Goal: Task Accomplishment & Management: Use online tool/utility

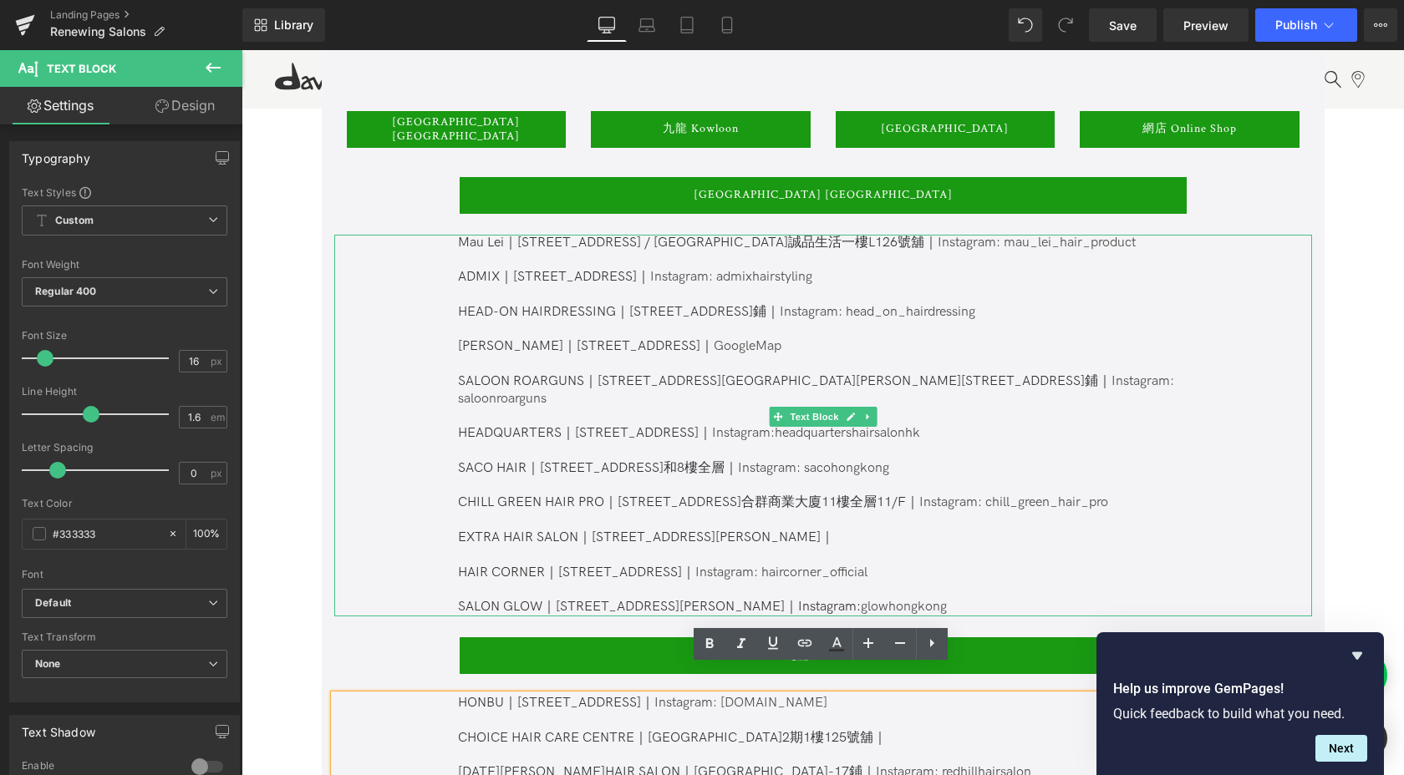
scroll to position [927, 0]
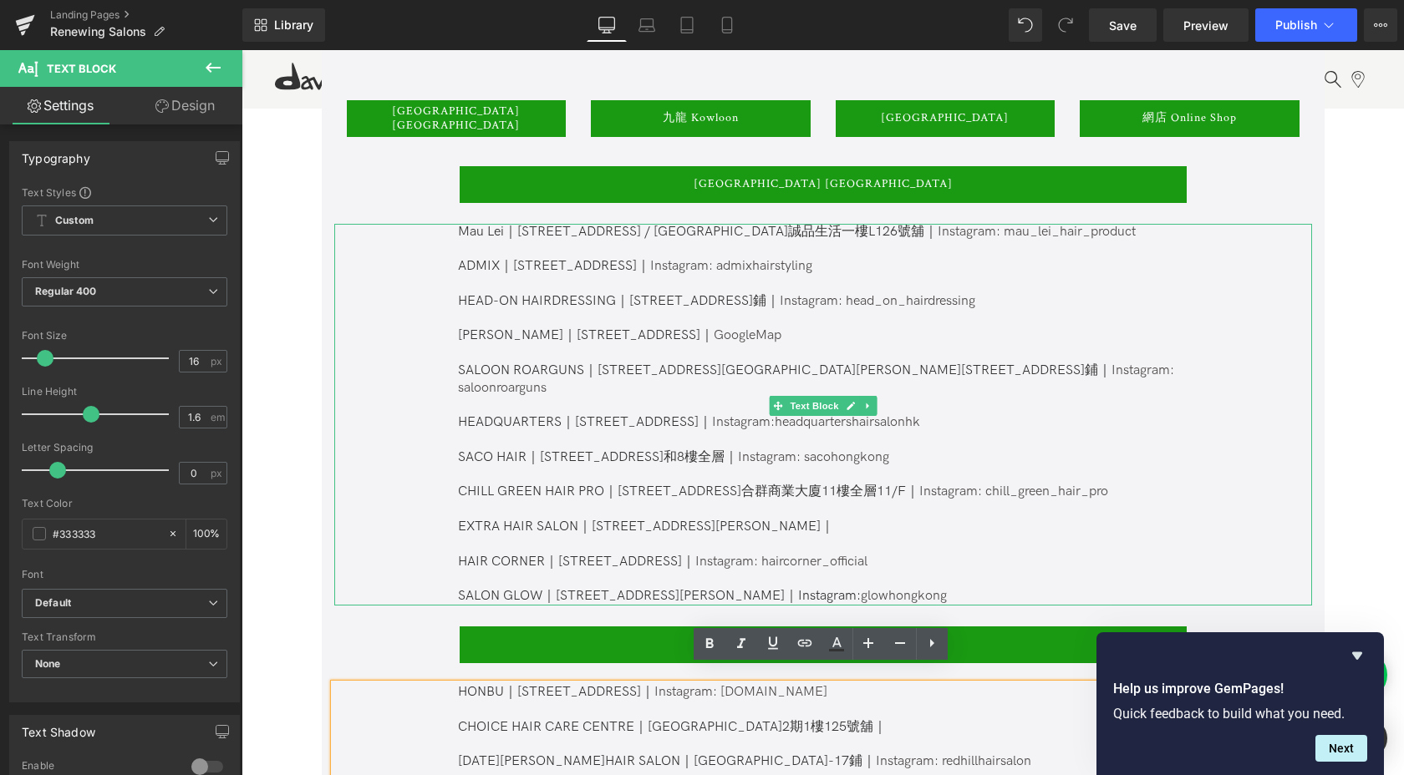
click at [990, 571] on p at bounding box center [822, 580] width 728 height 18
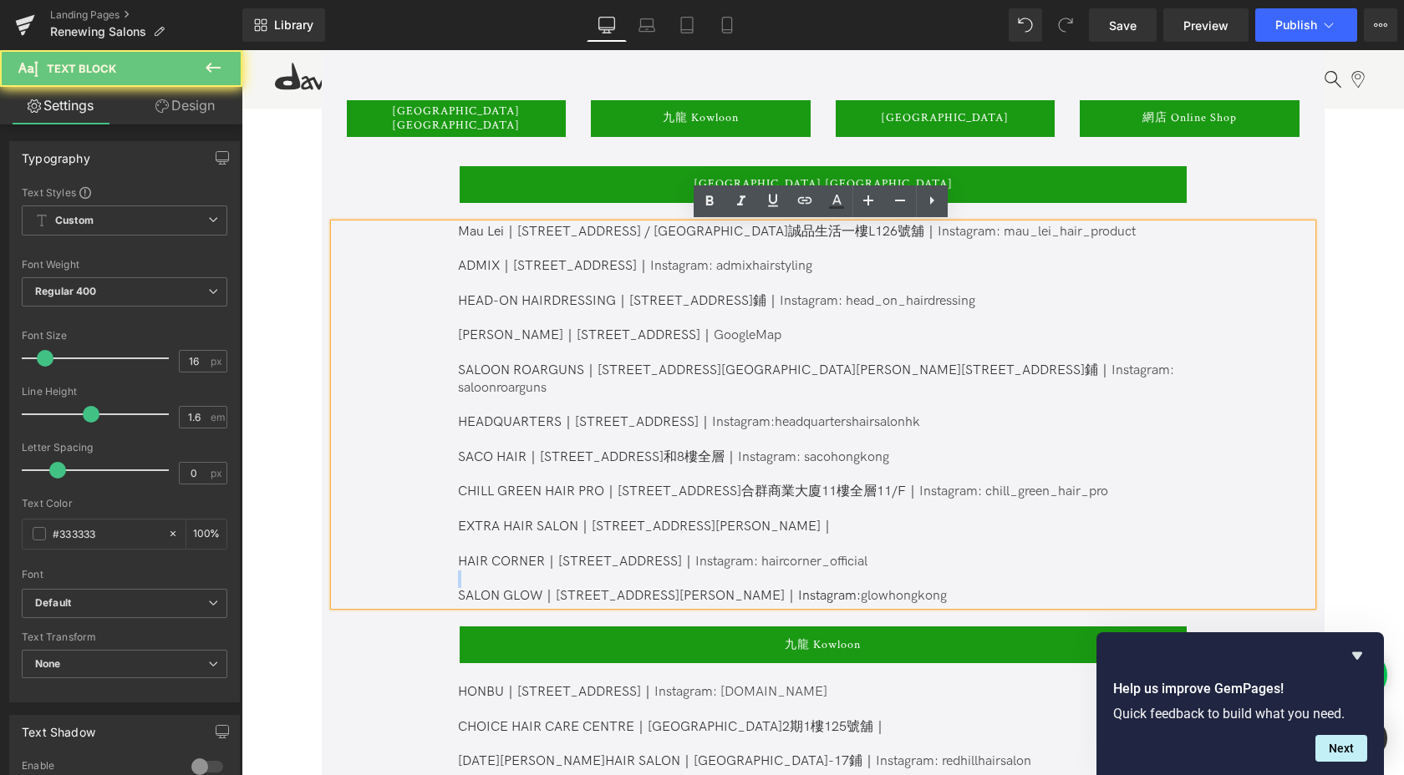
click at [990, 571] on p at bounding box center [822, 580] width 728 height 18
click at [992, 588] on p "SALON GLOW｜[STREET_ADDRESS][PERSON_NAME][GEOGRAPHIC_DATA]｜Instagram: glowhongko…" at bounding box center [822, 597] width 728 height 18
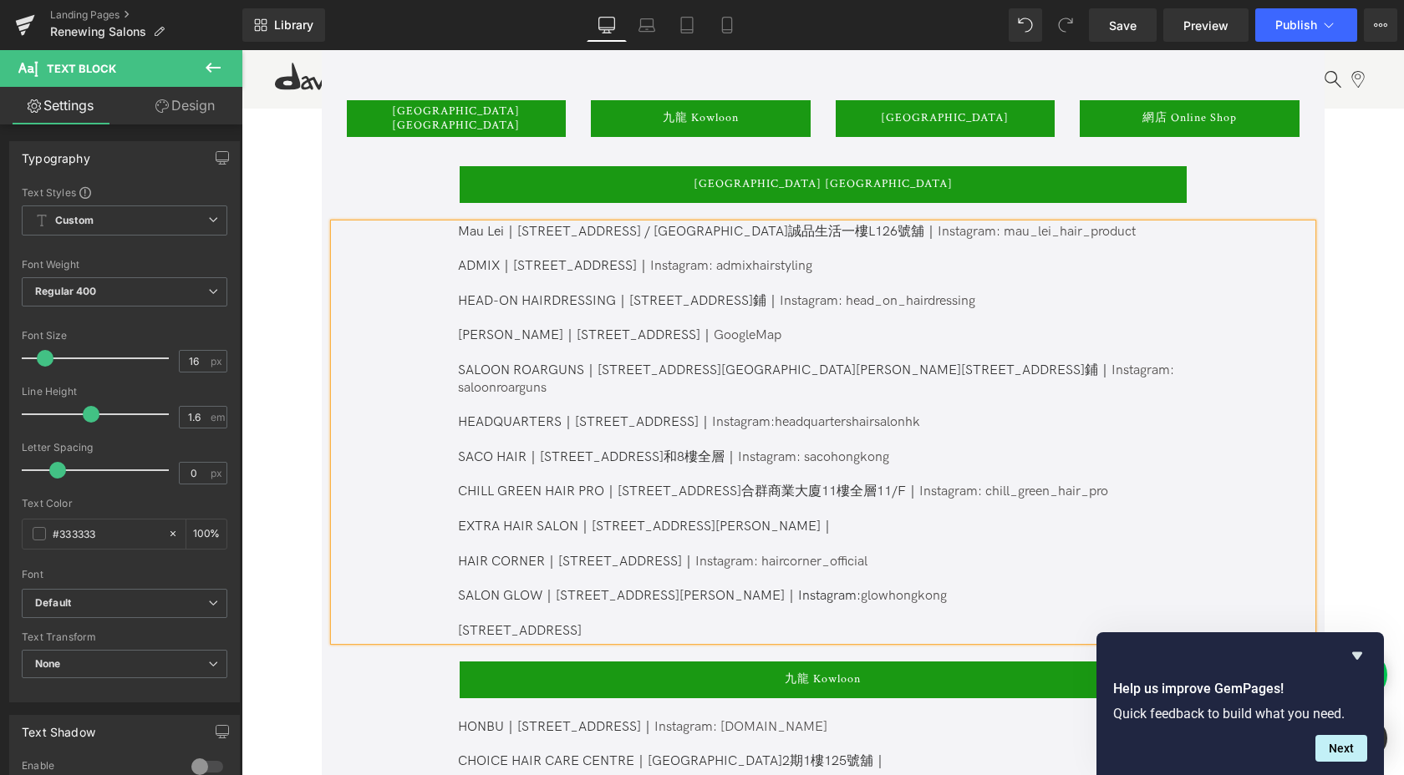
click at [458, 623] on p "[STREET_ADDRESS]" at bounding box center [822, 632] width 728 height 18
click at [668, 623] on p "ZENTRO｜[STREET_ADDRESS]" at bounding box center [822, 632] width 728 height 18
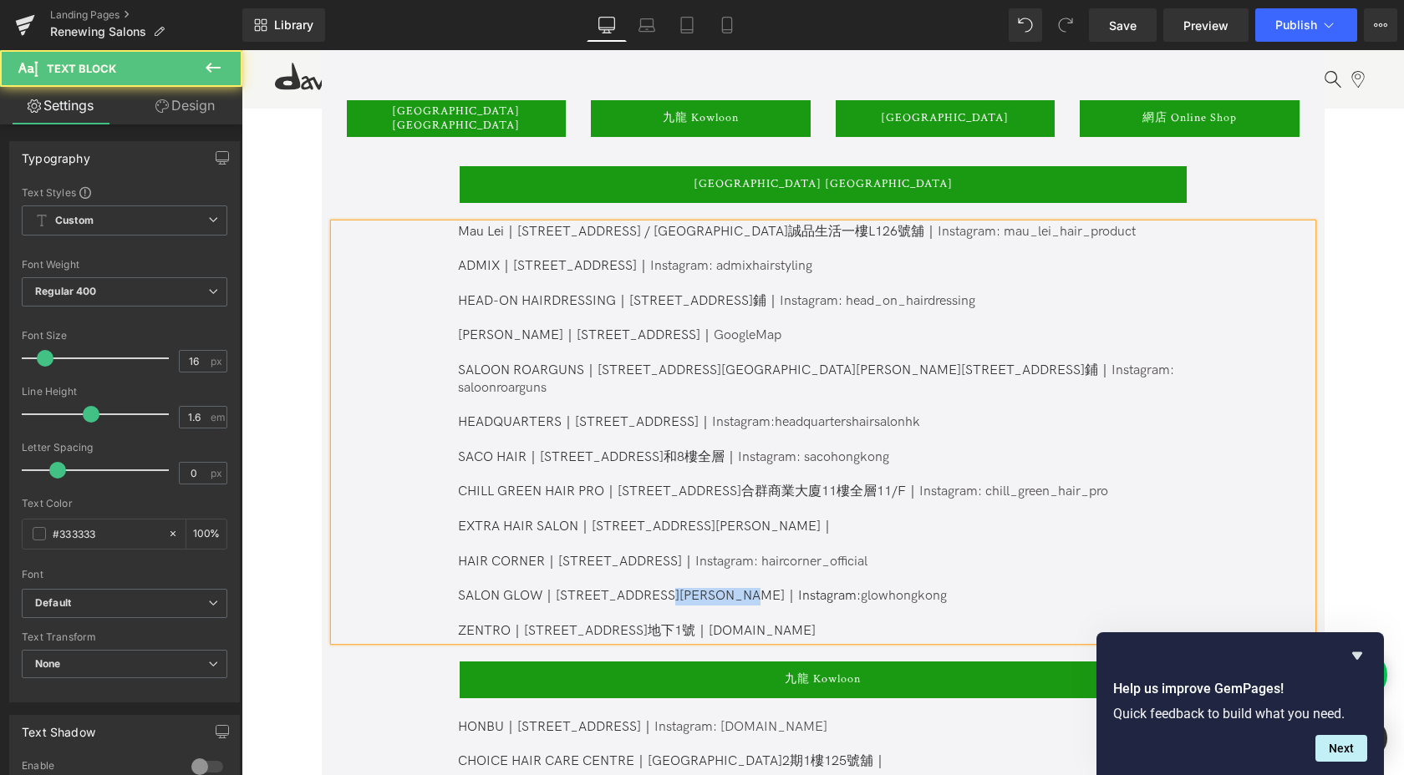
drag, startPoint x: 808, startPoint y: 578, endPoint x: 737, endPoint y: 578, distance: 71.0
click at [737, 588] on p "SALON GLOW｜[STREET_ADDRESS][PERSON_NAME][GEOGRAPHIC_DATA]｜Instagram: glowhongko…" at bounding box center [822, 597] width 728 height 18
copy p "Instagram:"
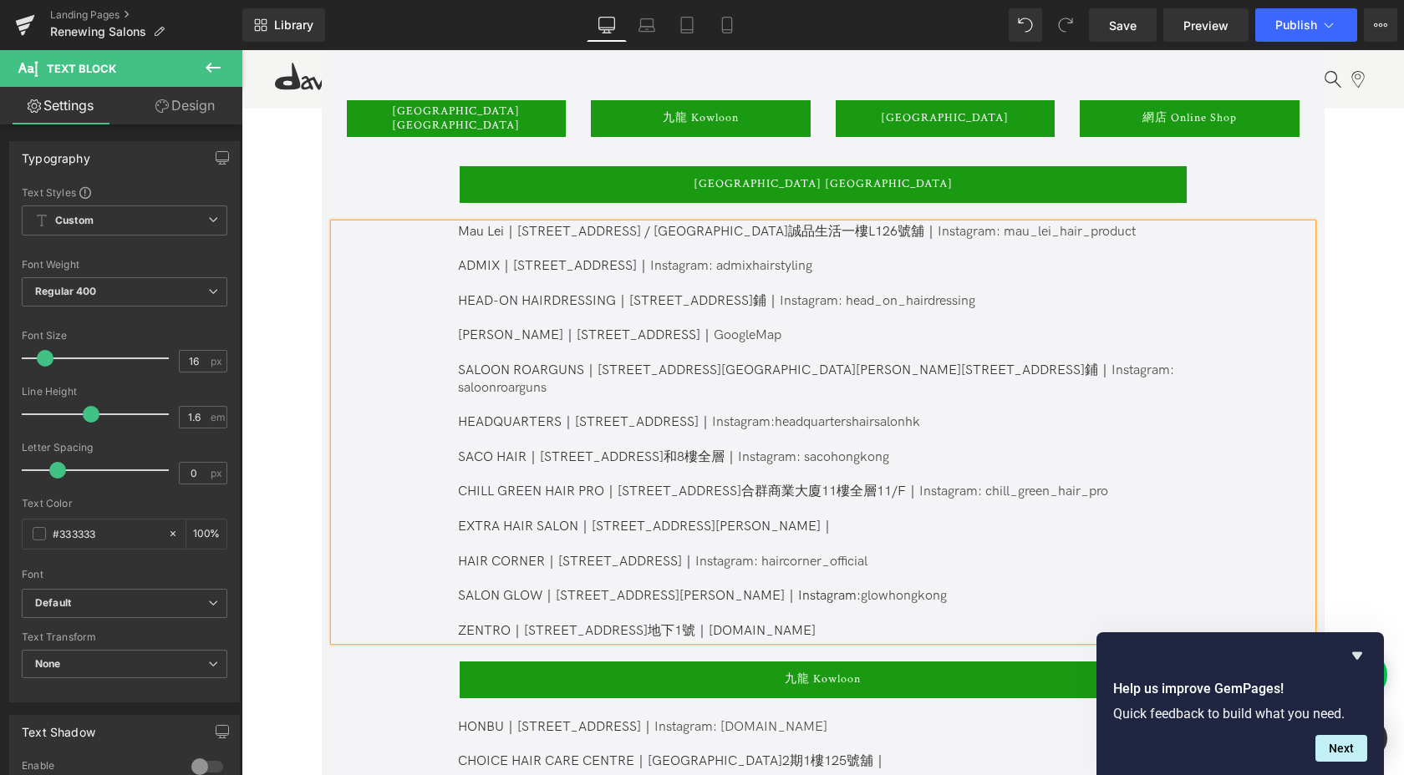
click at [688, 623] on p "ZENTRO｜[STREET_ADDRESS]地下1號｜[DOMAIN_NAME]" at bounding box center [822, 632] width 728 height 18
drag, startPoint x: 857, startPoint y: 614, endPoint x: 753, endPoint y: 612, distance: 104.4
click at [753, 623] on p "ZENTRO｜[STREET_ADDRESS]地下1號｜Instagram: [DOMAIN_NAME]" at bounding box center [822, 632] width 728 height 18
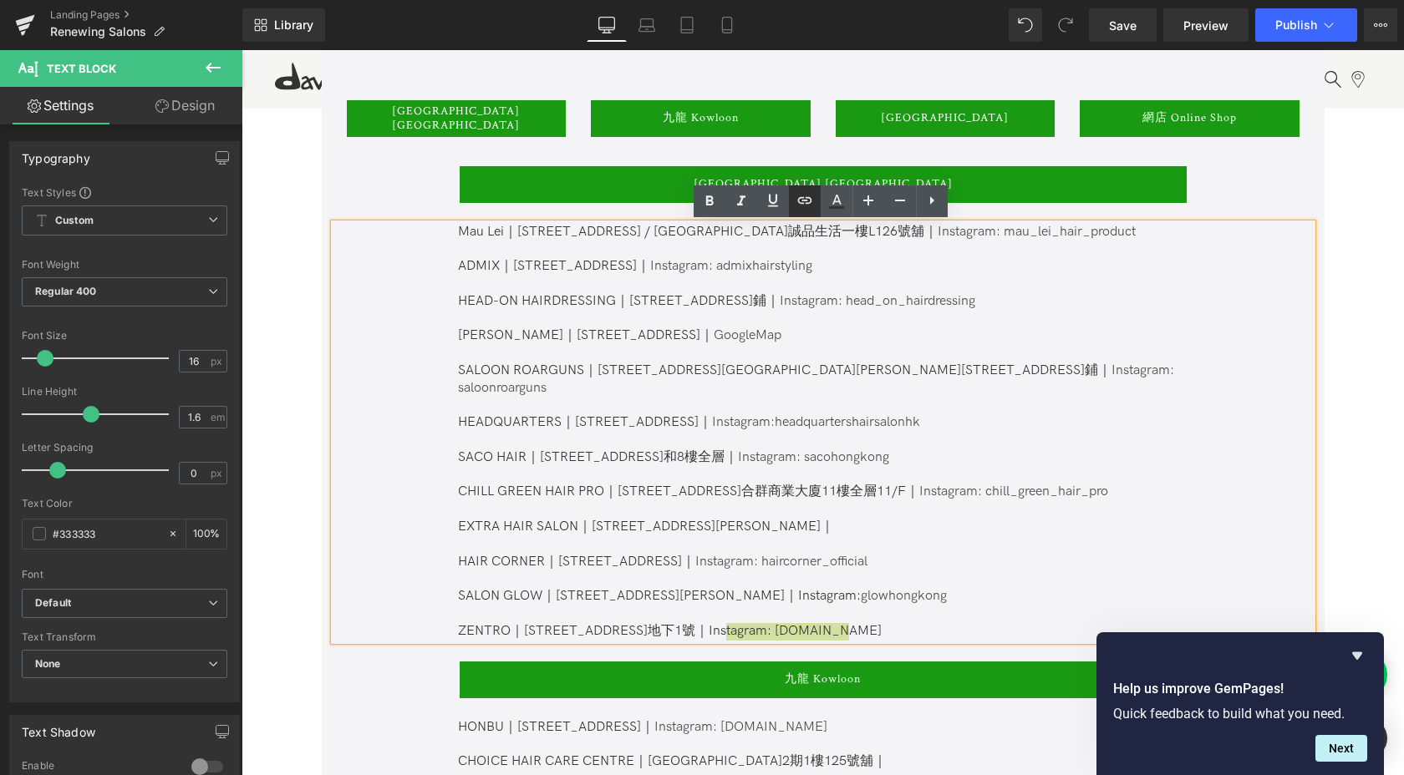
click at [800, 202] on icon at bounding box center [804, 199] width 14 height 7
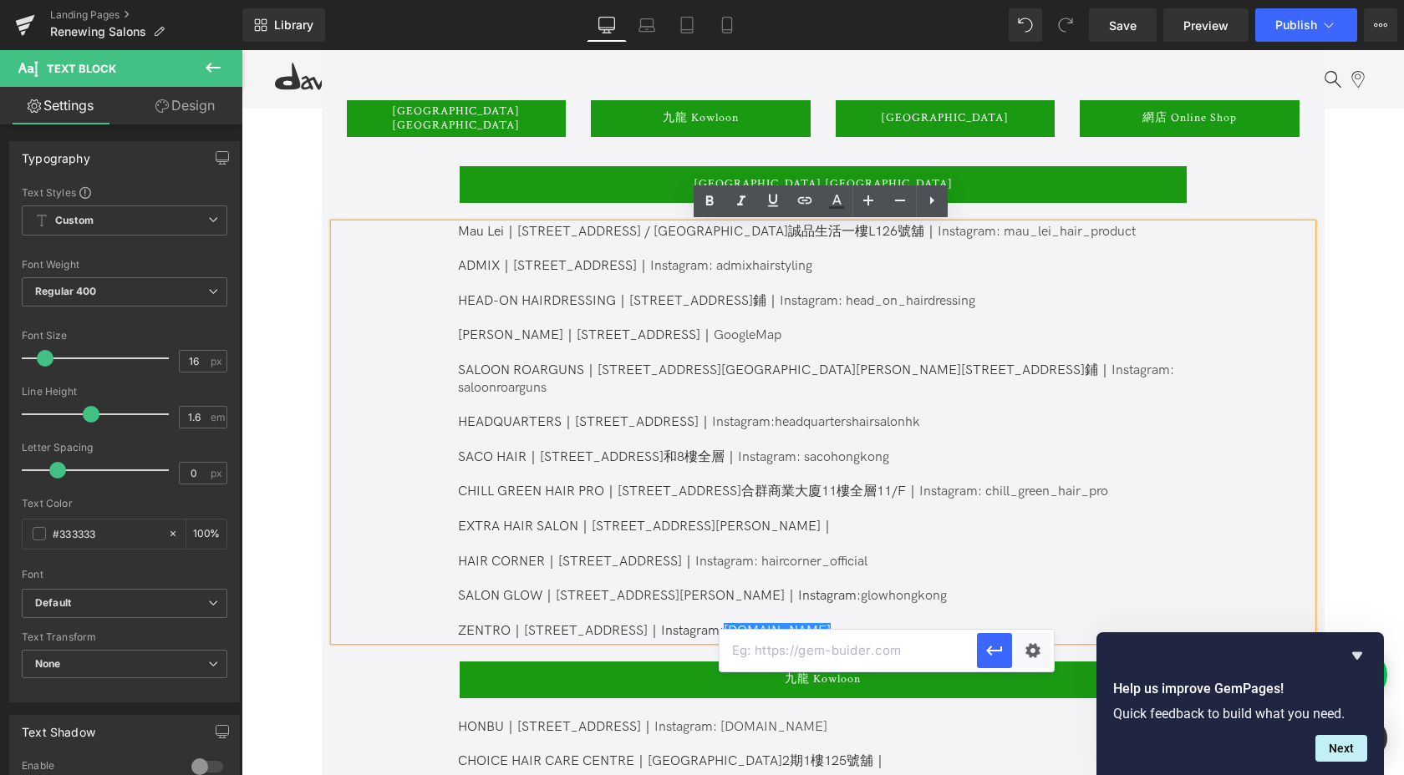
click at [874, 668] on input "text" at bounding box center [847, 651] width 257 height 42
paste input "[URL][DOMAIN_NAME][DOMAIN_NAME]"
click at [996, 647] on icon "button" at bounding box center [994, 651] width 20 height 20
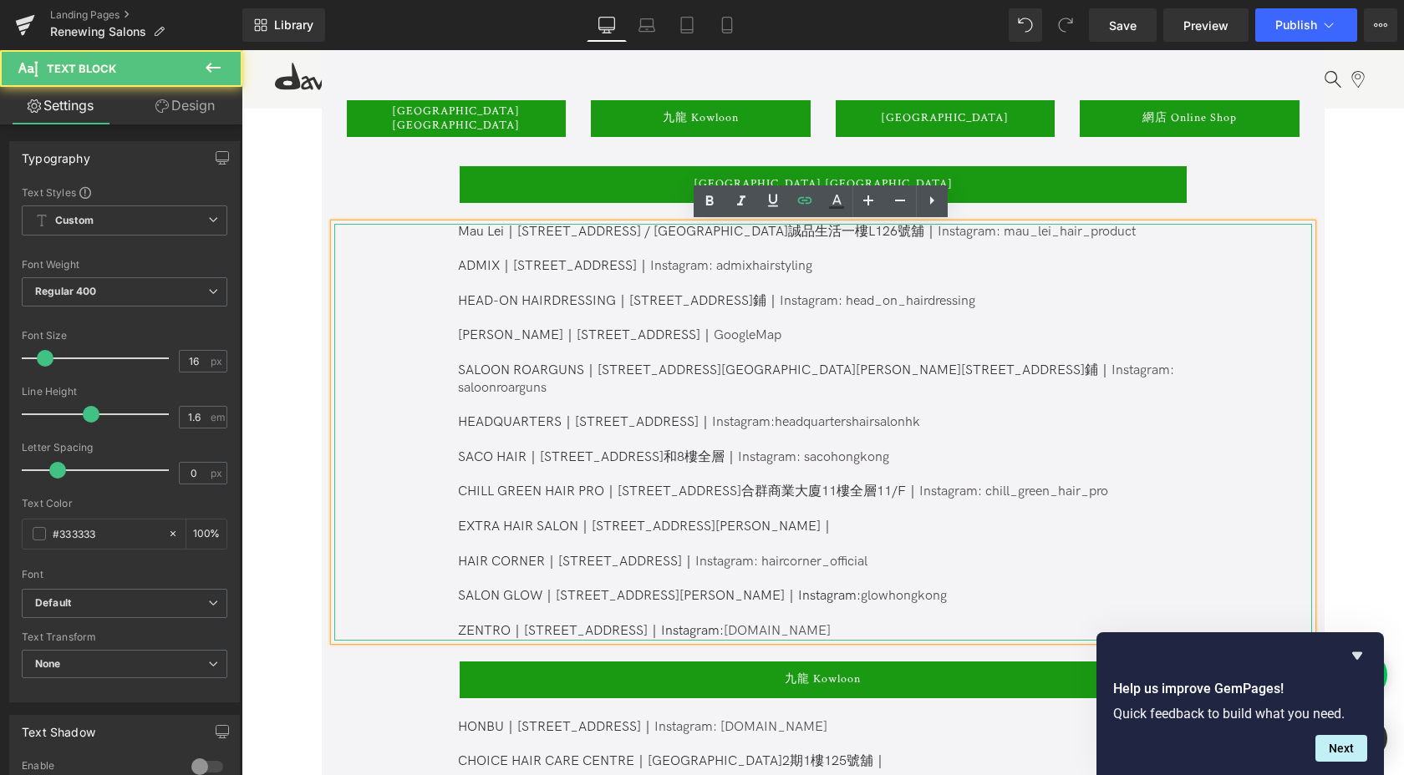
click at [960, 606] on p at bounding box center [822, 615] width 728 height 18
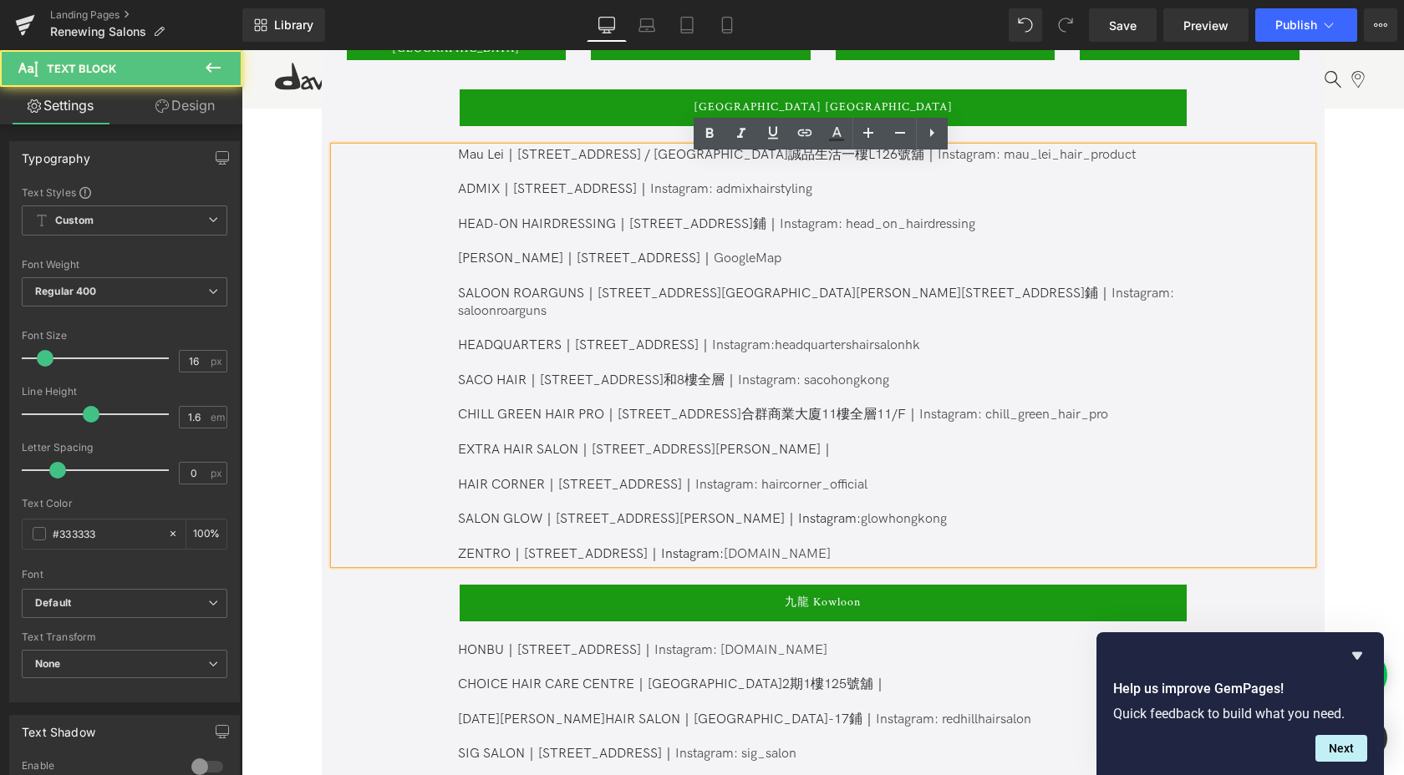
scroll to position [1007, 0]
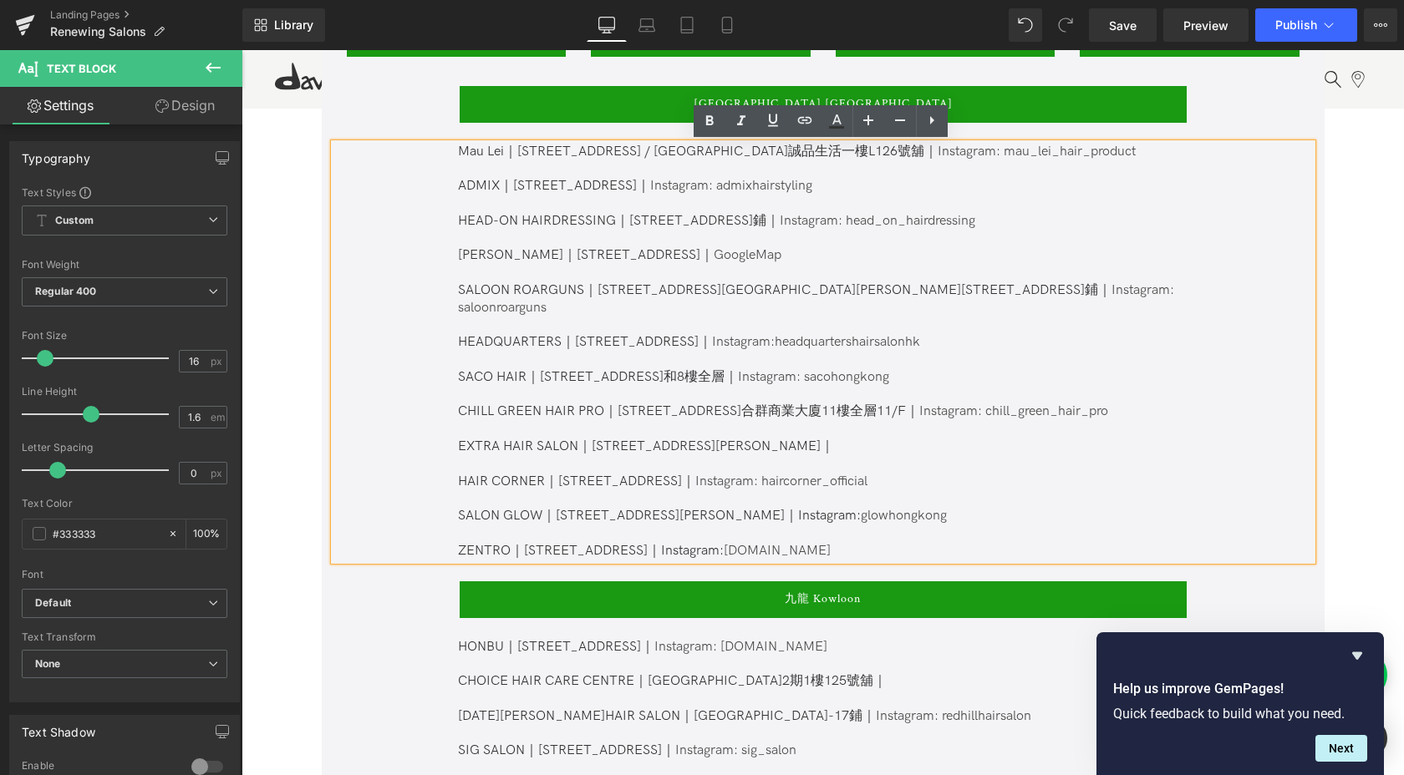
click at [921, 543] on p "ZENTRO｜[STREET_ADDRESS]地下1號｜Instagram: [DOMAIN_NAME]" at bounding box center [822, 552] width 728 height 18
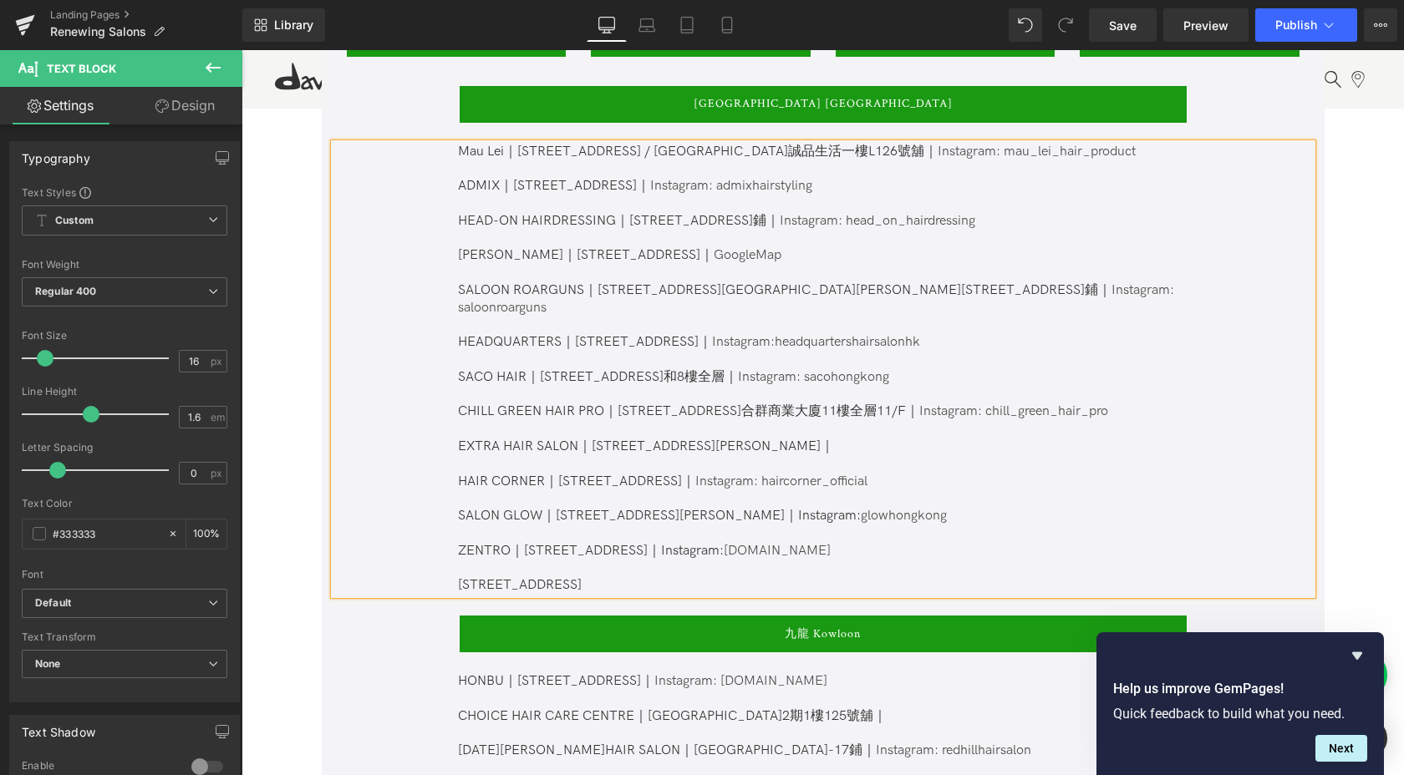
click at [461, 567] on p "ZENTRO｜[STREET_ADDRESS]地下1號｜Instagram: [DOMAIN_NAME] [STREET_ADDRESS]" at bounding box center [822, 569] width 728 height 52
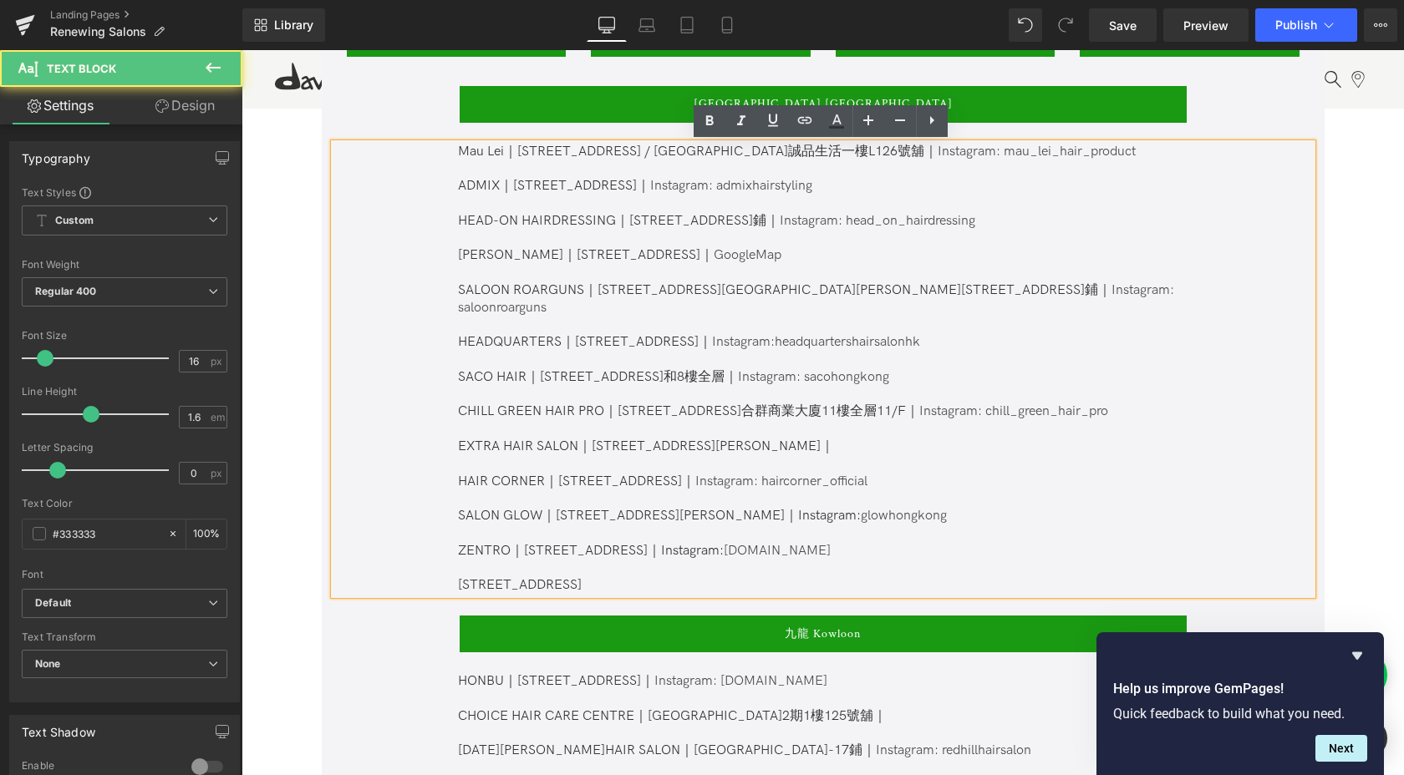
click at [458, 568] on p "ZENTRO｜[STREET_ADDRESS]地下1號｜Instagram: [DOMAIN_NAME] [STREET_ADDRESS]" at bounding box center [822, 569] width 728 height 52
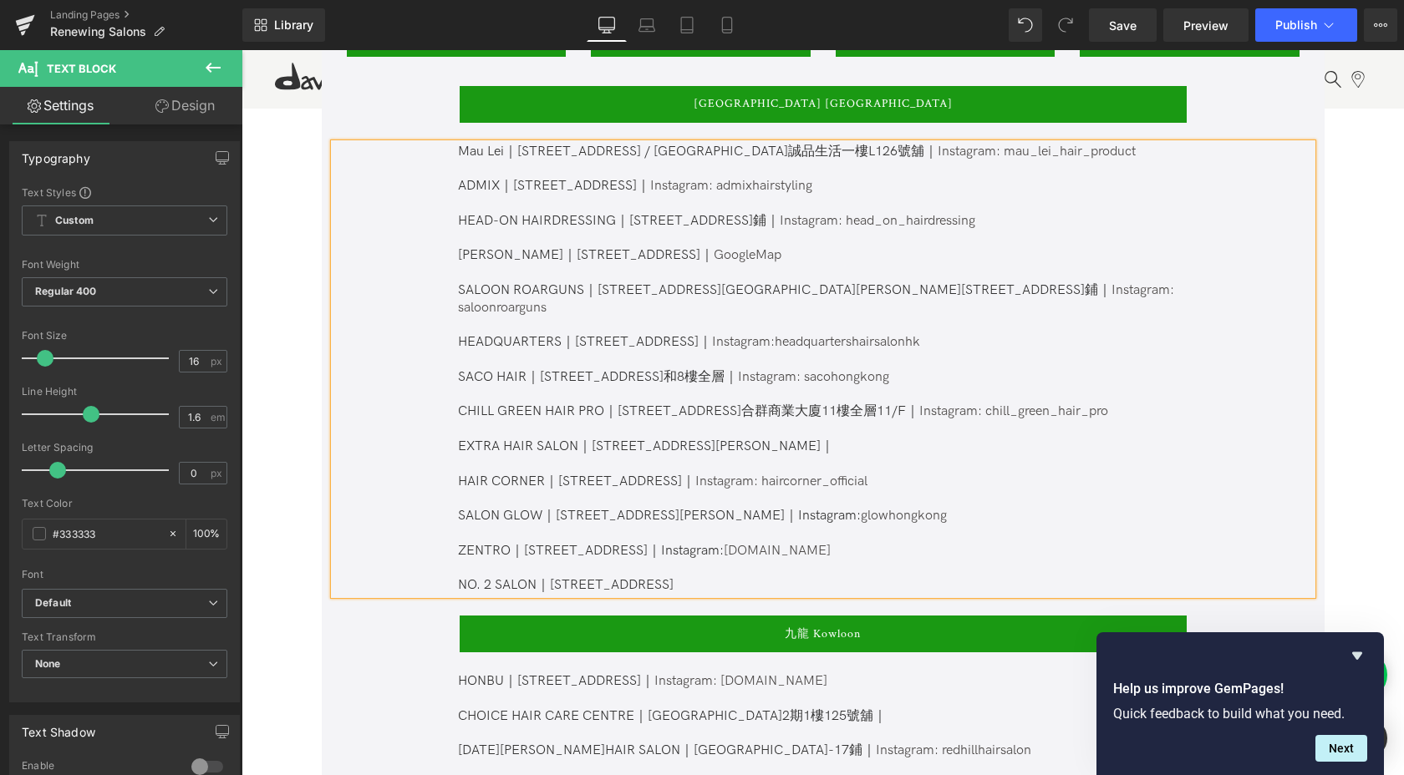
click at [675, 573] on p "ZENTRO｜[STREET_ADDRESS]｜Instagram: [DOMAIN_NAME] NO. 2 SALON｜ [STREET_ADDRESS]" at bounding box center [822, 569] width 728 height 52
drag, startPoint x: 688, startPoint y: 538, endPoint x: 755, endPoint y: 533, distance: 67.0
click at [755, 543] on p "ZENTRO｜[STREET_ADDRESS]｜Instagram: [DOMAIN_NAME] NO. 2 SALON｜ [STREET_ADDRESS]｜" at bounding box center [822, 569] width 728 height 52
copy p "Instagram:"
click at [729, 571] on p "ZENTRO｜[STREET_ADDRESS]｜Instagram: [DOMAIN_NAME] NO. 2 SALON｜ [STREET_ADDRESS]｜" at bounding box center [822, 569] width 728 height 52
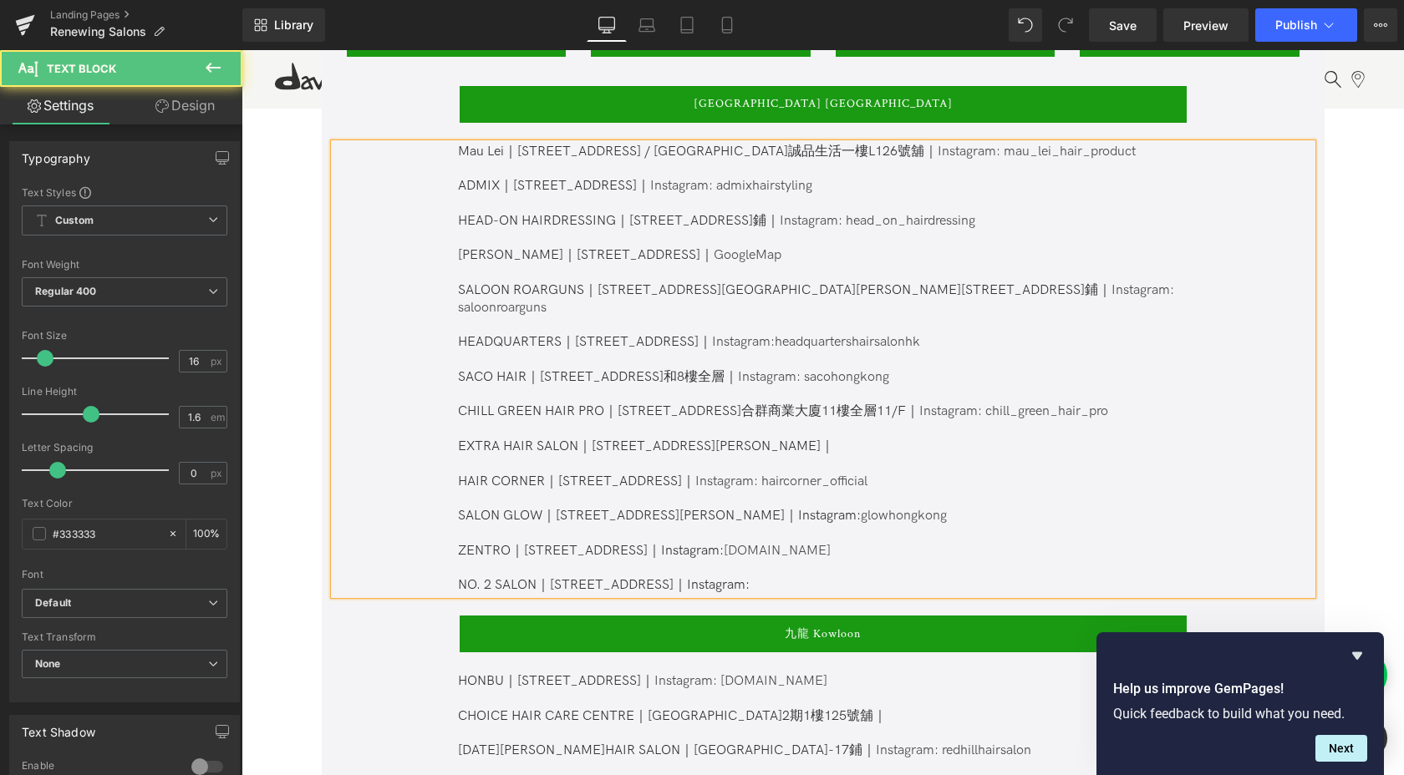
click at [657, 577] on span "[STREET_ADDRESS]｜Instagram:" at bounding box center [650, 585] width 200 height 16
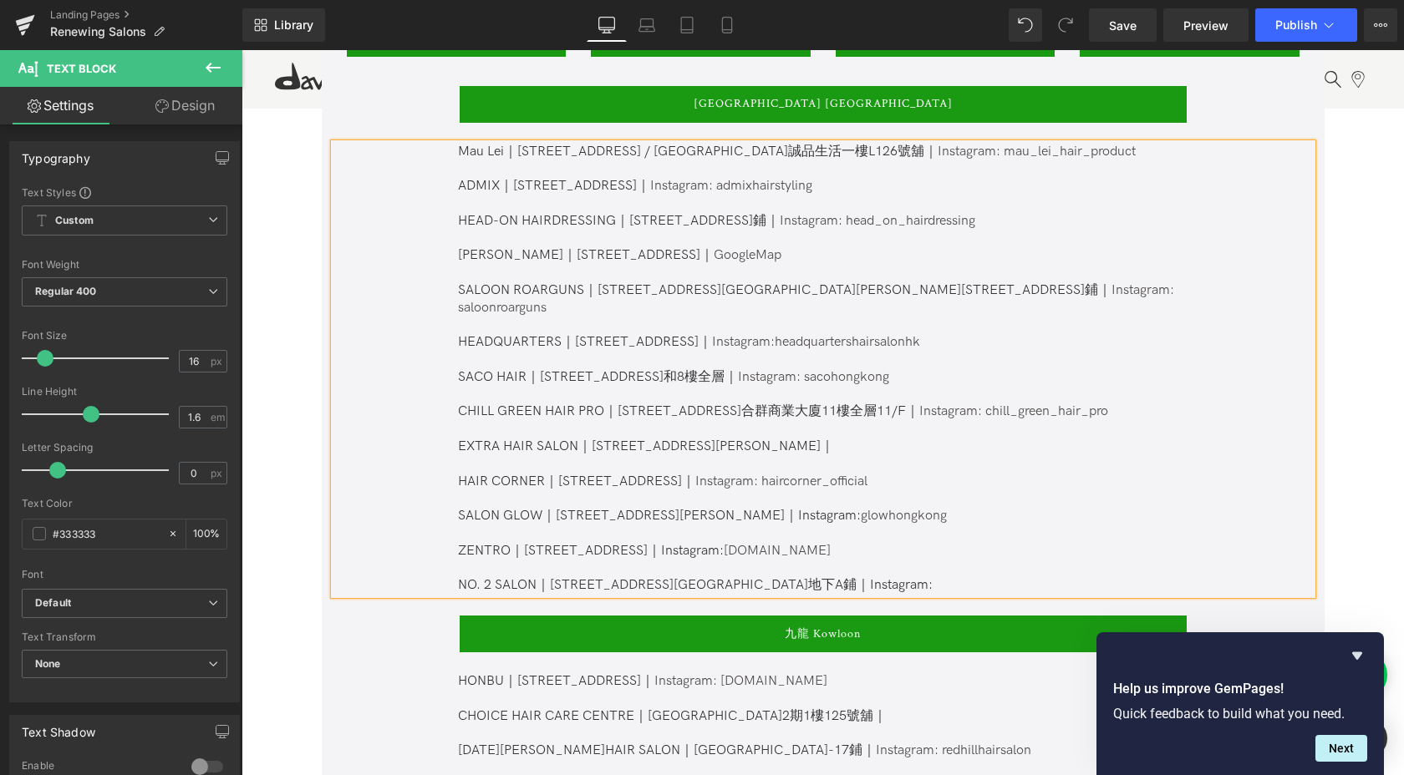
click at [903, 569] on p "ZENTRO｜[STREET_ADDRESS]｜Instagram: [DOMAIN_NAME] NO. 2 SALON｜ [STREET_ADDRESS][…" at bounding box center [822, 569] width 728 height 52
click at [871, 566] on p "ZENTRO｜[STREET_ADDRESS]｜Instagram: [DOMAIN_NAME] NO. 2 SALON｜ [STREET_ADDRESS][…" at bounding box center [822, 569] width 728 height 52
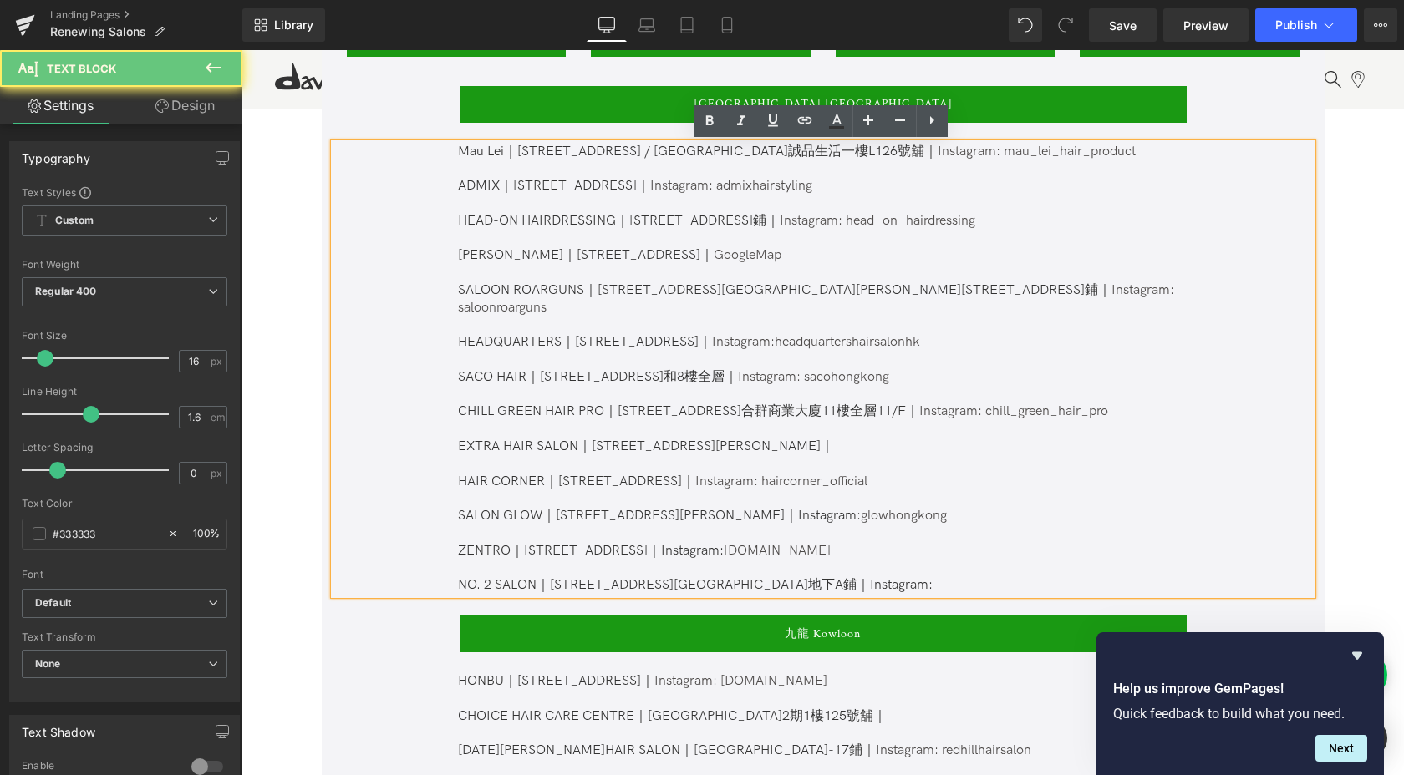
click at [871, 566] on p "ZENTRO｜[STREET_ADDRESS]｜Instagram: [DOMAIN_NAME] NO. 2 SALON｜ [STREET_ADDRESS][…" at bounding box center [822, 569] width 728 height 52
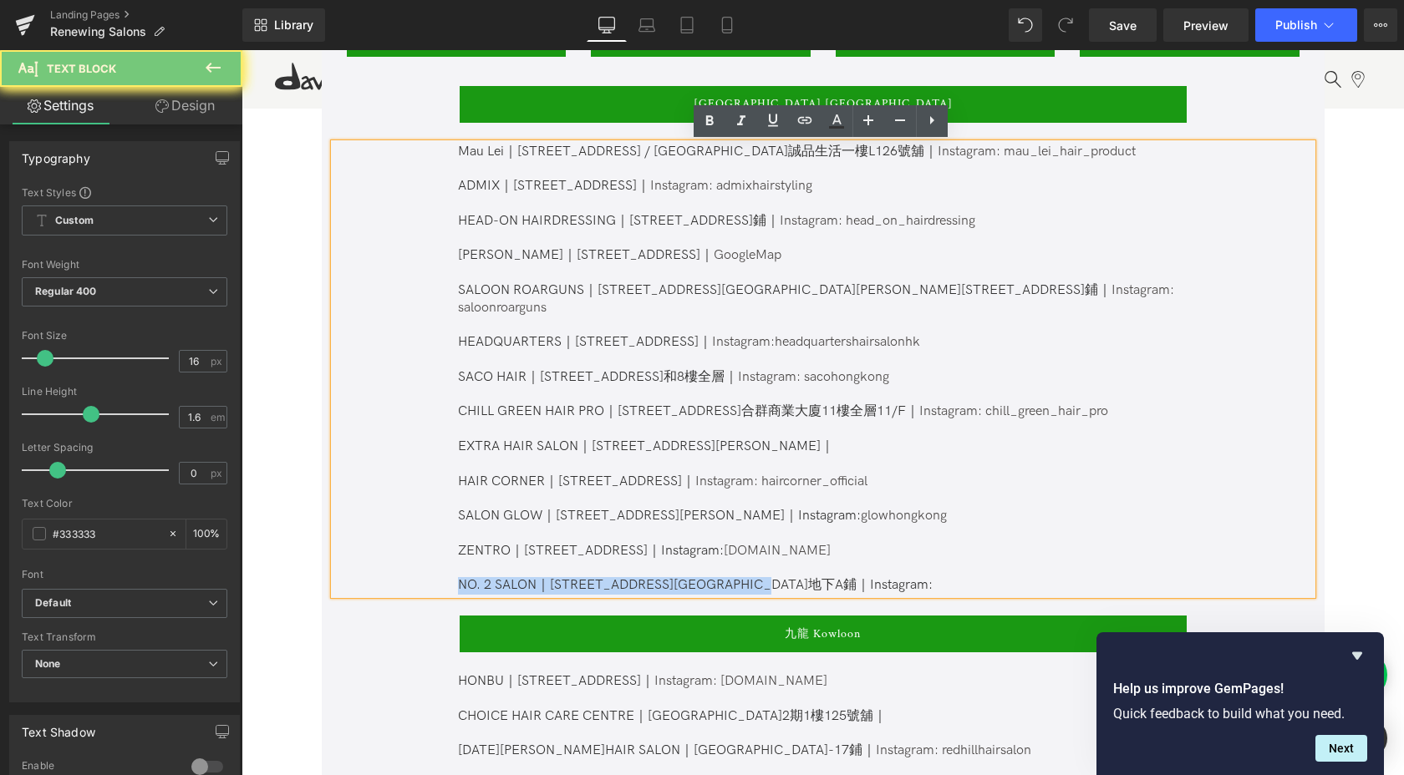
copy p "NO. 2 SALON｜ [STREET_ADDRESS][GEOGRAPHIC_DATA]地下A鋪｜Instagram:"
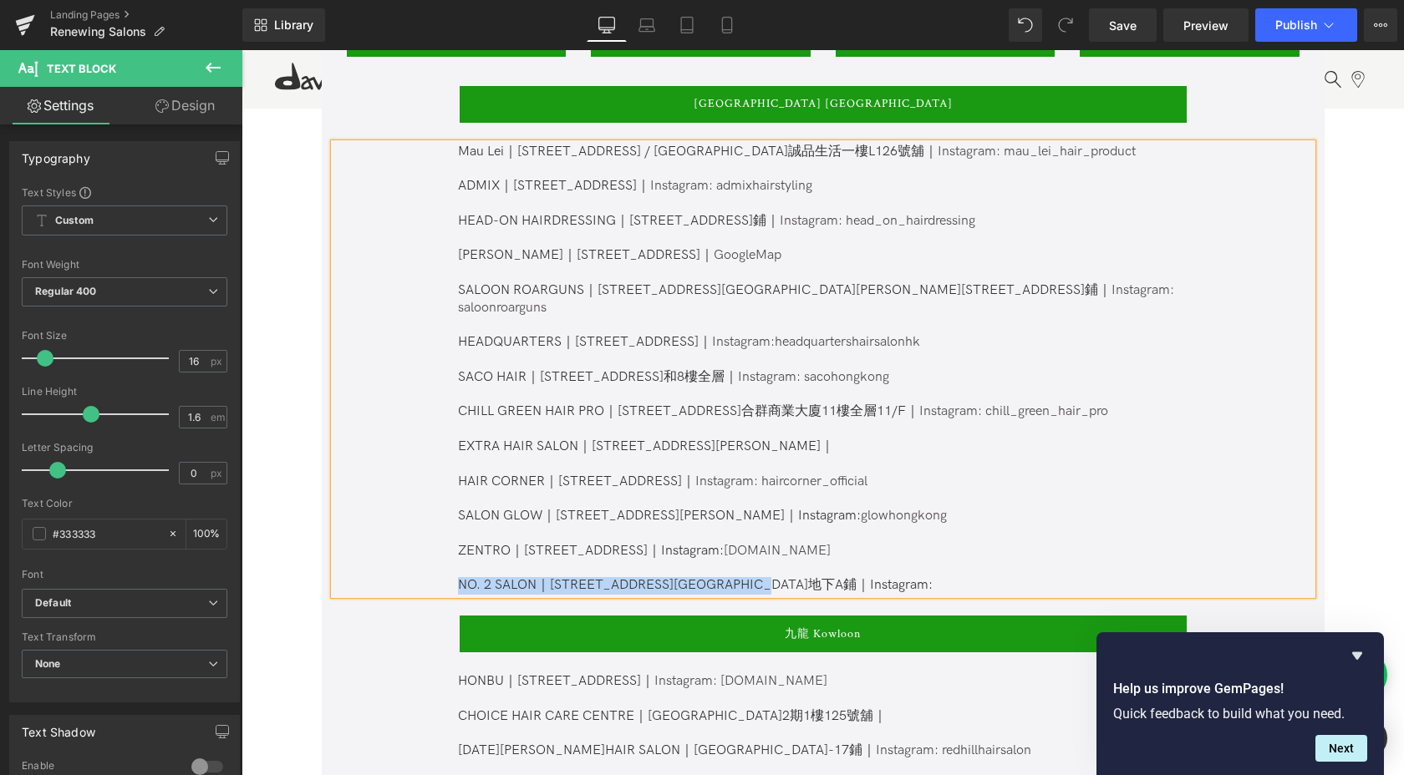
click at [880, 570] on p "ZENTRO｜[STREET_ADDRESS]｜Instagram: [DOMAIN_NAME] NO. 2 SALON｜ [STREET_ADDRESS][…" at bounding box center [822, 569] width 728 height 52
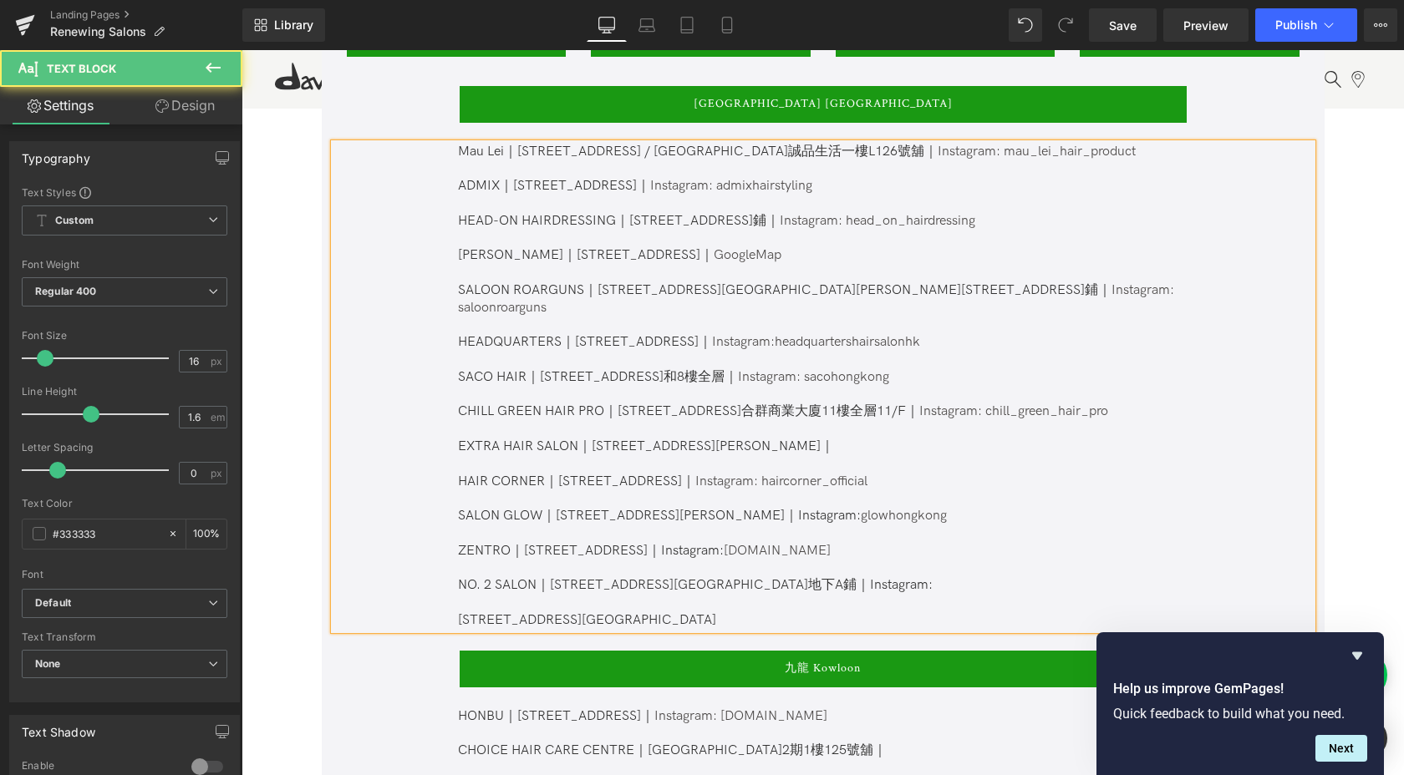
click at [734, 593] on p "ZENTRO｜[STREET_ADDRESS]｜Instagram: [DOMAIN_NAME] NO. 2 SALON｜ [STREET_ADDRESS][…" at bounding box center [822, 586] width 728 height 87
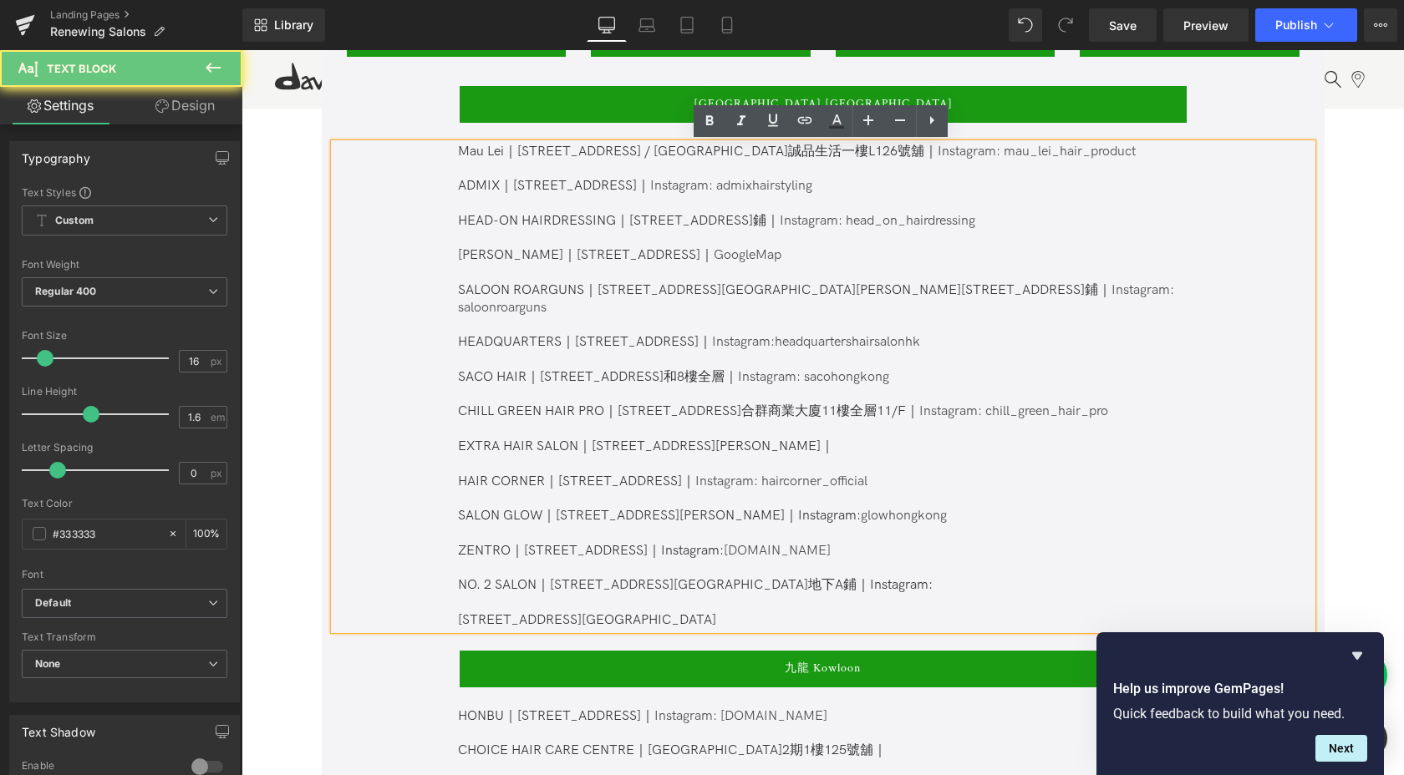
click at [726, 607] on p "ZENTRO｜[STREET_ADDRESS]｜Instagram: [DOMAIN_NAME] NO. 2 SALON｜ [STREET_ADDRESS][…" at bounding box center [822, 586] width 728 height 87
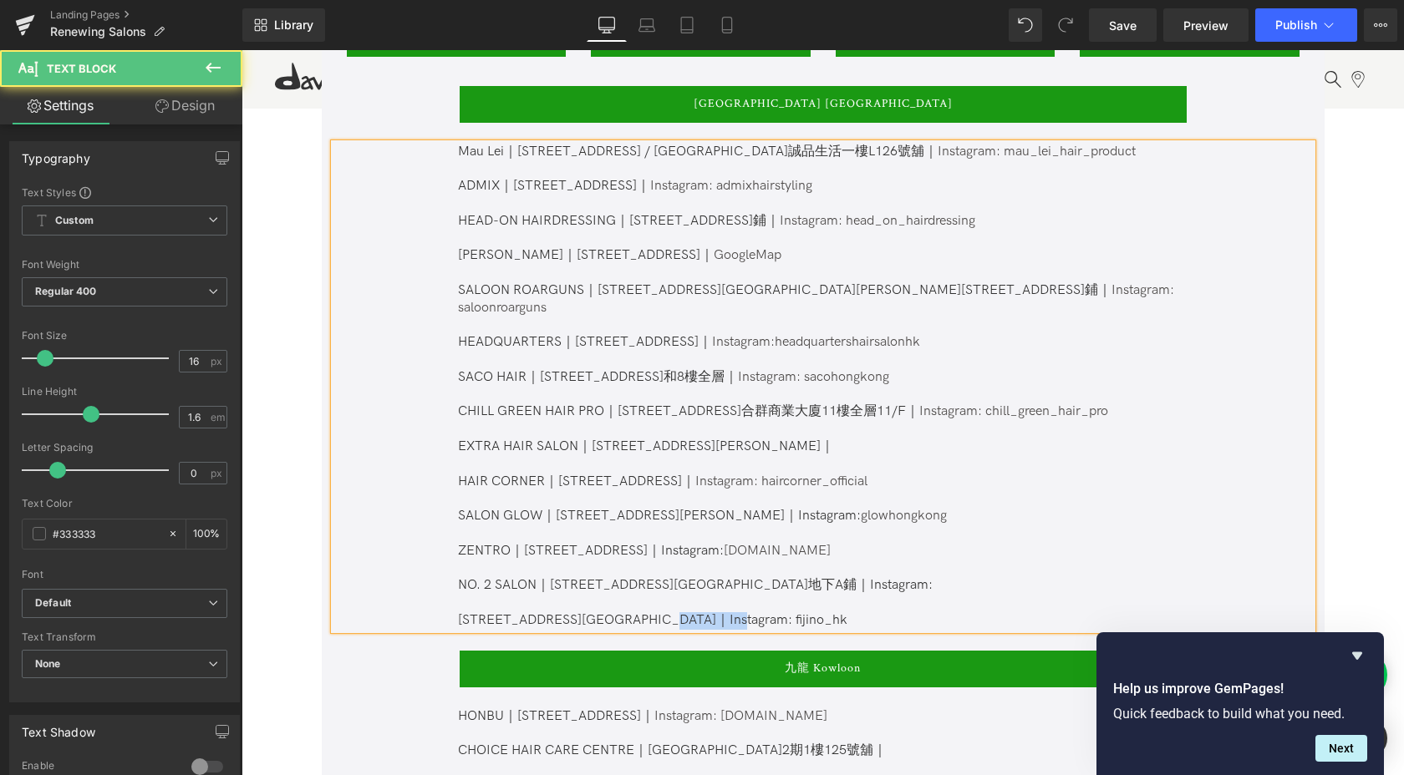
drag, startPoint x: 774, startPoint y: 599, endPoint x: 716, endPoint y: 599, distance: 57.6
click at [716, 599] on p "ZENTRO｜[STREET_ADDRESS]｜Instagram: [DOMAIN_NAME] NO. 2 SALON｜ [STREET_ADDRESS][…" at bounding box center [822, 586] width 728 height 87
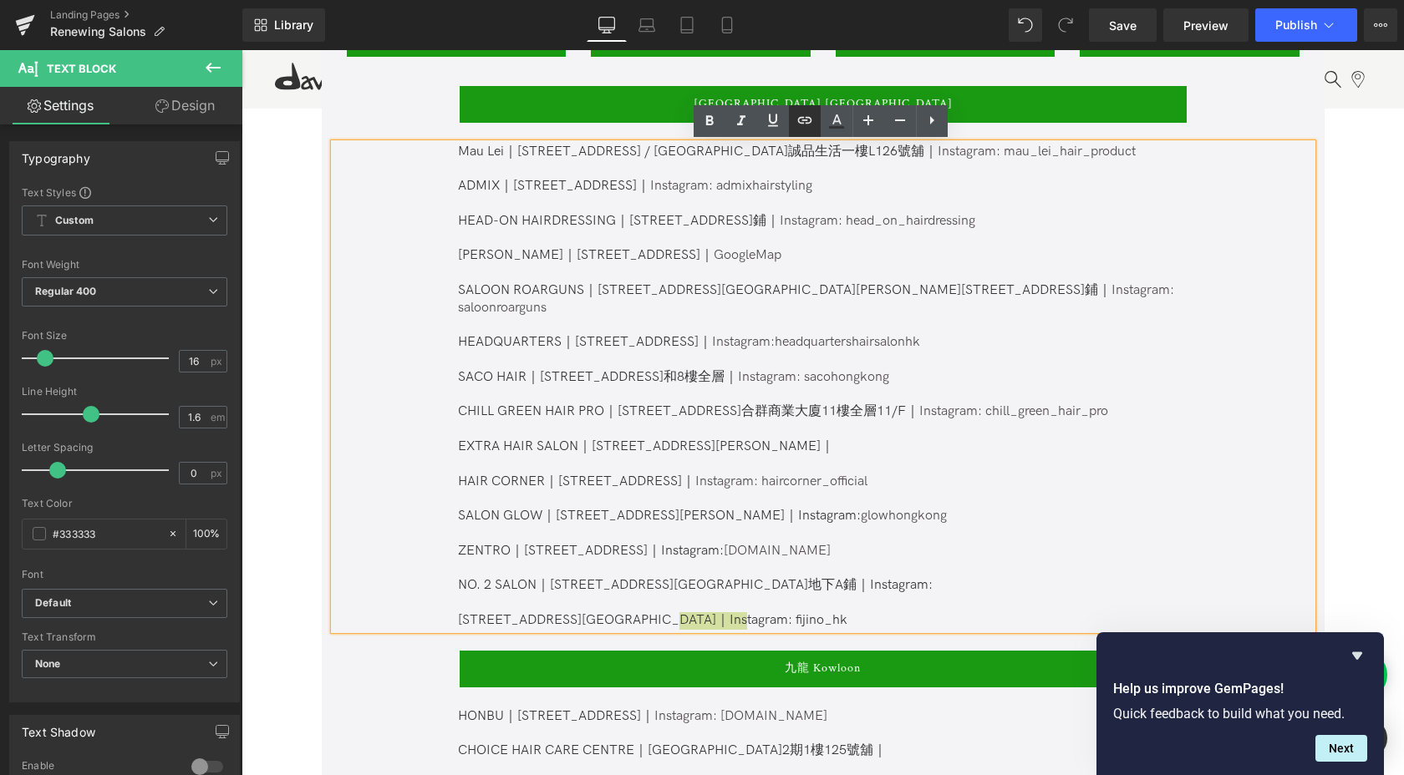
click at [803, 130] on link at bounding box center [805, 121] width 32 height 32
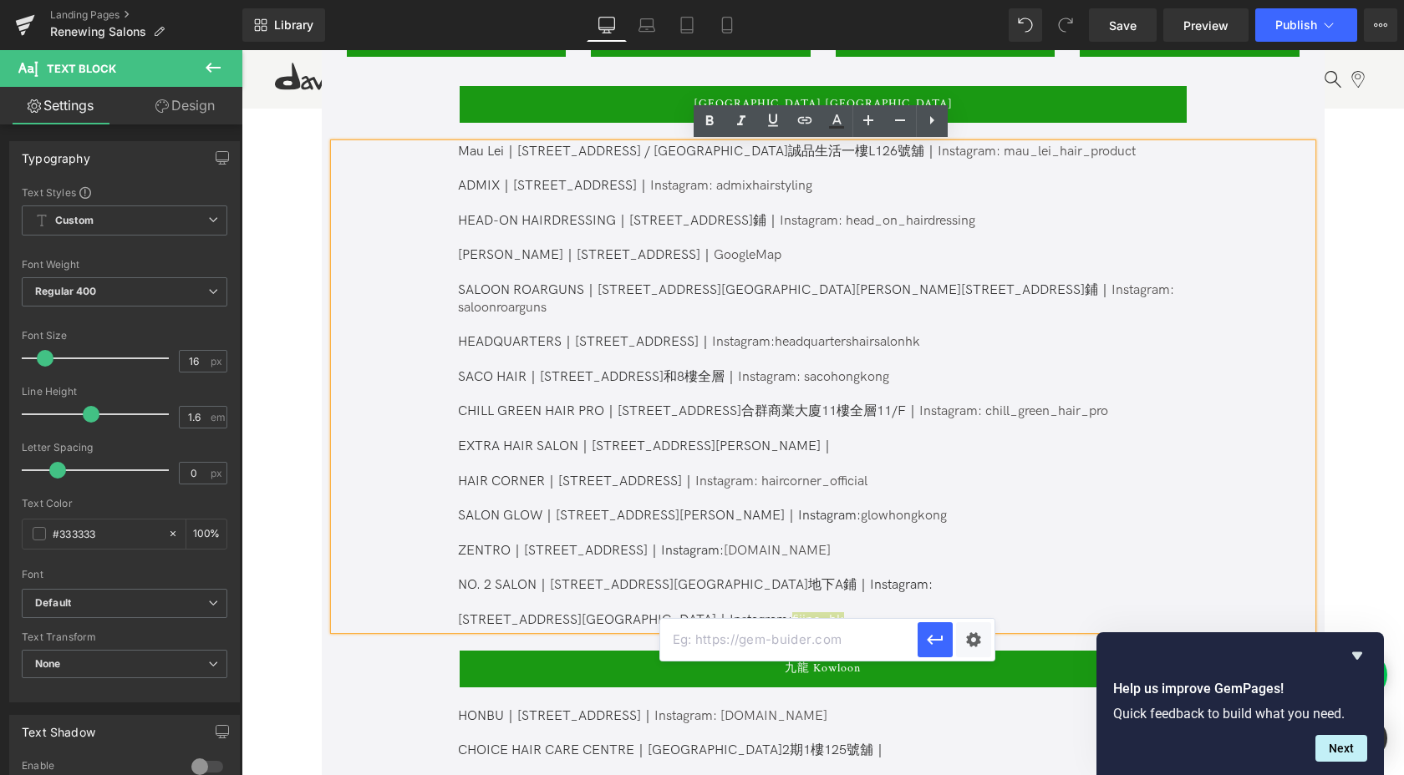
click at [822, 641] on input "text" at bounding box center [788, 640] width 257 height 42
paste input "[URL][DOMAIN_NAME]"
type input "[URL][DOMAIN_NAME]"
click at [923, 644] on button "button" at bounding box center [934, 639] width 35 height 35
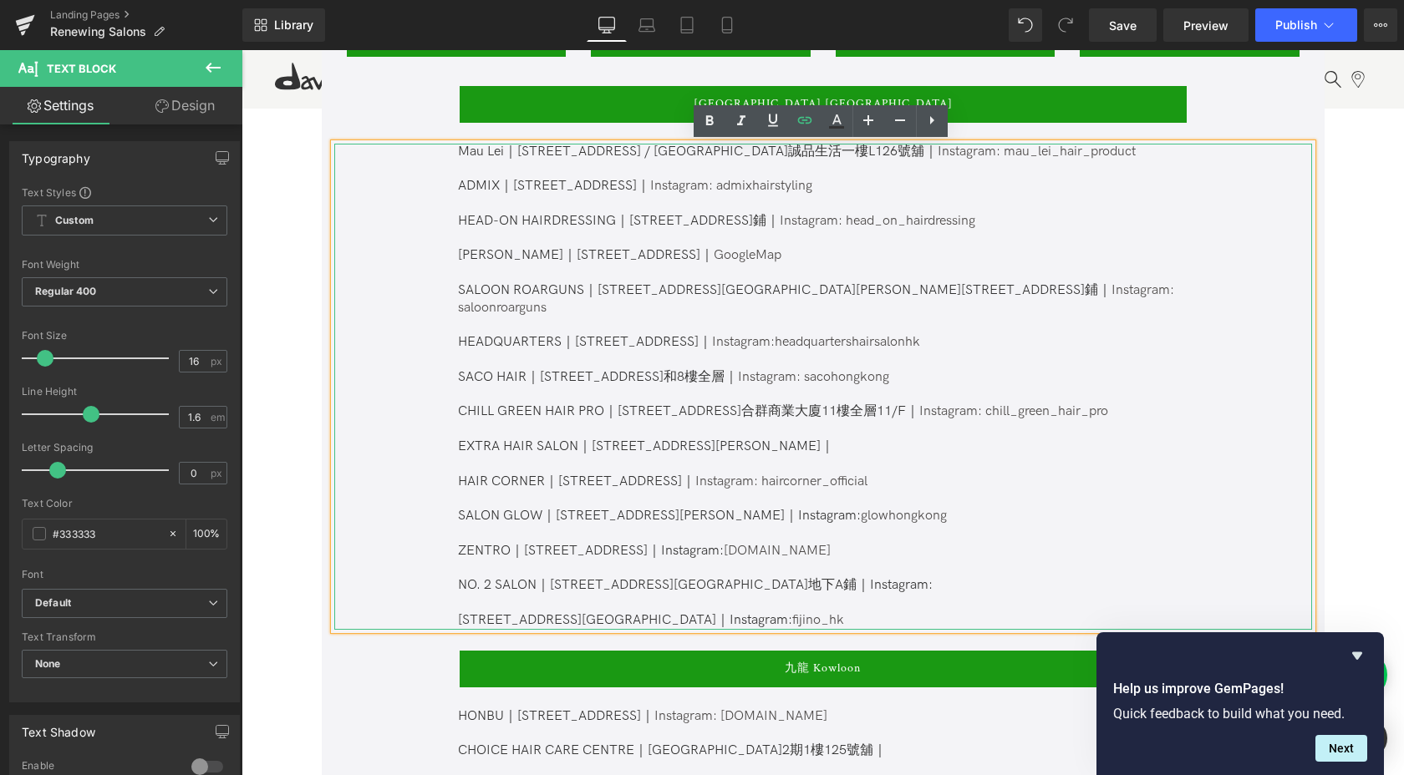
click at [458, 598] on span "[STREET_ADDRESS][GEOGRAPHIC_DATA]地下A鋪｜Instagram: [STREET_ADDRESS][GEOGRAPHIC_DA…" at bounding box center [695, 602] width 475 height 51
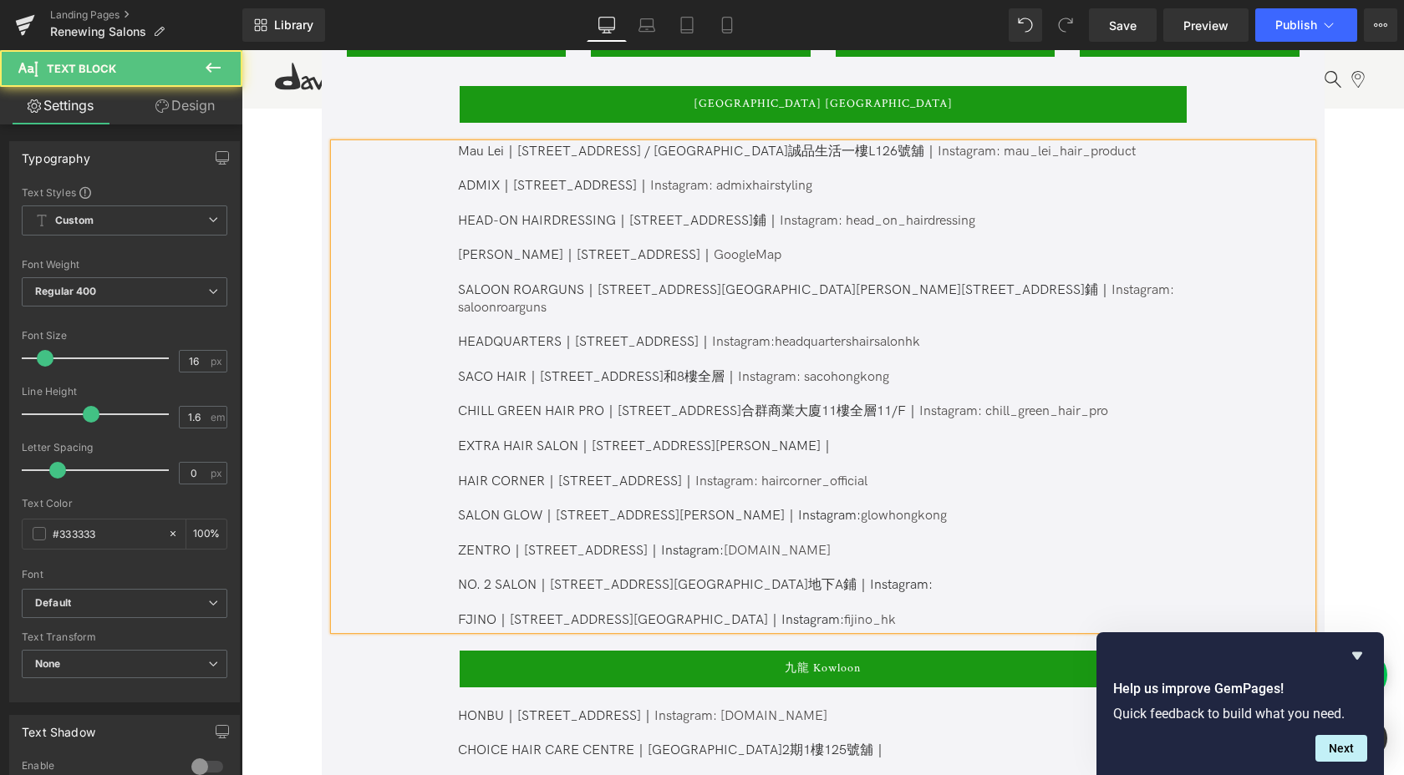
click at [691, 599] on span "[STREET_ADDRESS][GEOGRAPHIC_DATA]地下A鋪｜Instagram: FJINO｜[STREET_ADDRESS][GEOGRAP…" at bounding box center [695, 602] width 475 height 51
click at [908, 604] on p "ZENTRO｜[STREET_ADDRESS]｜Instagram: [DOMAIN_NAME] NO. 2 SALON｜ [STREET_ADDRESS][…" at bounding box center [822, 586] width 728 height 87
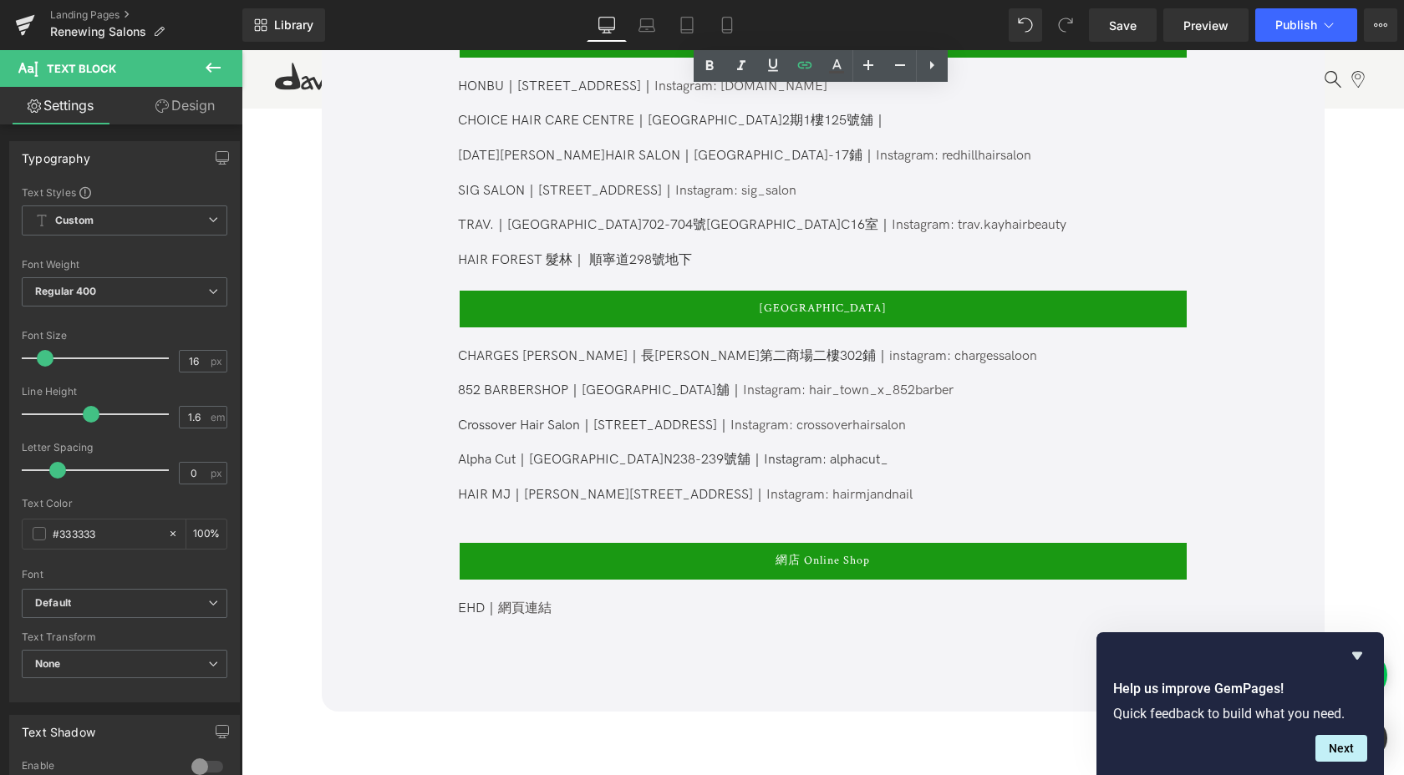
scroll to position [1749, 0]
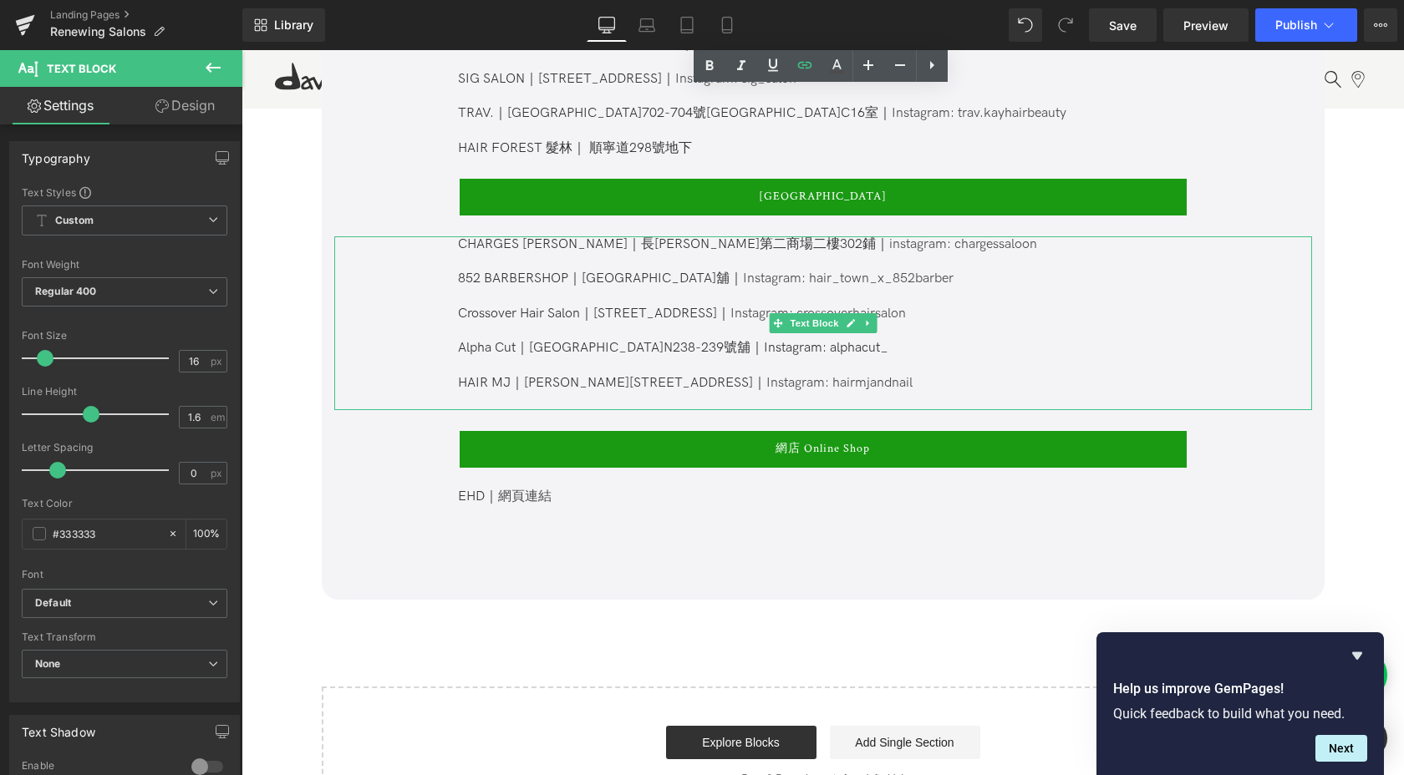
click at [857, 368] on p "Alpha Cut｜[STREET_ADDRESS]舖｜Instagram: alphacut_ HAIR MJ｜[PERSON_NAME][STREET_A…" at bounding box center [822, 366] width 728 height 52
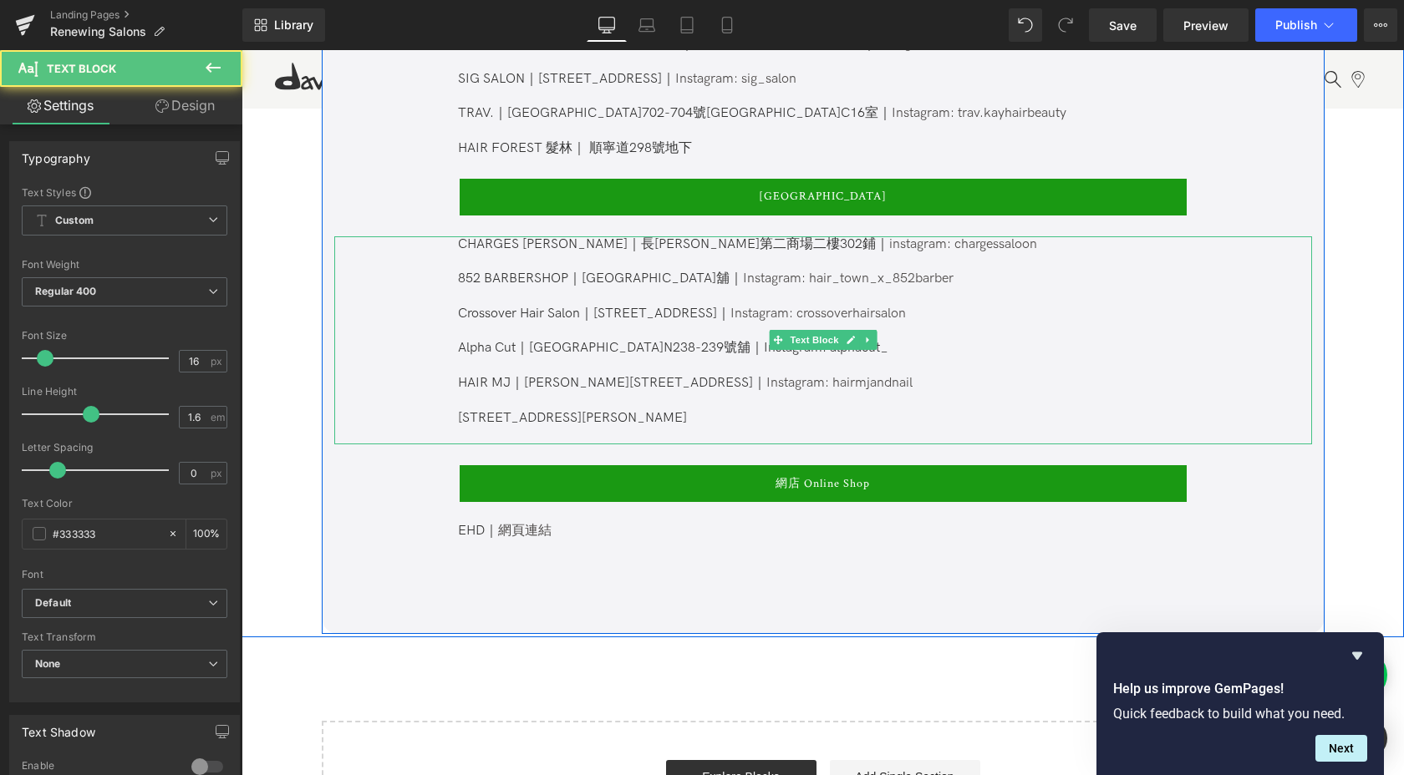
click at [458, 410] on p "[STREET_ADDRESS][PERSON_NAME]" at bounding box center [822, 419] width 728 height 18
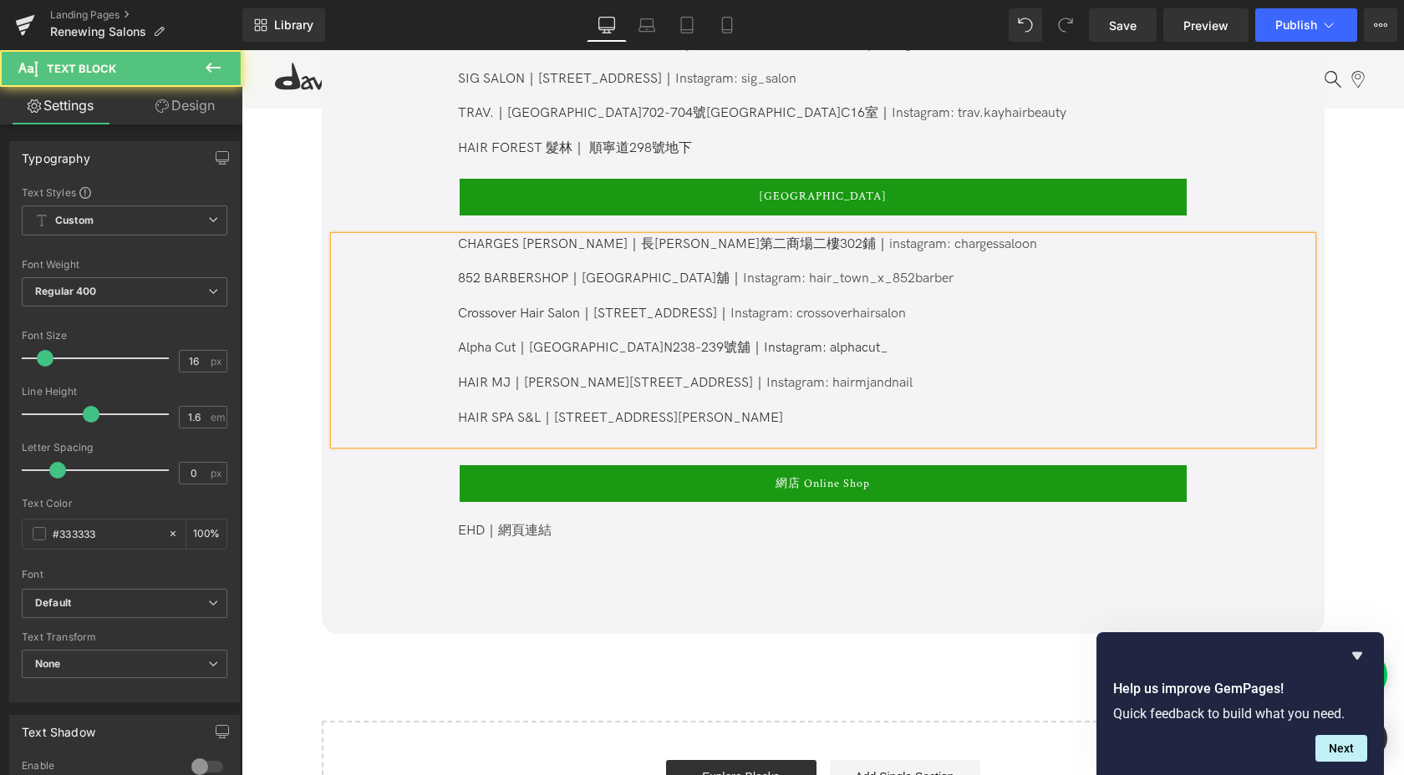
click at [769, 410] on p "HAIR SPA S&L｜[STREET_ADDRESS][PERSON_NAME]" at bounding box center [822, 419] width 728 height 18
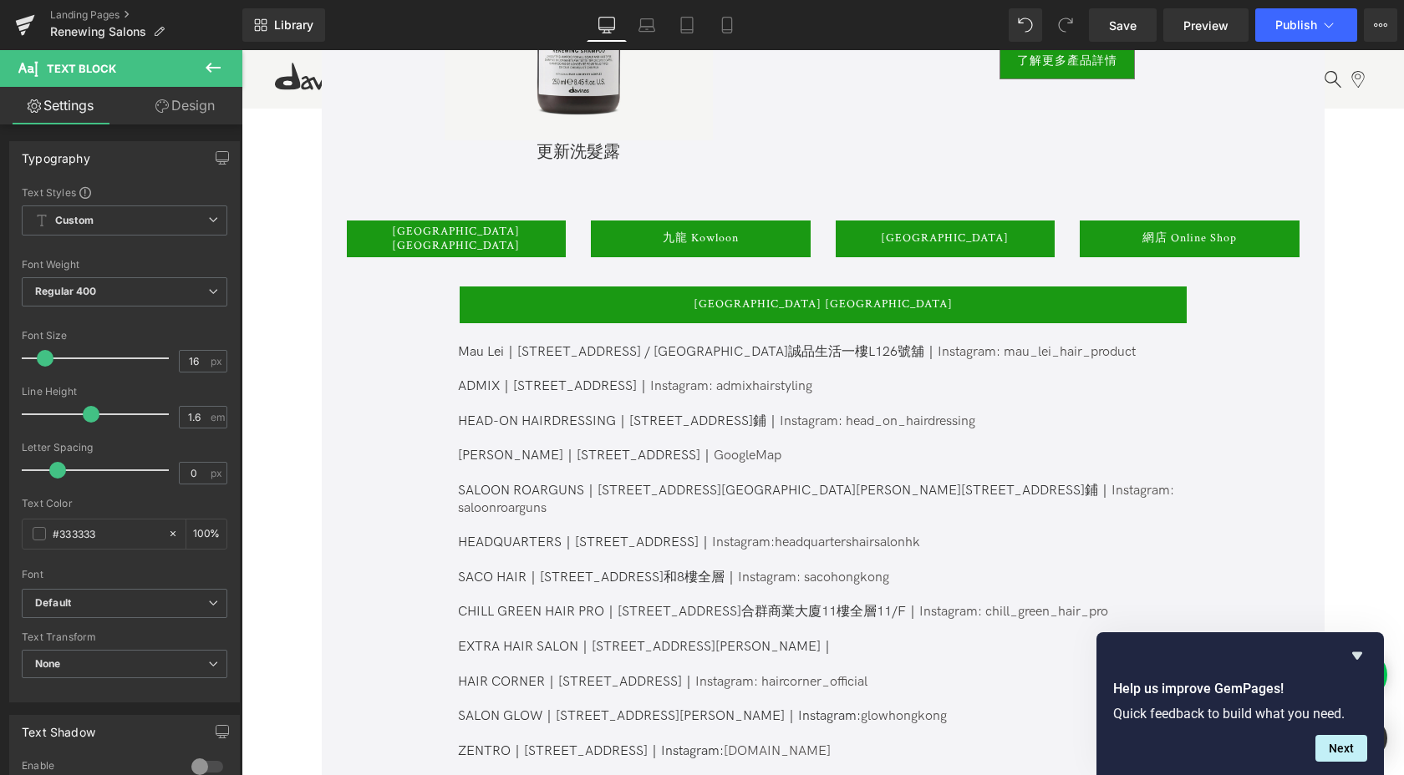
scroll to position [955, 0]
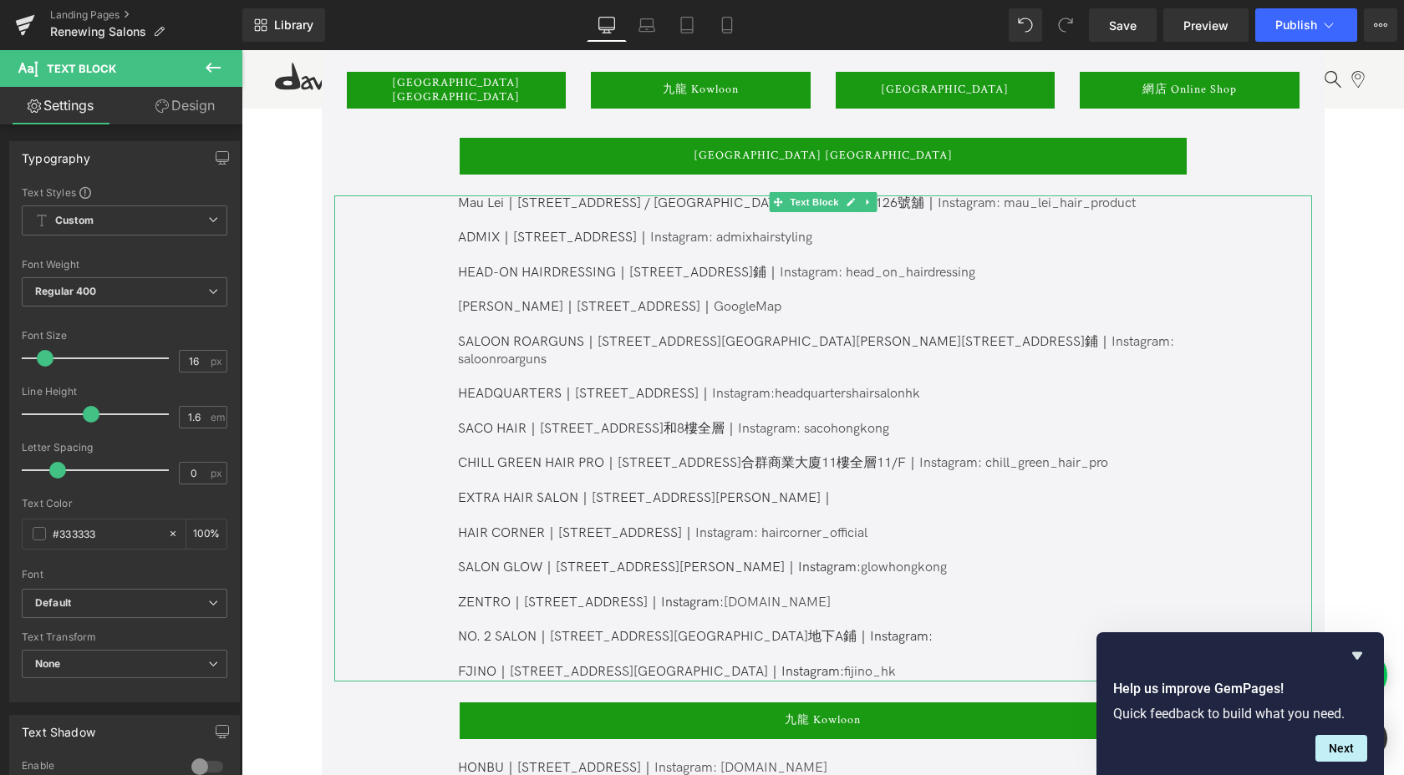
click at [884, 650] on p "ZENTRO｜[STREET_ADDRESS]｜Instagram: [DOMAIN_NAME] NO. 2 SALON｜ [STREET_ADDRESS][…" at bounding box center [822, 638] width 728 height 87
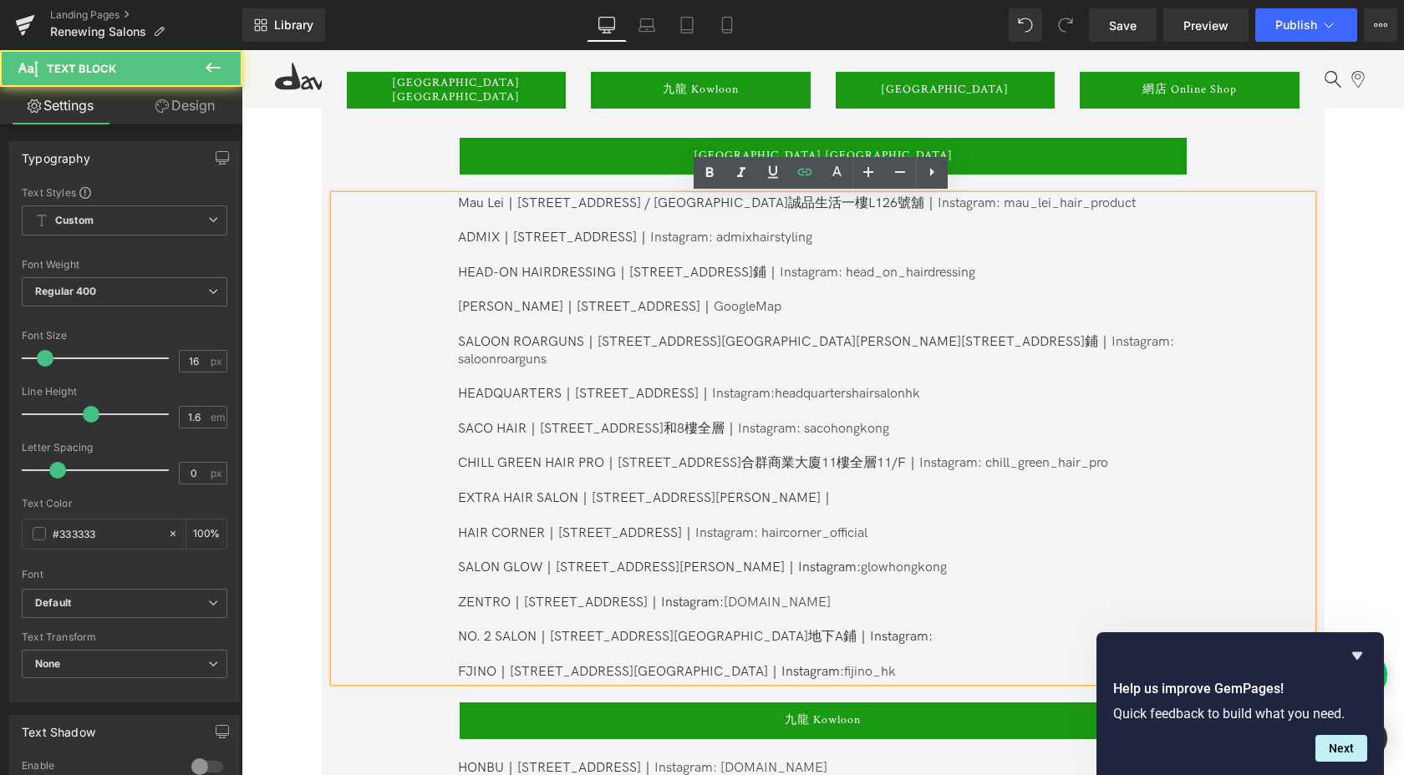
click at [890, 657] on p "ZENTRO｜[STREET_ADDRESS]｜Instagram: [DOMAIN_NAME] NO. 2 SALON｜ [STREET_ADDRESS][…" at bounding box center [822, 638] width 728 height 87
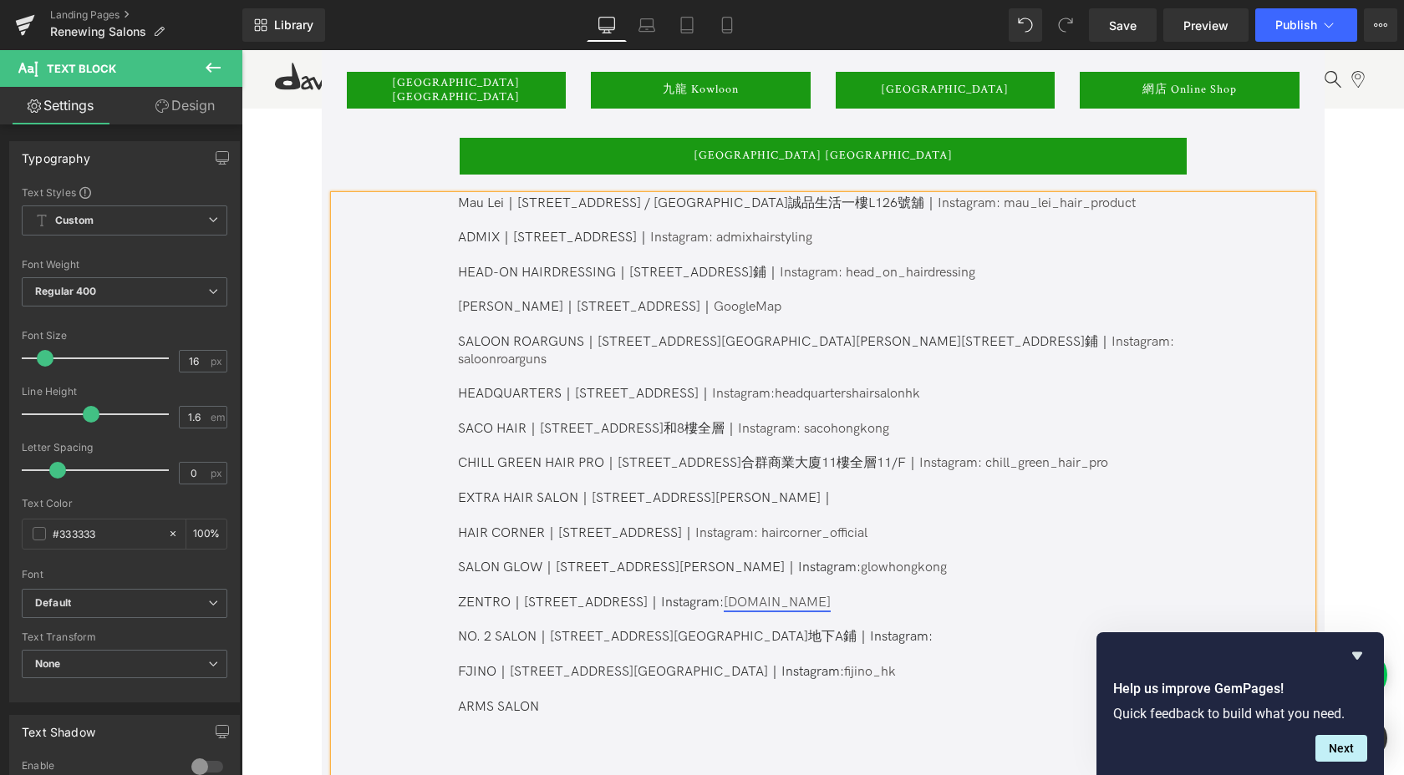
scroll to position [965, 0]
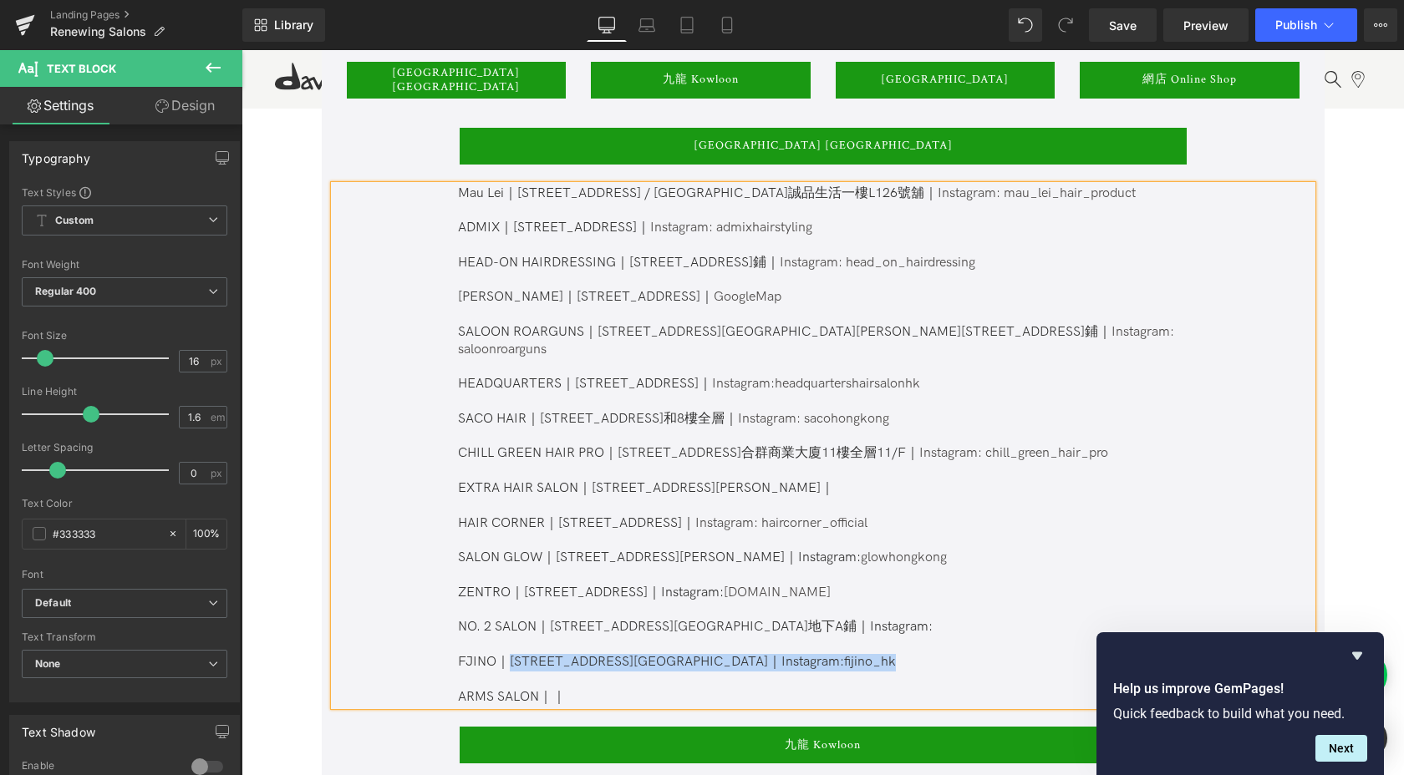
drag, startPoint x: 866, startPoint y: 644, endPoint x: 506, endPoint y: 643, distance: 360.1
click at [506, 643] on p "ZENTRO｜[STREET_ADDRESS]｜Instagram: [DOMAIN_NAME] NO. 2 SALON｜ [STREET_ADDRESS][…" at bounding box center [822, 646] width 728 height 122
copy span "[STREET_ADDRESS][GEOGRAPHIC_DATA]｜Instagram: fijino_hk"
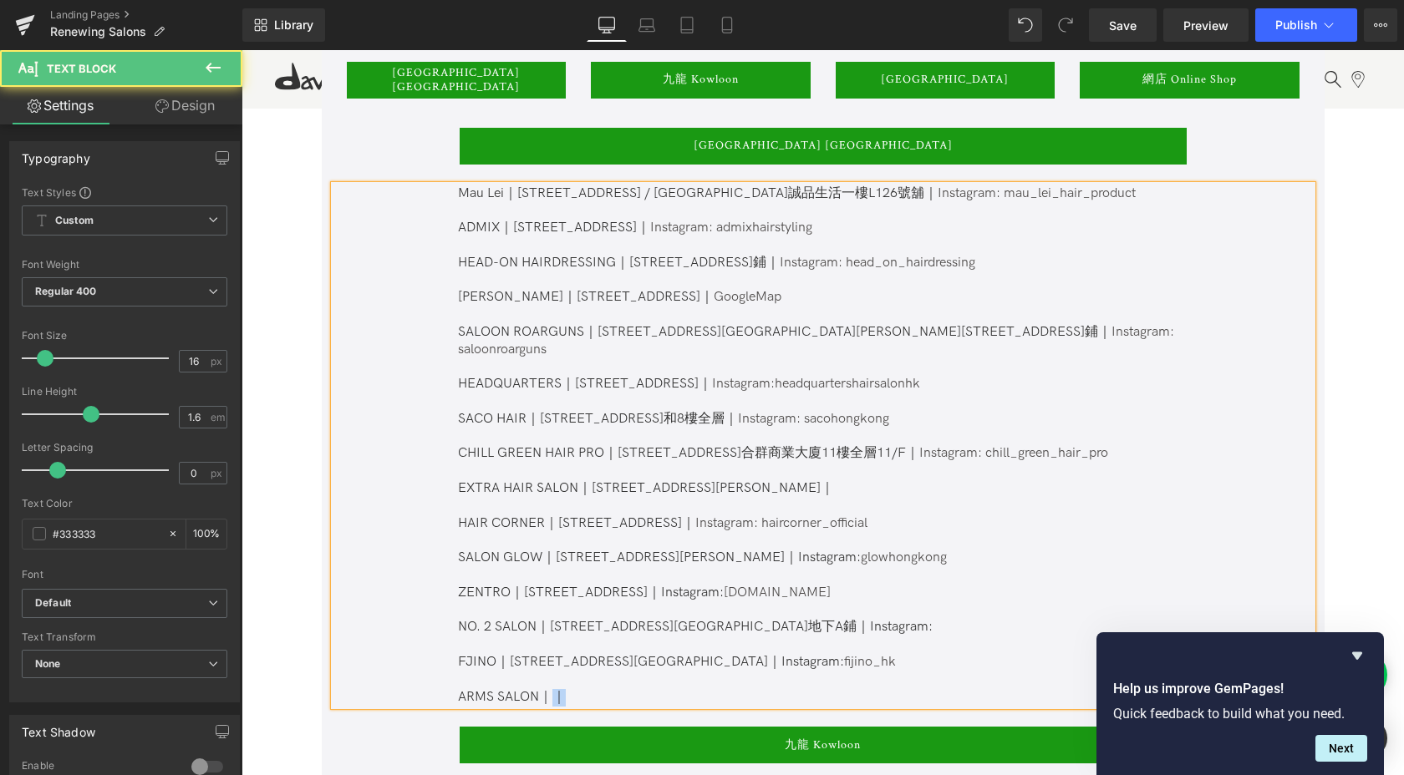
drag, startPoint x: 582, startPoint y: 676, endPoint x: 546, endPoint y: 674, distance: 36.8
click at [546, 674] on p "ZENTRO｜[STREET_ADDRESS]｜Instagram: [DOMAIN_NAME] NO. 2 SALON｜ [STREET_ADDRESS][…" at bounding box center [822, 646] width 728 height 122
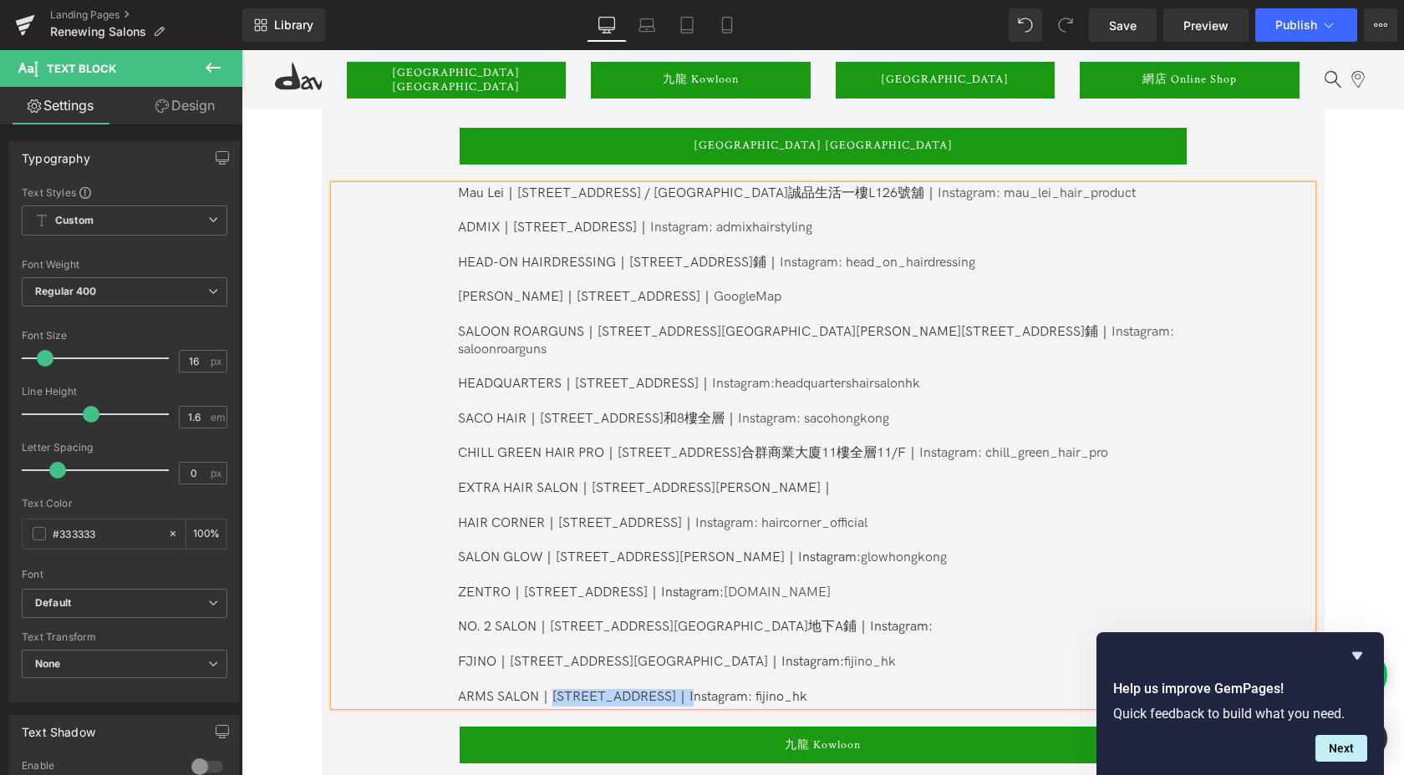
drag, startPoint x: 751, startPoint y: 677, endPoint x: 549, endPoint y: 679, distance: 202.2
click at [549, 679] on span "[STREET_ADDRESS][GEOGRAPHIC_DATA]地下A鋪｜Instagram: FJINO｜[STREET_ADDRESS][GEOGRAP…" at bounding box center [695, 661] width 475 height 85
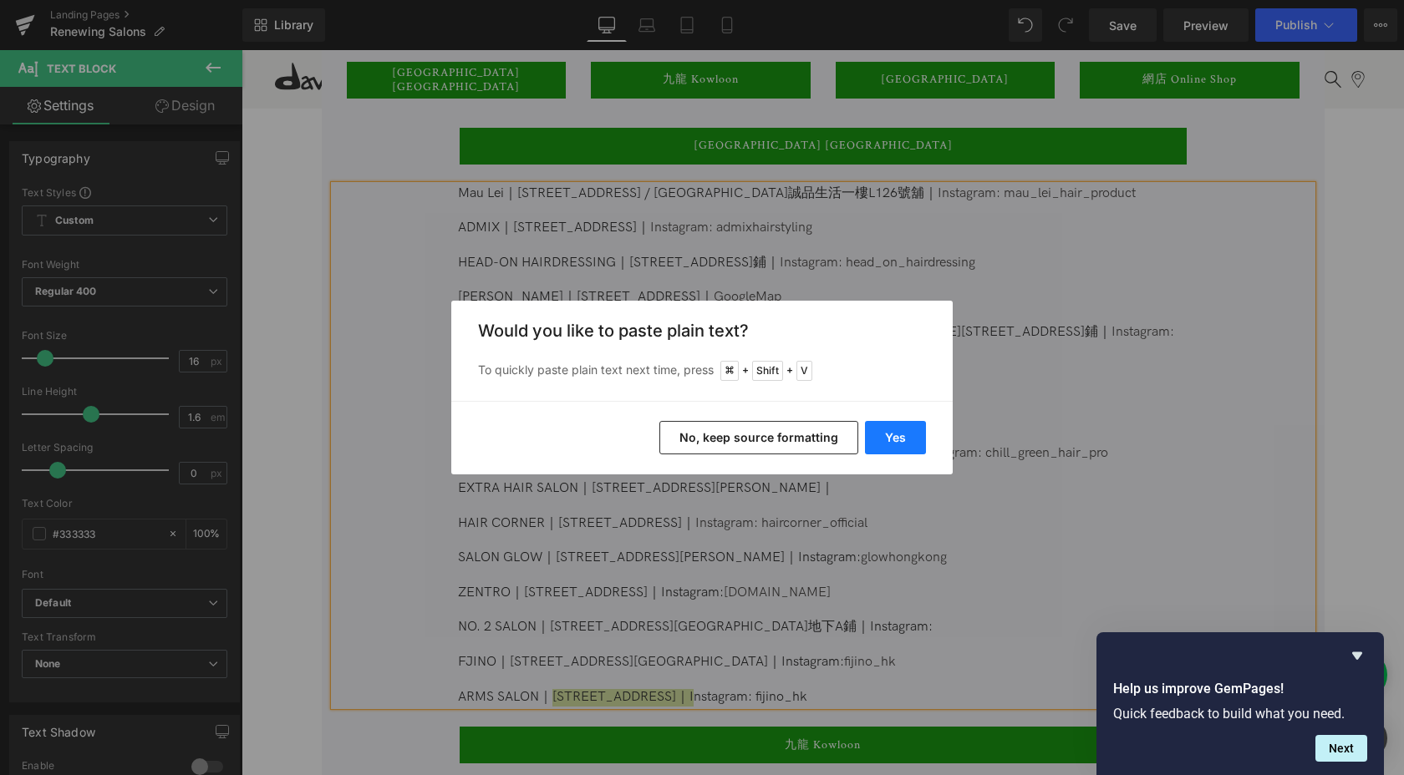
click at [897, 438] on button "Yes" at bounding box center [895, 437] width 61 height 33
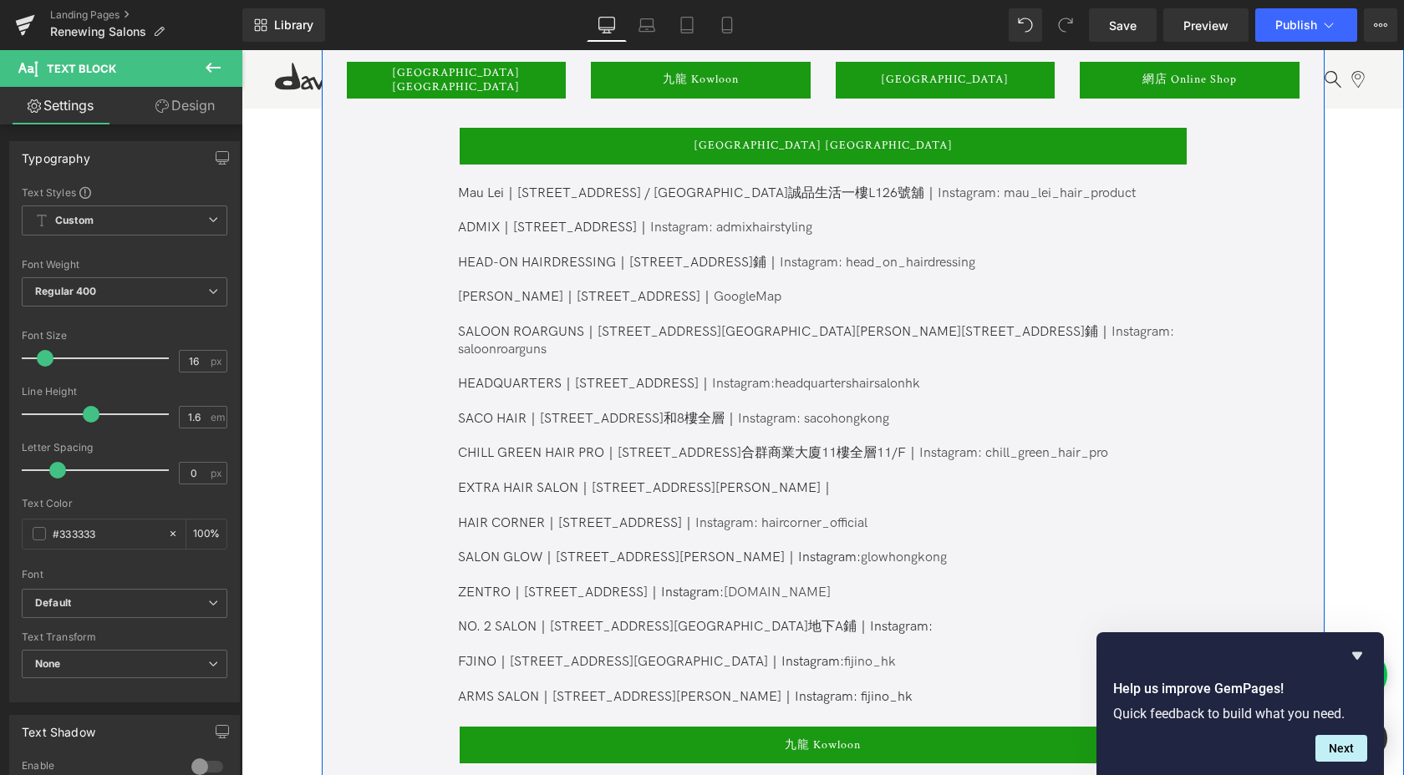
click at [759, 679] on span "[STREET_ADDRESS][GEOGRAPHIC_DATA]地下A鋪｜Instagram: FJINO｜[STREET_ADDRESS][GEOGRAP…" at bounding box center [695, 661] width 475 height 85
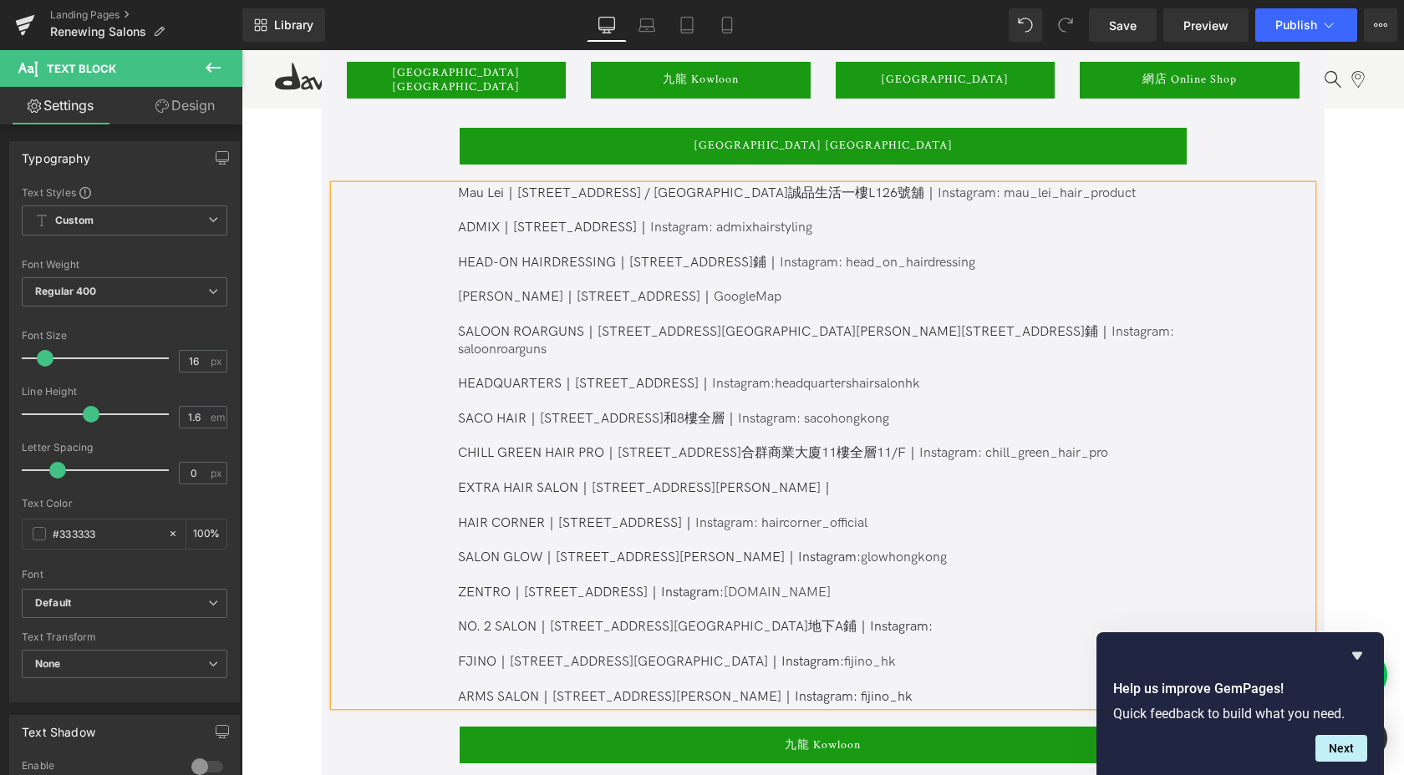
click at [962, 677] on p "ZENTRO｜[STREET_ADDRESS]｜Instagram: [DOMAIN_NAME] NO. 2 SALON｜ [STREET_ADDRESS][…" at bounding box center [822, 646] width 728 height 122
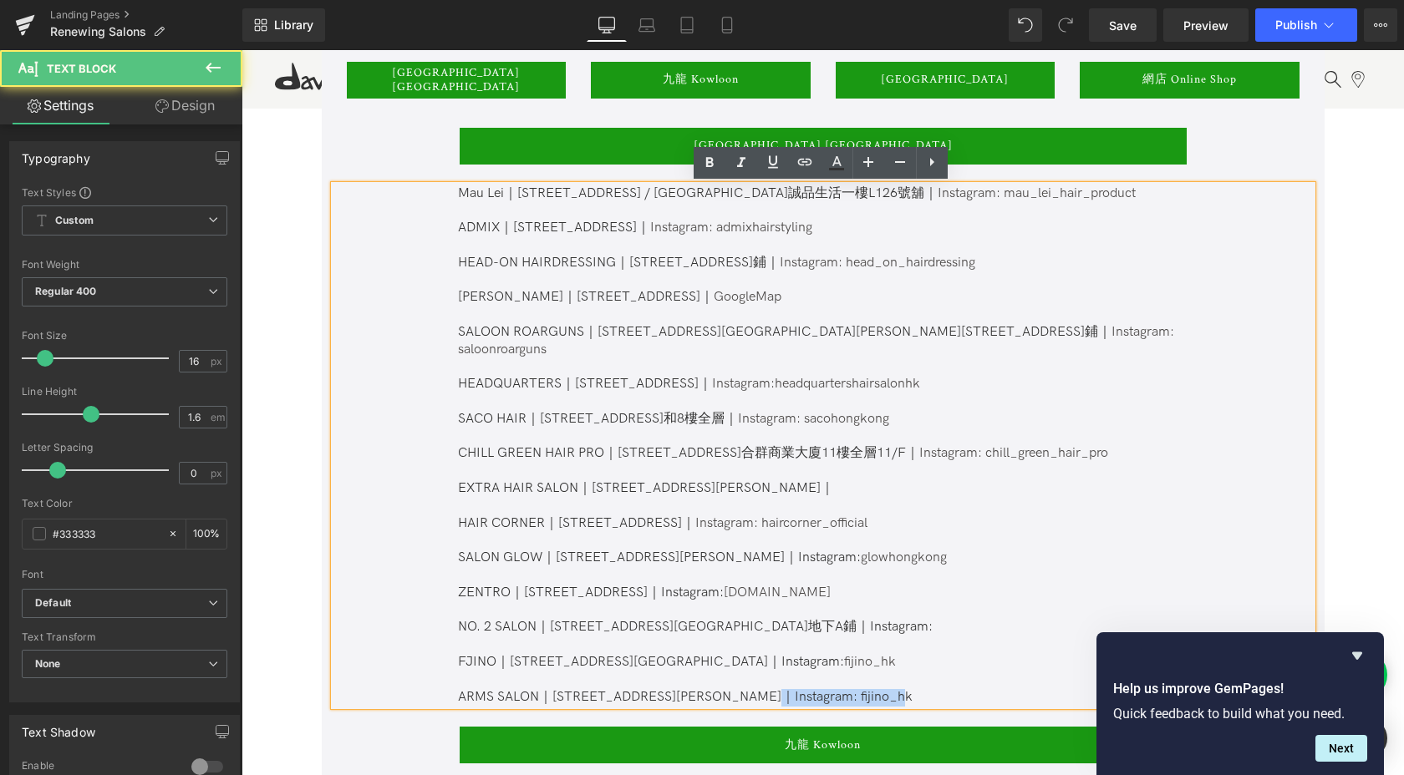
drag, startPoint x: 962, startPoint y: 683, endPoint x: 821, endPoint y: 683, distance: 140.4
click at [821, 683] on p "ZENTRO｜[STREET_ADDRESS]｜Instagram: [DOMAIN_NAME] NO. 2 SALON｜ [STREET_ADDRESS][…" at bounding box center [822, 646] width 728 height 122
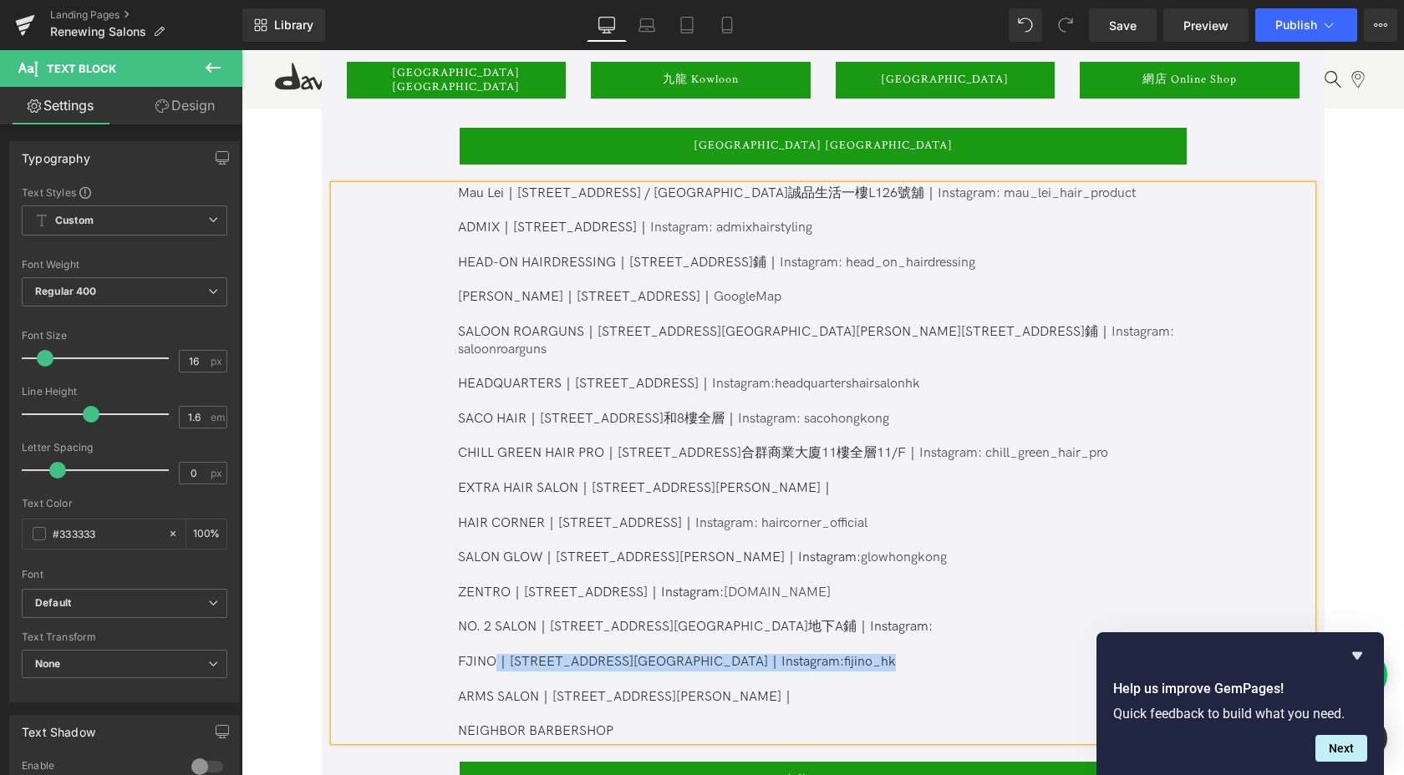
drag, startPoint x: 869, startPoint y: 641, endPoint x: 495, endPoint y: 645, distance: 373.5
click at [495, 645] on p "ZENTRO｜[STREET_ADDRESS]｜Instagram: [DOMAIN_NAME] NO. 2 SALON｜ [STREET_ADDRESS][…" at bounding box center [822, 646] width 728 height 122
copy span "｜[STREET_ADDRESS][GEOGRAPHIC_DATA]｜Instagram: fijino_hk"
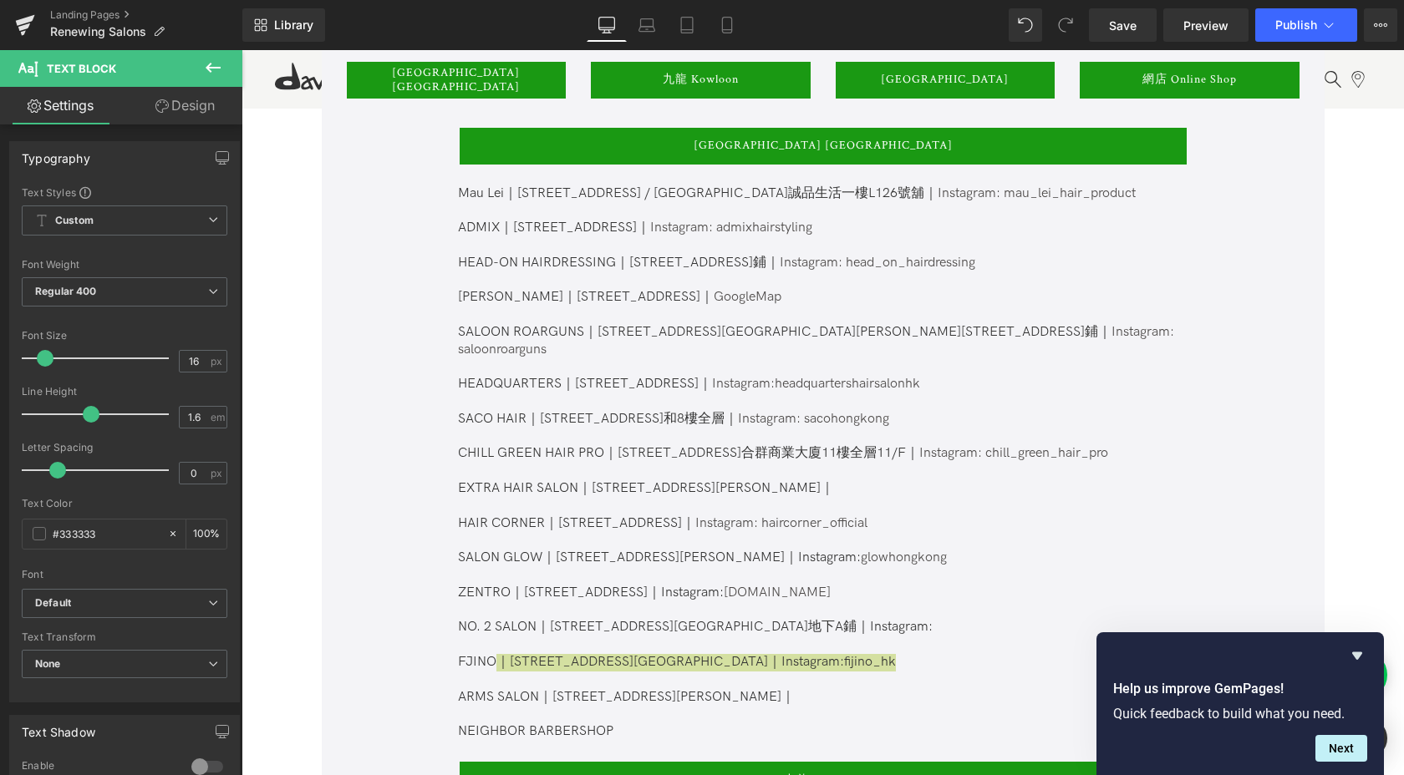
click at [686, 718] on div "Rendering Content" at bounding box center [702, 709] width 103 height 18
click at [685, 711] on div "Rendering Content" at bounding box center [702, 709] width 103 height 18
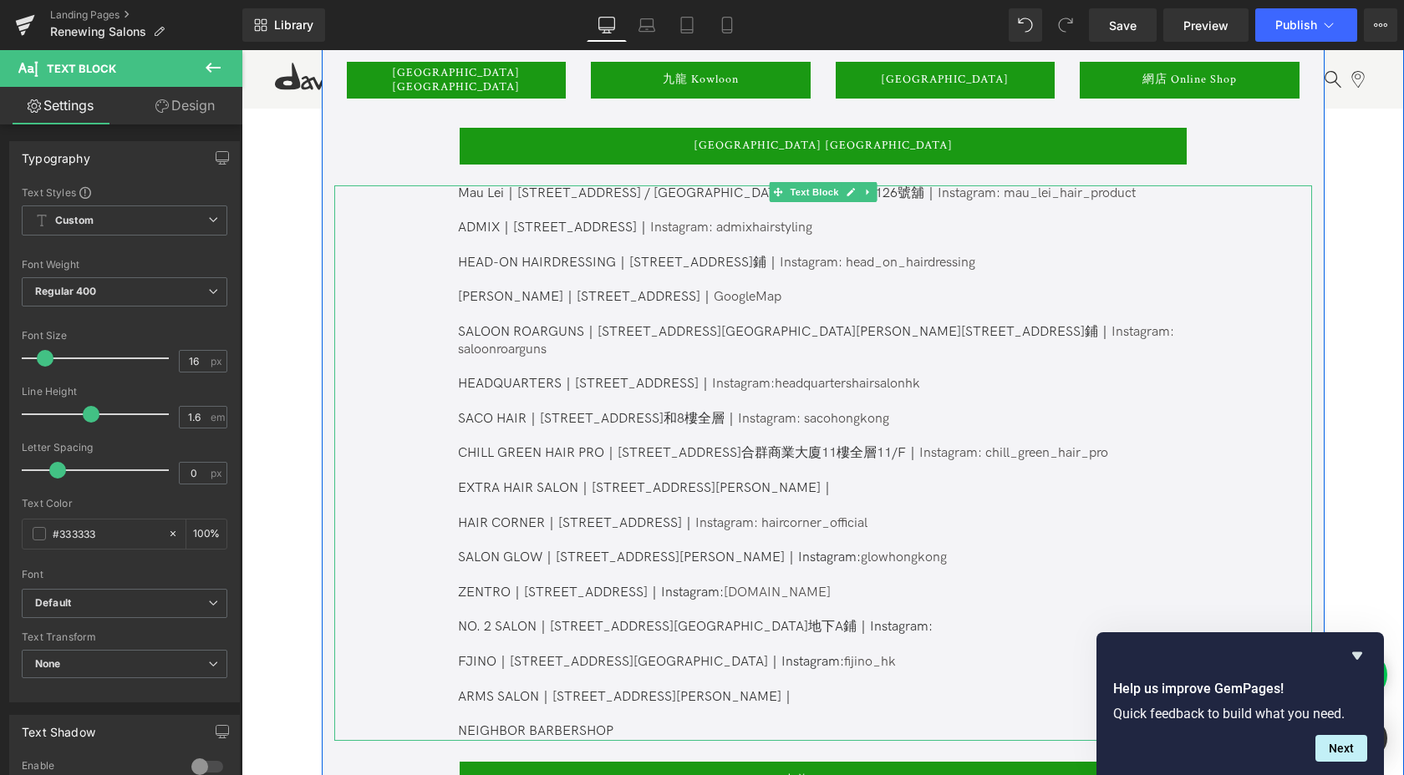
click at [622, 723] on p "NEIGHBOR BARBERSHOP" at bounding box center [822, 732] width 728 height 18
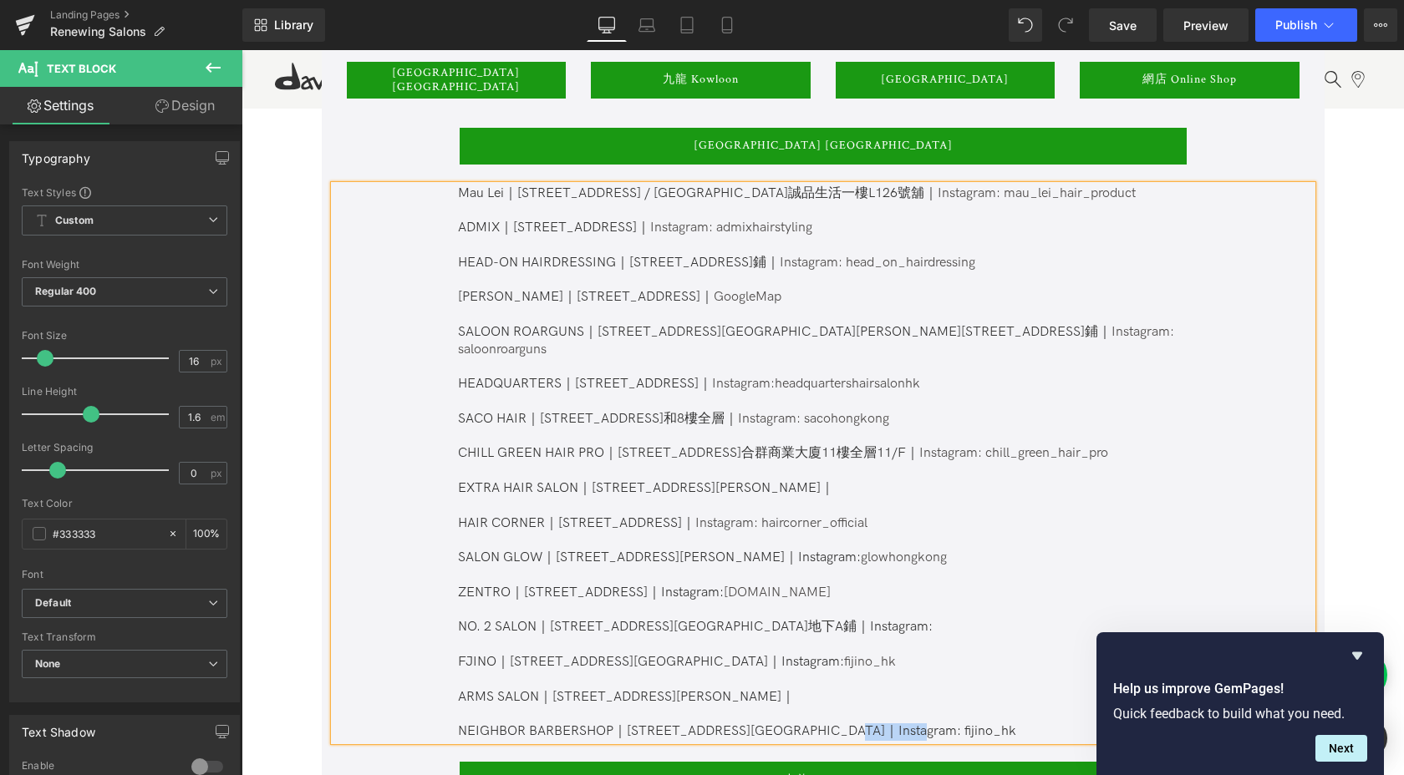
drag, startPoint x: 964, startPoint y: 714, endPoint x: 907, endPoint y: 716, distance: 56.8
click at [907, 723] on p "NEIGHBOR BARBERSHOP｜[STREET_ADDRESS][GEOGRAPHIC_DATA]｜Instagram: fijino_hk" at bounding box center [822, 732] width 728 height 18
click at [998, 723] on span "NEIGHBOR BARBERSHOP｜[STREET_ADDRESS][GEOGRAPHIC_DATA]｜Instagram: neighborbarber…" at bounding box center [793, 731] width 671 height 16
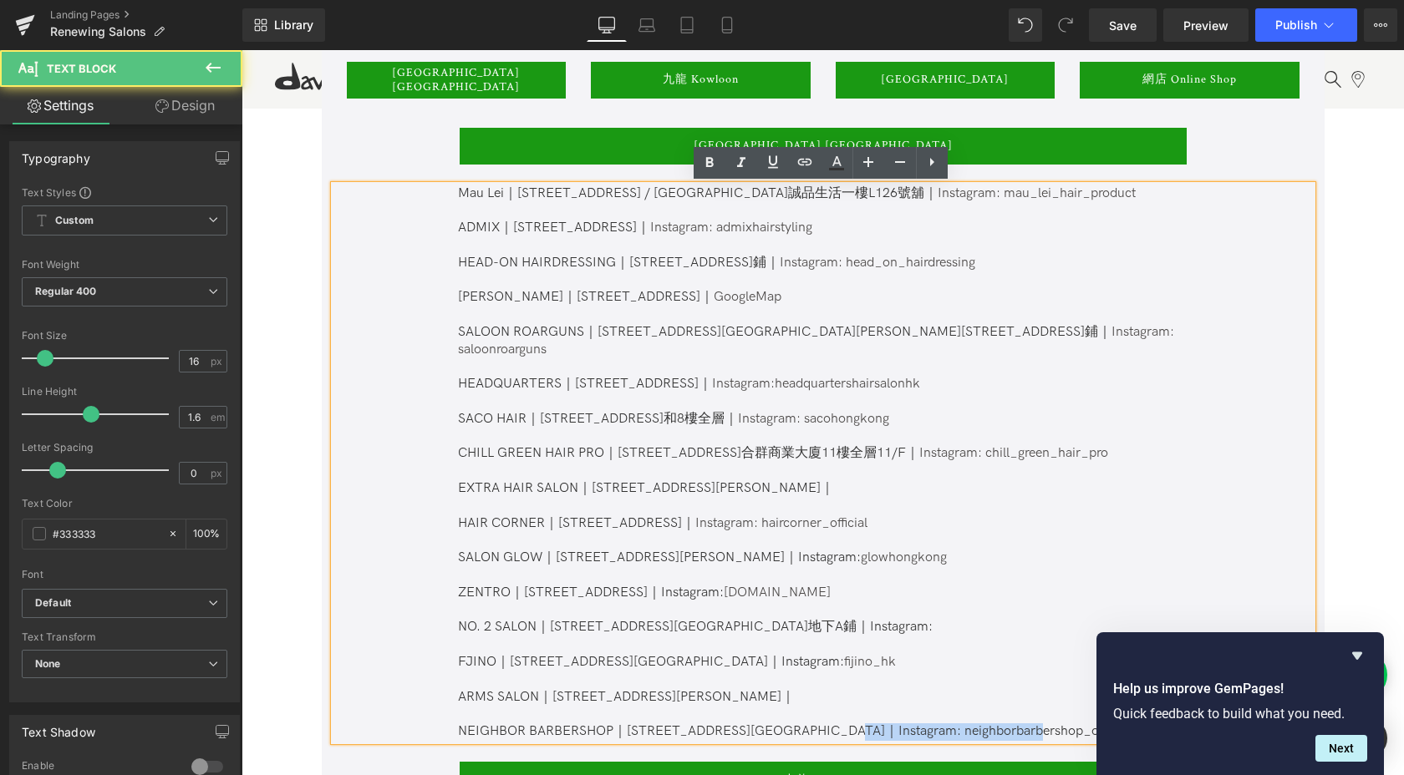
click at [998, 723] on span "NEIGHBOR BARBERSHOP｜[STREET_ADDRESS][GEOGRAPHIC_DATA]｜Instagram: neighborbarber…" at bounding box center [793, 731] width 671 height 16
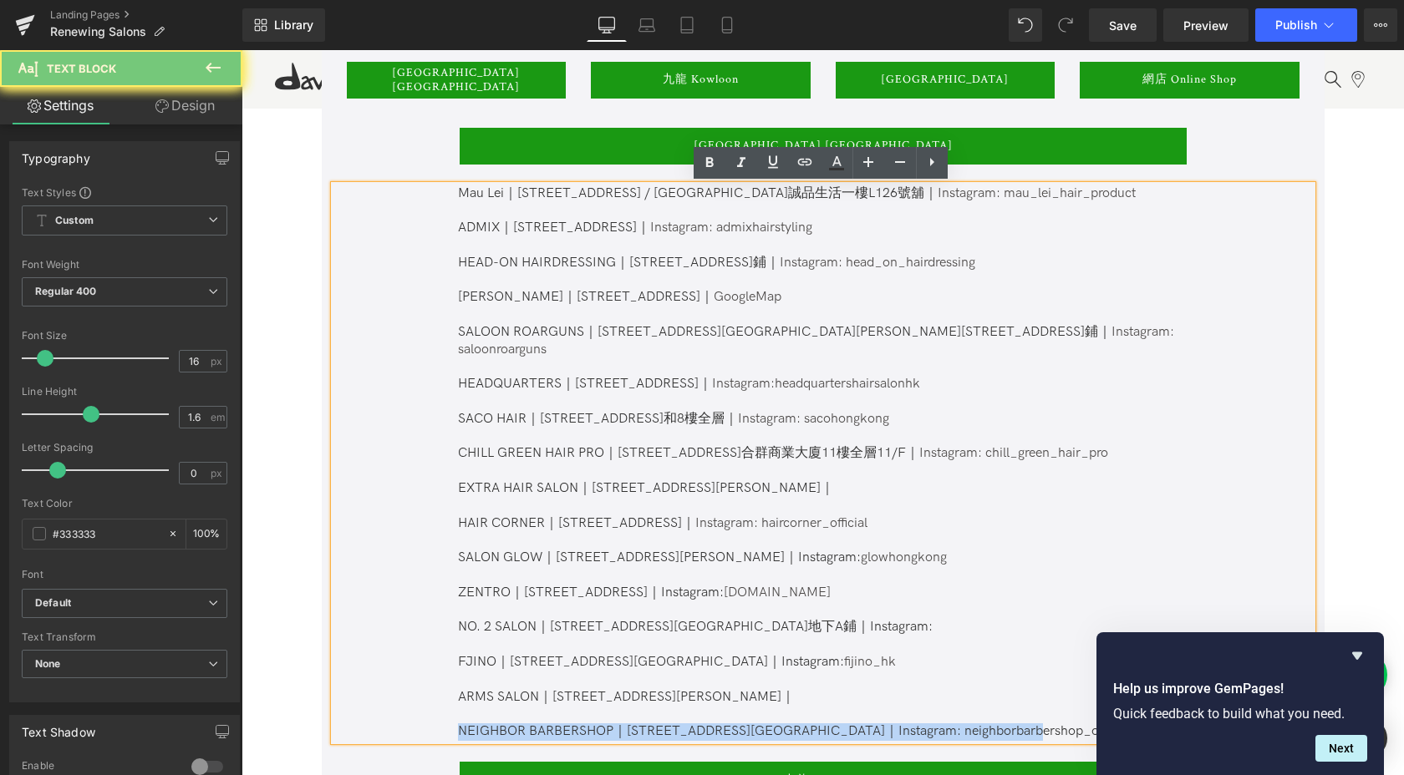
click at [998, 723] on span "NEIGHBOR BARBERSHOP｜[STREET_ADDRESS][GEOGRAPHIC_DATA]｜Instagram: neighborbarber…" at bounding box center [793, 731] width 671 height 16
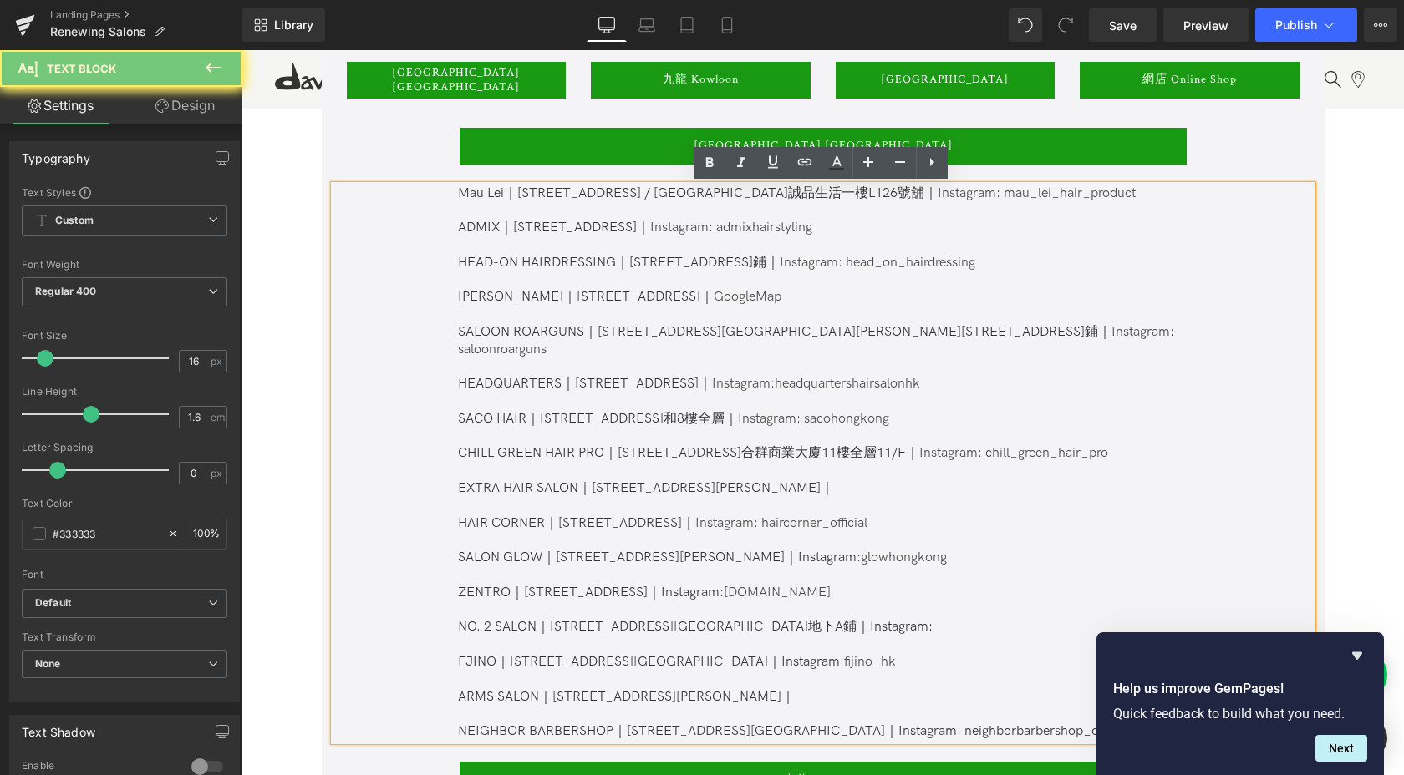
click at [922, 723] on span "NEIGHBOR BARBERSHOP｜[STREET_ADDRESS][GEOGRAPHIC_DATA]｜Instagram: neighborbarber…" at bounding box center [793, 731] width 671 height 16
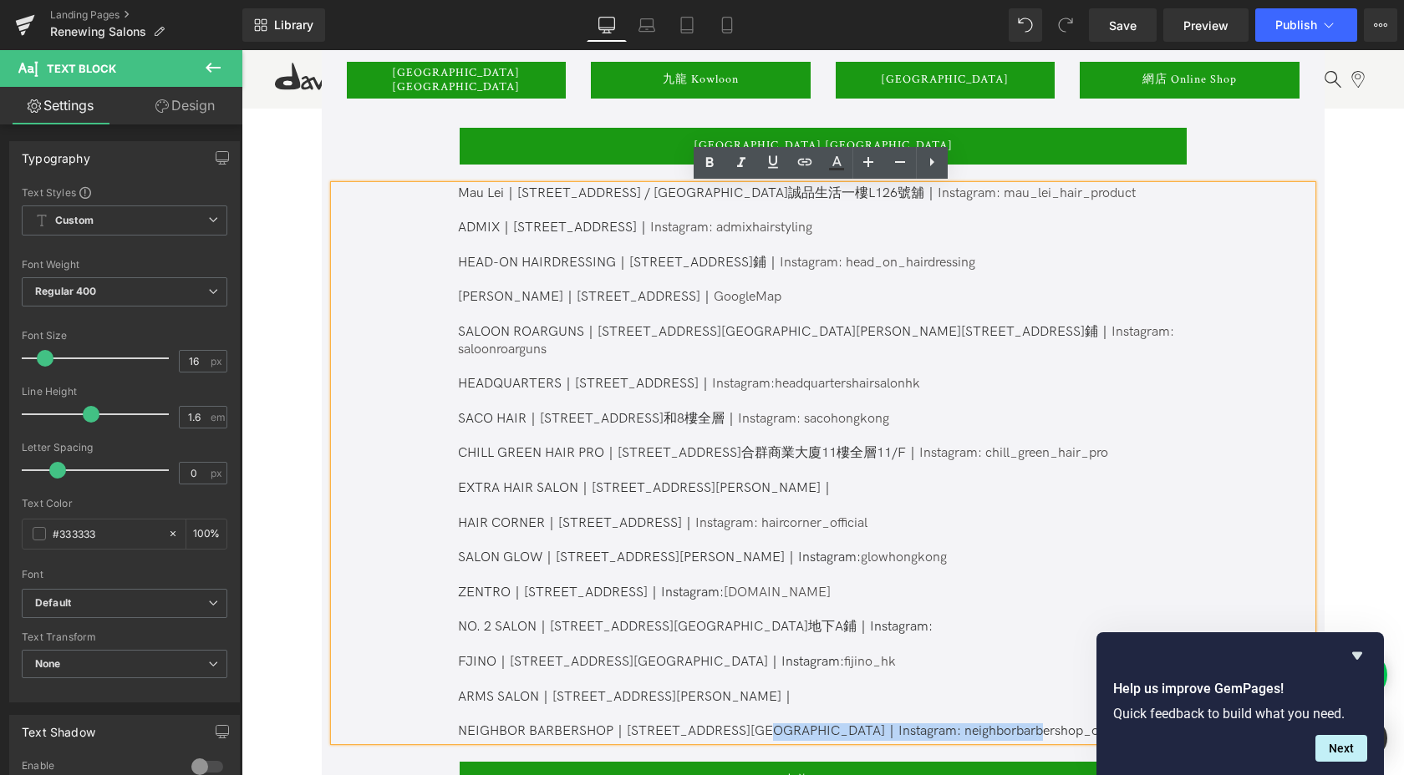
drag, startPoint x: 838, startPoint y: 712, endPoint x: 1099, endPoint y: 715, distance: 261.5
click at [1099, 723] on p "NEIGHBOR BARBERSHOP｜[STREET_ADDRESS][GEOGRAPHIC_DATA]｜Instagram: neighborbarber…" at bounding box center [822, 732] width 728 height 18
click at [947, 723] on span "NEIGHBOR BARBERSHOP｜[STREET_ADDRESS][GEOGRAPHIC_DATA]｜Instagram: neighborbarber…" at bounding box center [793, 731] width 671 height 16
drag, startPoint x: 910, startPoint y: 716, endPoint x: 1187, endPoint y: 719, distance: 277.4
click at [1187, 719] on div "Mau Lei｜[STREET_ADDRESS] / [GEOGRAPHIC_DATA]誠品生活一樓L126號舖｜ Instagram: mau_lei_ha…" at bounding box center [822, 463] width 977 height 556
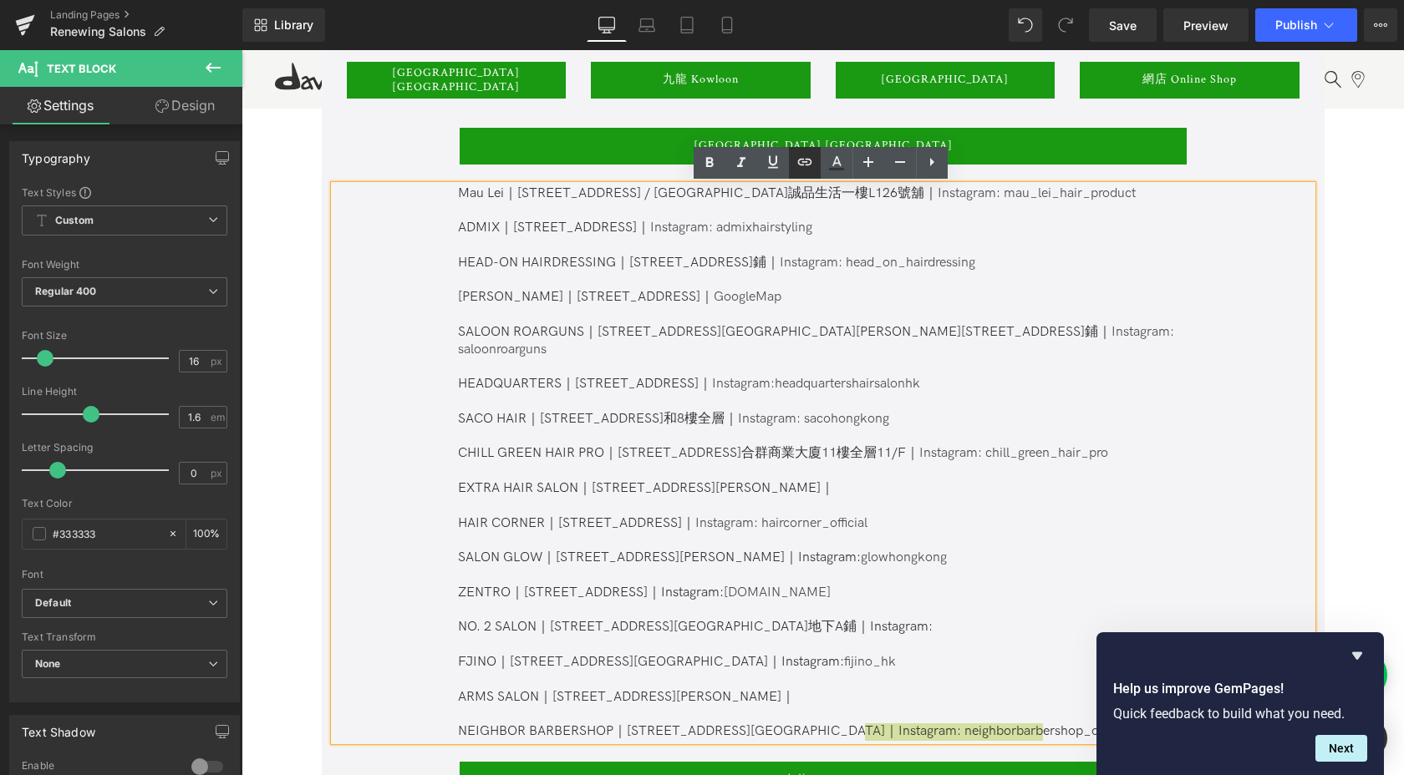
click at [799, 162] on icon at bounding box center [805, 162] width 20 height 20
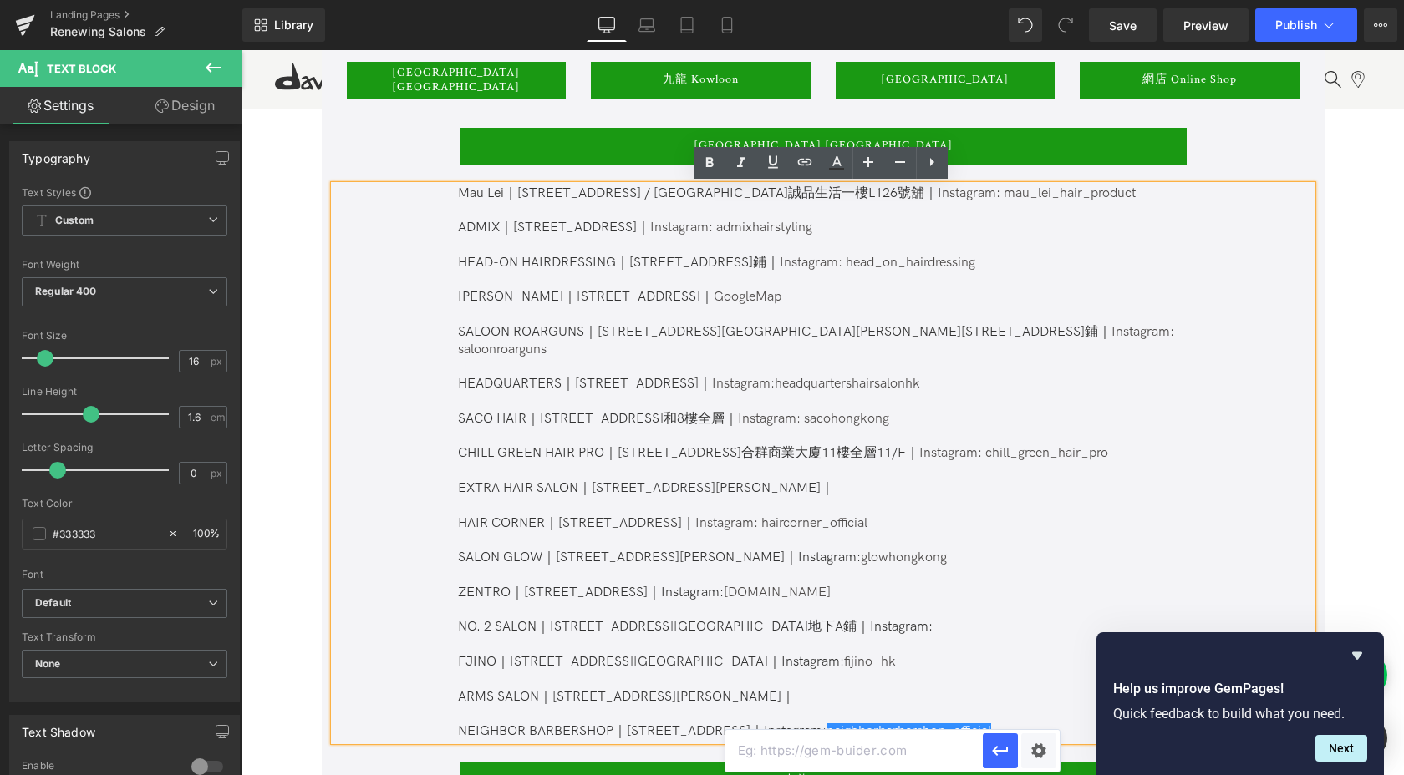
click at [864, 749] on input "text" at bounding box center [853, 751] width 257 height 42
paste input "[URL][DOMAIN_NAME]"
click at [997, 752] on icon "button" at bounding box center [1000, 751] width 20 height 20
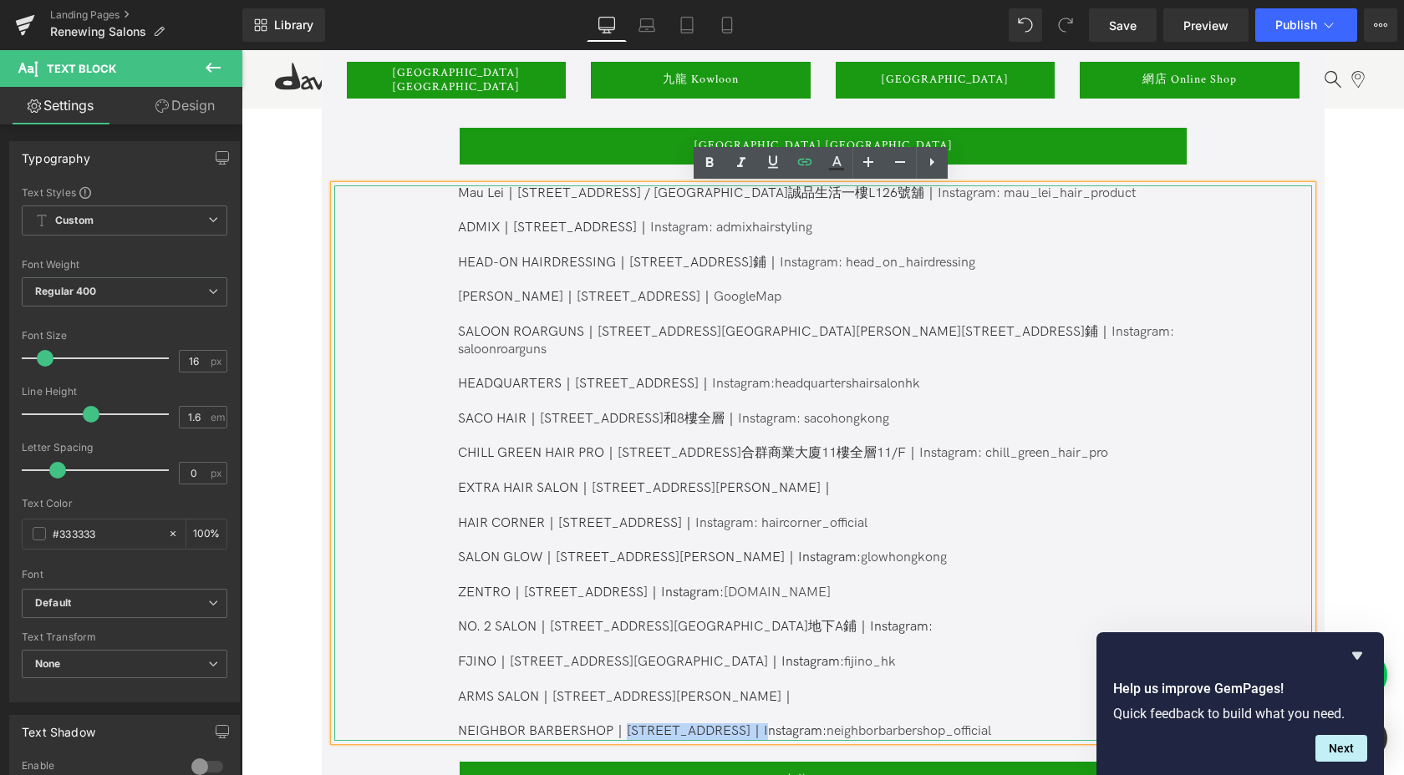
drag, startPoint x: 830, startPoint y: 713, endPoint x: 626, endPoint y: 714, distance: 203.9
click at [626, 723] on span "NEIGHBOR BARBERSHOP｜[STREET_ADDRESS][GEOGRAPHIC_DATA]｜Instagram: neighborbarber…" at bounding box center [724, 731] width 533 height 16
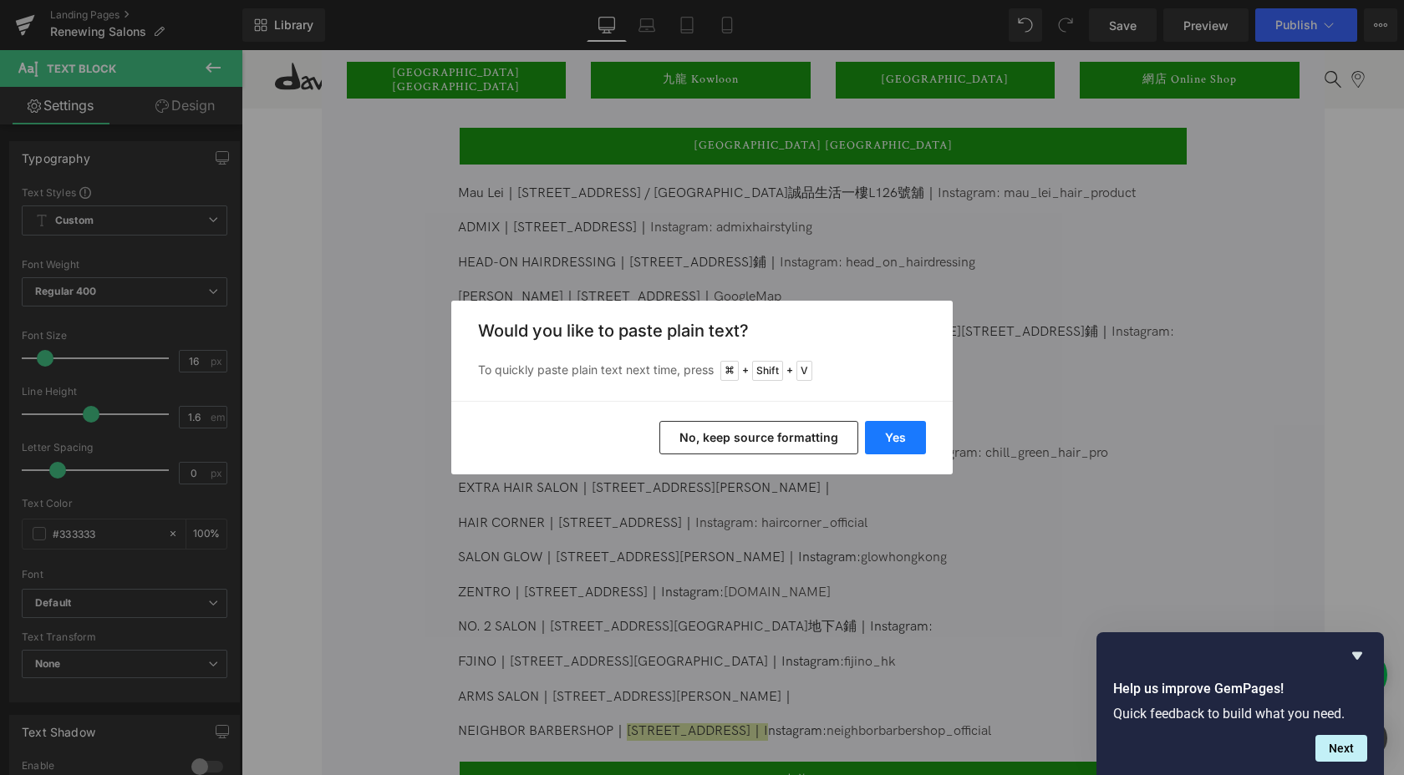
click at [891, 434] on button "Yes" at bounding box center [895, 437] width 61 height 33
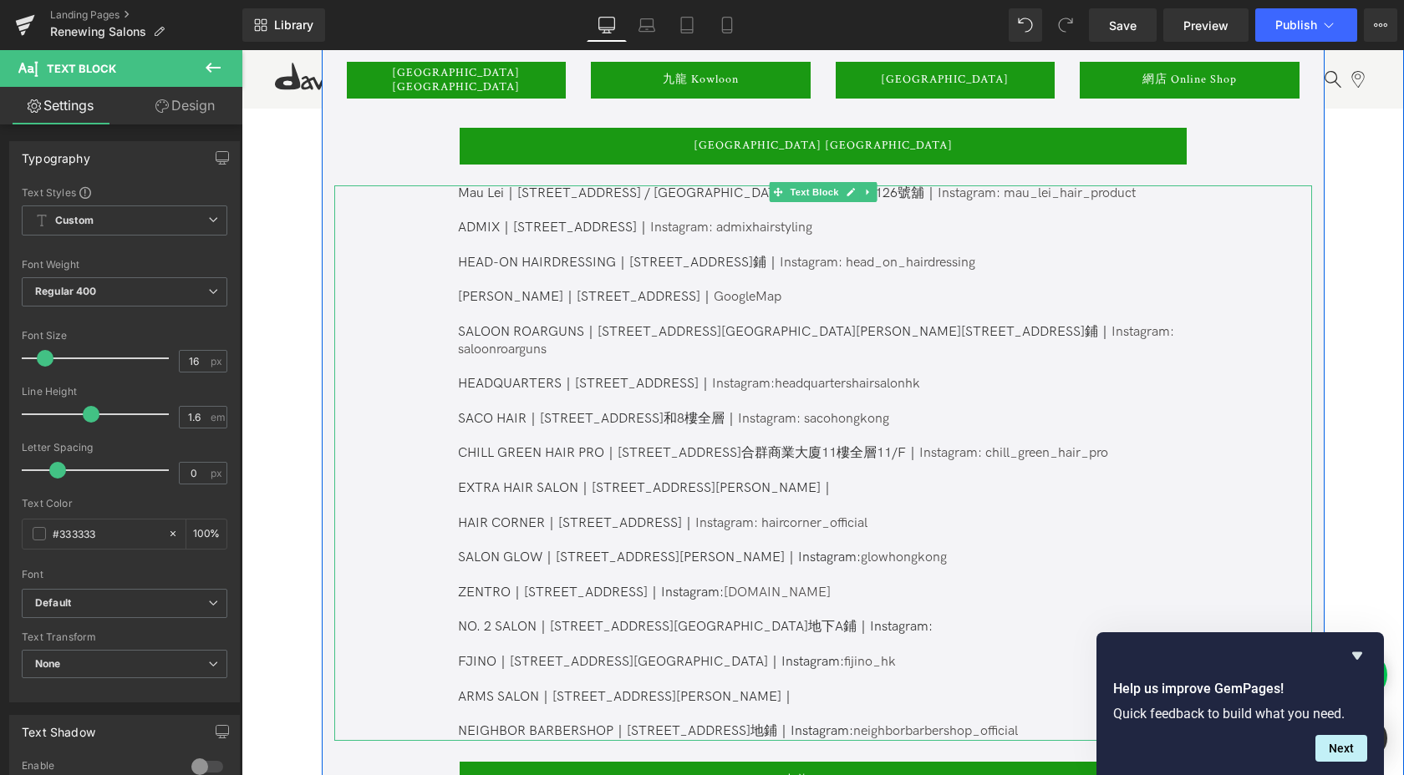
scroll to position [1137, 0]
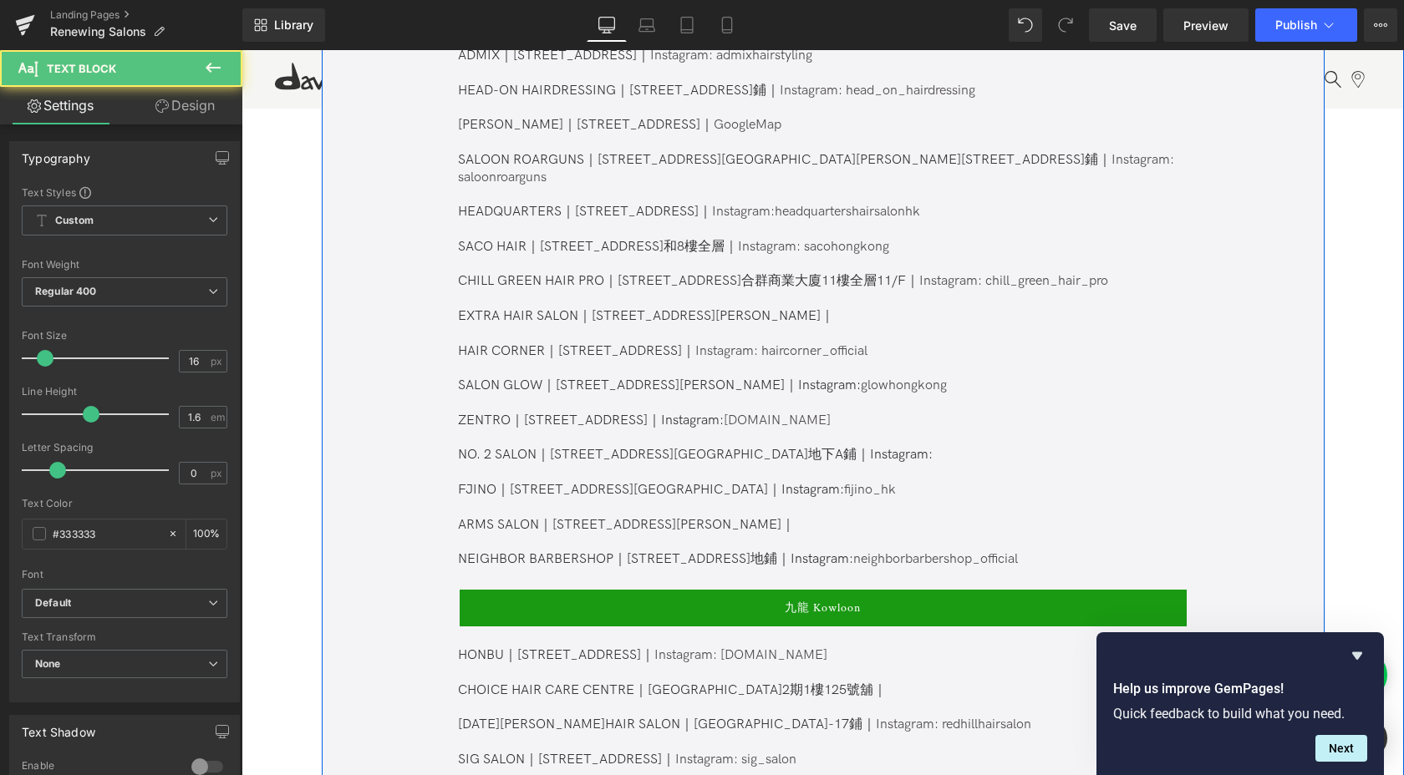
click at [1164, 551] on p "NEIGHBOR BARBERSHOP｜[STREET_ADDRESS]地鋪｜Instagram: neighborbarbershop_official" at bounding box center [822, 560] width 728 height 18
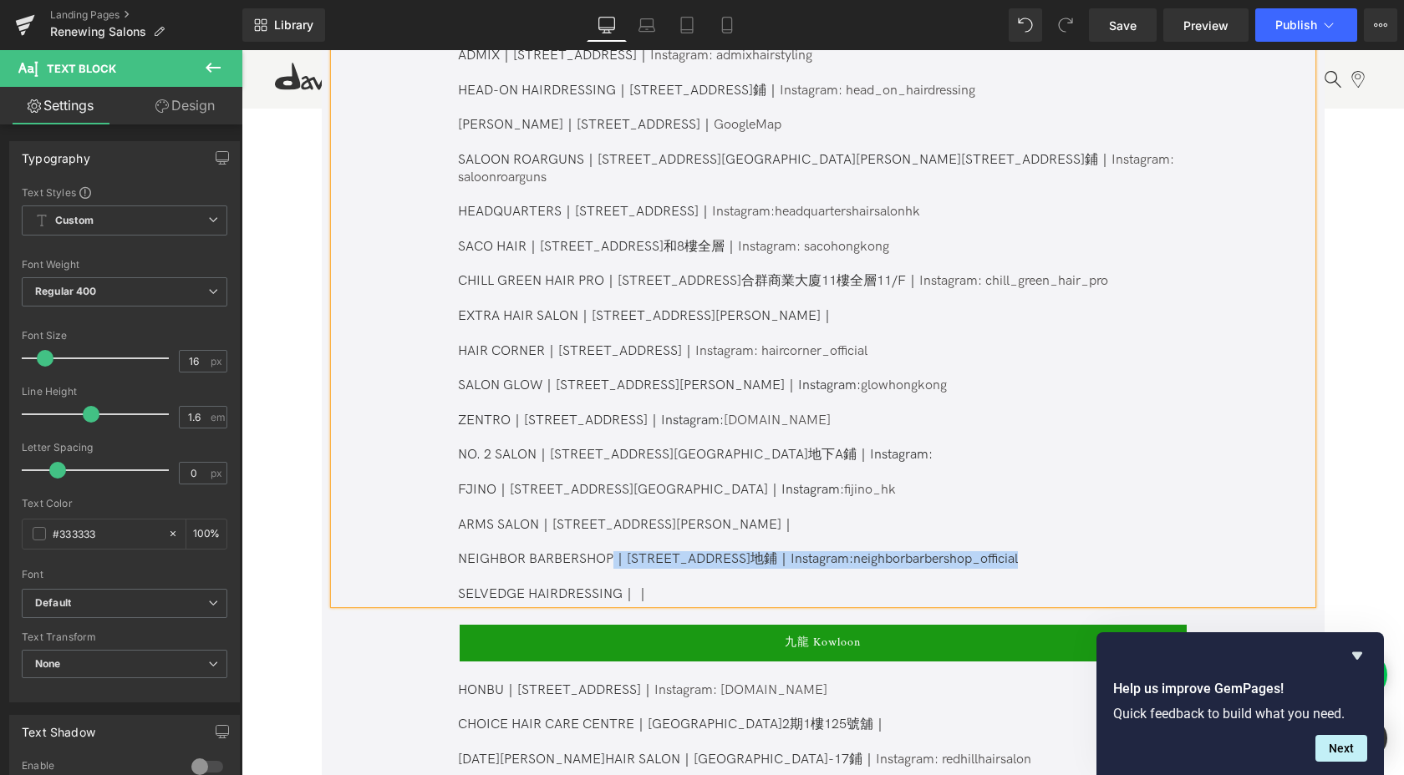
drag, startPoint x: 1130, startPoint y: 541, endPoint x: 614, endPoint y: 544, distance: 516.3
click at [614, 551] on p "NEIGHBOR BARBERSHOP｜[STREET_ADDRESS]地鋪｜Instagram: neighborbarbershop_official" at bounding box center [822, 560] width 728 height 18
copy span "｜[STREET_ADDRESS]地鋪｜Instagram: neighborbarbershop_official"
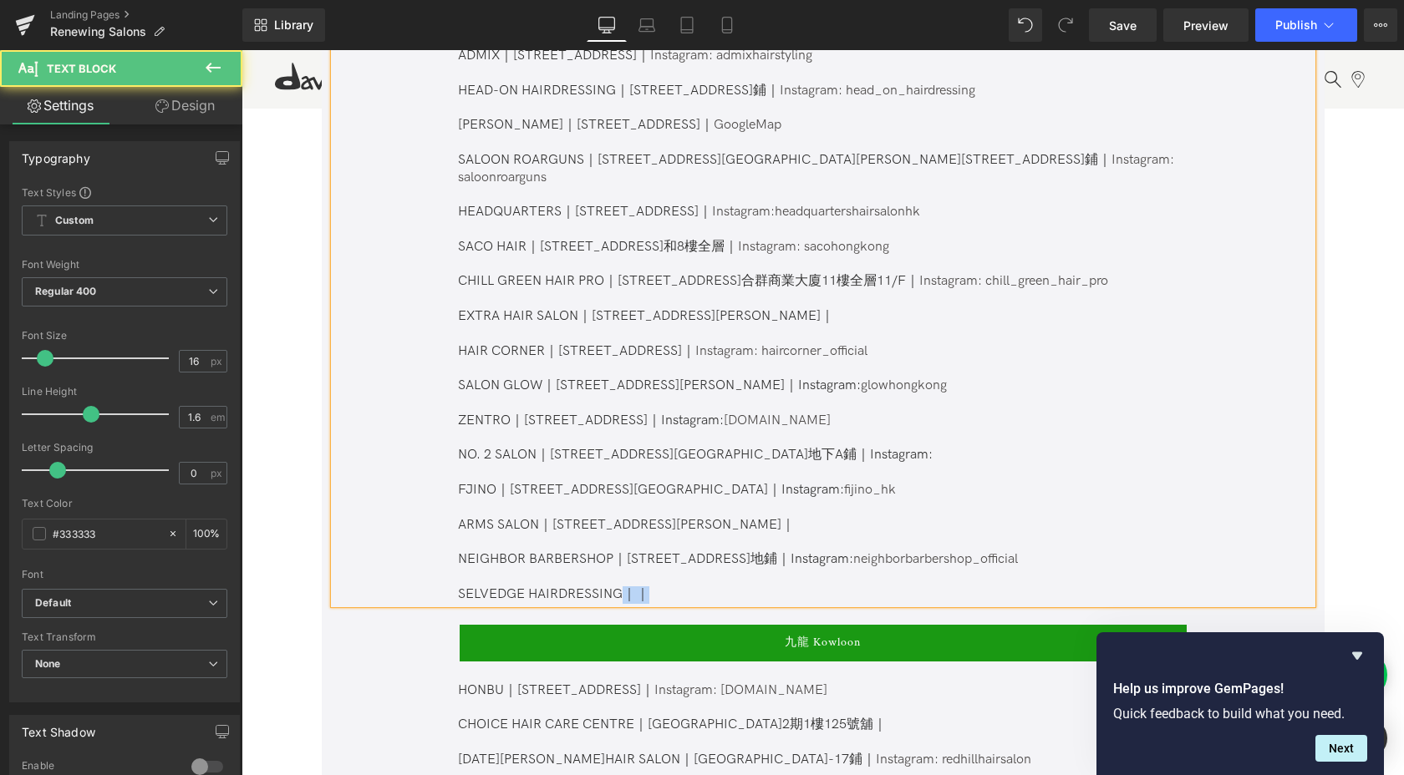
drag, startPoint x: 623, startPoint y: 575, endPoint x: 718, endPoint y: 575, distance: 95.2
click at [718, 586] on p "SELVEDGE HAIRDRESSING｜｜" at bounding box center [822, 595] width 728 height 18
drag, startPoint x: 664, startPoint y: 576, endPoint x: 865, endPoint y: 579, distance: 200.5
click at [865, 586] on p "SELVEDGE HAIRDRESSING｜[STREET_ADDRESS]地鋪｜Instagram: neighborbarbershop_official" at bounding box center [822, 595] width 728 height 18
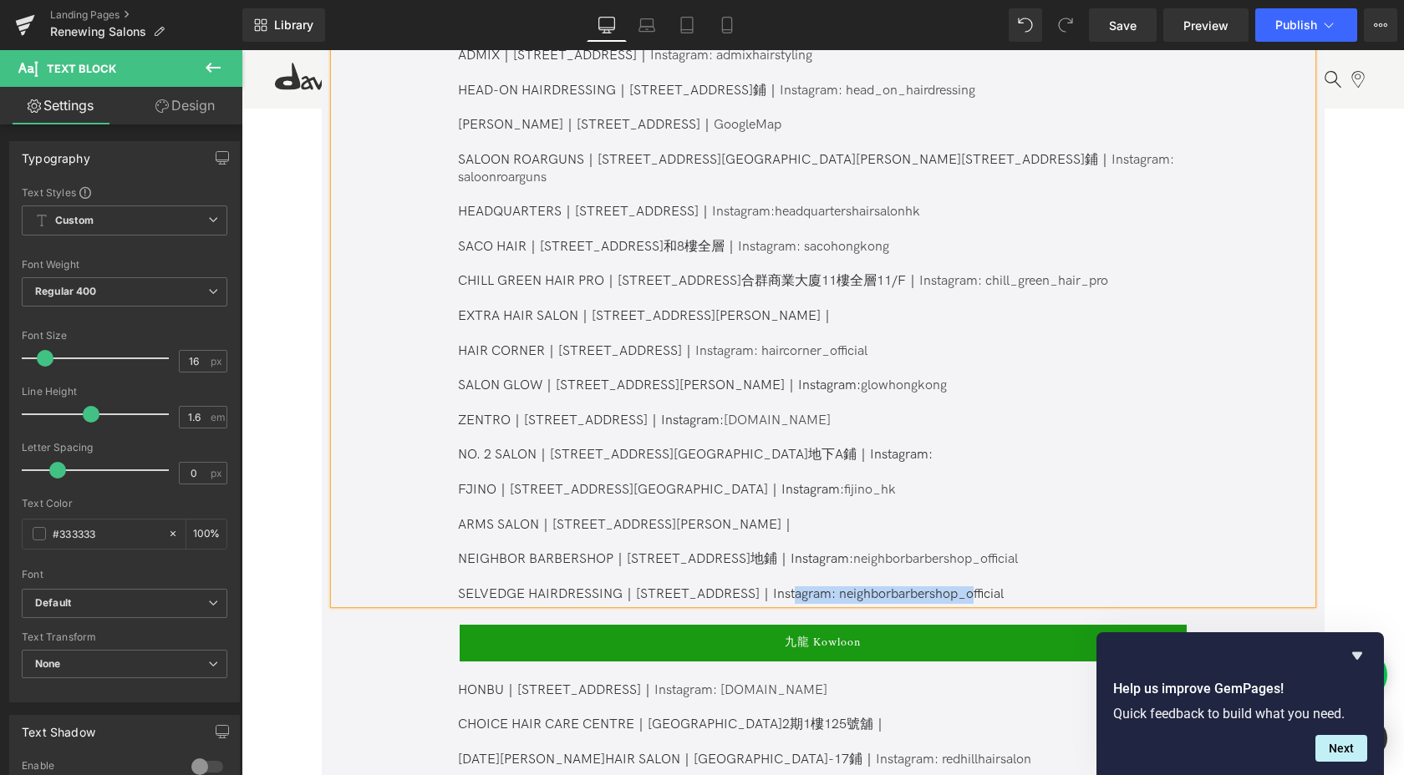
drag, startPoint x: 1008, startPoint y: 580, endPoint x: 823, endPoint y: 580, distance: 184.6
click at [823, 586] on p "SELVEDGE HAIRDRESSING｜[STREET_ADDRESS]｜Instagram: neighborbarbershop_official" at bounding box center [822, 595] width 728 height 18
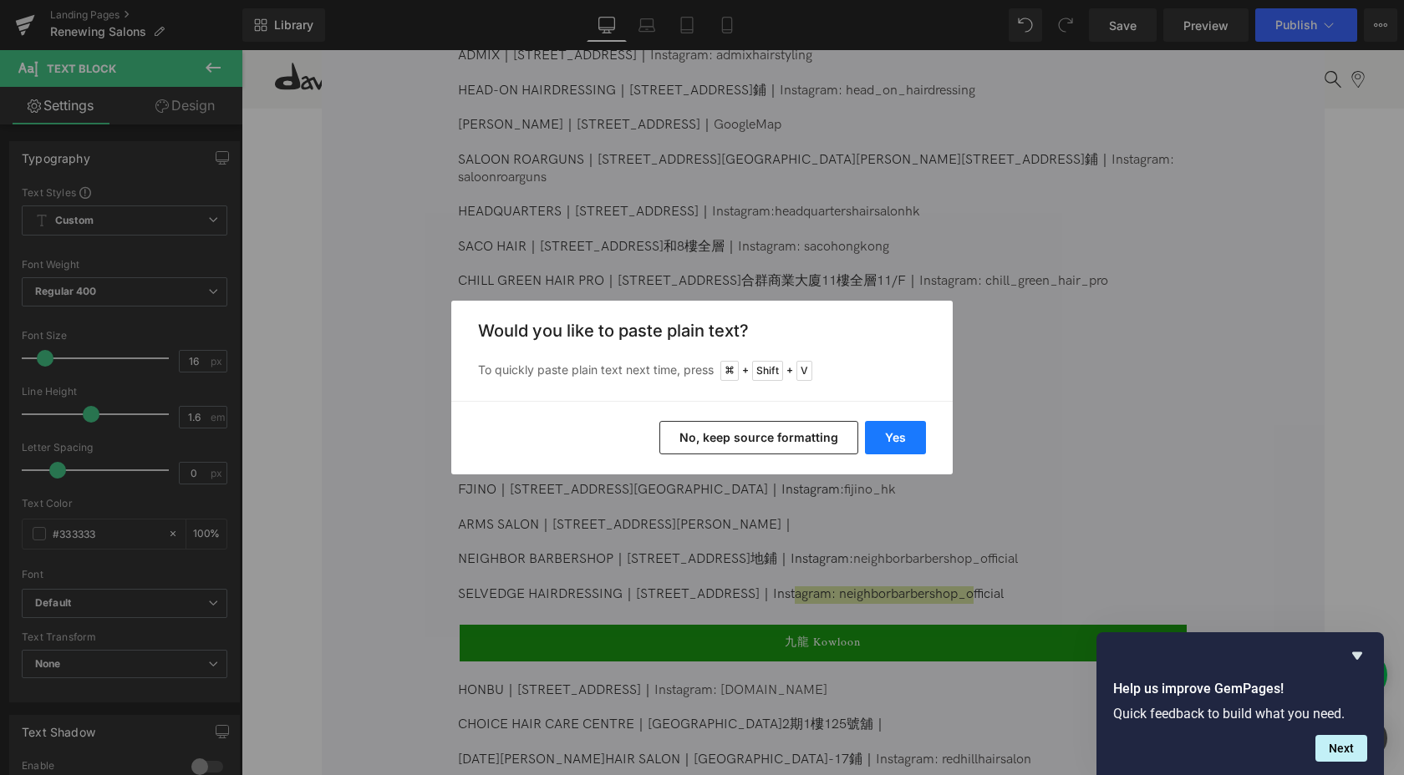
click at [910, 442] on button "Yes" at bounding box center [895, 437] width 61 height 33
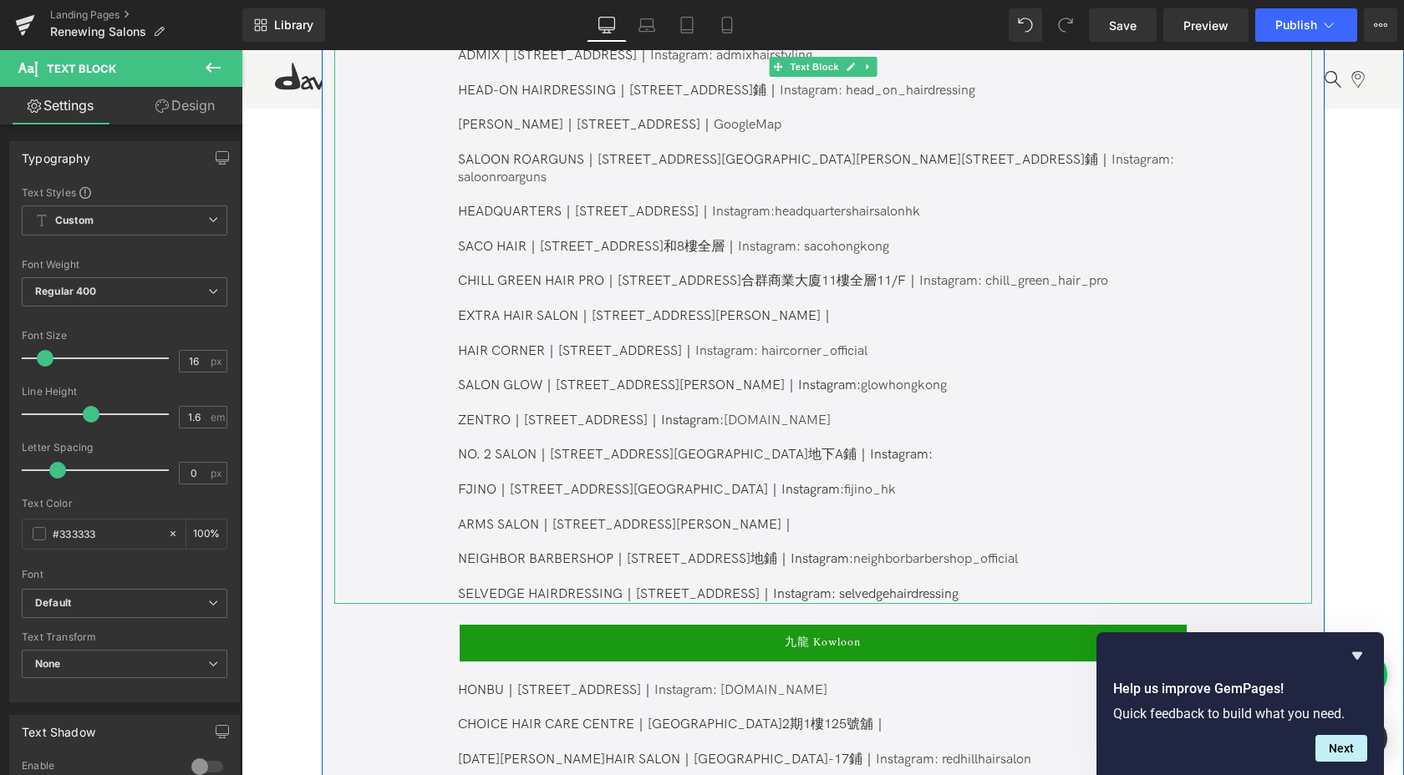
click at [953, 569] on p at bounding box center [822, 578] width 728 height 18
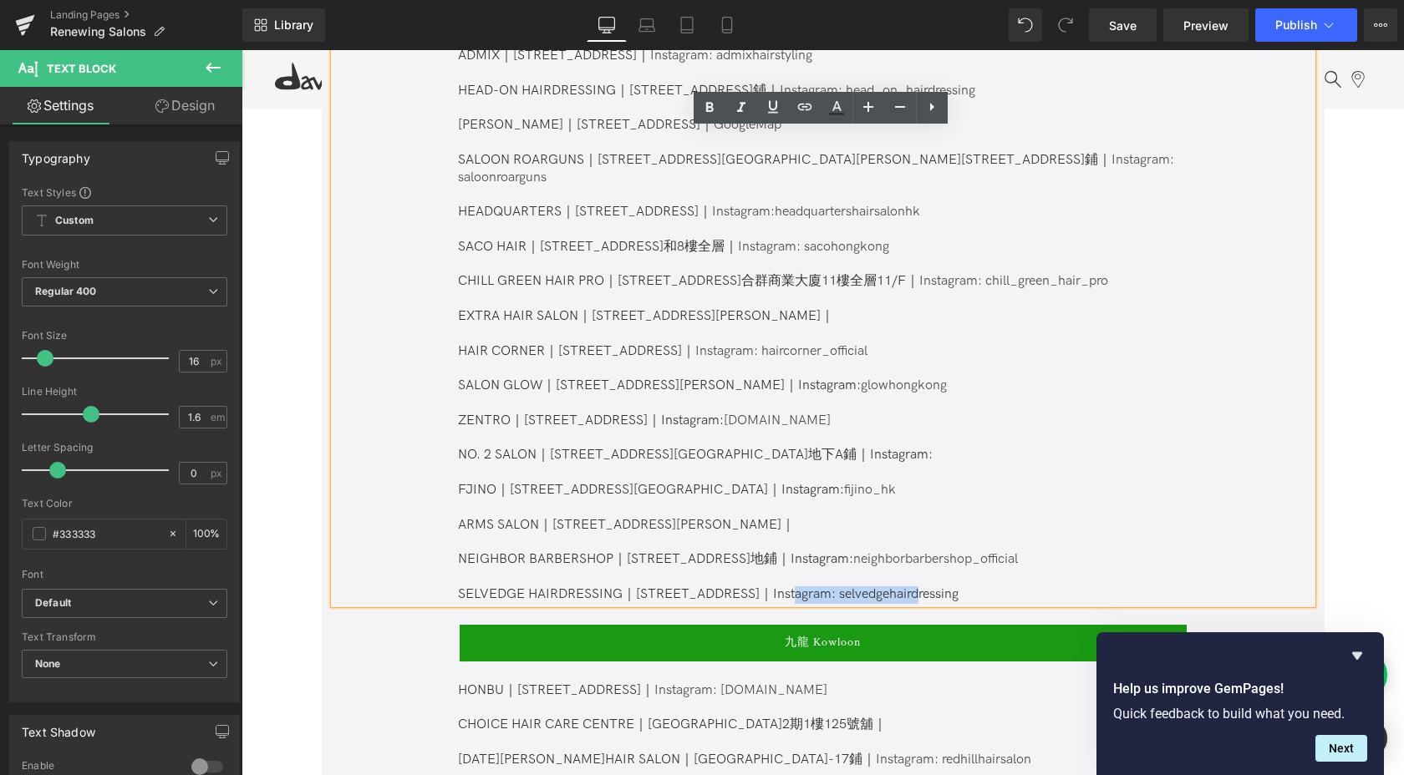
drag, startPoint x: 969, startPoint y: 581, endPoint x: 822, endPoint y: 578, distance: 147.1
click at [822, 586] on p "SELVEDGE HAIRDRESSING｜[STREET_ADDRESS]｜Instagram: selvedgehairdressing" at bounding box center [822, 595] width 728 height 18
click at [798, 100] on icon at bounding box center [805, 107] width 20 height 20
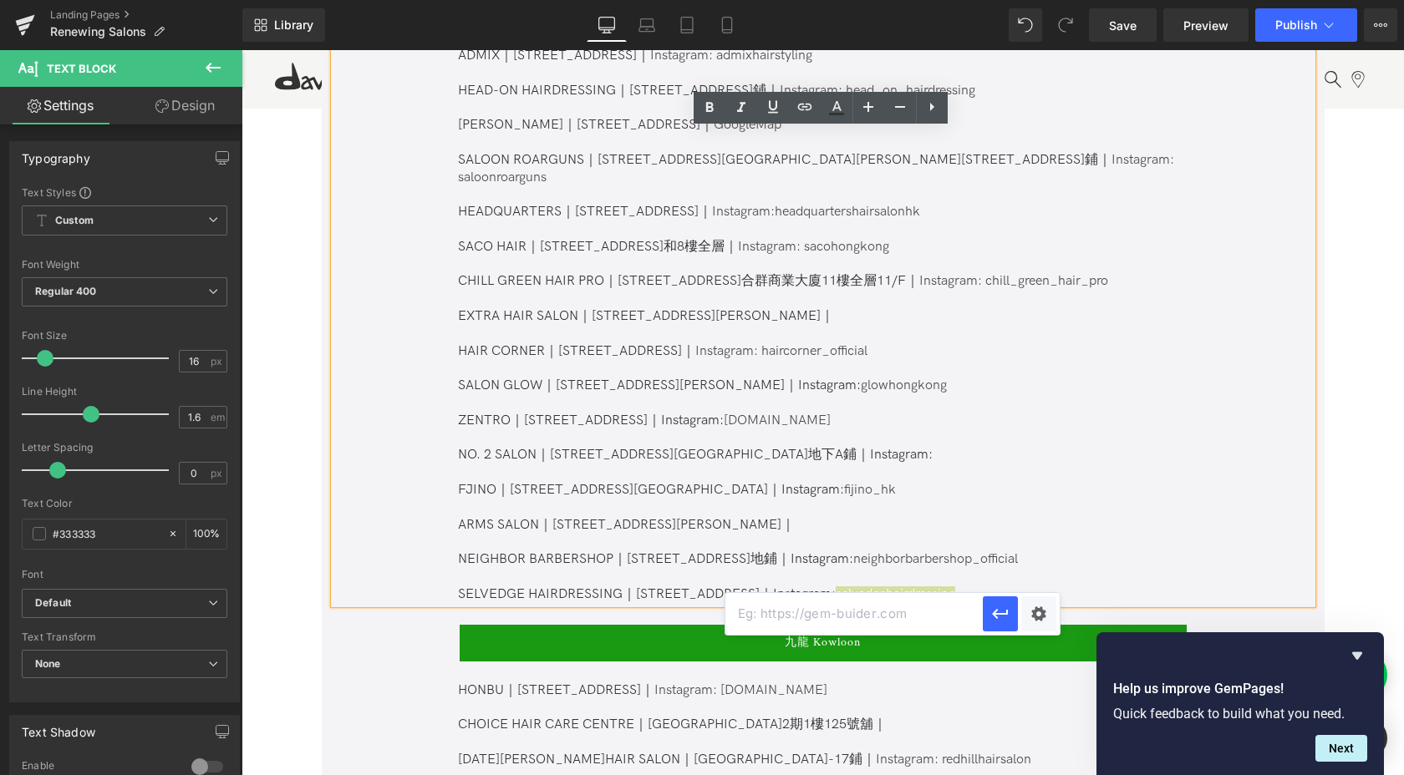
click at [880, 622] on input "text" at bounding box center [853, 614] width 257 height 42
paste input "[URL][DOMAIN_NAME]"
click at [1010, 618] on button "button" at bounding box center [999, 614] width 35 height 35
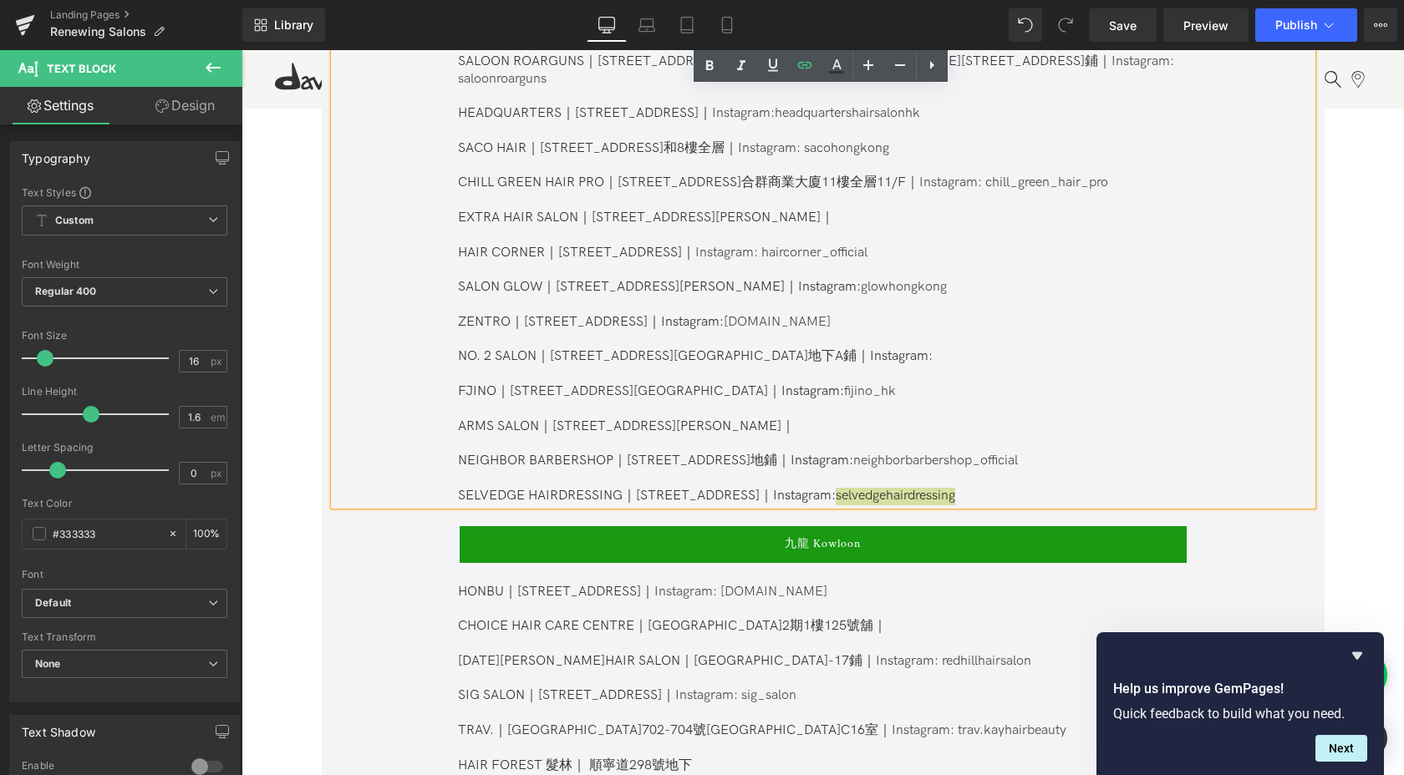
scroll to position [1255, 0]
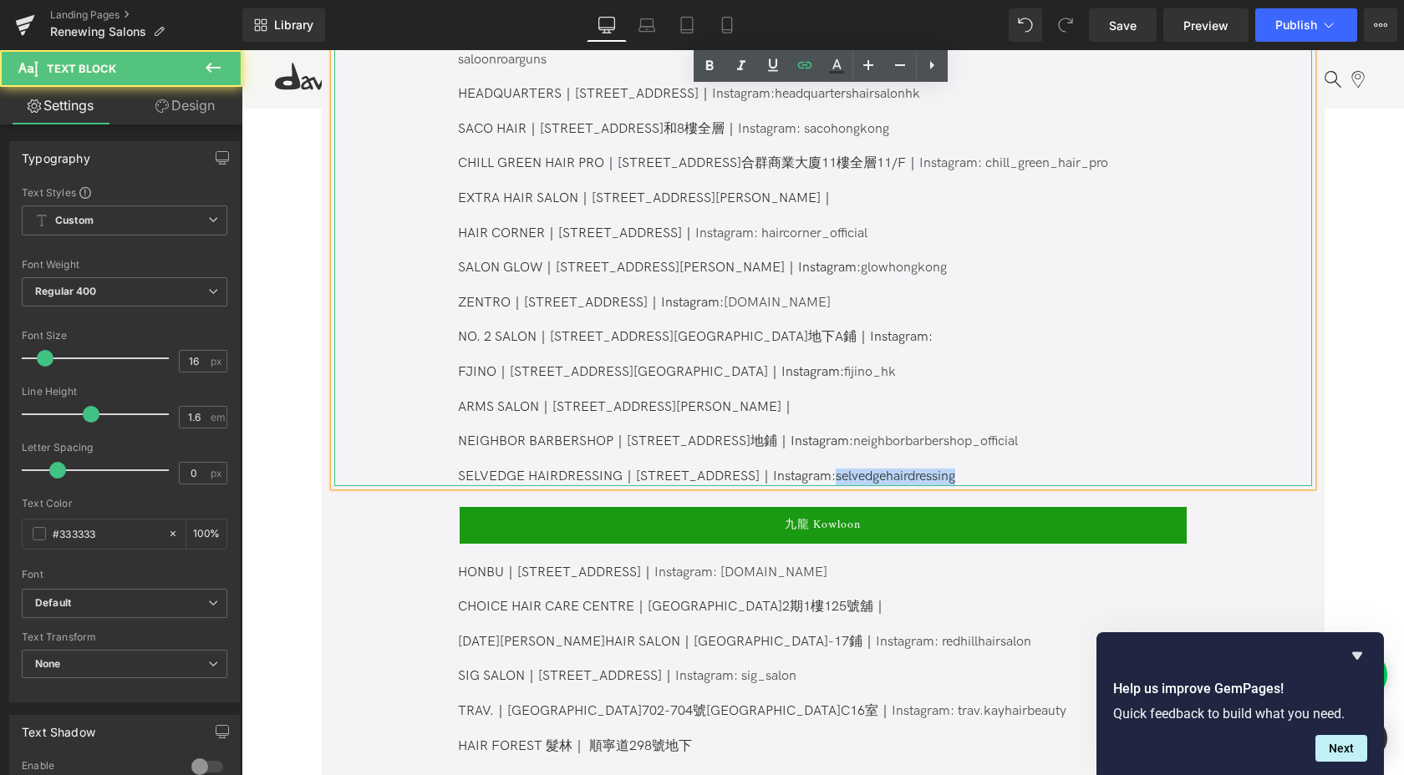
click at [978, 469] on p "SELVEDGE HAIRDRESSING｜[STREET_ADDRESS]｜Instagram: selvedgehairdressing" at bounding box center [822, 478] width 728 height 18
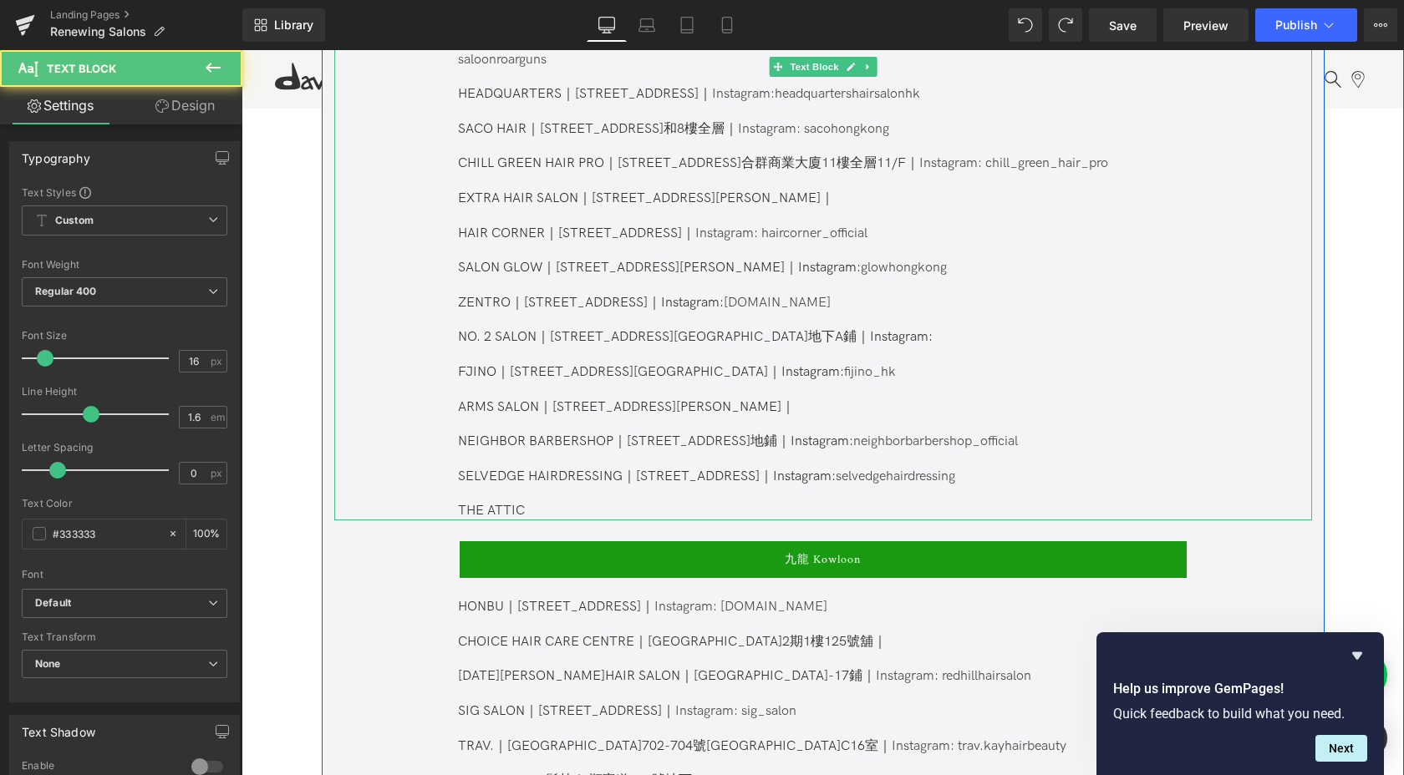
click at [536, 493] on div "Mau Lei｜[STREET_ADDRESS] / [GEOGRAPHIC_DATA]誠品生活一樓L126號舖｜ Instagram: mau_lei_ha…" at bounding box center [822, 209] width 977 height 626
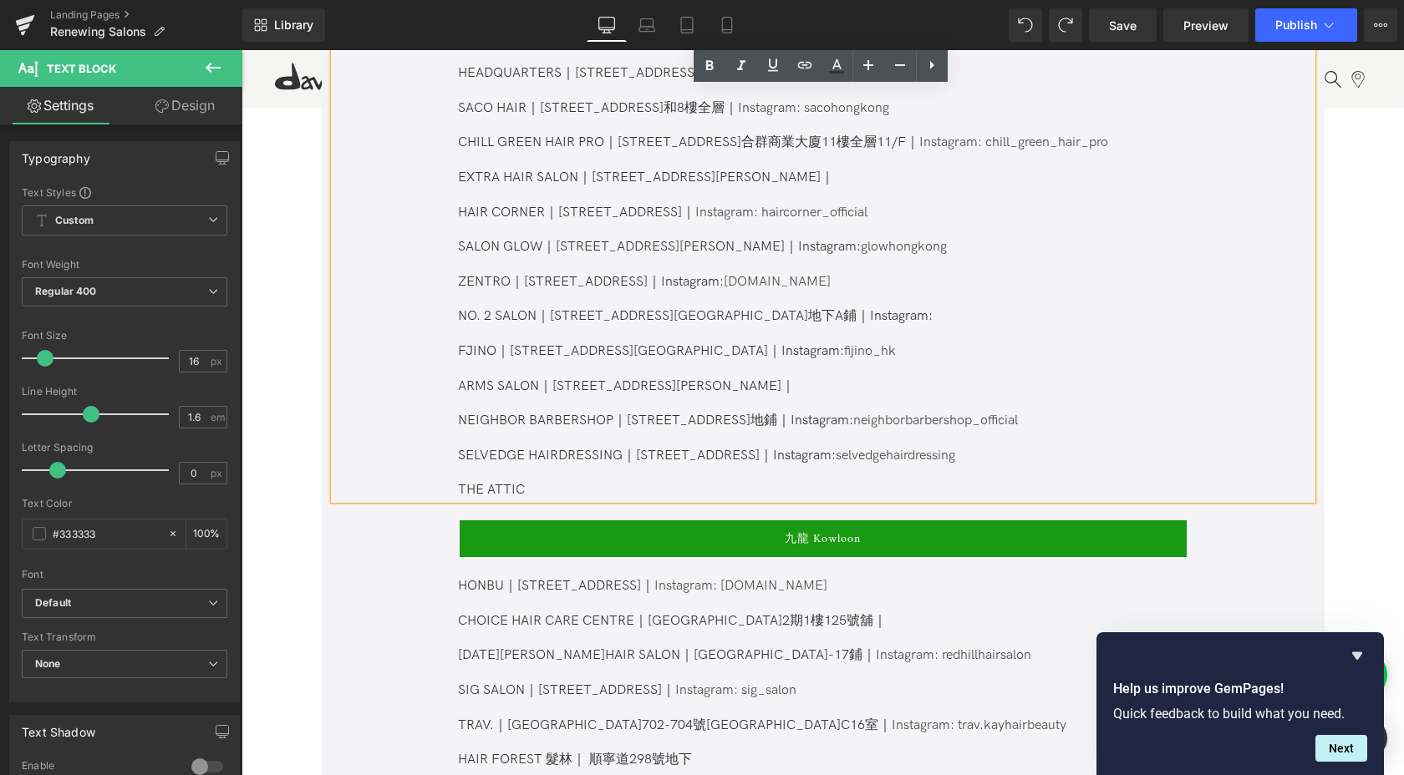
scroll to position [1308, 0]
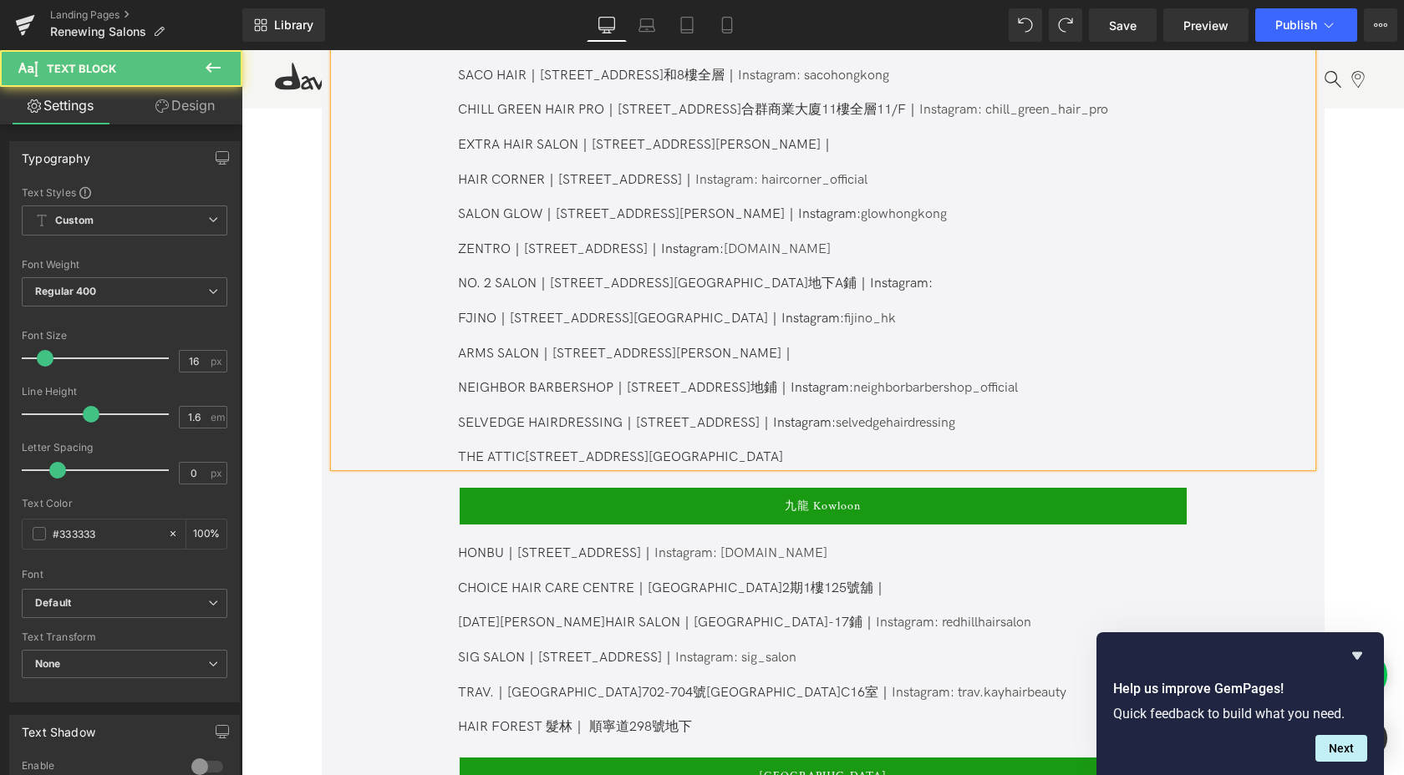
click at [525, 449] on p "THE ATTIC[STREET_ADDRESS][GEOGRAPHIC_DATA]" at bounding box center [822, 458] width 728 height 18
click at [769, 449] on p "THE ATTIC｜[STREET_ADDRESS][GEOGRAPHIC_DATA]" at bounding box center [822, 458] width 728 height 18
click at [743, 449] on p "THE ATTIC｜[STREET_ADDRESS][GEOGRAPHIC_DATA]｜" at bounding box center [822, 458] width 728 height 18
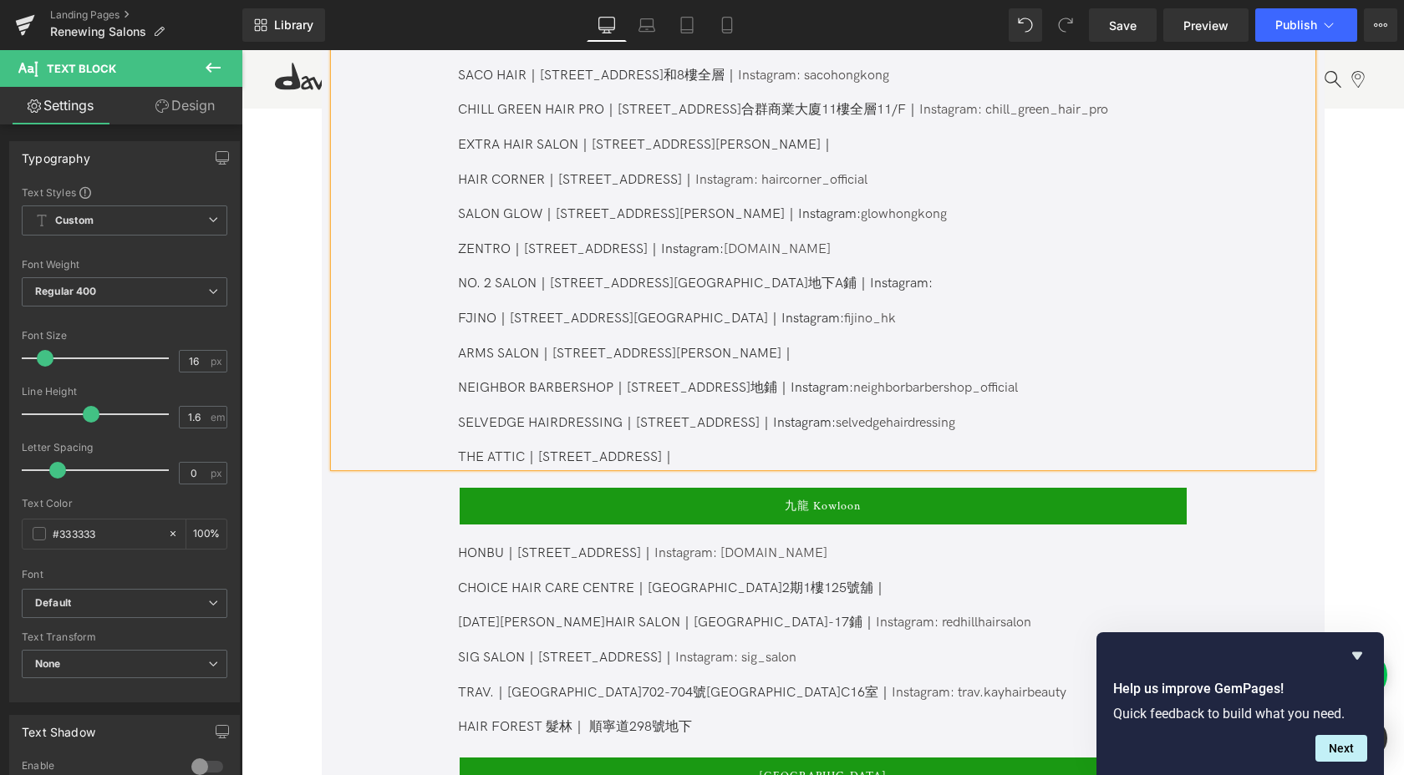
drag, startPoint x: 771, startPoint y: 444, endPoint x: 537, endPoint y: 444, distance: 233.9
click at [537, 449] on p "THE ATTIC｜[STREET_ADDRESS]｜" at bounding box center [822, 458] width 728 height 18
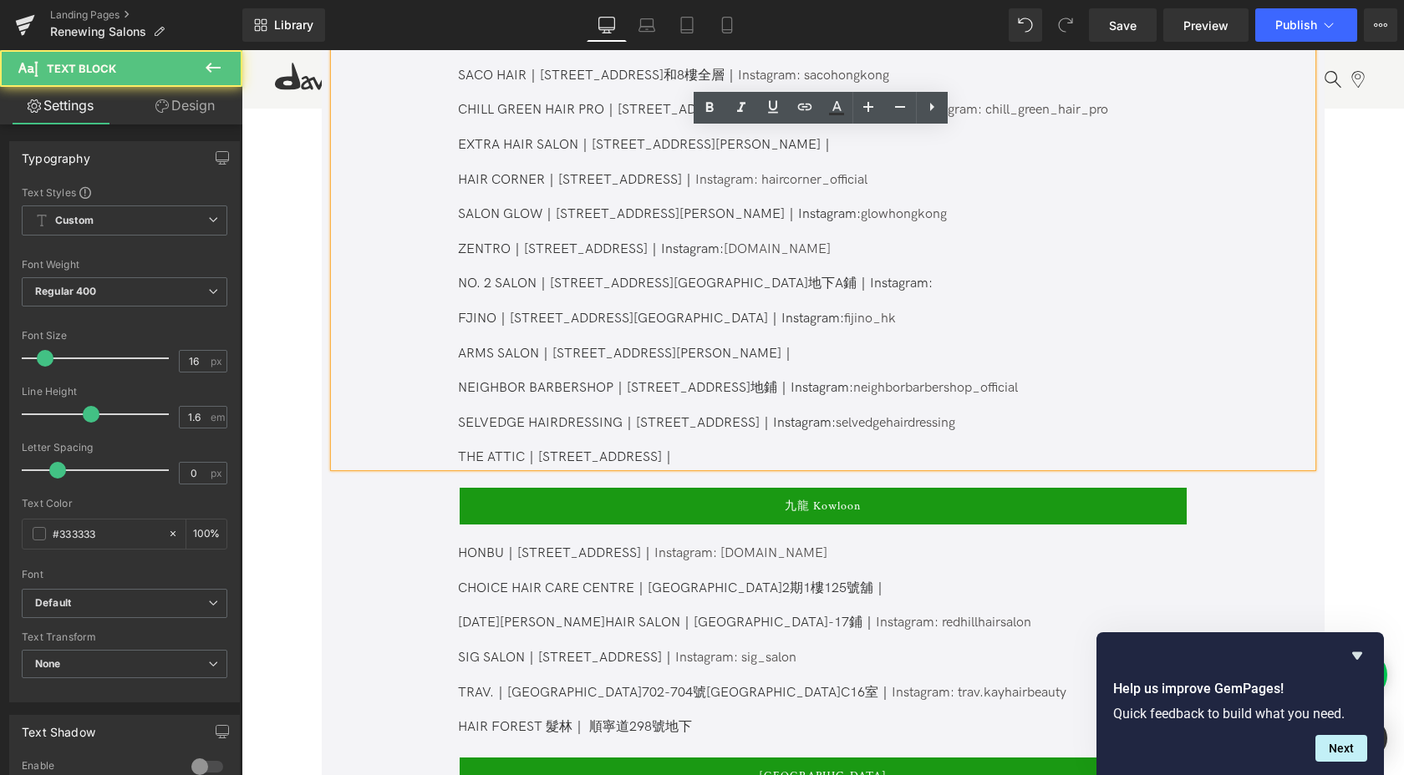
click at [746, 449] on p "THE ATTIC｜[STREET_ADDRESS]｜" at bounding box center [822, 458] width 728 height 18
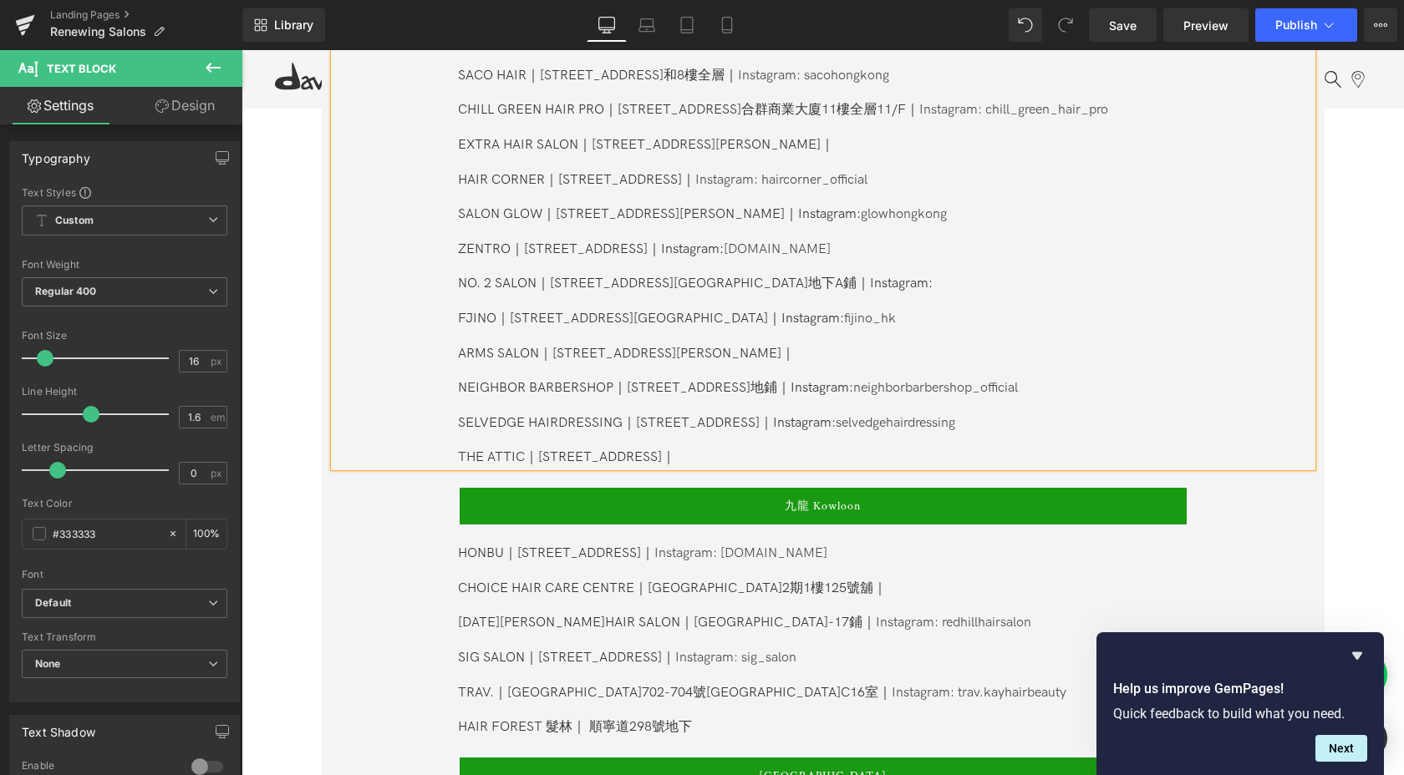
click at [879, 449] on p "THE ATTIC｜[STREET_ADDRESS]｜" at bounding box center [822, 458] width 728 height 18
drag, startPoint x: 823, startPoint y: 412, endPoint x: 754, endPoint y: 410, distance: 69.4
click at [754, 415] on p "SELVEDGE HAIRDRESSING｜[STREET_ADDRESS]｜Instagram: selvedgehairdressing" at bounding box center [822, 424] width 728 height 18
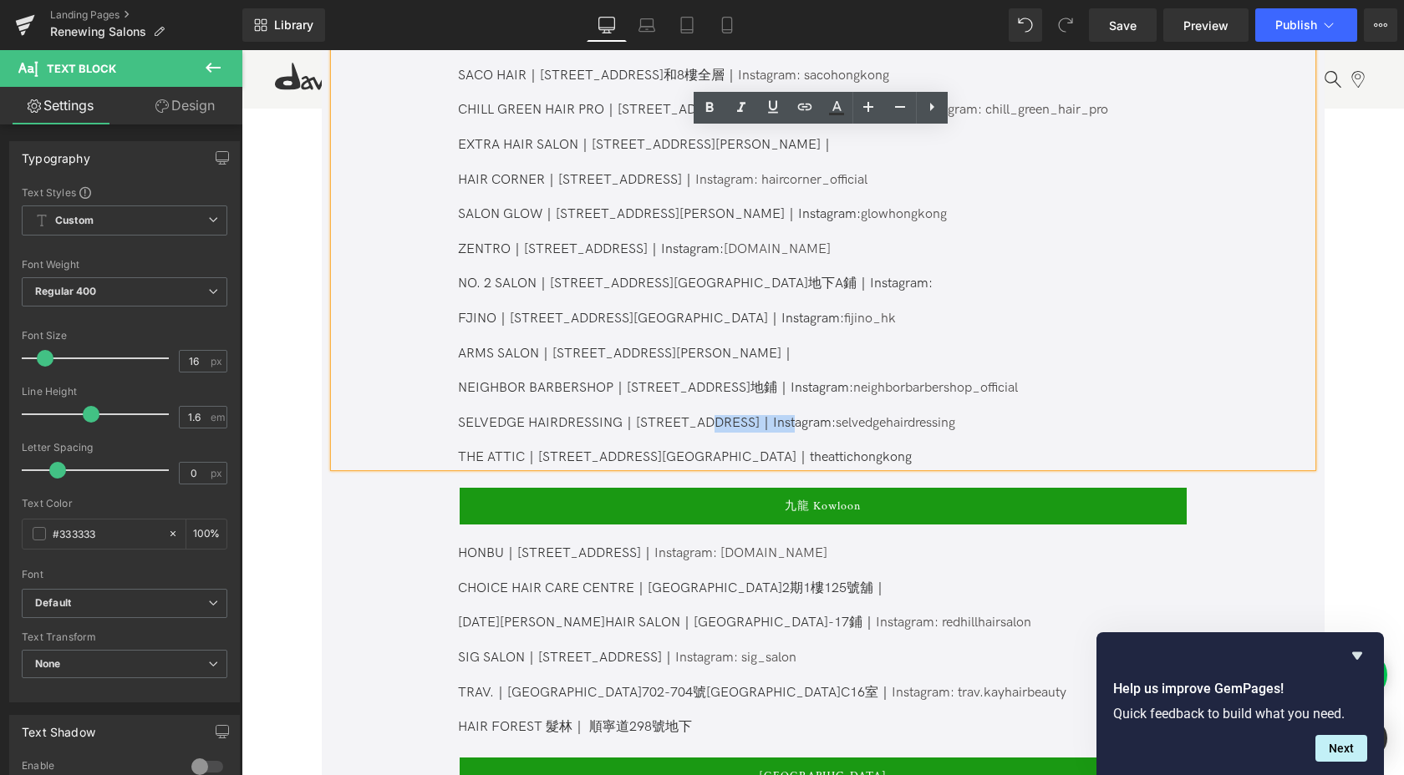
copy p "Instagram:"
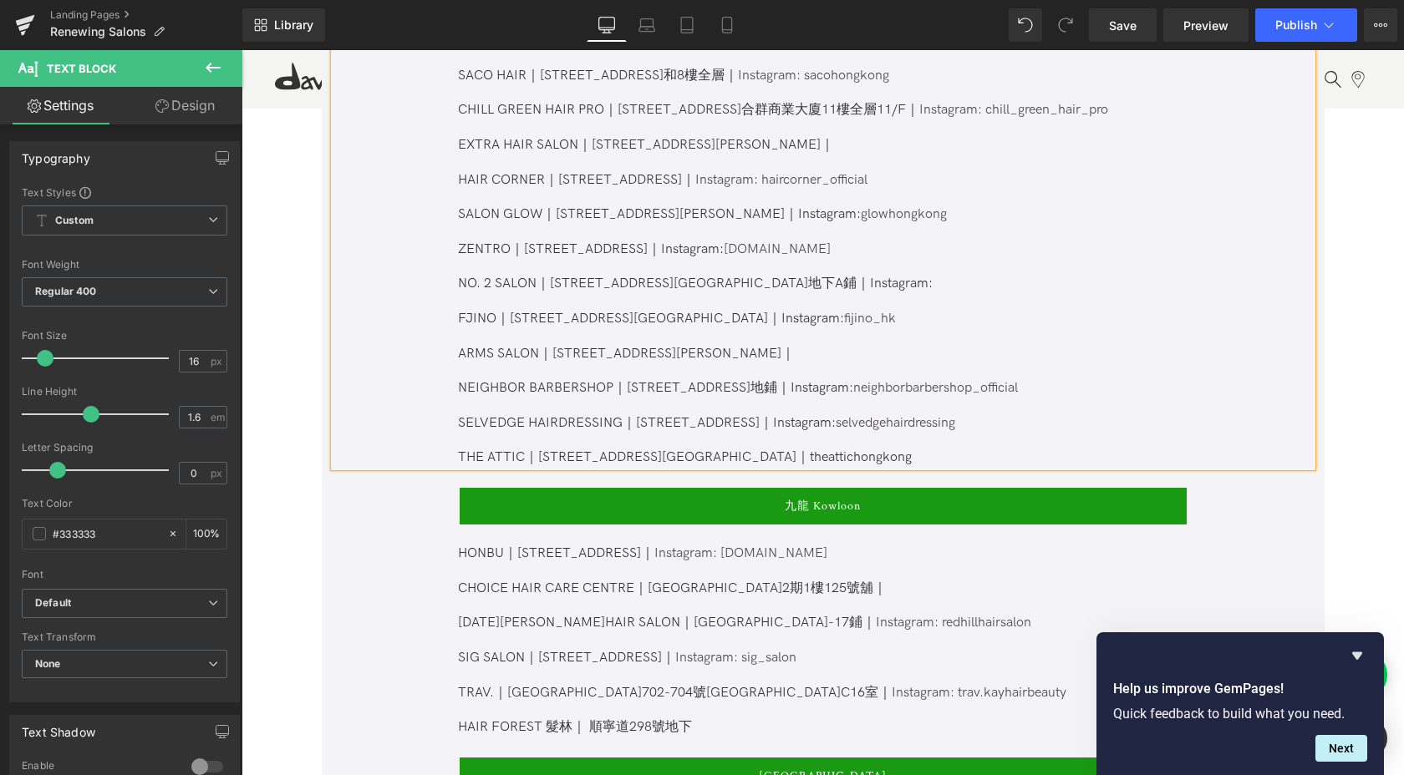
click at [758, 449] on p "THE ATTIC｜[STREET_ADDRESS][GEOGRAPHIC_DATA]｜theattichongkong" at bounding box center [822, 458] width 728 height 18
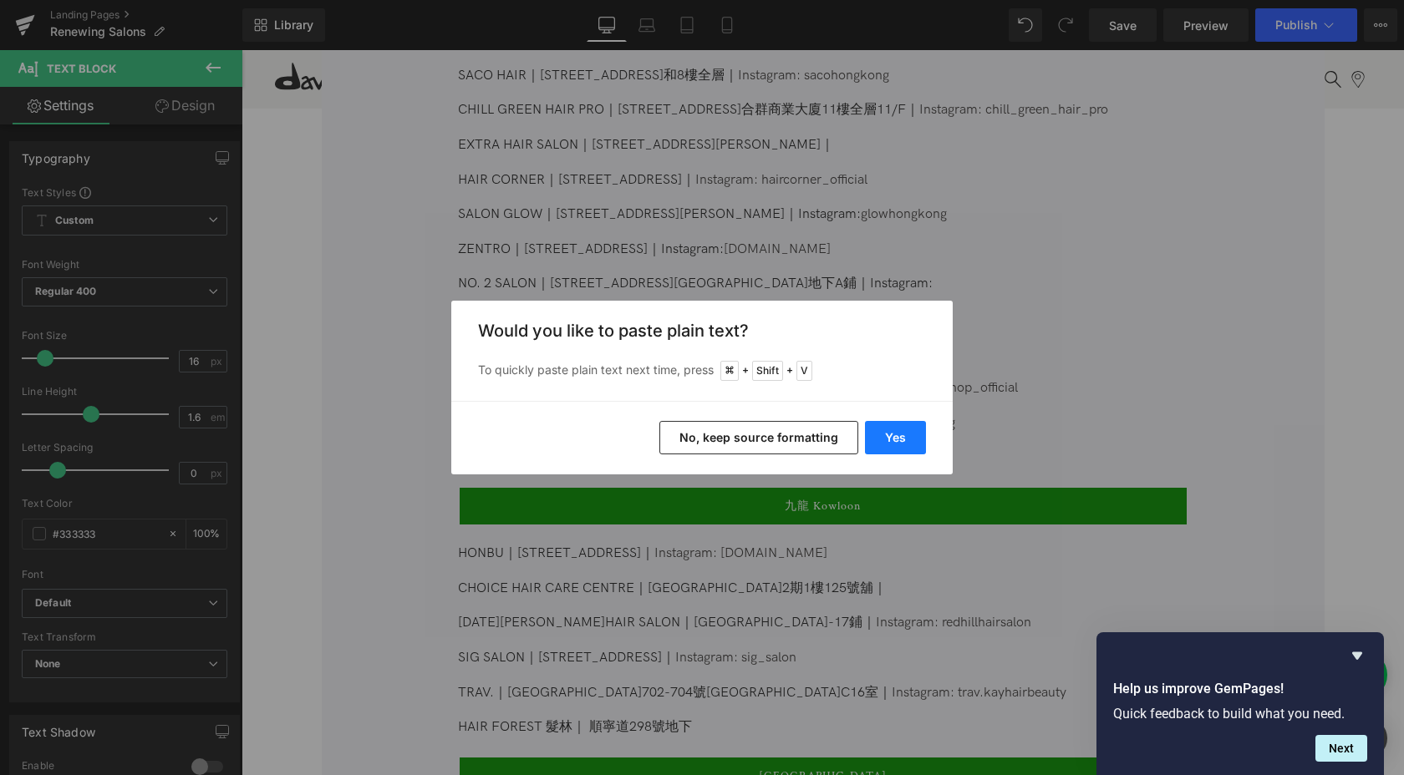
click at [894, 438] on button "Yes" at bounding box center [895, 437] width 61 height 33
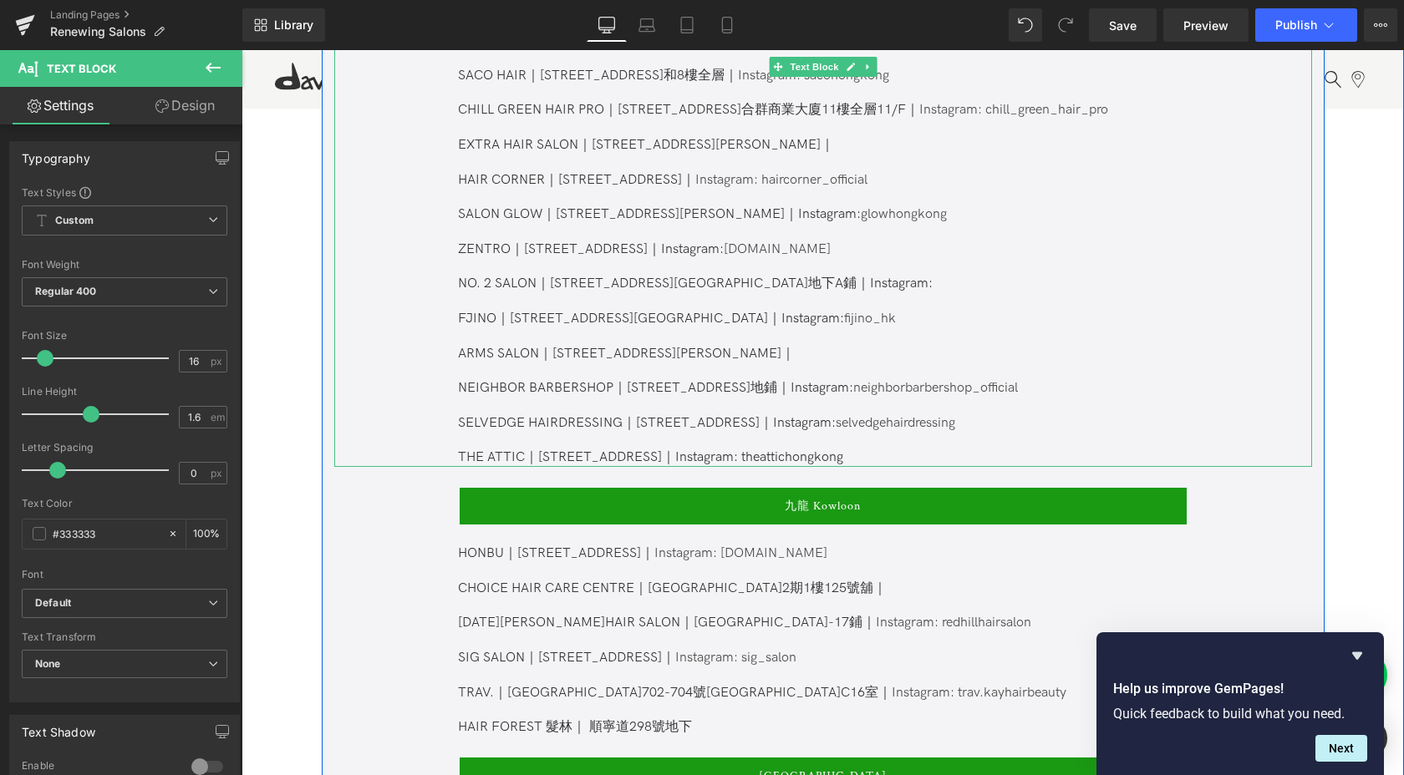
drag, startPoint x: 954, startPoint y: 444, endPoint x: 822, endPoint y: 440, distance: 132.0
click at [822, 449] on p "THE ATTIC｜[STREET_ADDRESS]｜Instagram: theattichongkong" at bounding box center [822, 458] width 728 height 18
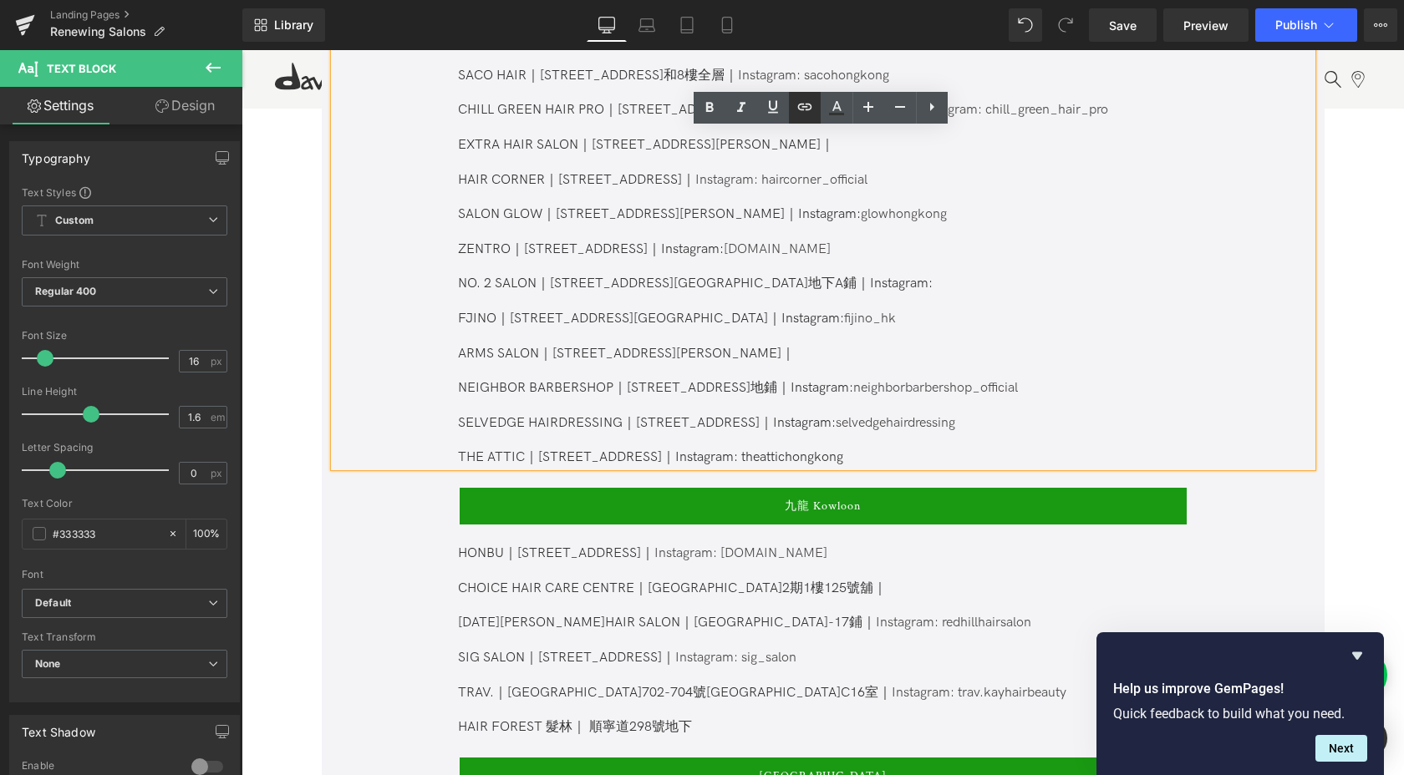
click at [806, 105] on icon at bounding box center [805, 107] width 20 height 20
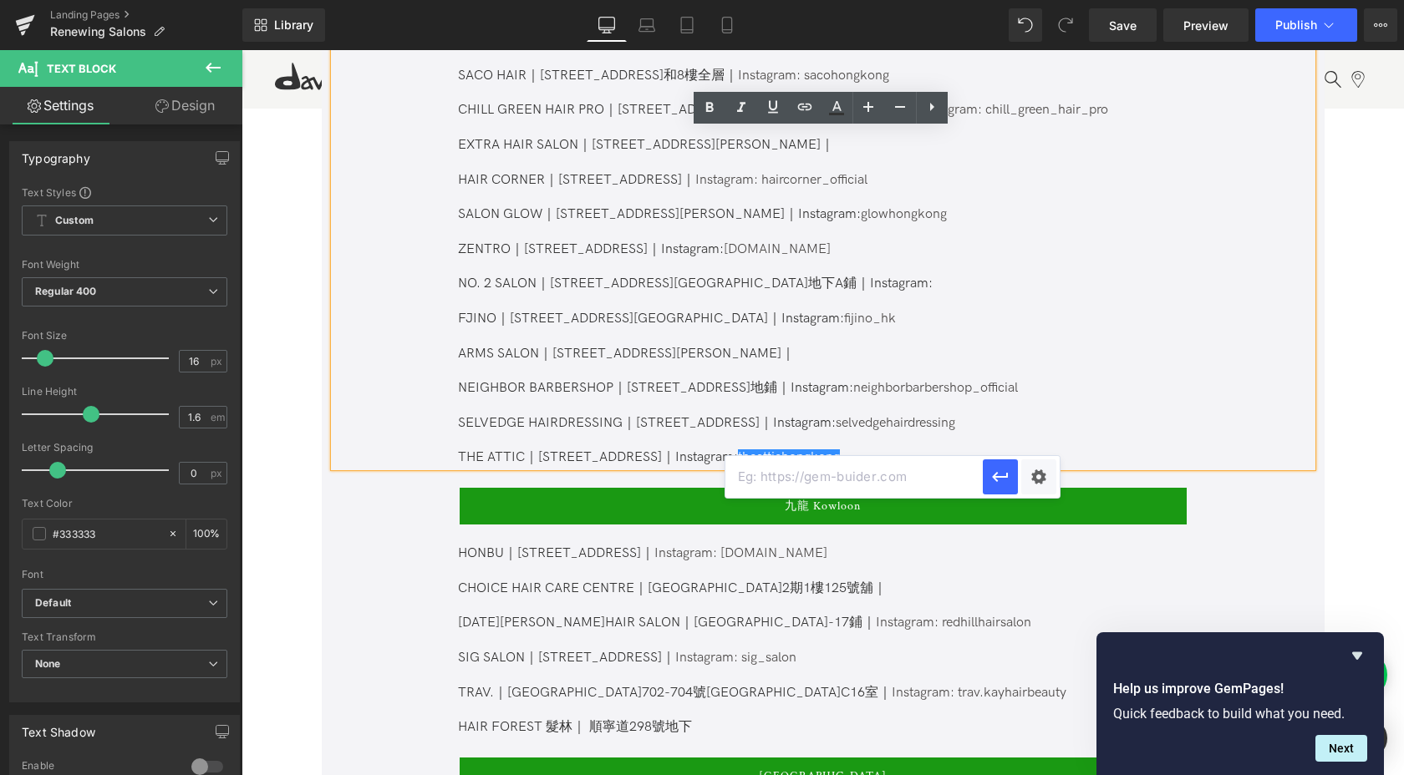
click at [865, 492] on input "text" at bounding box center [853, 477] width 257 height 42
paste input "[URL][DOMAIN_NAME]"
type input "[URL][DOMAIN_NAME]"
click at [998, 475] on icon "button" at bounding box center [1000, 477] width 20 height 20
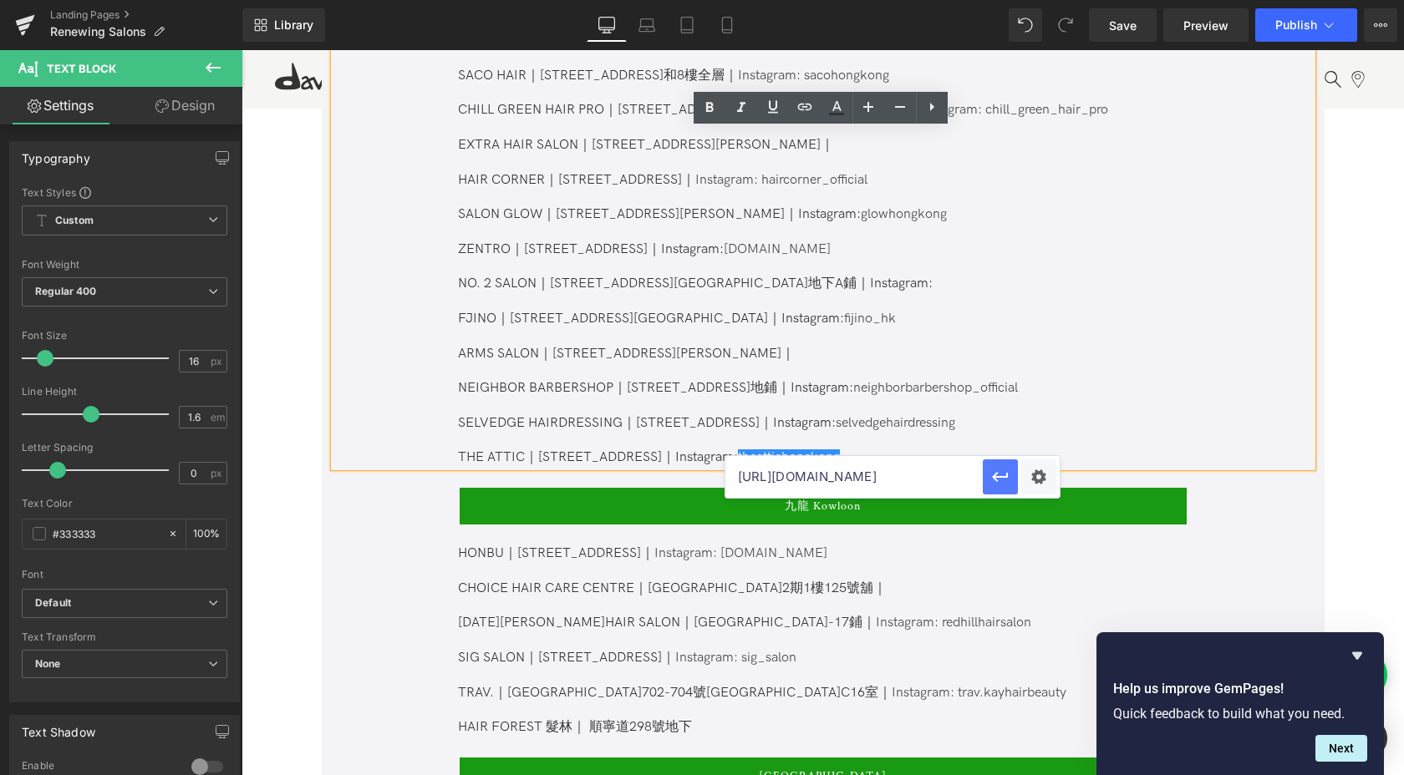
scroll to position [0, 0]
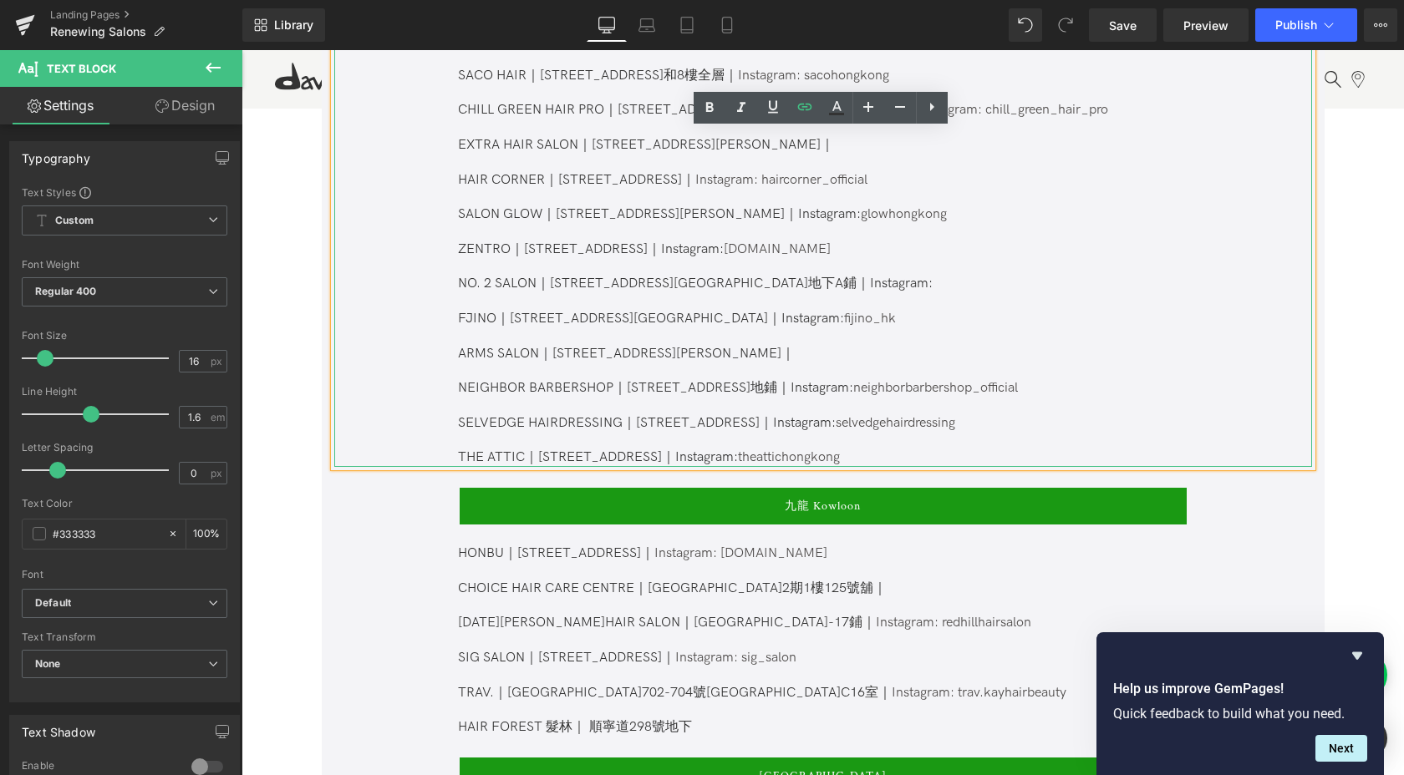
click at [975, 449] on p "THE ATTIC｜[STREET_ADDRESS]｜Instagram: theattichongkong" at bounding box center [822, 458] width 728 height 18
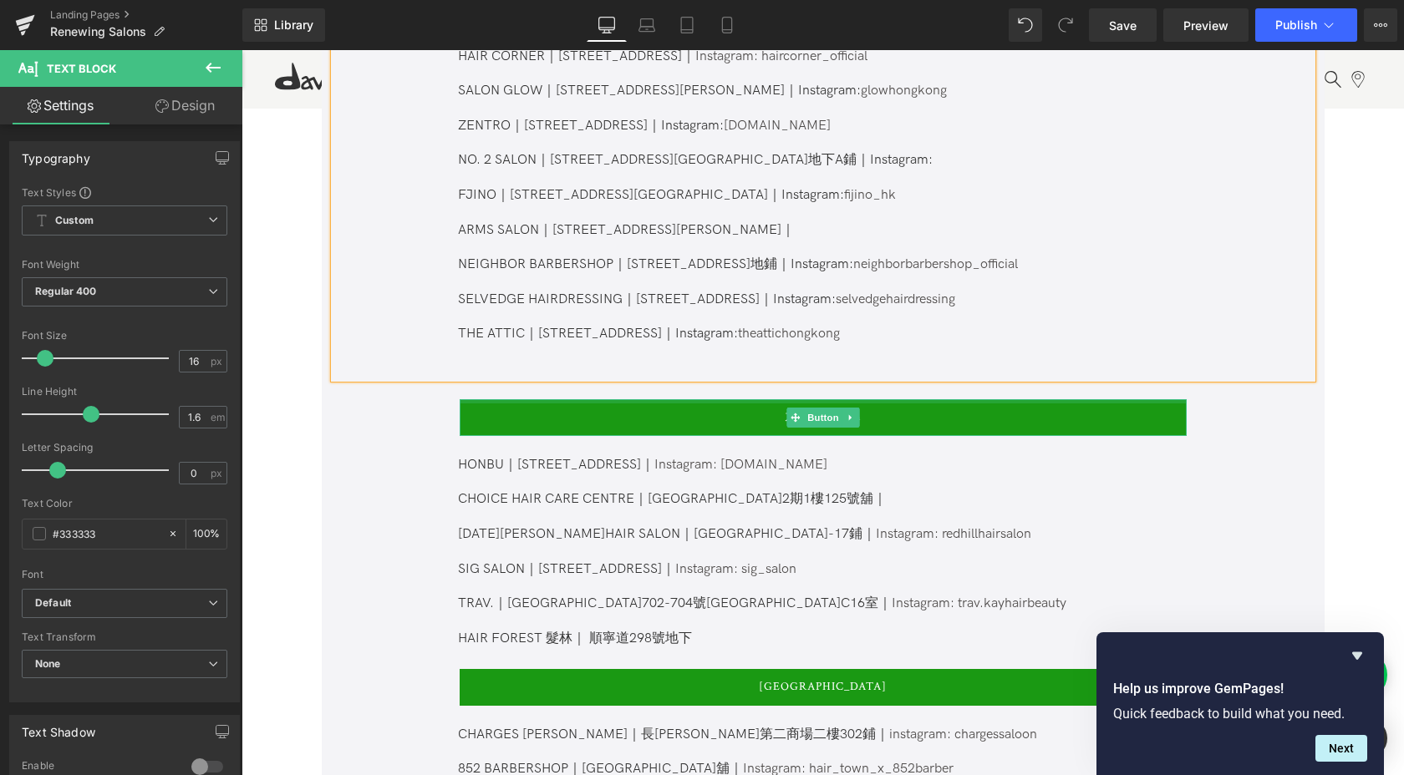
scroll to position [1434, 0]
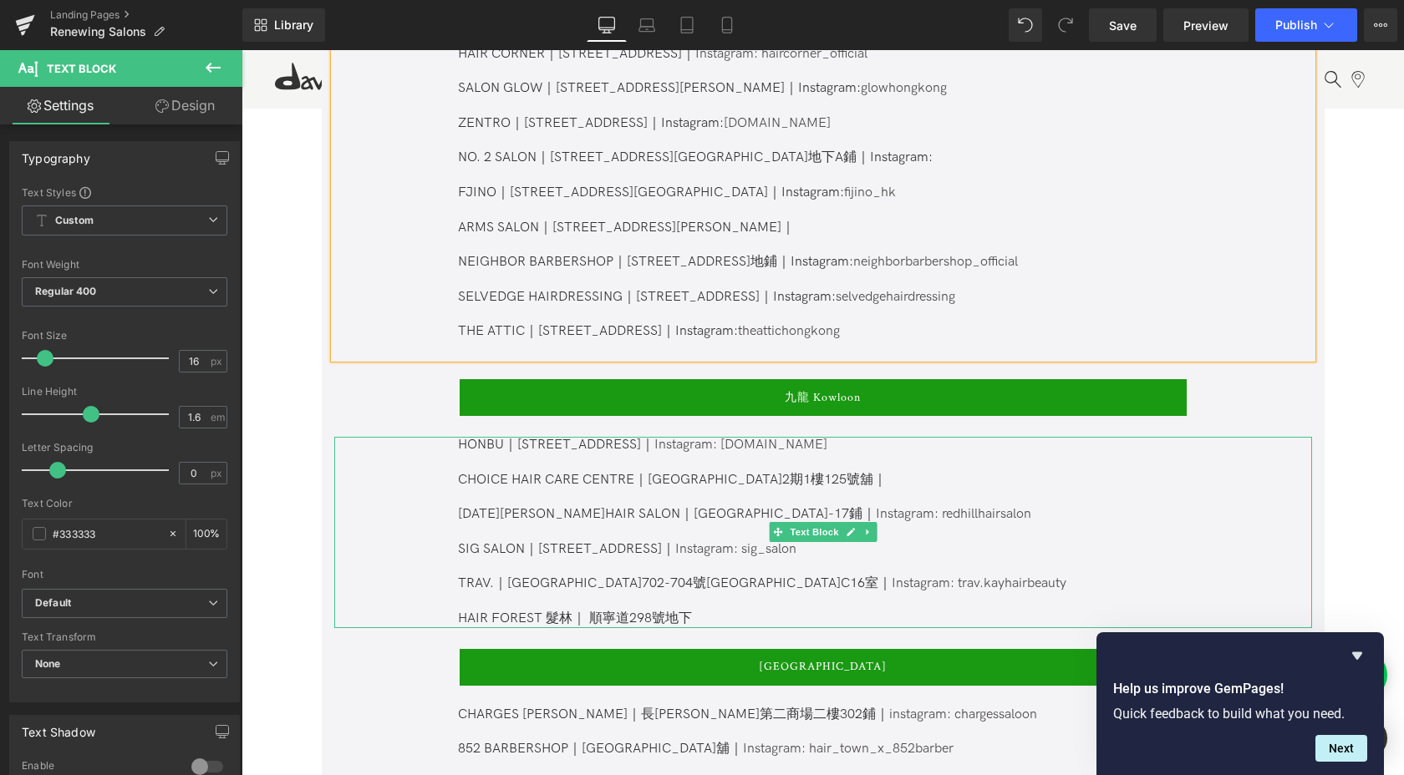
click at [861, 611] on p "HAIR FOREST 髮林｜ 順寧道298號地下" at bounding box center [822, 620] width 728 height 18
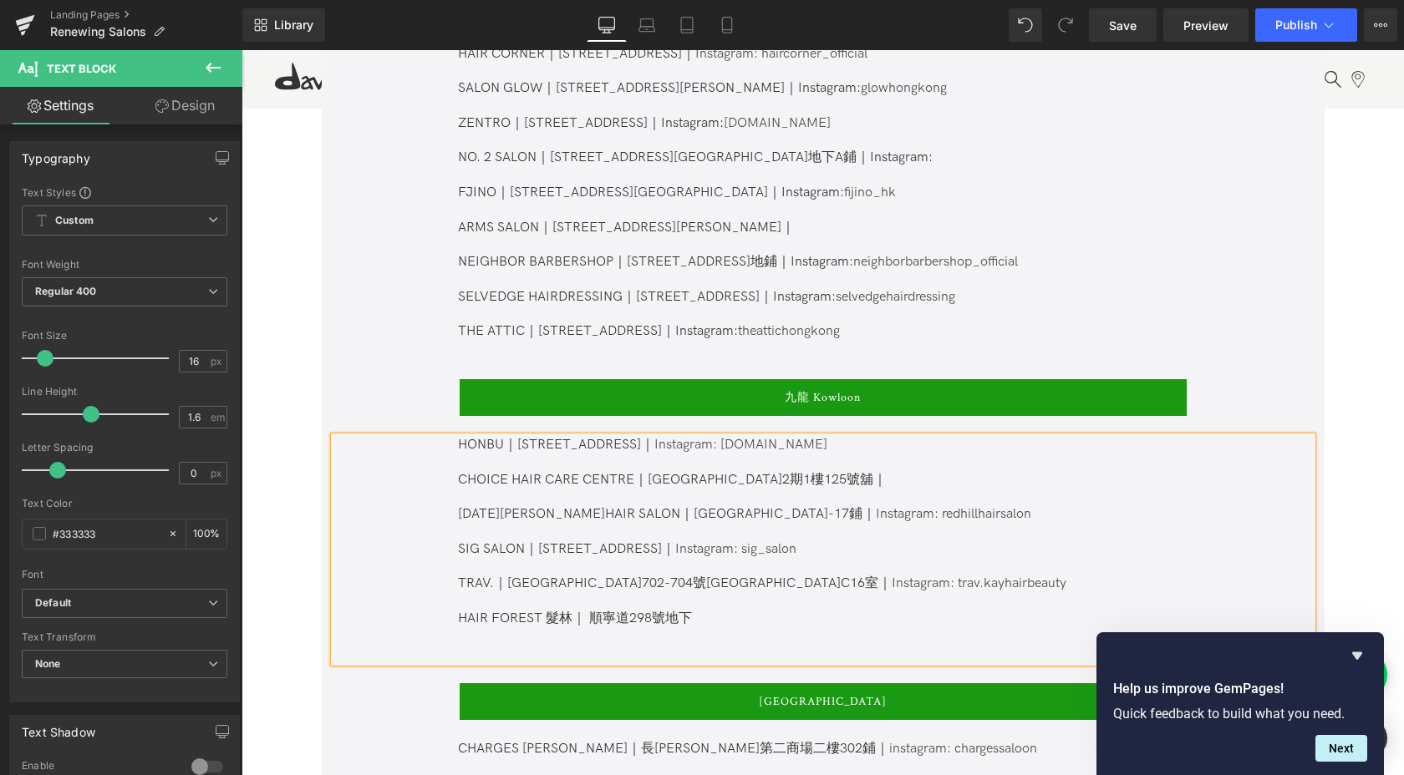
scroll to position [1494, 0]
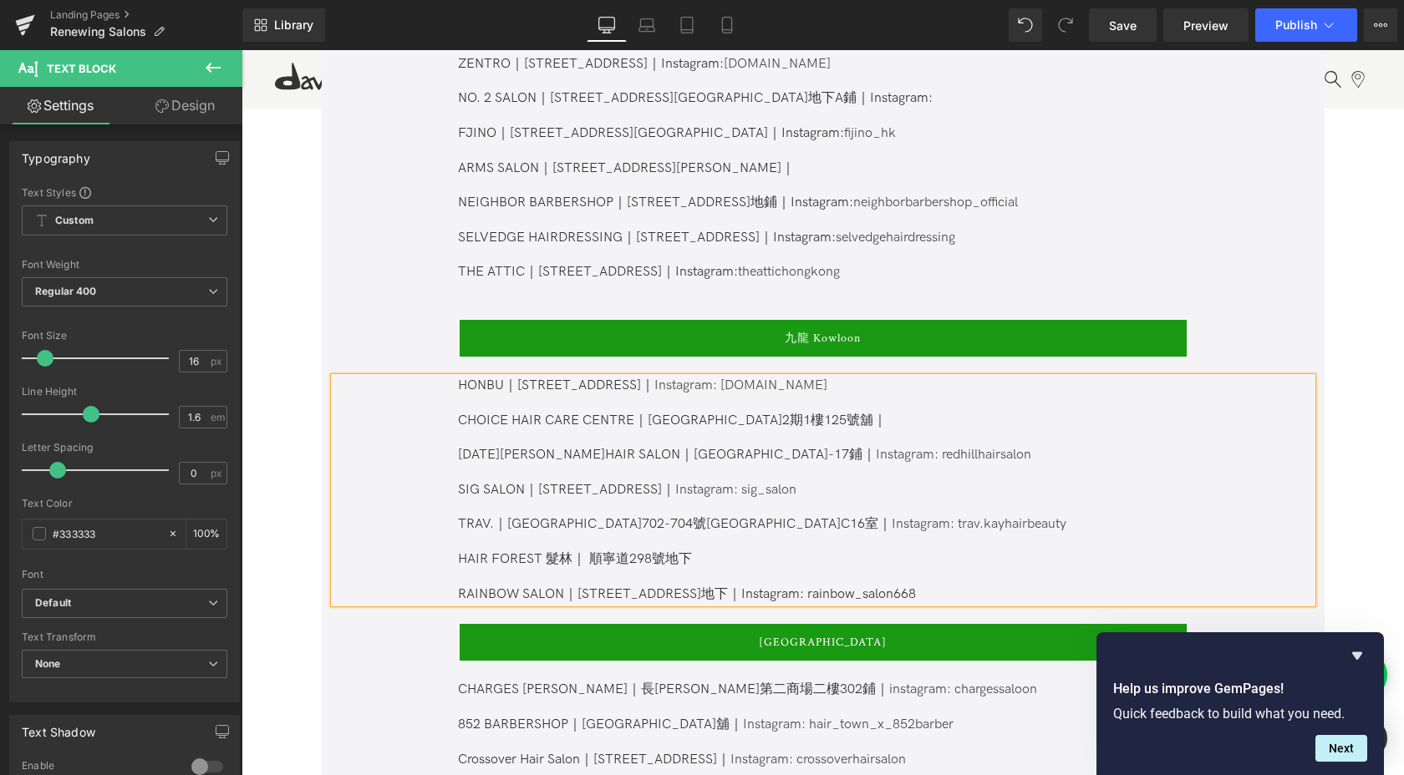
click at [857, 586] on p "RAINBOW SALON｜[STREET_ADDRESS]地下｜Instagram: rainbow_salon668" at bounding box center [822, 595] width 728 height 18
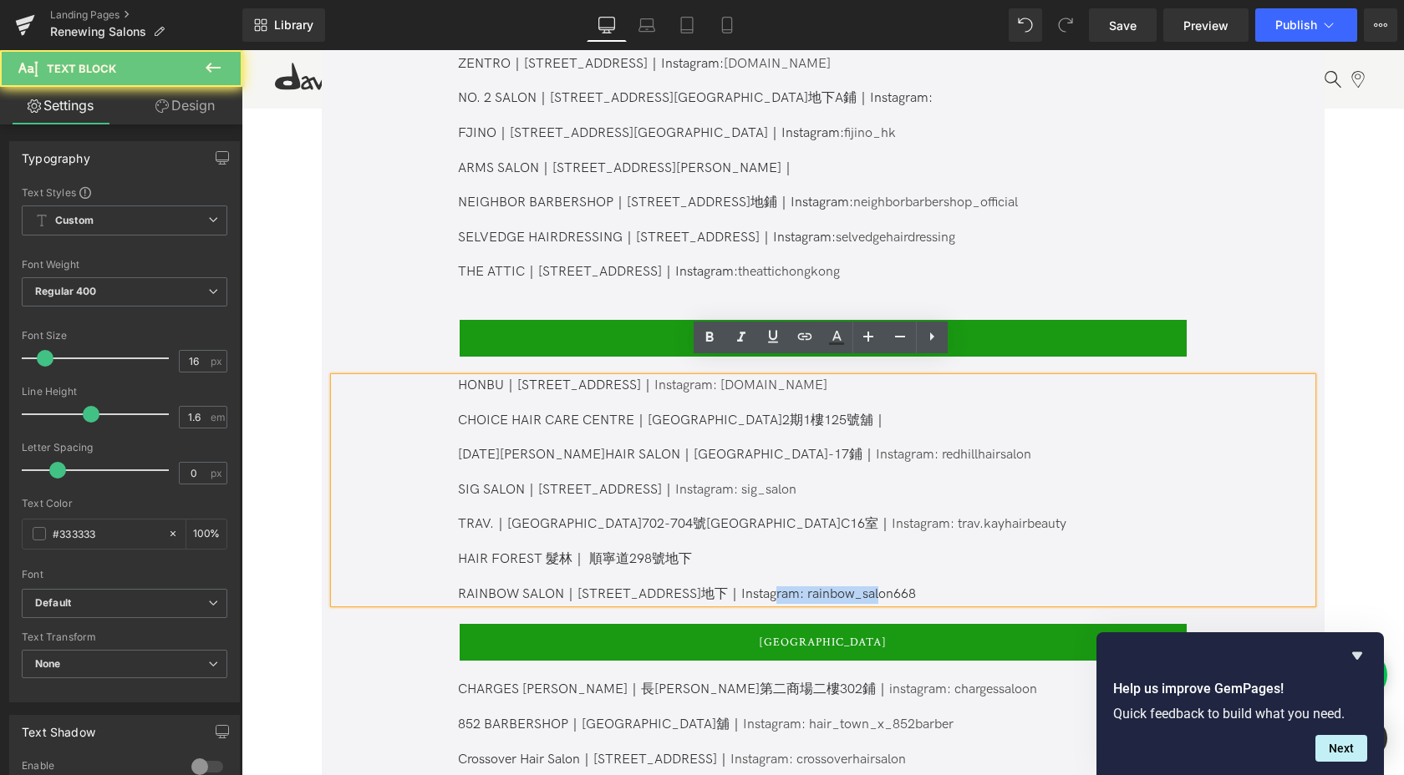
click at [857, 586] on p "RAINBOW SALON｜[STREET_ADDRESS]地下｜Instagram: rainbow_salon668" at bounding box center [822, 595] width 728 height 18
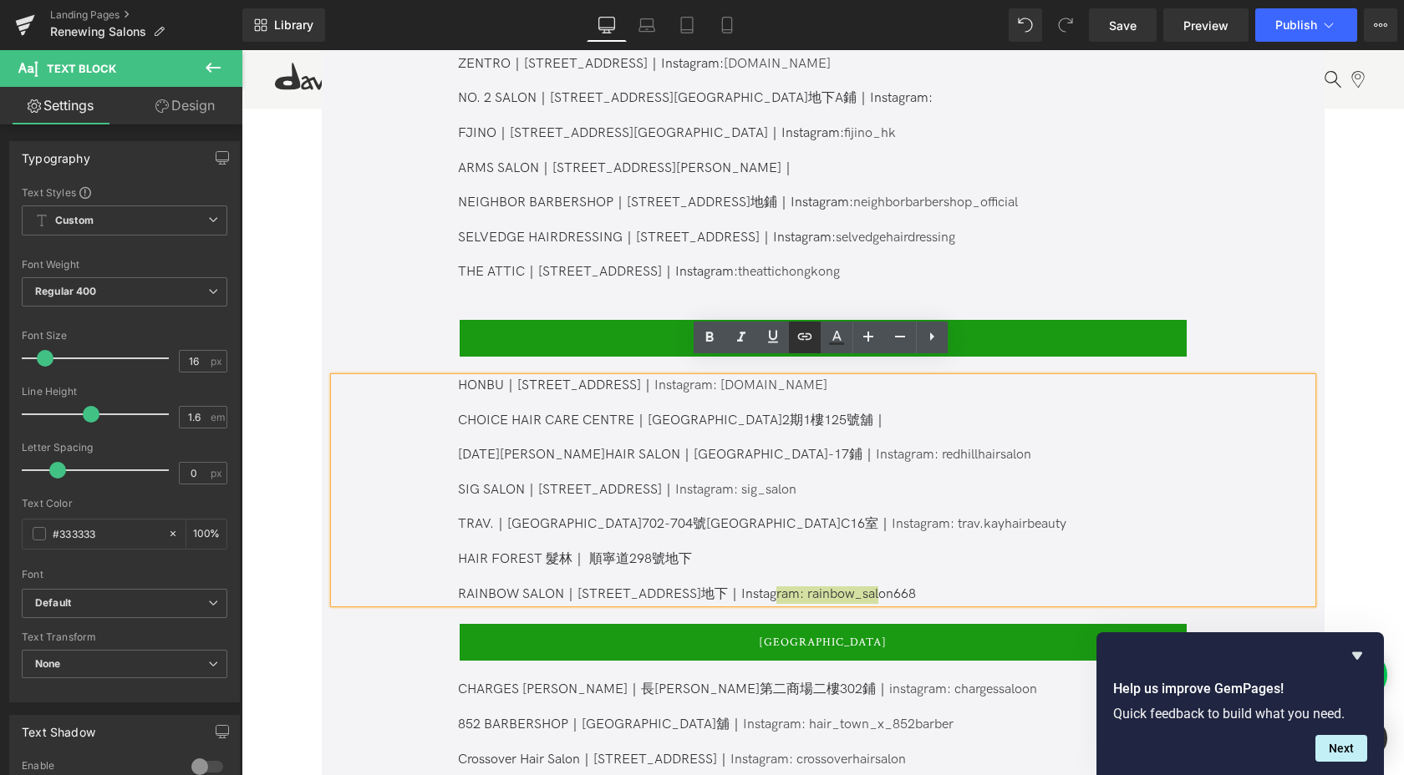
click at [805, 337] on icon at bounding box center [804, 336] width 14 height 7
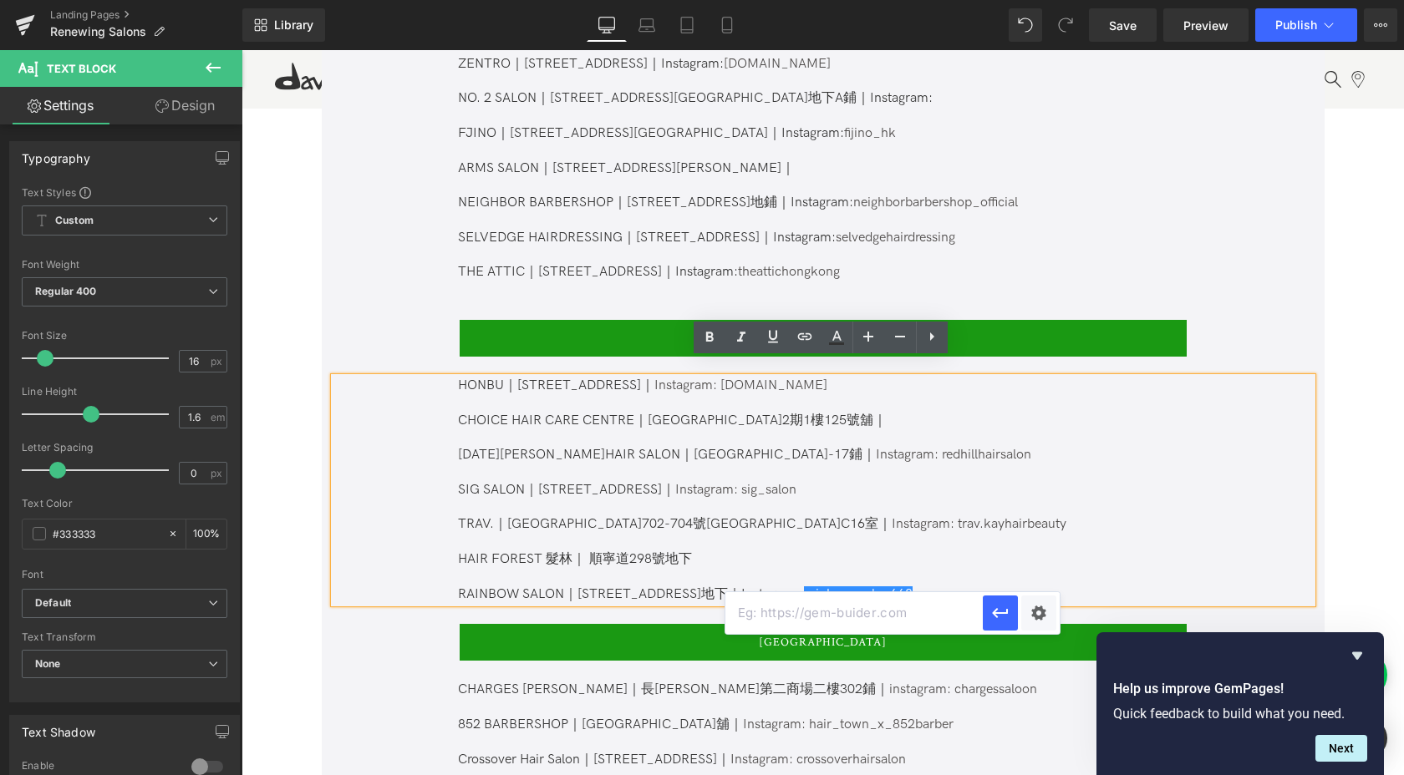
click at [907, 631] on input "text" at bounding box center [853, 613] width 257 height 42
paste input "[URL][DOMAIN_NAME]"
type input "[URL][DOMAIN_NAME]"
click at [988, 611] on button "button" at bounding box center [999, 613] width 35 height 35
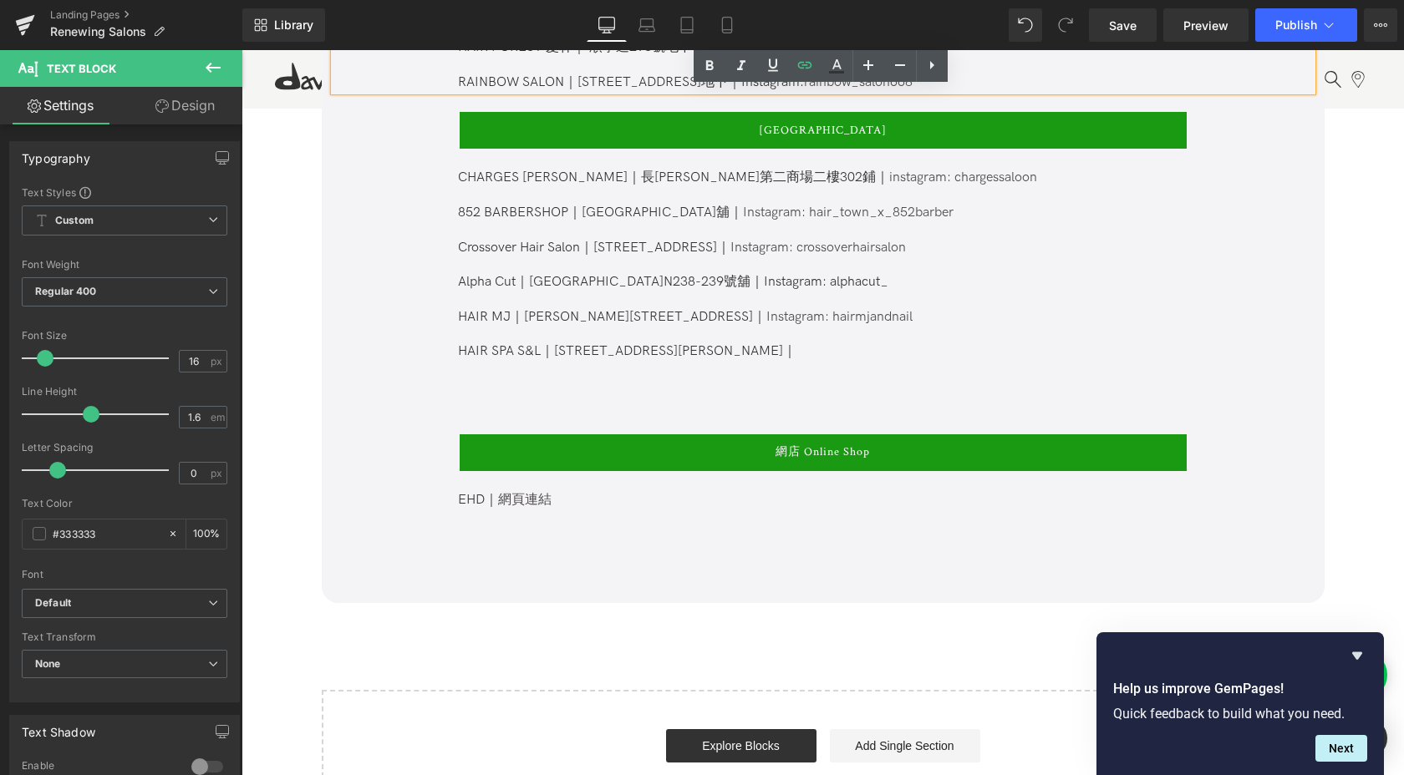
scroll to position [2003, 0]
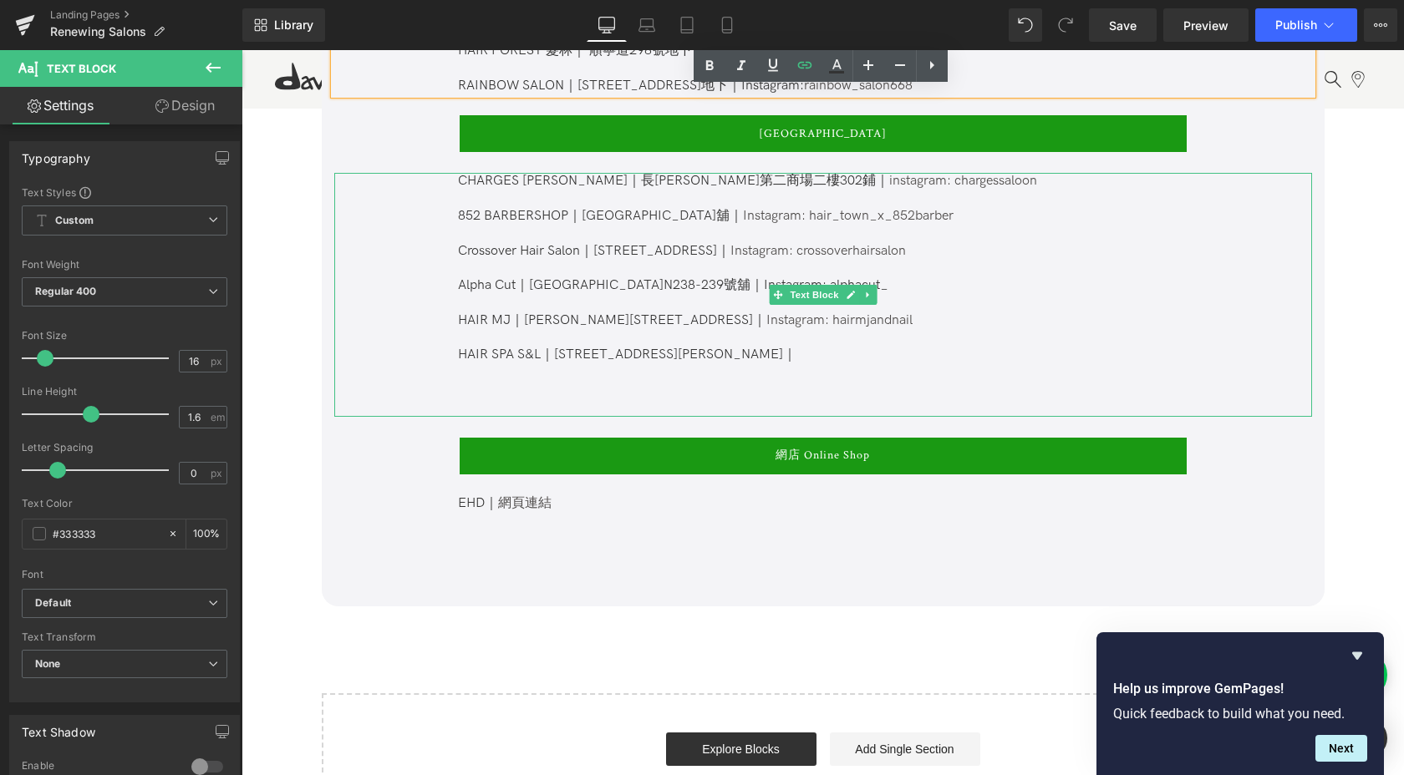
click at [595, 382] on p at bounding box center [822, 391] width 728 height 18
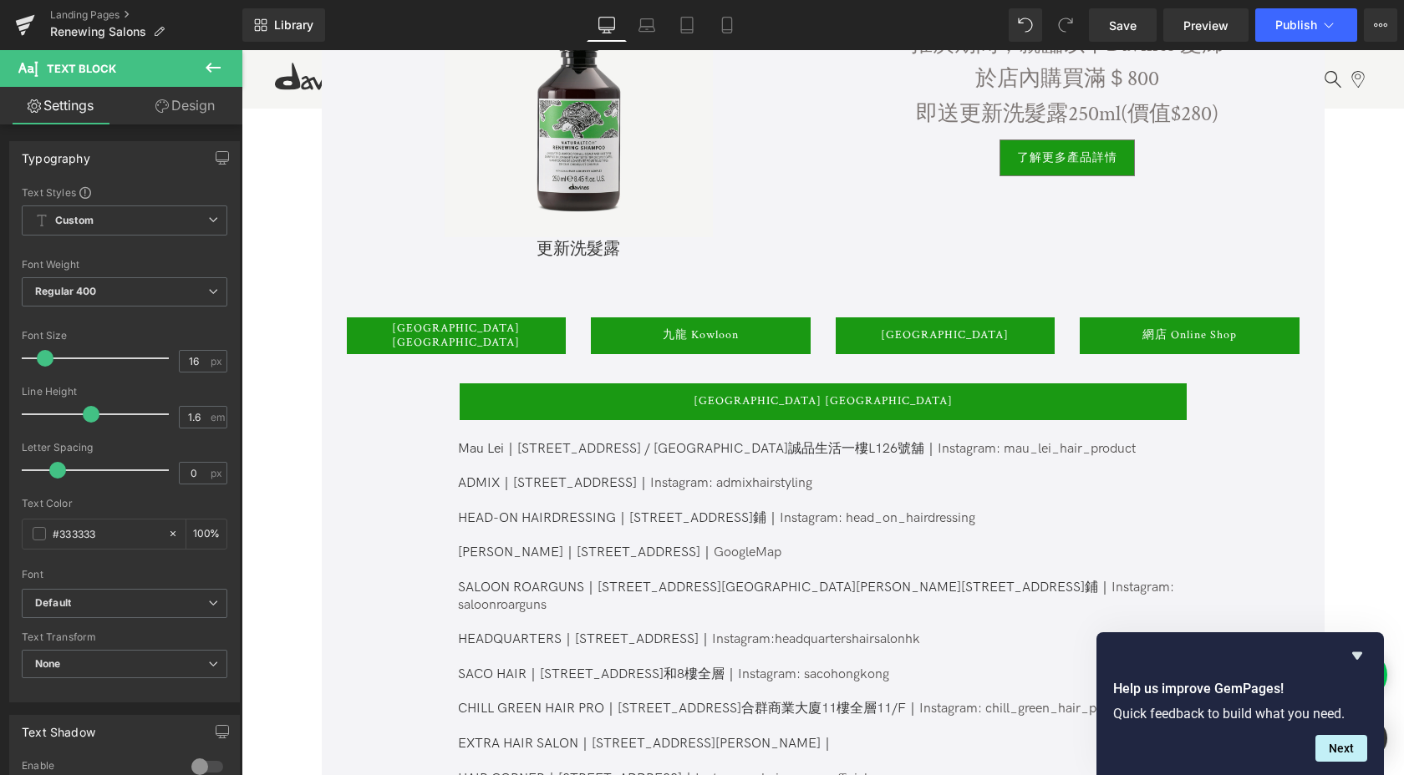
scroll to position [716, 0]
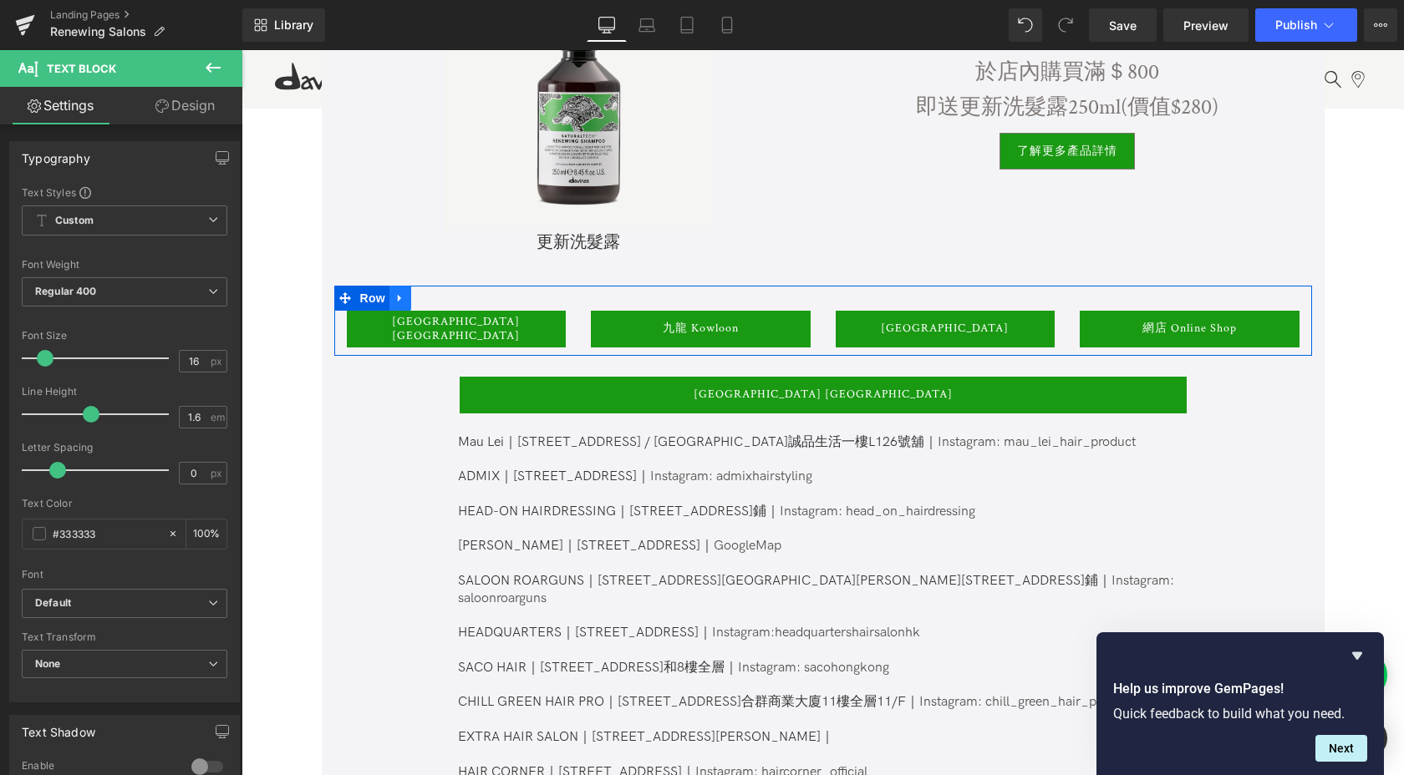
click at [398, 298] on icon at bounding box center [399, 298] width 3 height 8
click at [423, 301] on icon at bounding box center [422, 298] width 12 height 13
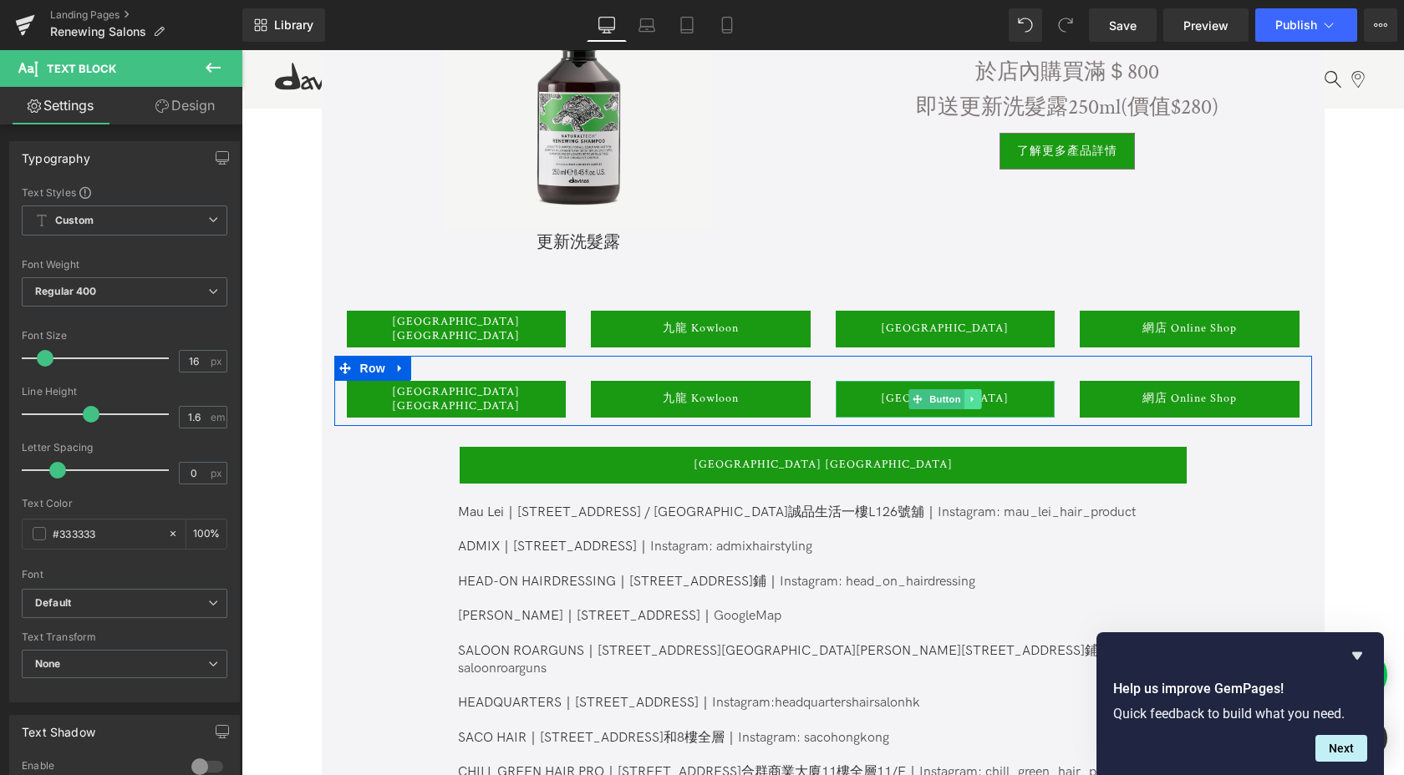
click at [970, 400] on icon at bounding box center [971, 399] width 3 height 6
click at [977, 402] on icon at bounding box center [981, 398] width 9 height 9
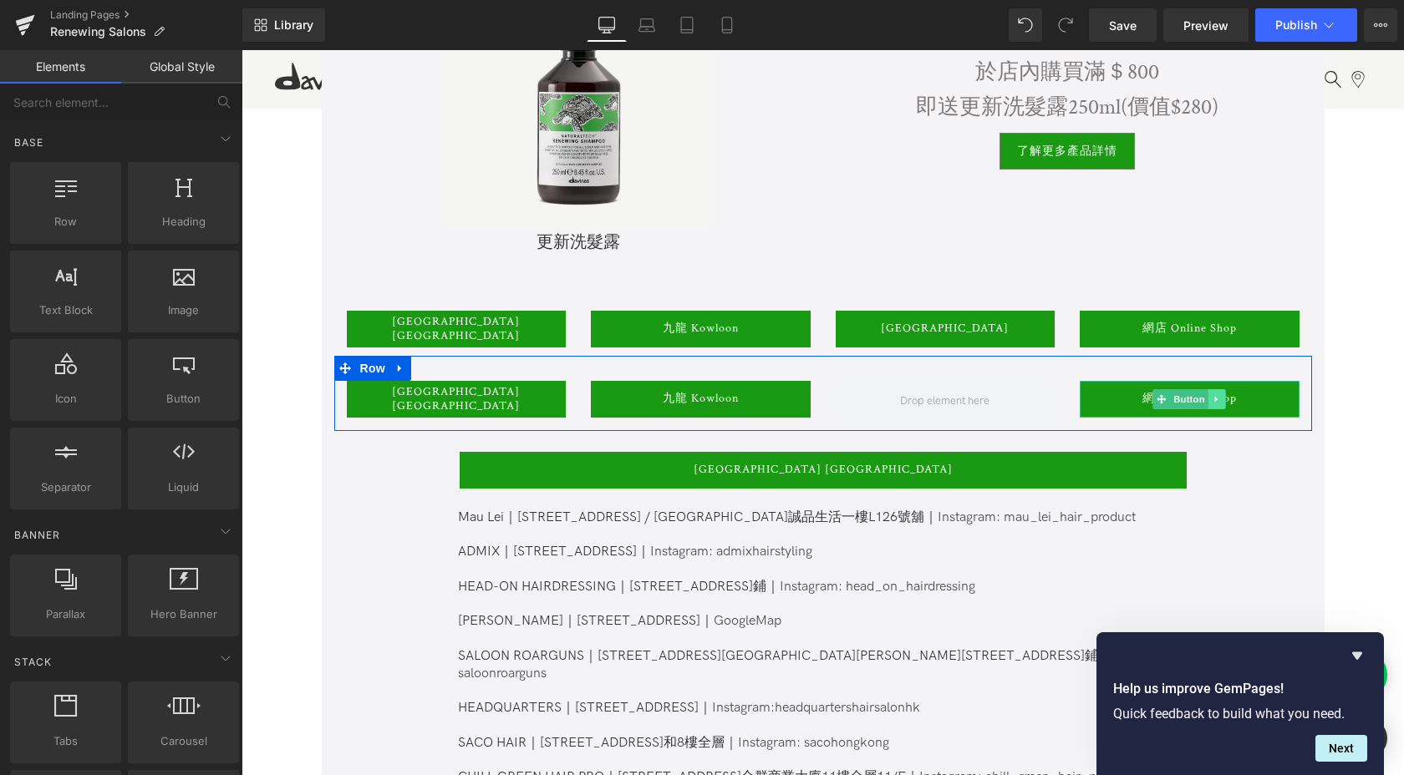
click at [1215, 394] on icon at bounding box center [1216, 399] width 9 height 10
click at [1221, 402] on icon at bounding box center [1225, 399] width 9 height 10
click at [377, 368] on span "Row" at bounding box center [372, 368] width 33 height 25
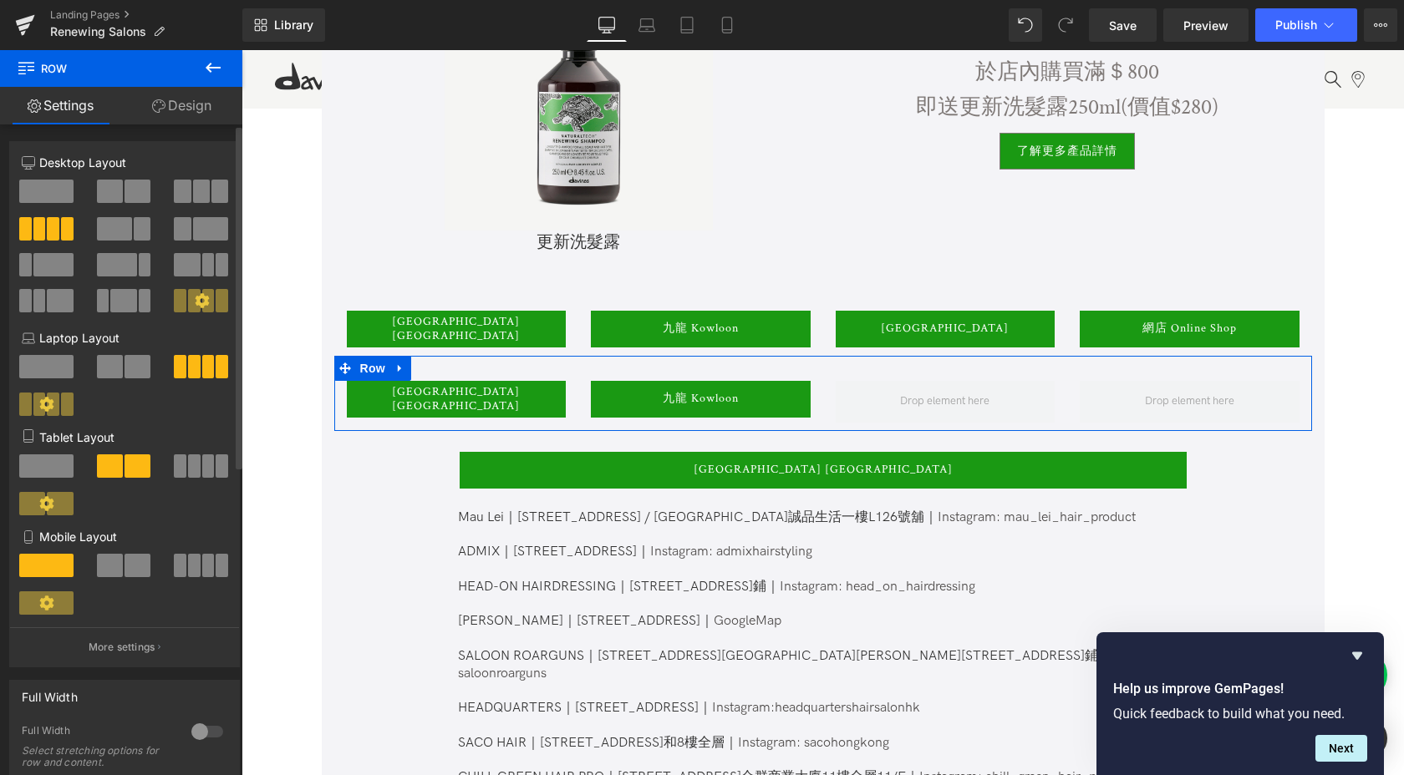
click at [124, 188] on span at bounding box center [137, 191] width 26 height 23
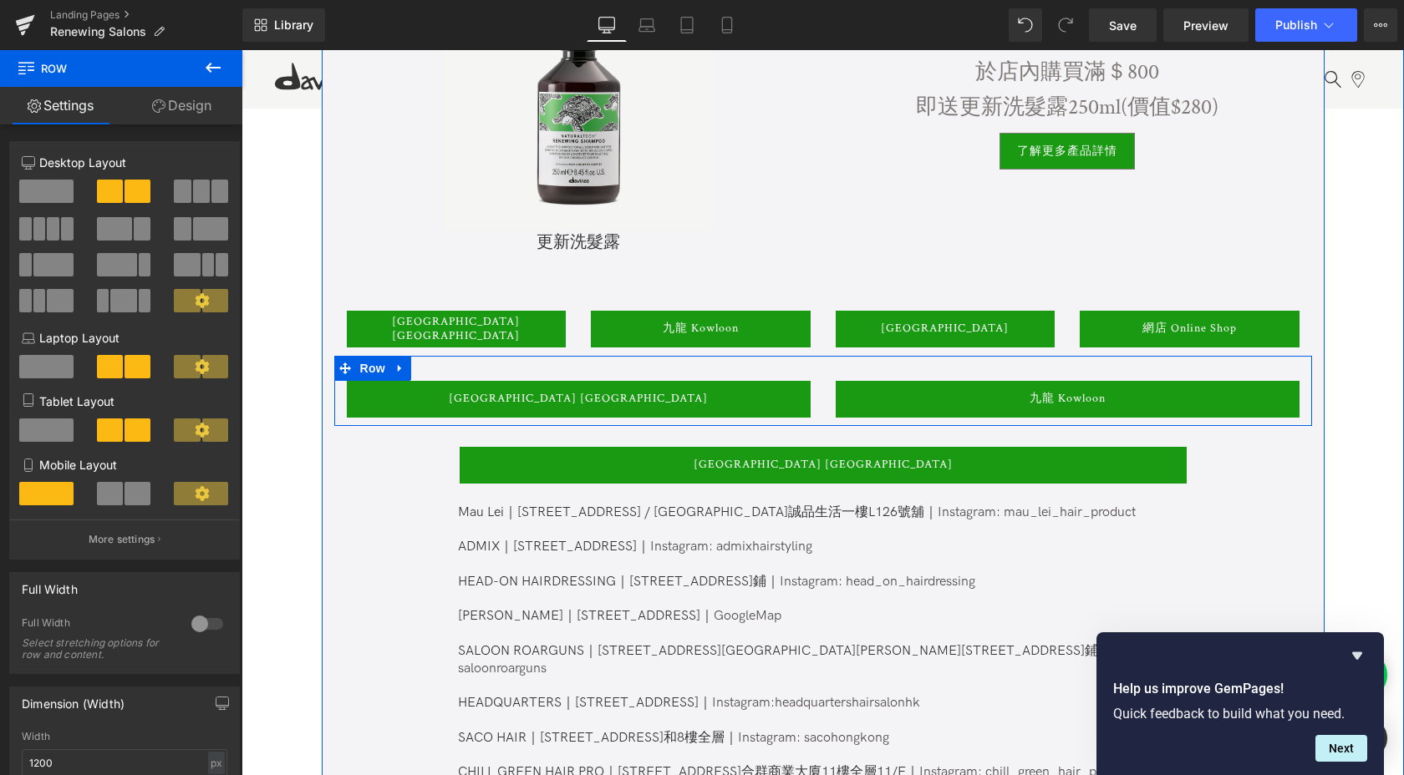
click at [811, 369] on div "[GEOGRAPHIC_DATA] [GEOGRAPHIC_DATA] Button 九龍 Kowloon Button Row" at bounding box center [822, 391] width 977 height 70
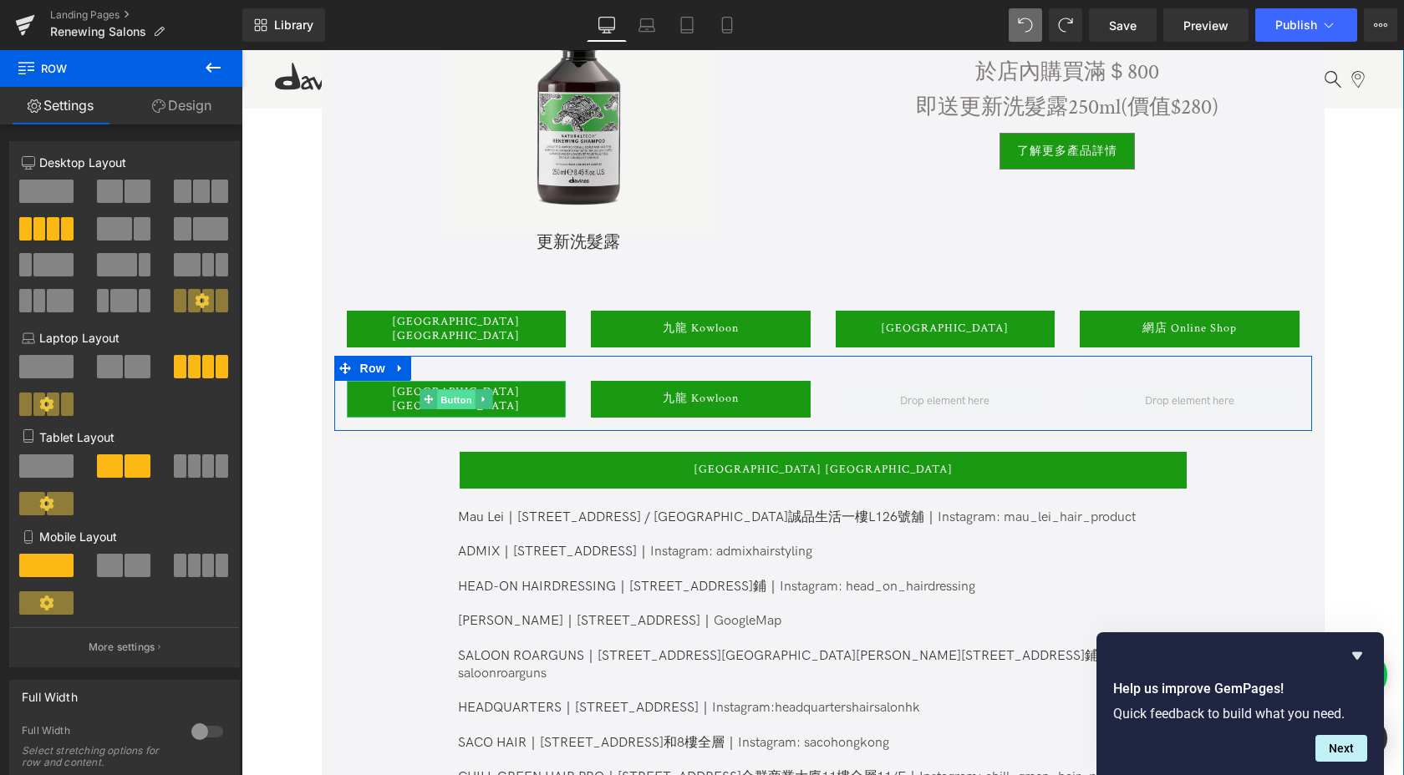
click at [445, 403] on span "Button" at bounding box center [456, 399] width 38 height 20
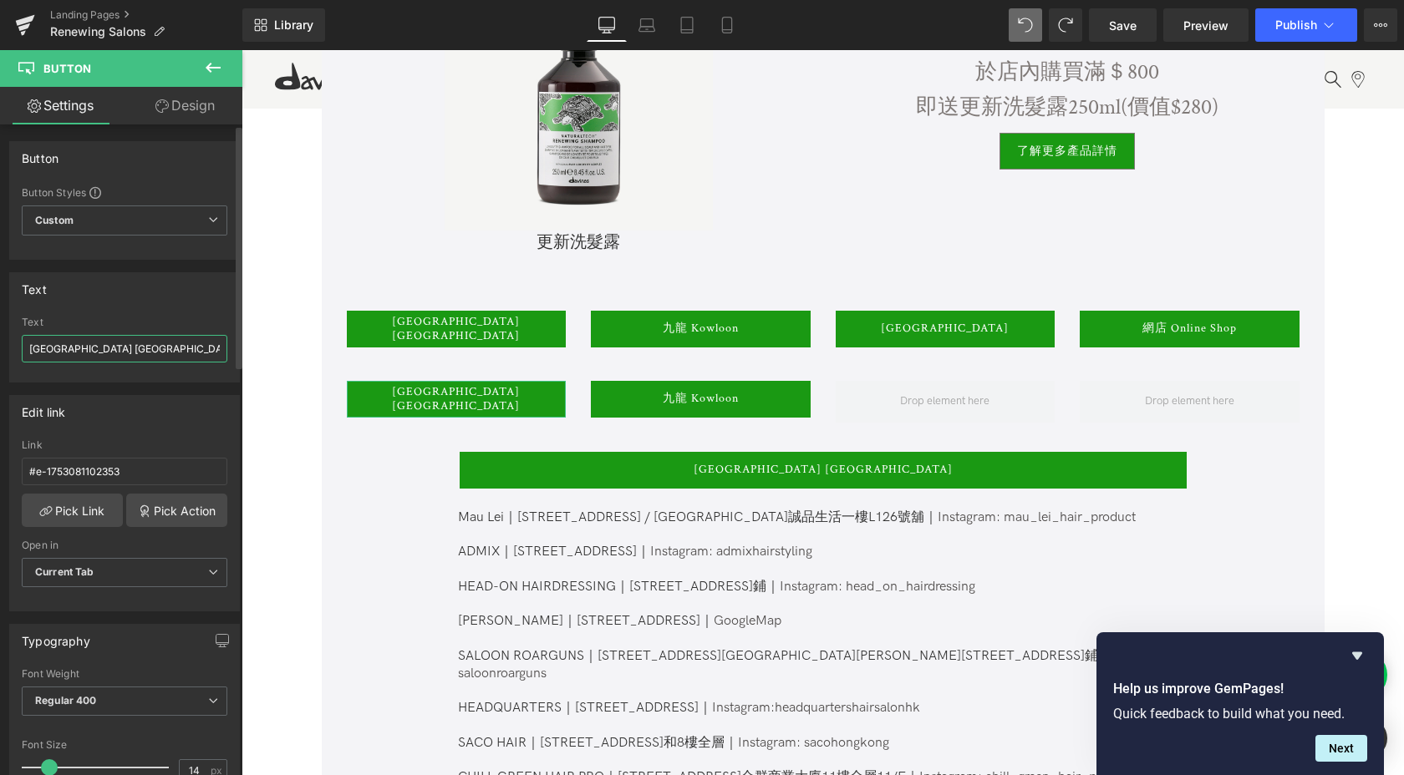
click at [169, 347] on input "[GEOGRAPHIC_DATA] [GEOGRAPHIC_DATA]" at bounding box center [125, 349] width 206 height 28
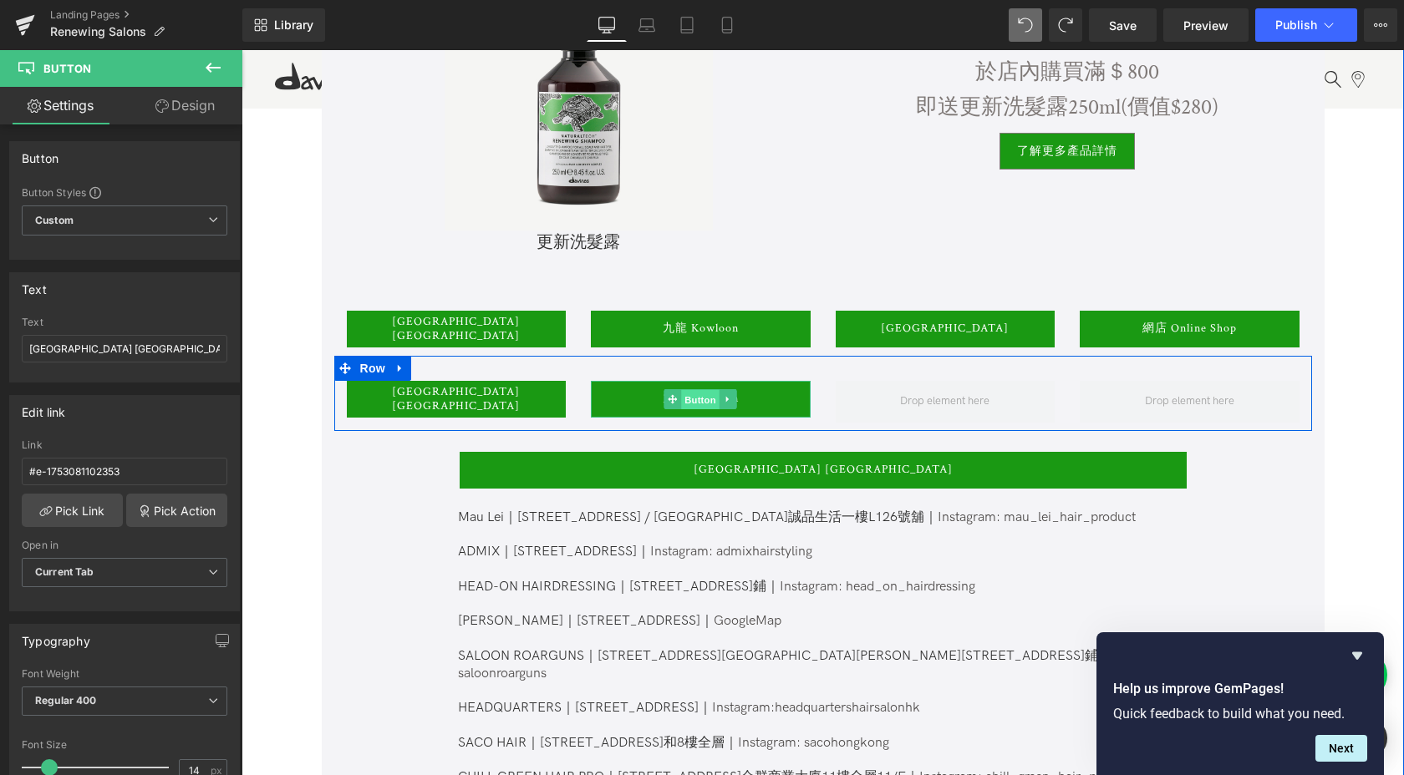
click at [698, 404] on span "Button" at bounding box center [700, 399] width 38 height 20
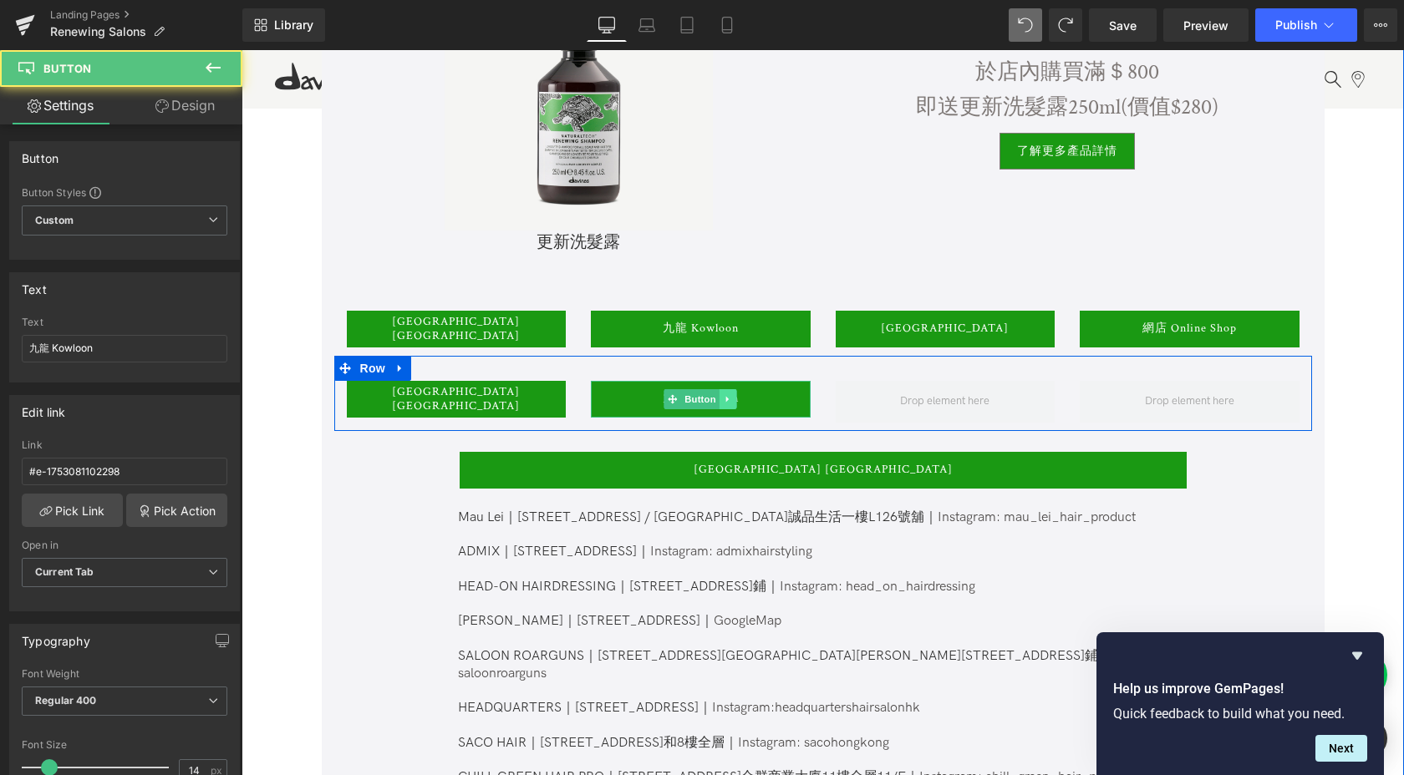
click at [726, 399] on icon at bounding box center [727, 399] width 3 height 6
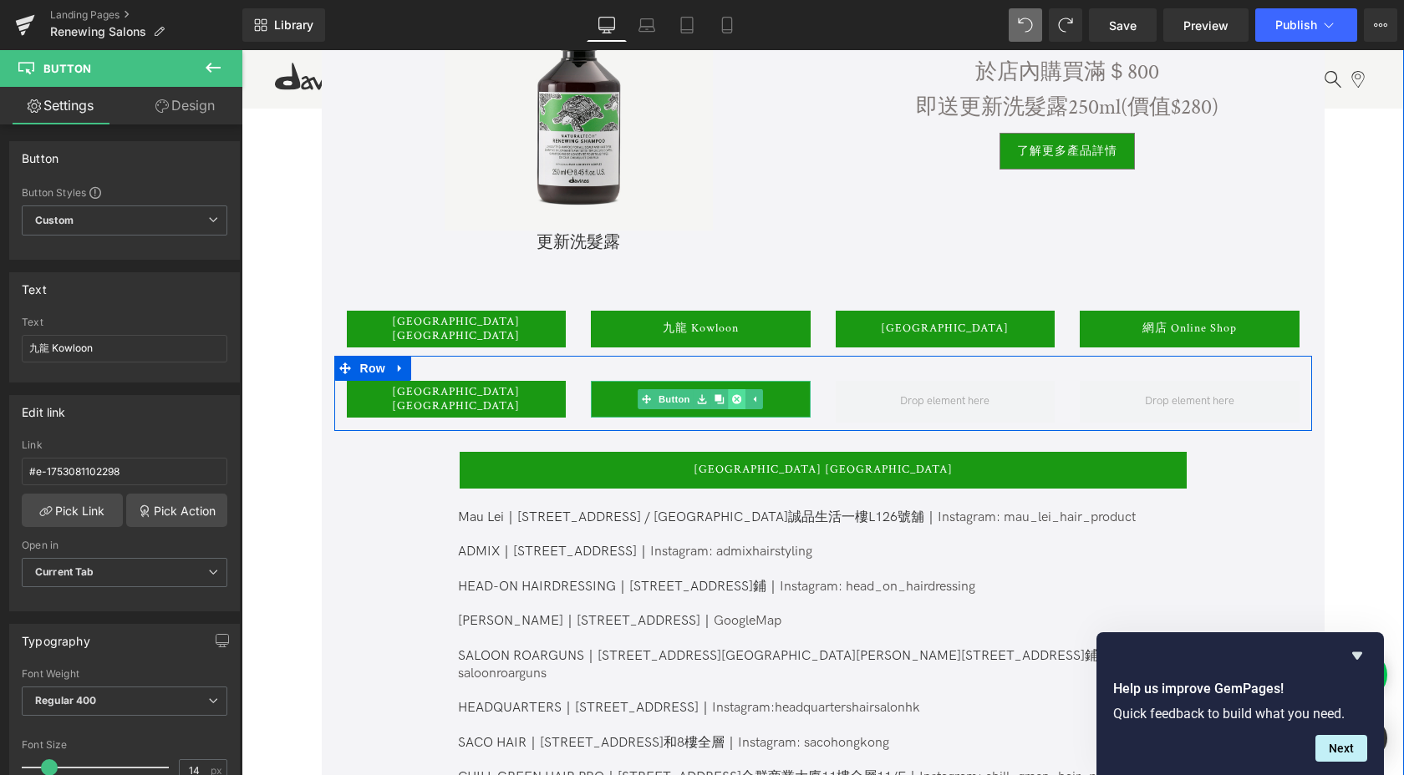
click at [734, 400] on icon at bounding box center [736, 398] width 9 height 9
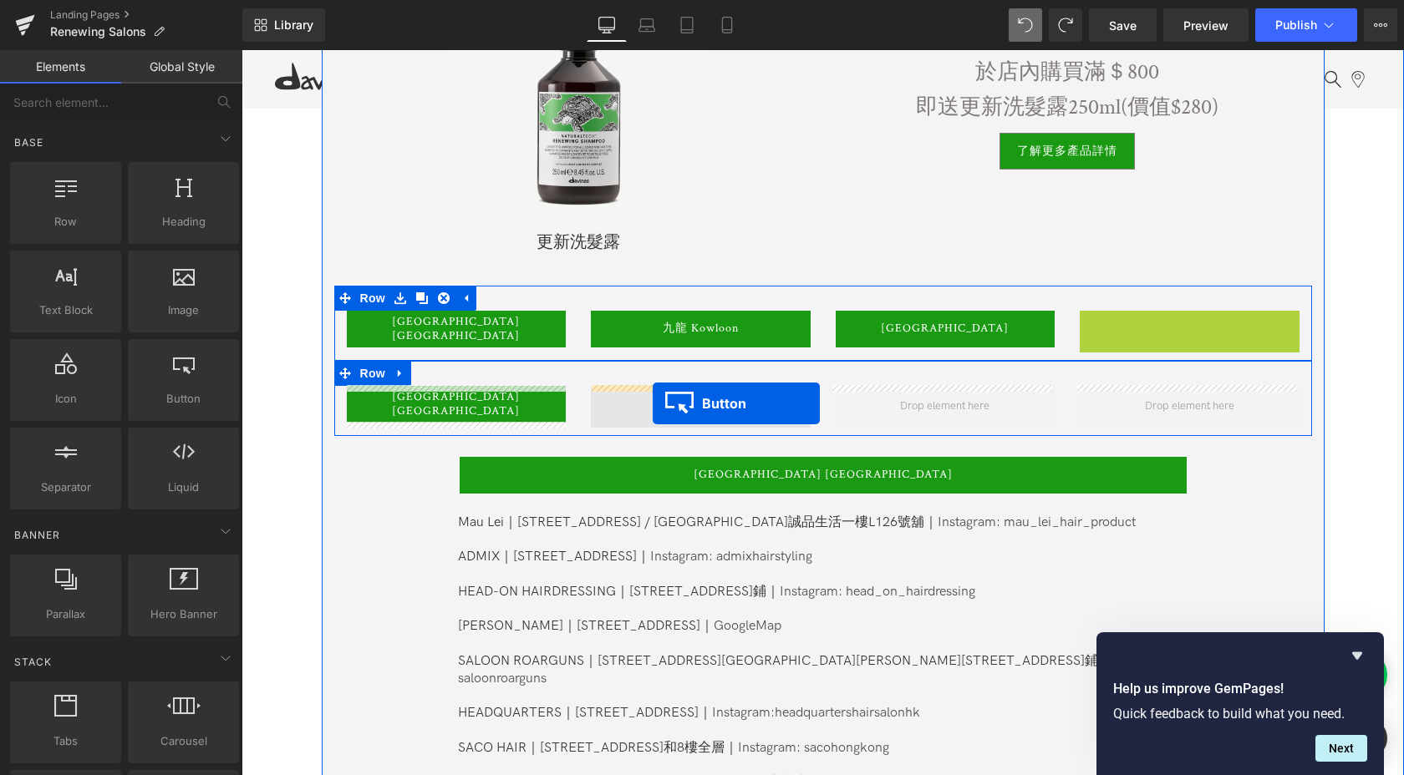
drag, startPoint x: 1158, startPoint y: 331, endPoint x: 652, endPoint y: 403, distance: 510.5
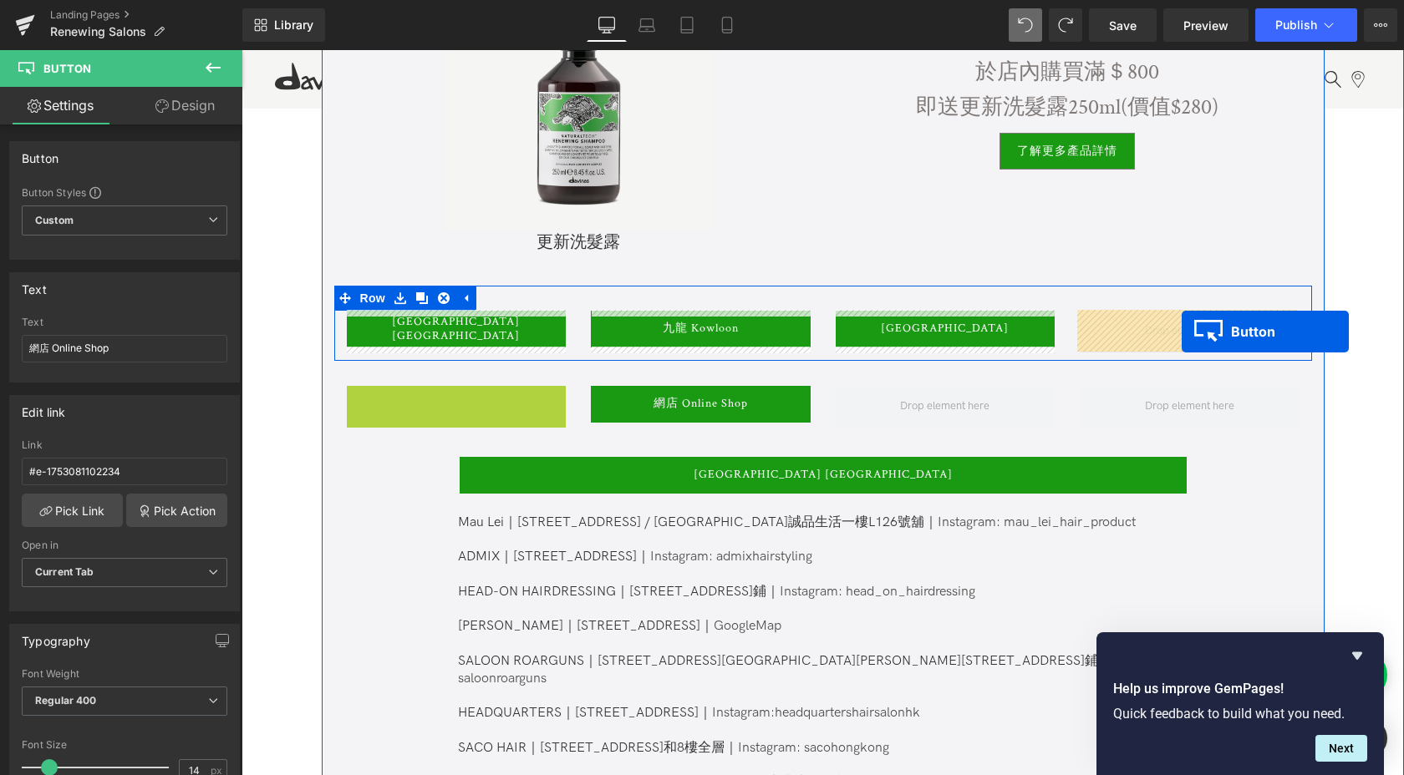
drag, startPoint x: 419, startPoint y: 402, endPoint x: 1181, endPoint y: 333, distance: 765.9
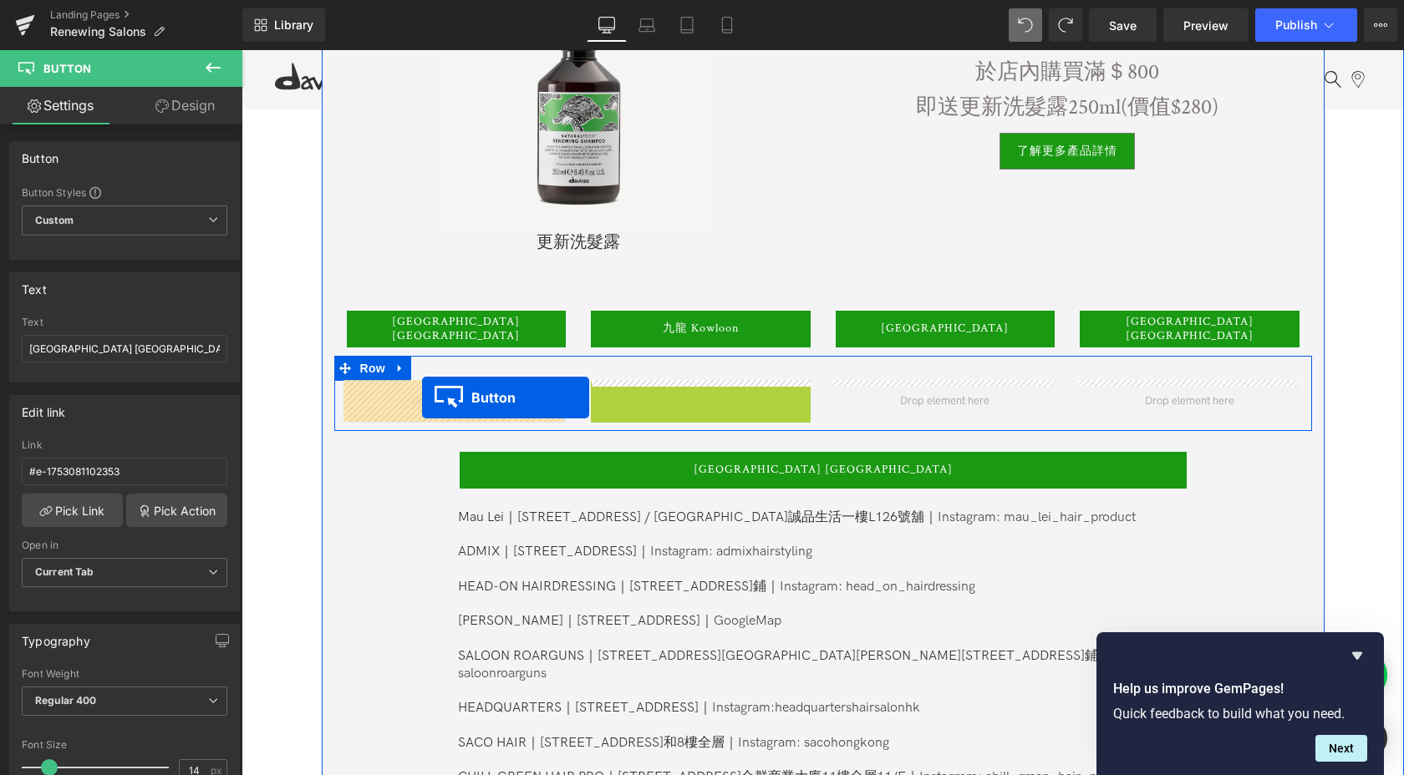
drag, startPoint x: 671, startPoint y: 399, endPoint x: 422, endPoint y: 398, distance: 249.0
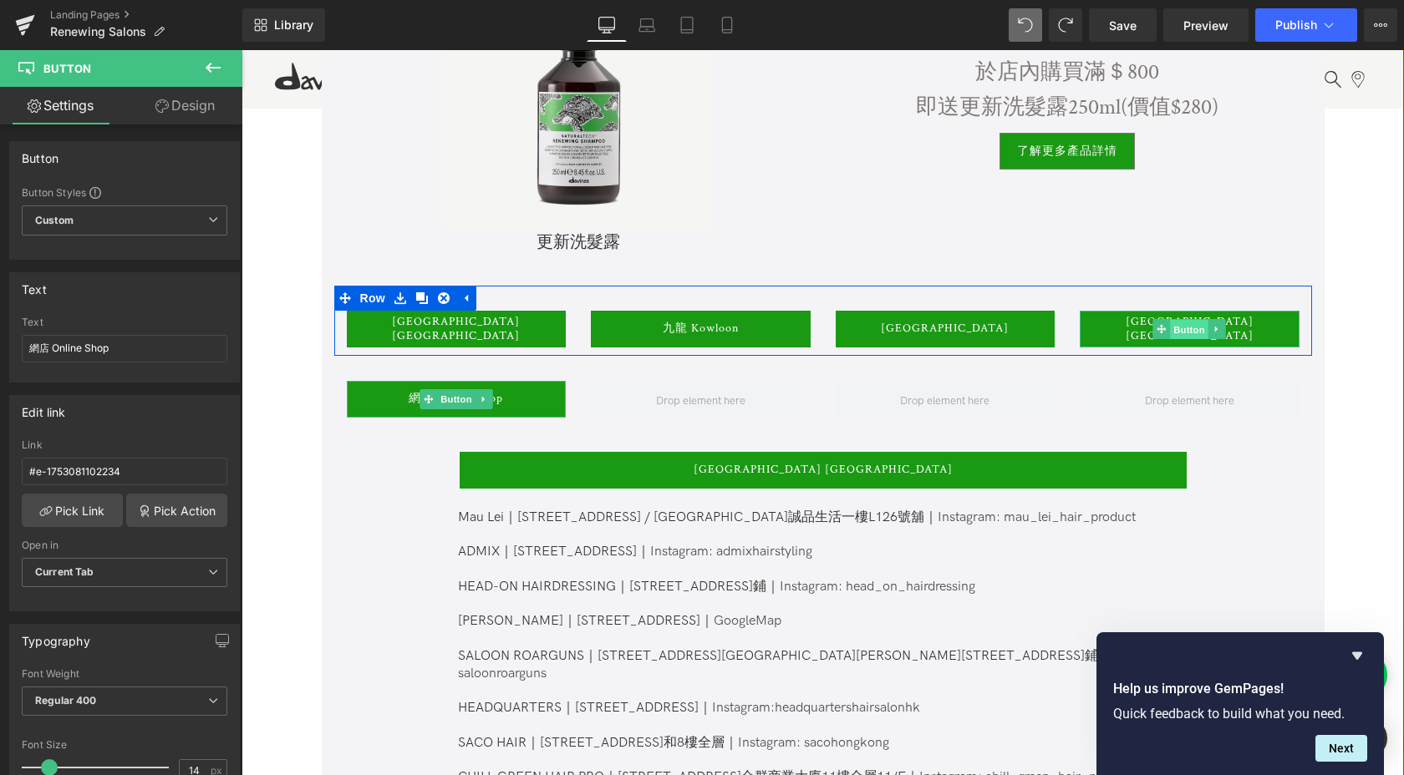
click at [1192, 332] on span "Button" at bounding box center [1189, 329] width 38 height 20
click at [1188, 336] on span "Button" at bounding box center [1189, 329] width 38 height 20
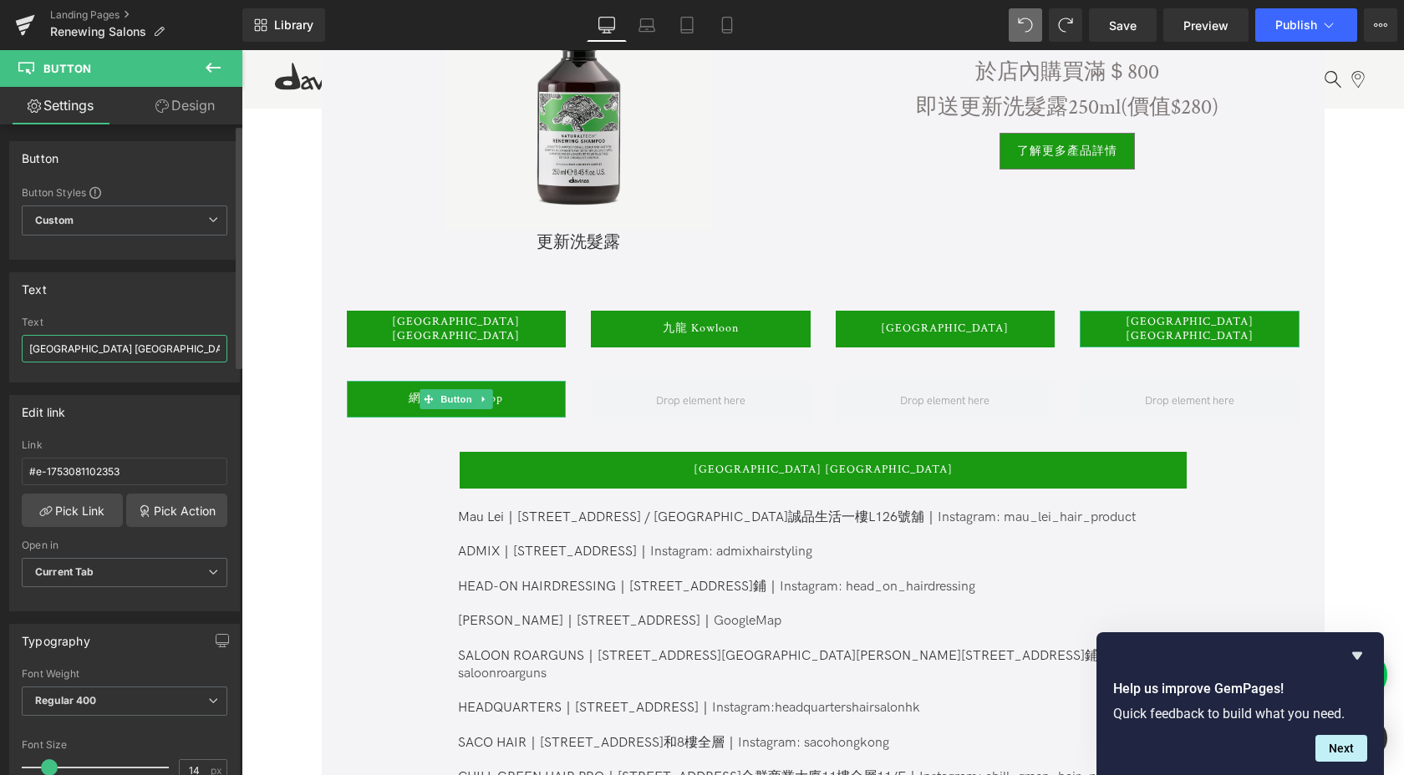
drag, startPoint x: 54, startPoint y: 349, endPoint x: 0, endPoint y: 339, distance: 55.2
click at [0, 339] on div "Text [GEOGRAPHIC_DATA] [GEOGRAPHIC_DATA] Text [GEOGRAPHIC_DATA] [GEOGRAPHIC_DAT…" at bounding box center [125, 321] width 250 height 123
drag, startPoint x: 293, startPoint y: 400, endPoint x: 316, endPoint y: 383, distance: 28.6
type input "澳門 [GEOGRAPHIC_DATA]"
click at [143, 412] on div "Edit link" at bounding box center [124, 412] width 229 height 32
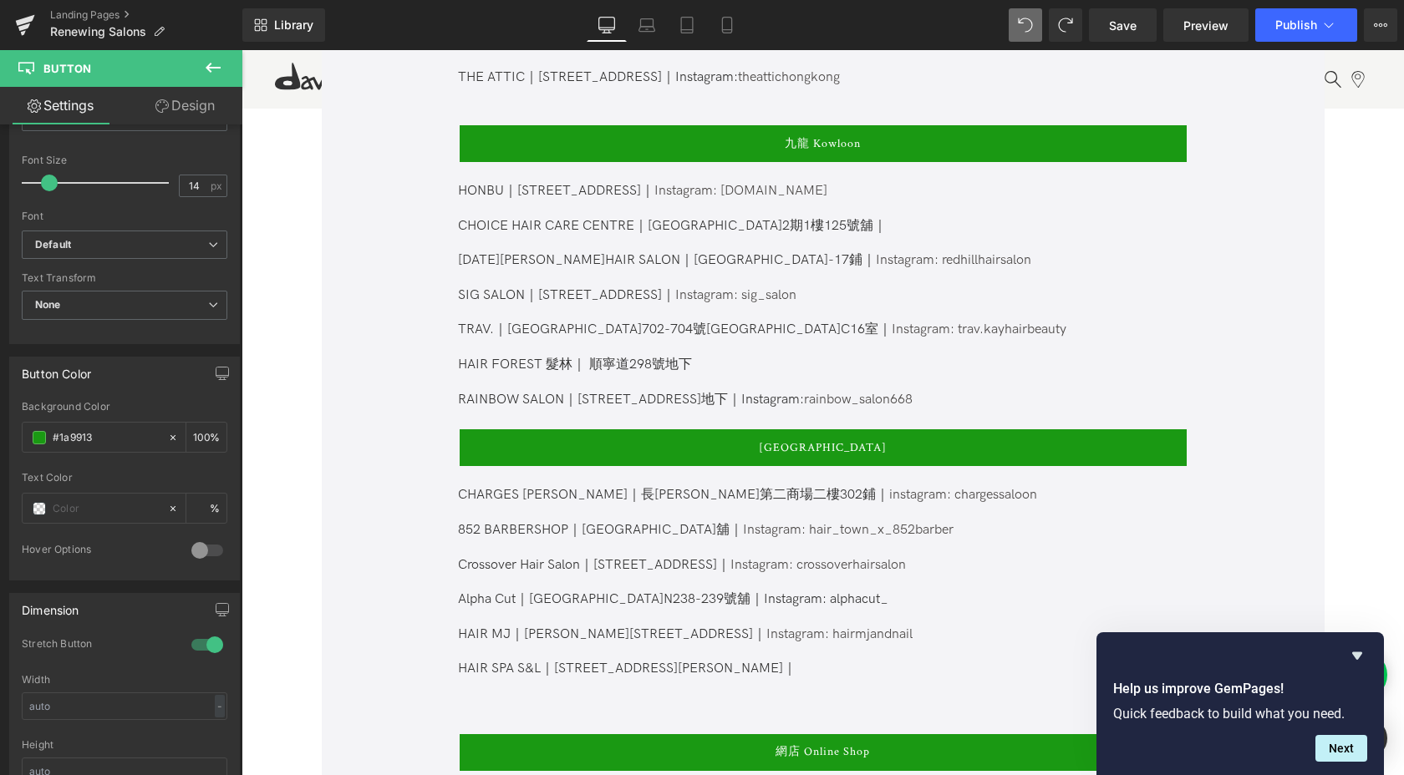
scroll to position [1989, 0]
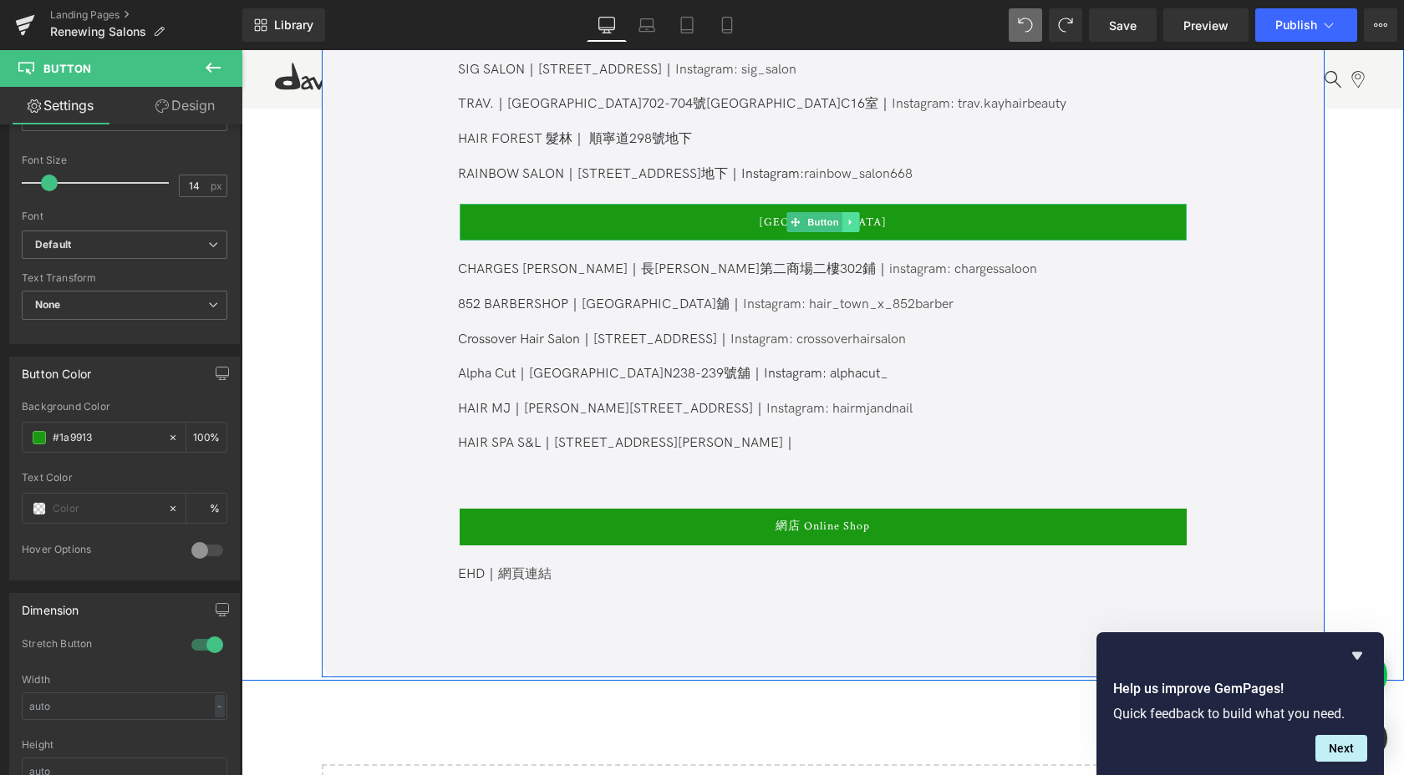
click at [852, 212] on link at bounding box center [850, 222] width 18 height 20
click at [838, 218] on icon at bounding box center [841, 222] width 9 height 9
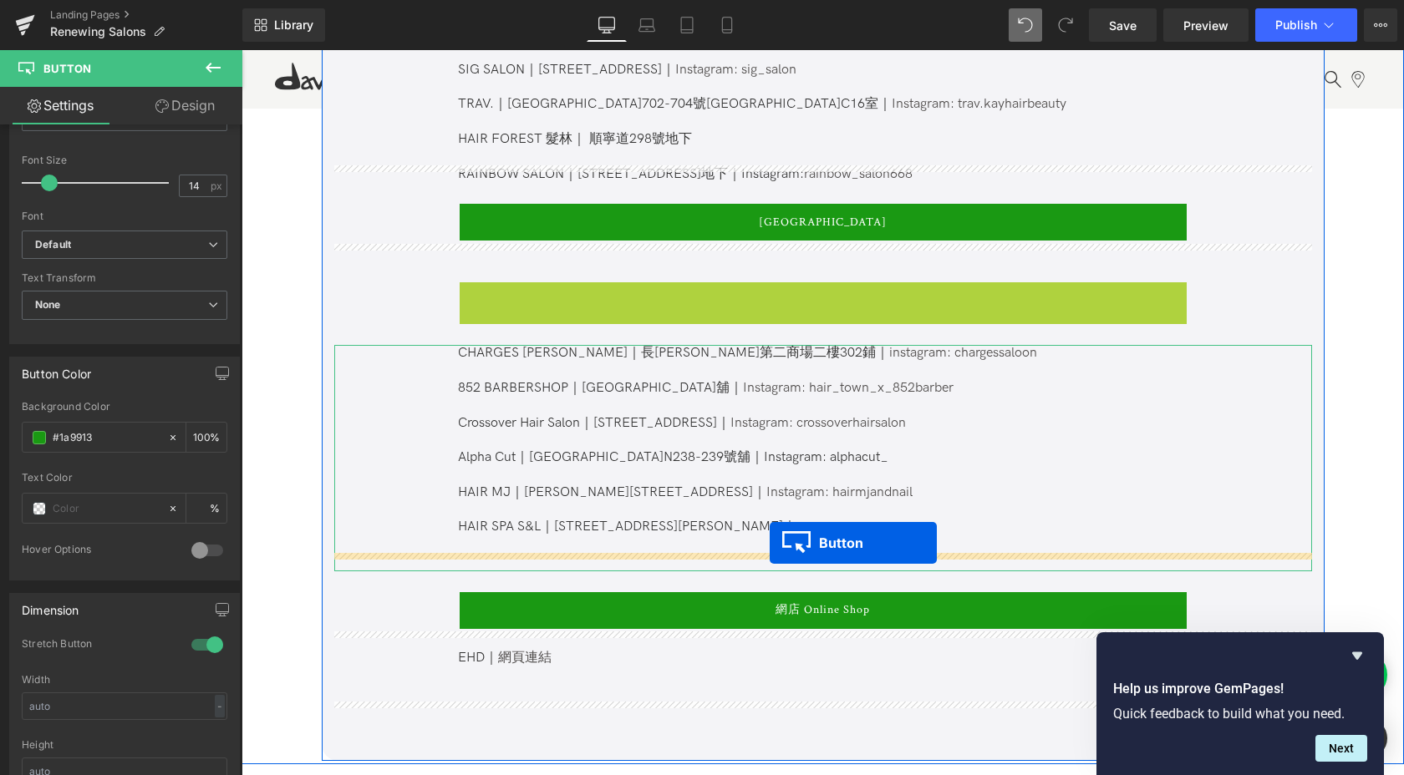
drag, startPoint x: 788, startPoint y: 284, endPoint x: 769, endPoint y: 543, distance: 259.6
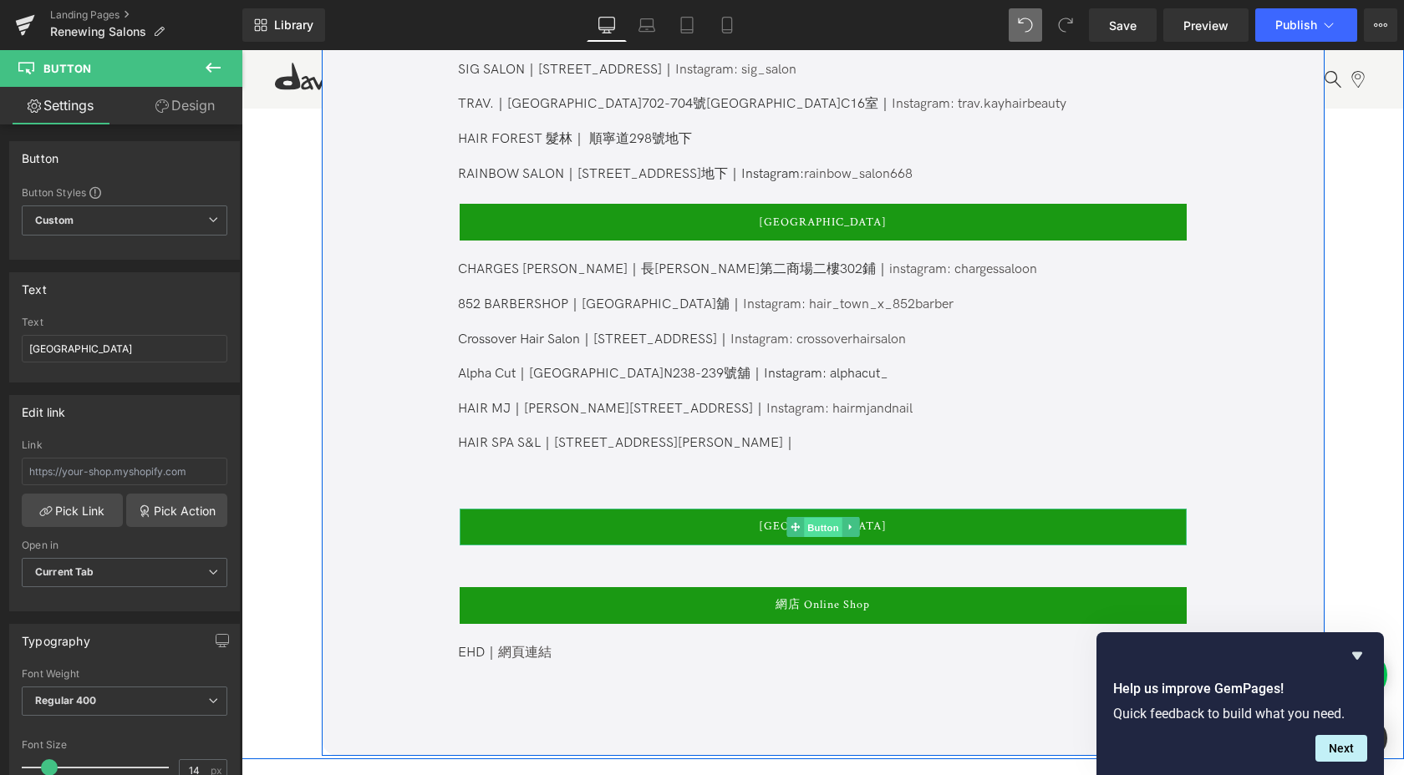
click at [821, 518] on span "Button" at bounding box center [823, 528] width 38 height 20
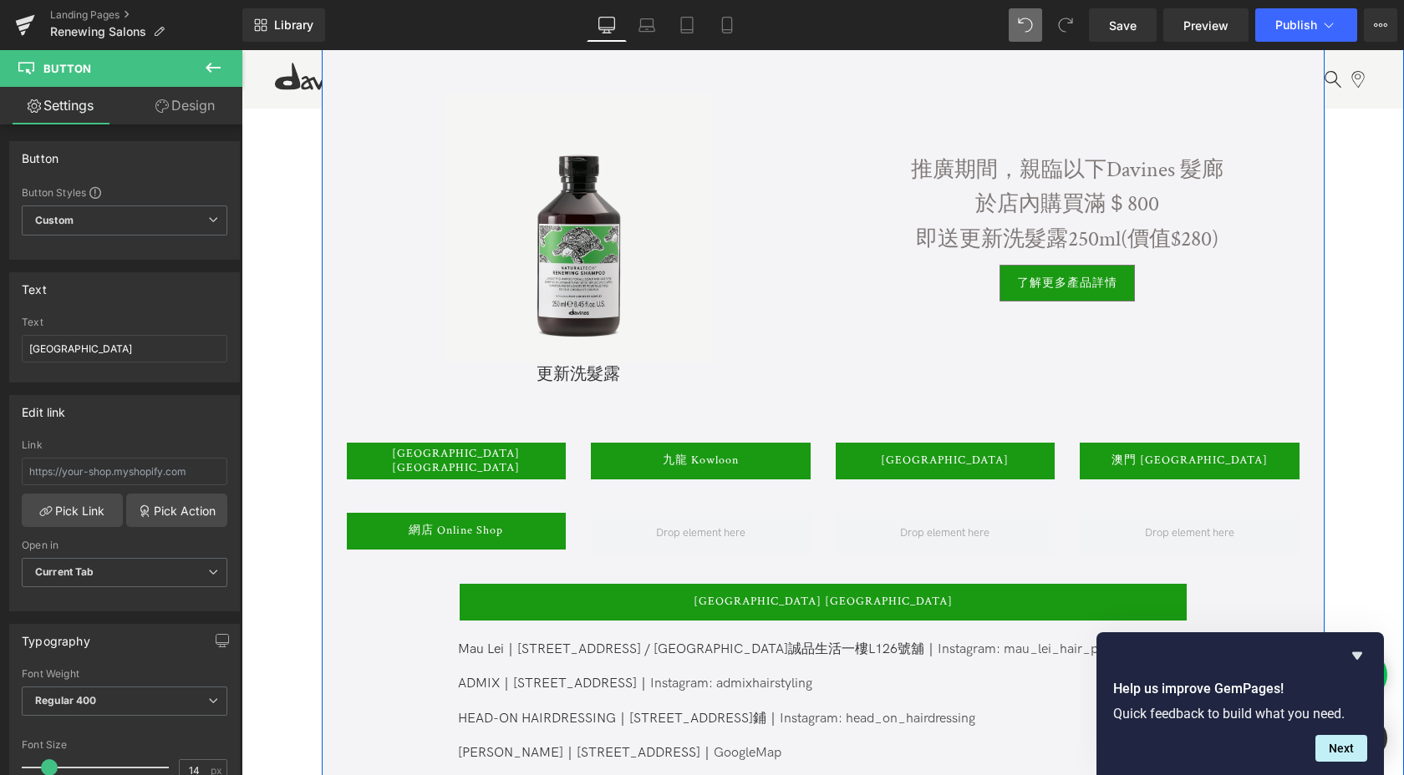
scroll to position [570, 0]
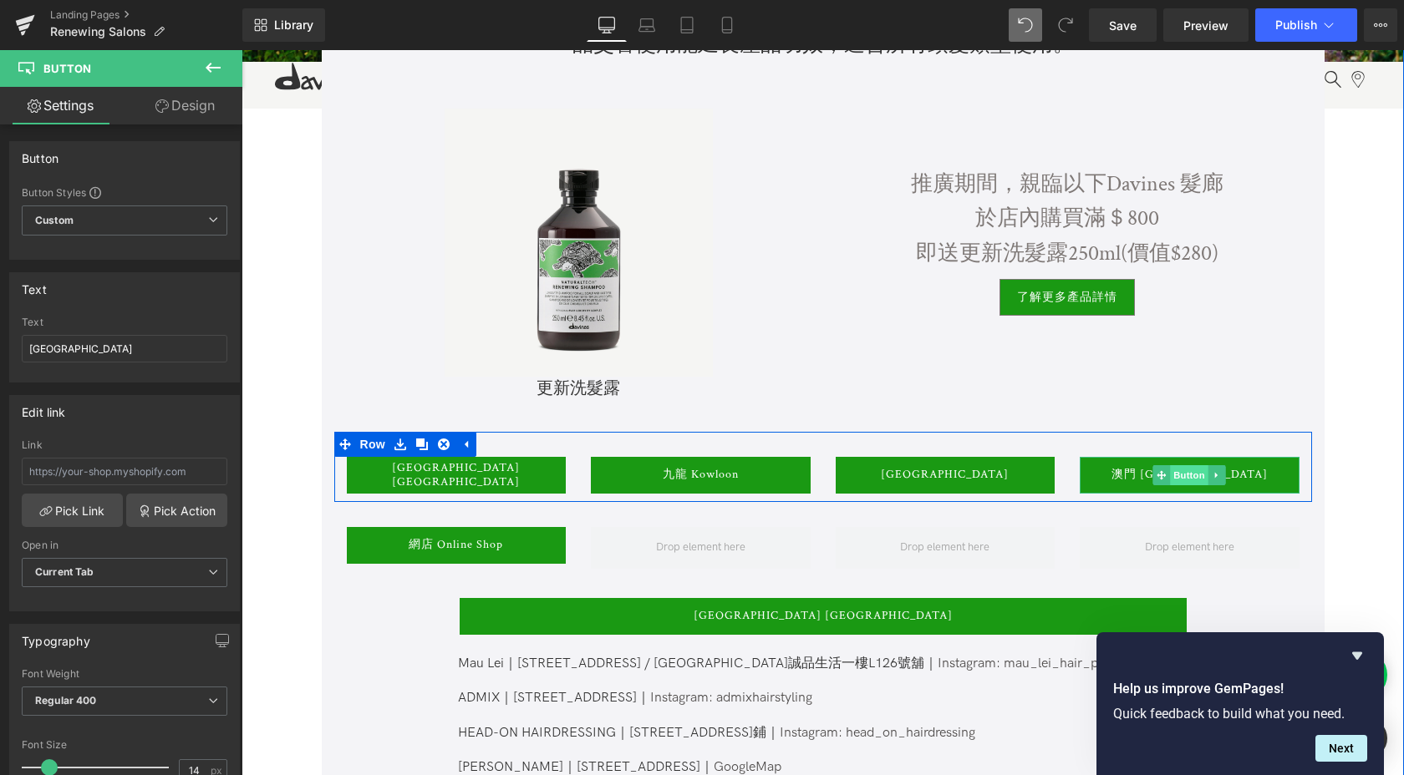
click at [1186, 475] on span "Button" at bounding box center [1189, 475] width 38 height 20
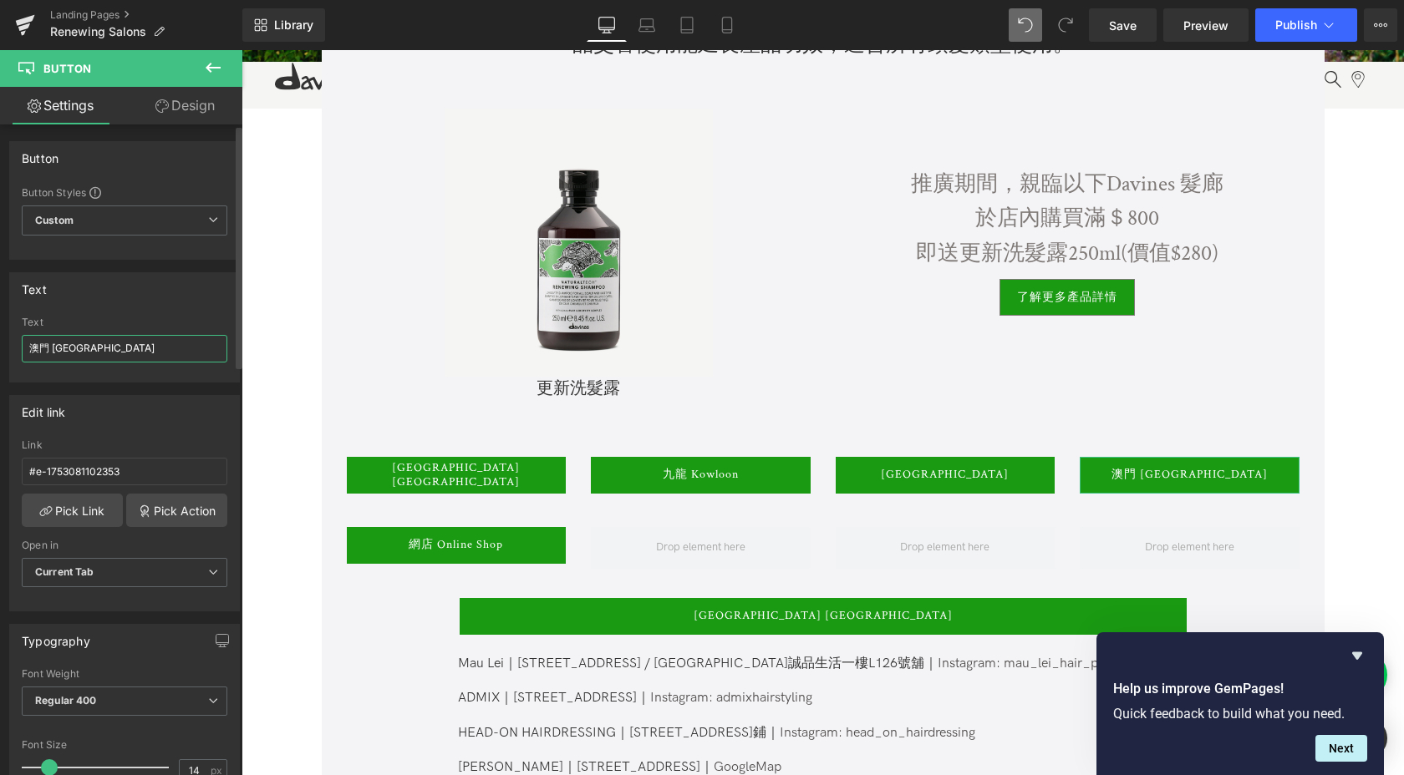
click at [87, 360] on input "澳門 [GEOGRAPHIC_DATA]" at bounding box center [125, 349] width 206 height 28
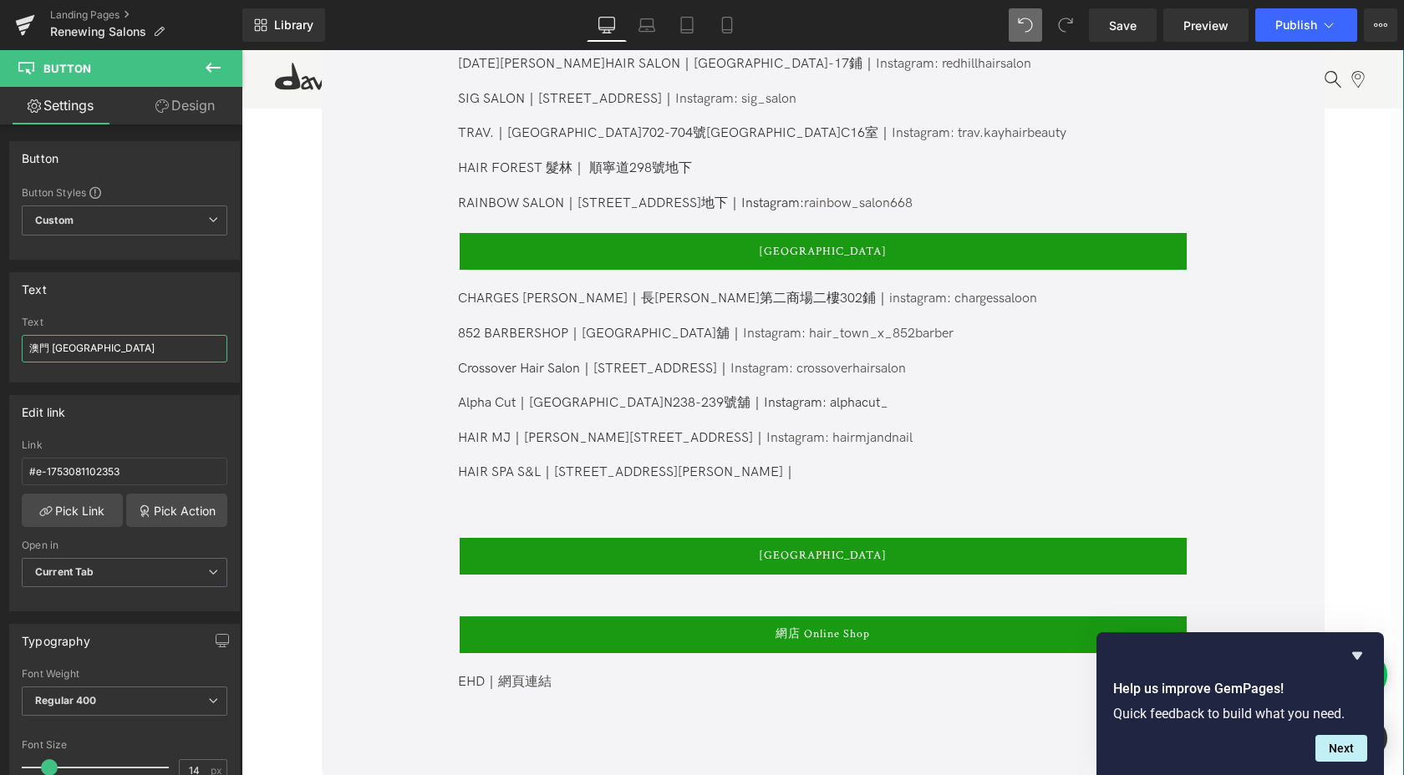
scroll to position [1967, 0]
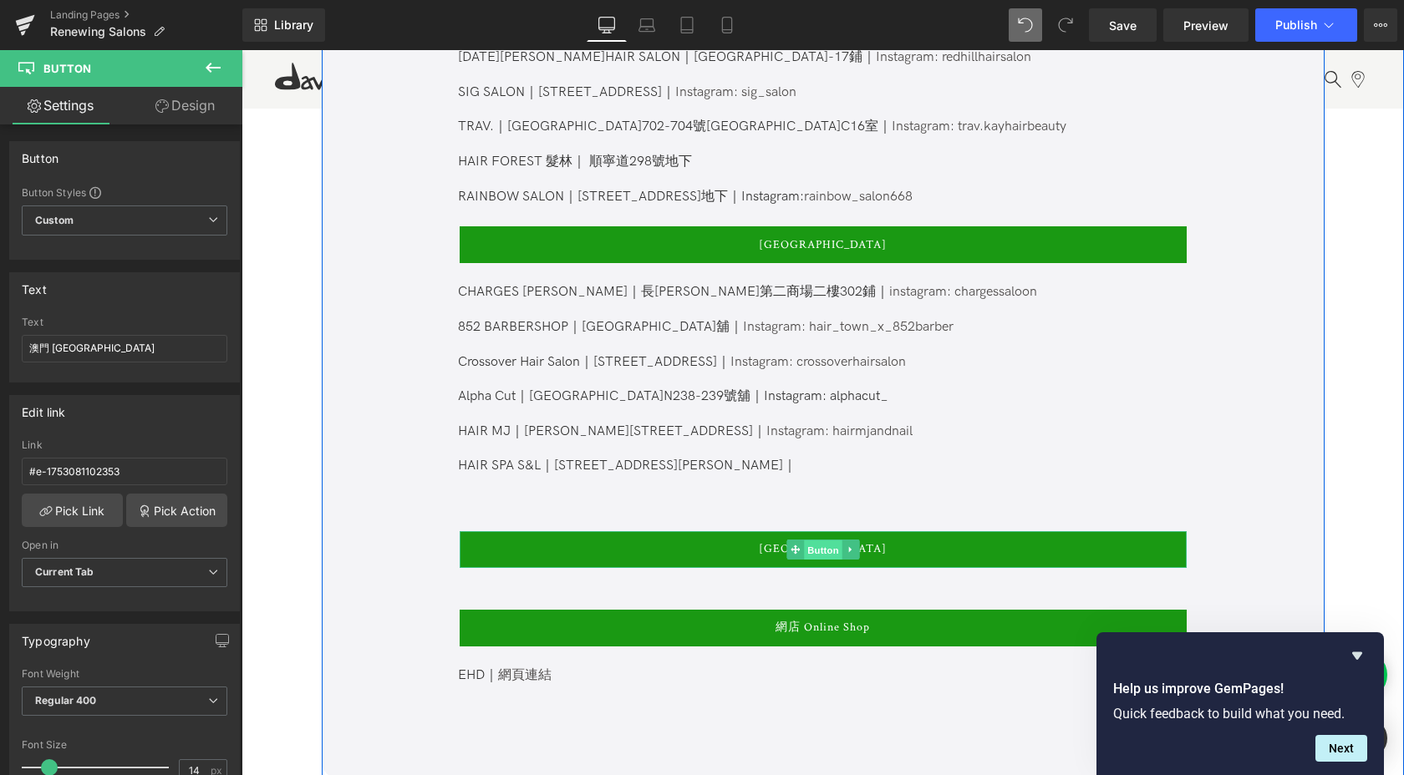
click at [827, 541] on span "Button" at bounding box center [823, 551] width 38 height 20
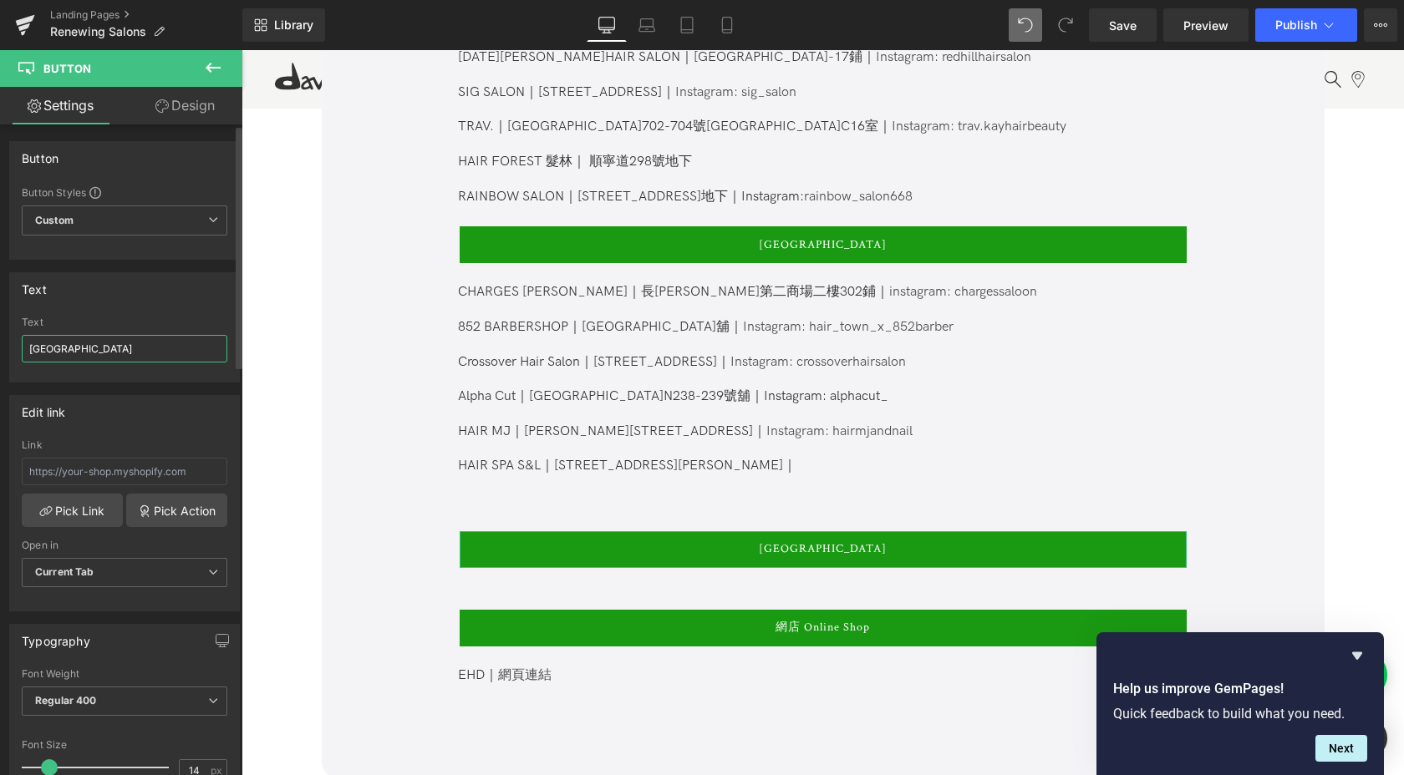
click at [96, 347] on input "[GEOGRAPHIC_DATA]" at bounding box center [125, 349] width 206 height 28
paste input "門 [GEOGRAPHIC_DATA]"
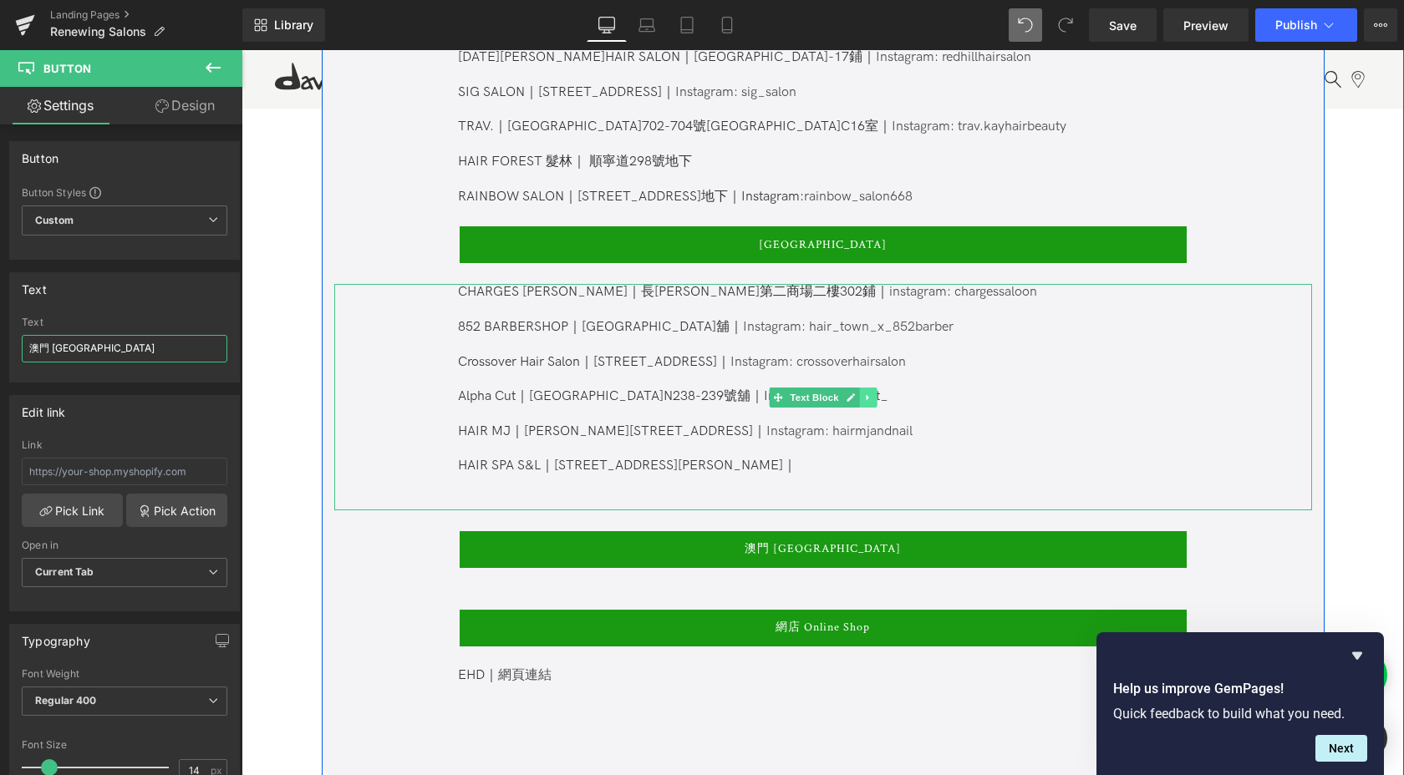
type input "澳門 [GEOGRAPHIC_DATA]"
click at [865, 393] on icon at bounding box center [867, 398] width 9 height 10
click at [859, 393] on icon at bounding box center [858, 397] width 9 height 9
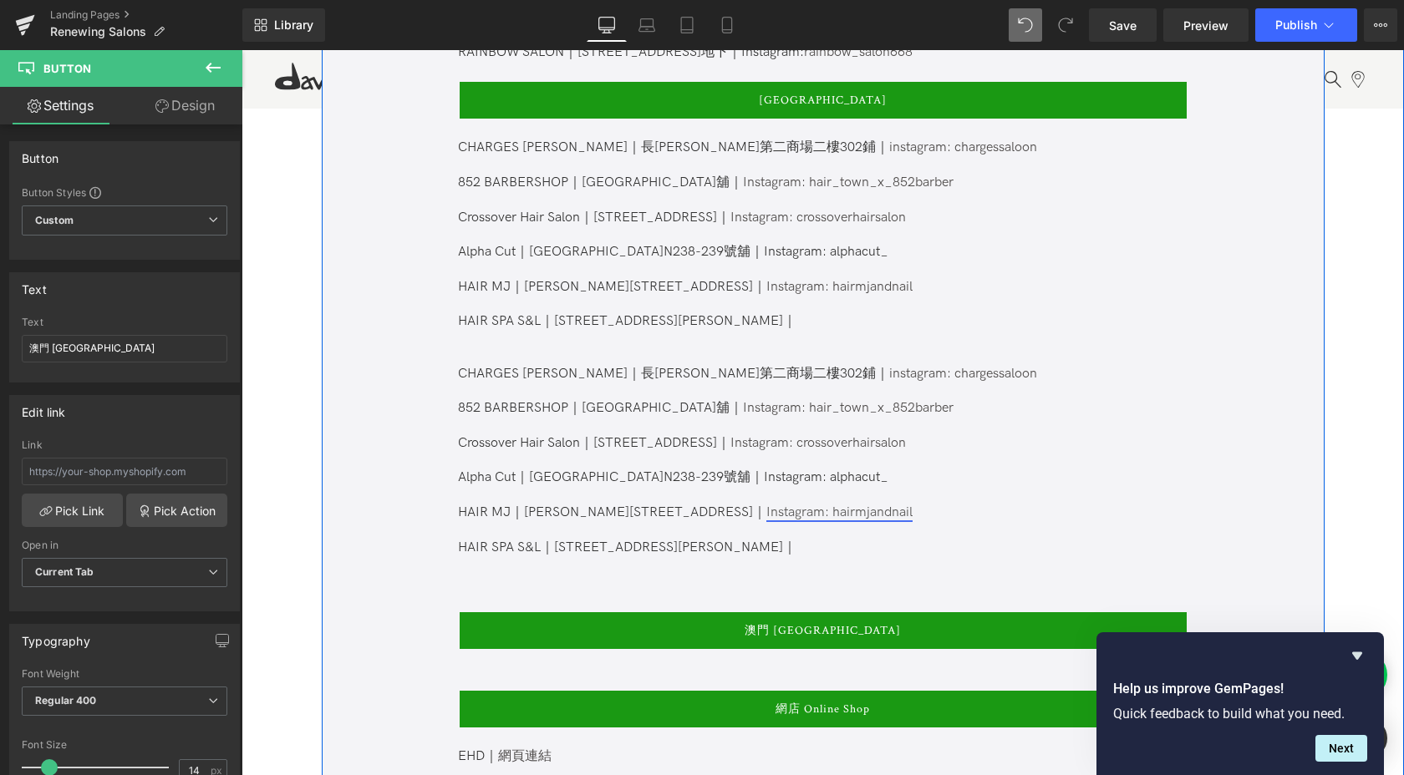
scroll to position [2160, 0]
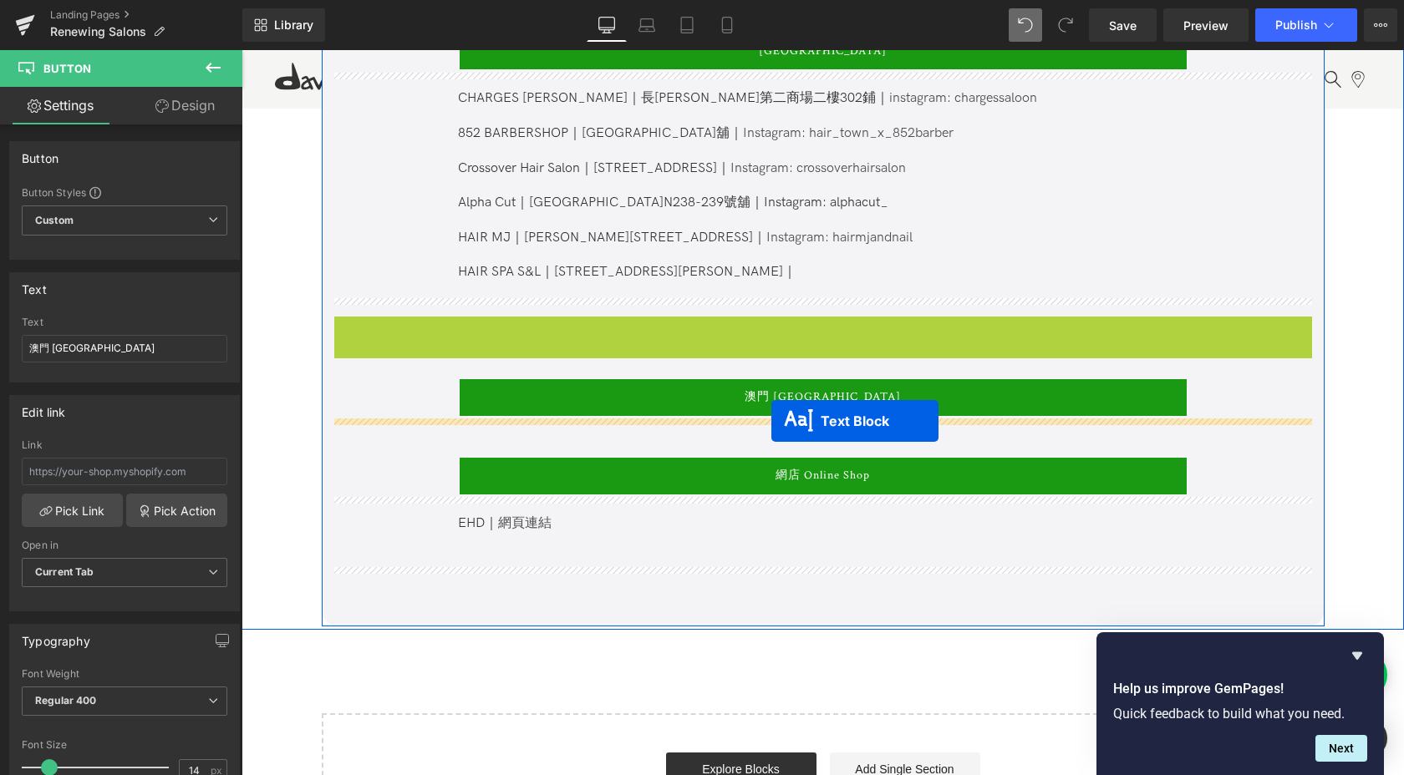
drag, startPoint x: 775, startPoint y: 409, endPoint x: 771, endPoint y: 421, distance: 12.4
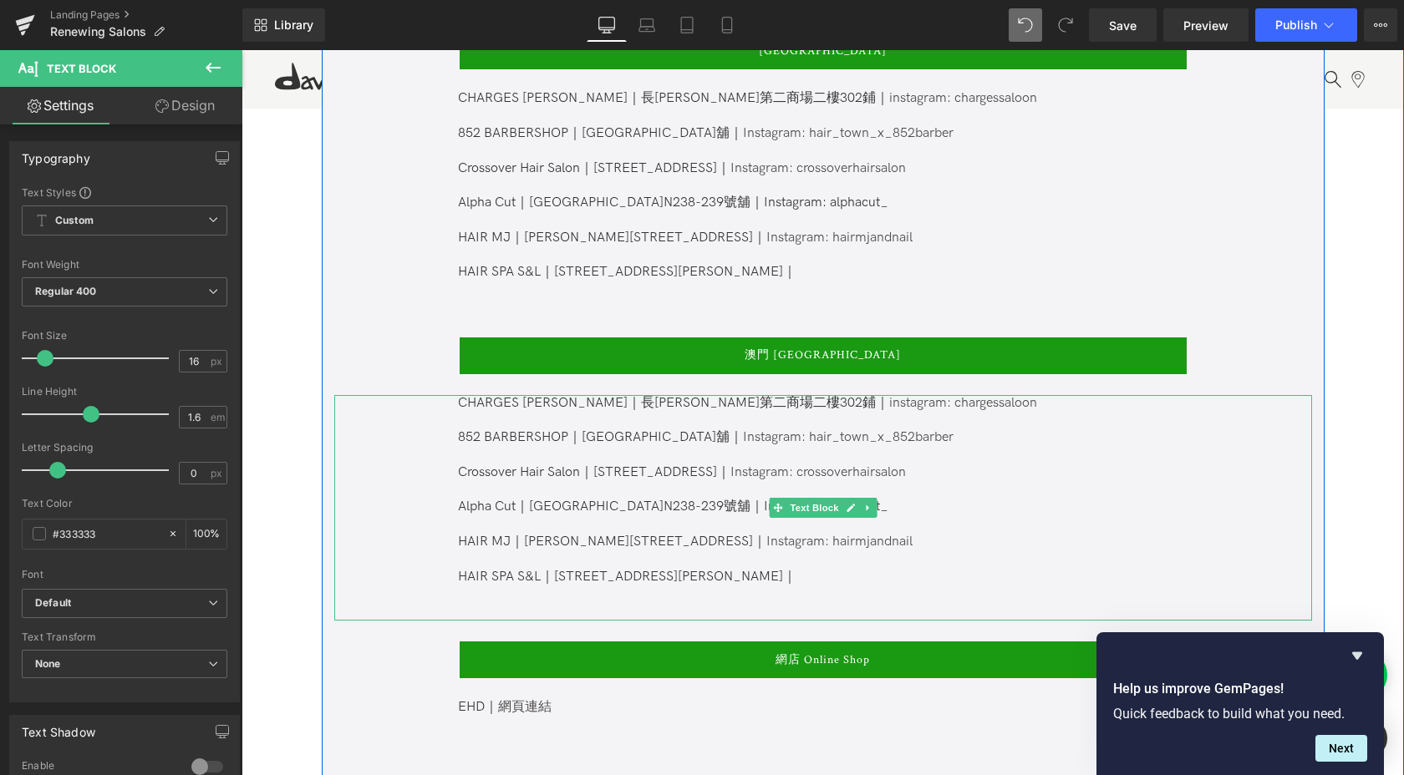
click at [849, 569] on p "HAIR SPA S&L｜[STREET_ADDRESS][PERSON_NAME]｜" at bounding box center [822, 578] width 728 height 18
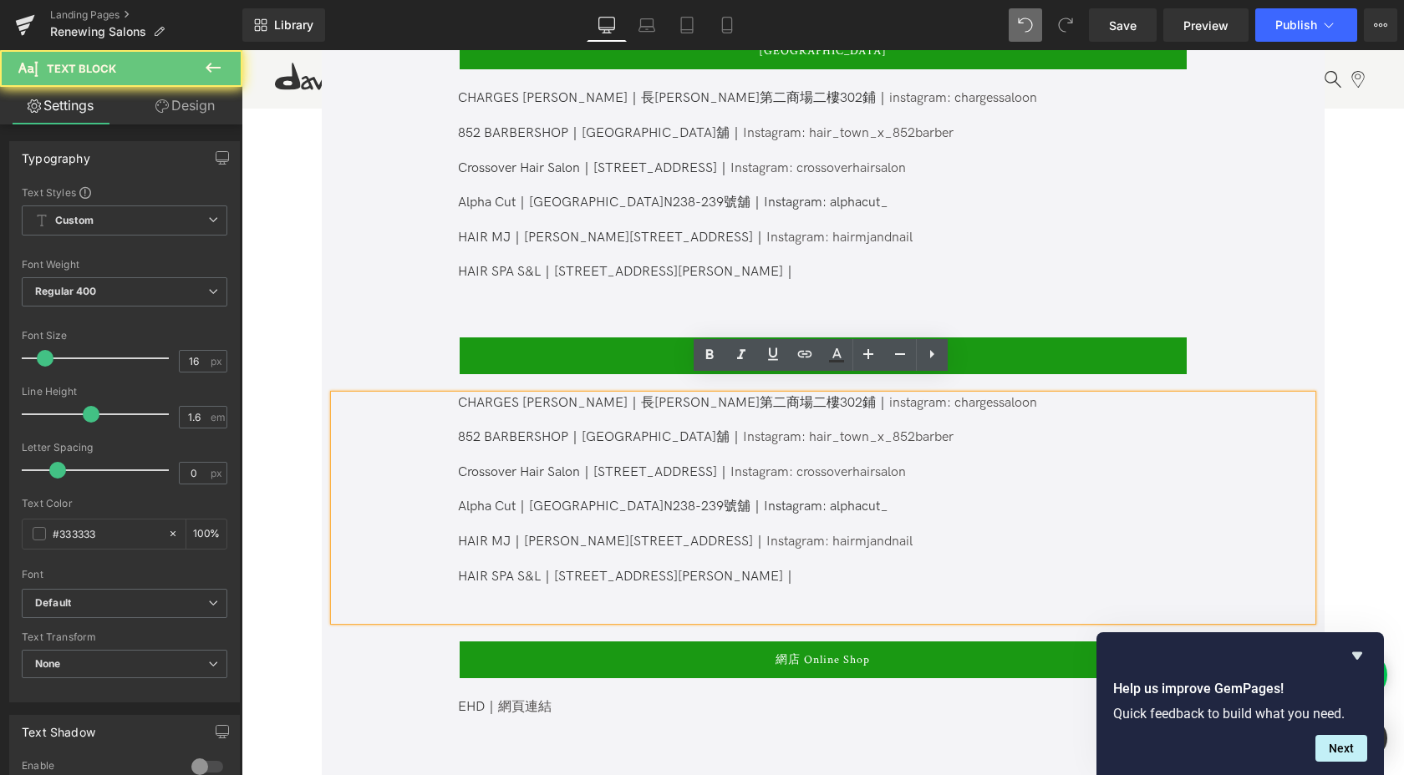
click at [570, 413] on p at bounding box center [822, 422] width 728 height 18
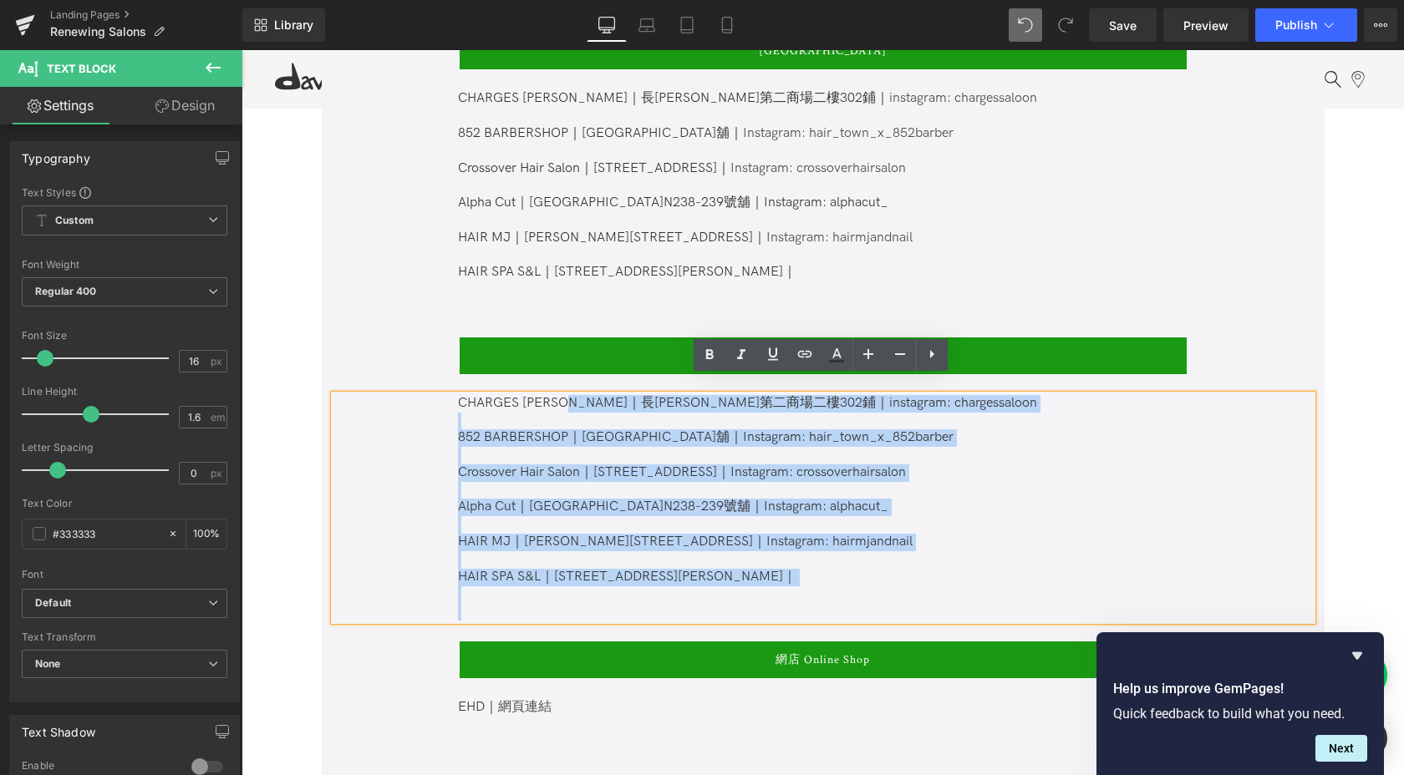
drag, startPoint x: 568, startPoint y: 382, endPoint x: 363, endPoint y: 377, distance: 205.6
click at [363, 395] on div "CHARGES [PERSON_NAME]｜長[PERSON_NAME]第二商場二樓302鋪｜ instagram: chargessaloon 852 BA…" at bounding box center [822, 508] width 977 height 226
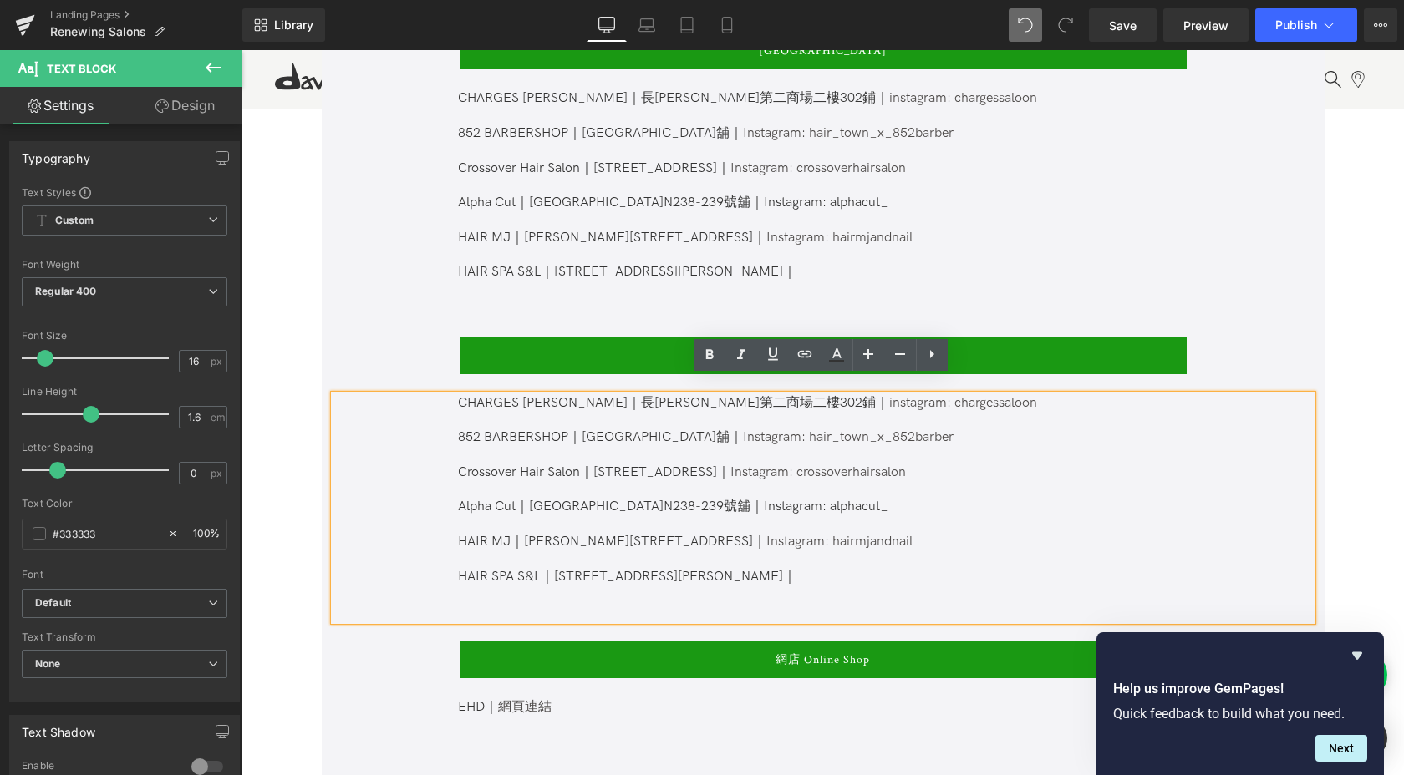
click at [521, 395] on span "CHARGES [PERSON_NAME]｜長[PERSON_NAME]第二商場二樓302鋪｜" at bounding box center [673, 403] width 431 height 16
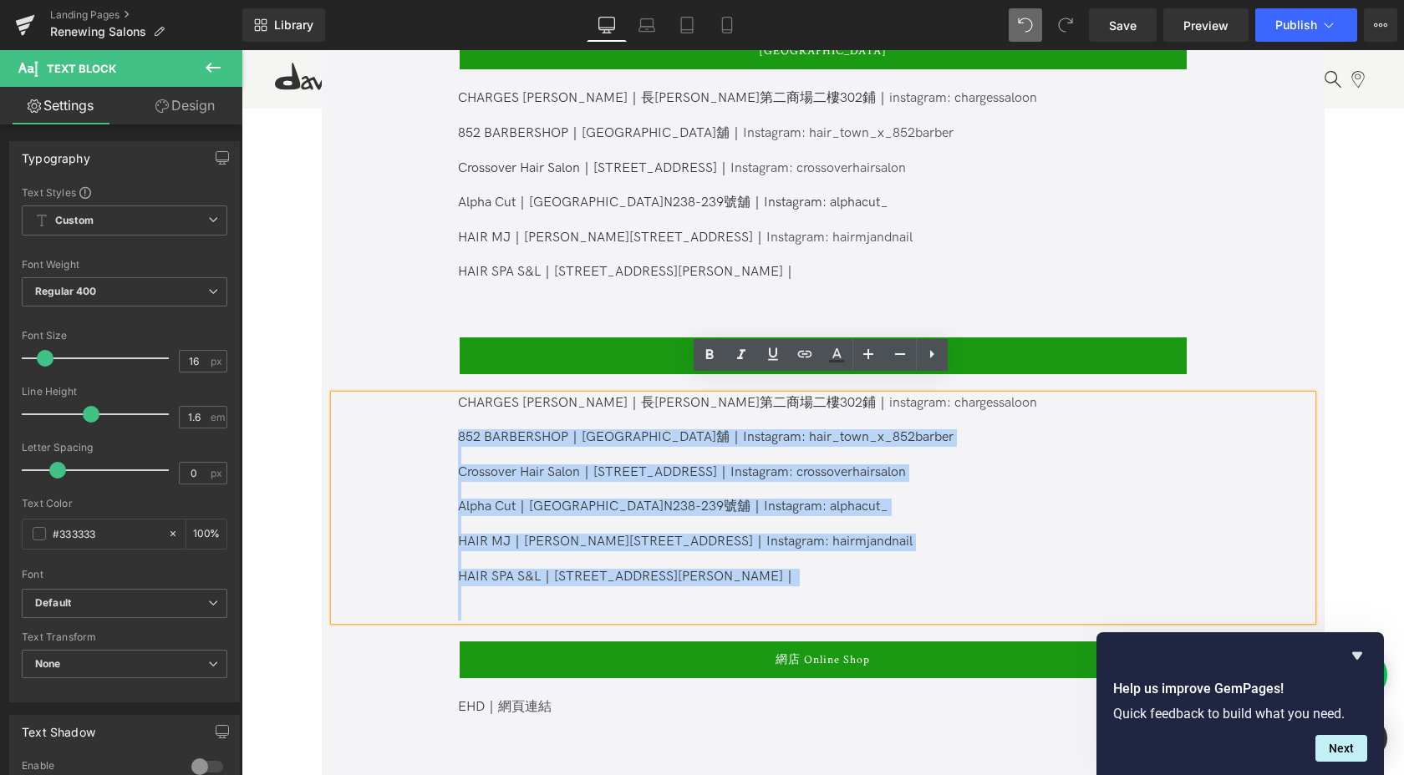
drag, startPoint x: 795, startPoint y: 597, endPoint x: 429, endPoint y: 420, distance: 406.2
click at [429, 420] on div "CHARGES [PERSON_NAME]｜長[PERSON_NAME]第二商場二樓302鋪｜ instagram: chargessaloon 852 BA…" at bounding box center [822, 508] width 977 height 226
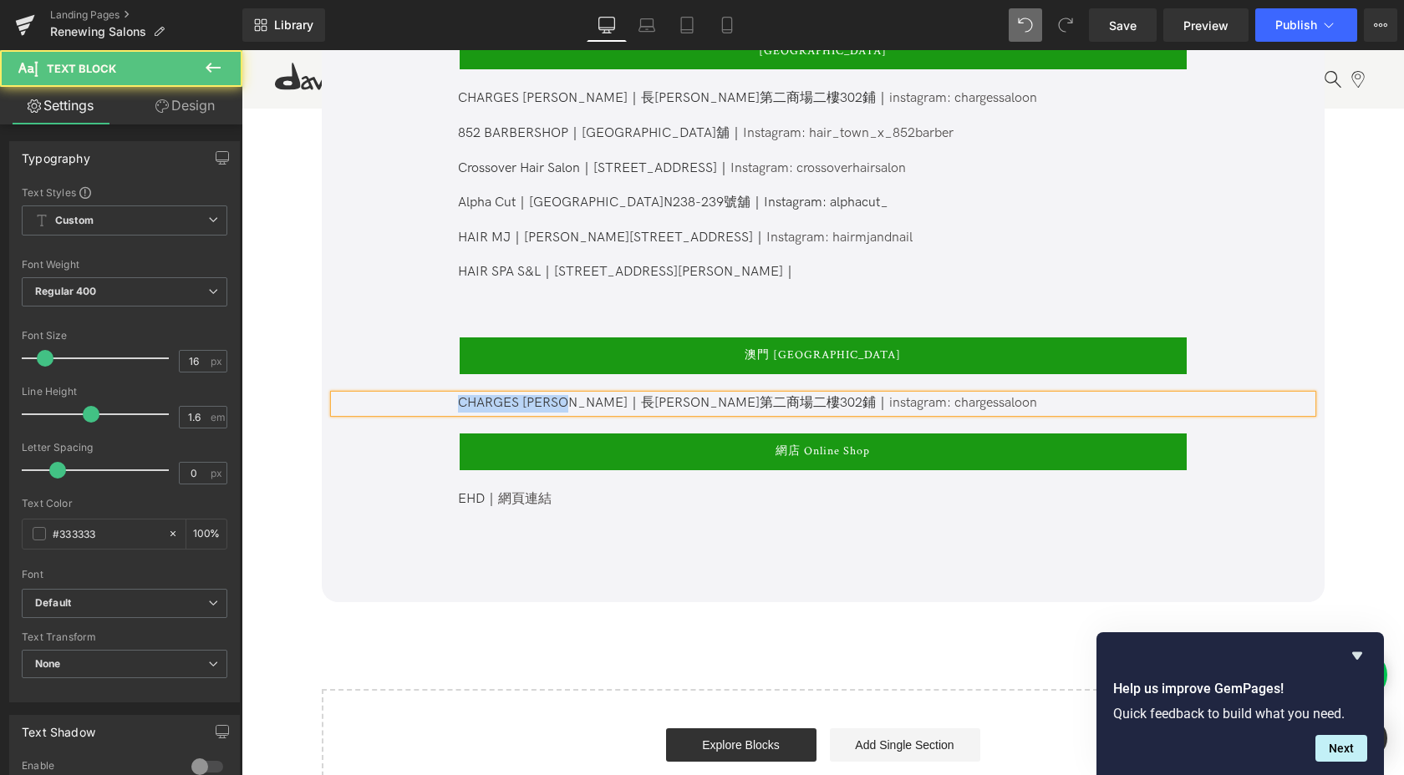
drag, startPoint x: 568, startPoint y: 383, endPoint x: 443, endPoint y: 383, distance: 125.3
click at [443, 395] on div "CHARGES [PERSON_NAME]｜長[PERSON_NAME]第二商場二樓302鋪｜ instagram: chargessaloon" at bounding box center [822, 404] width 977 height 18
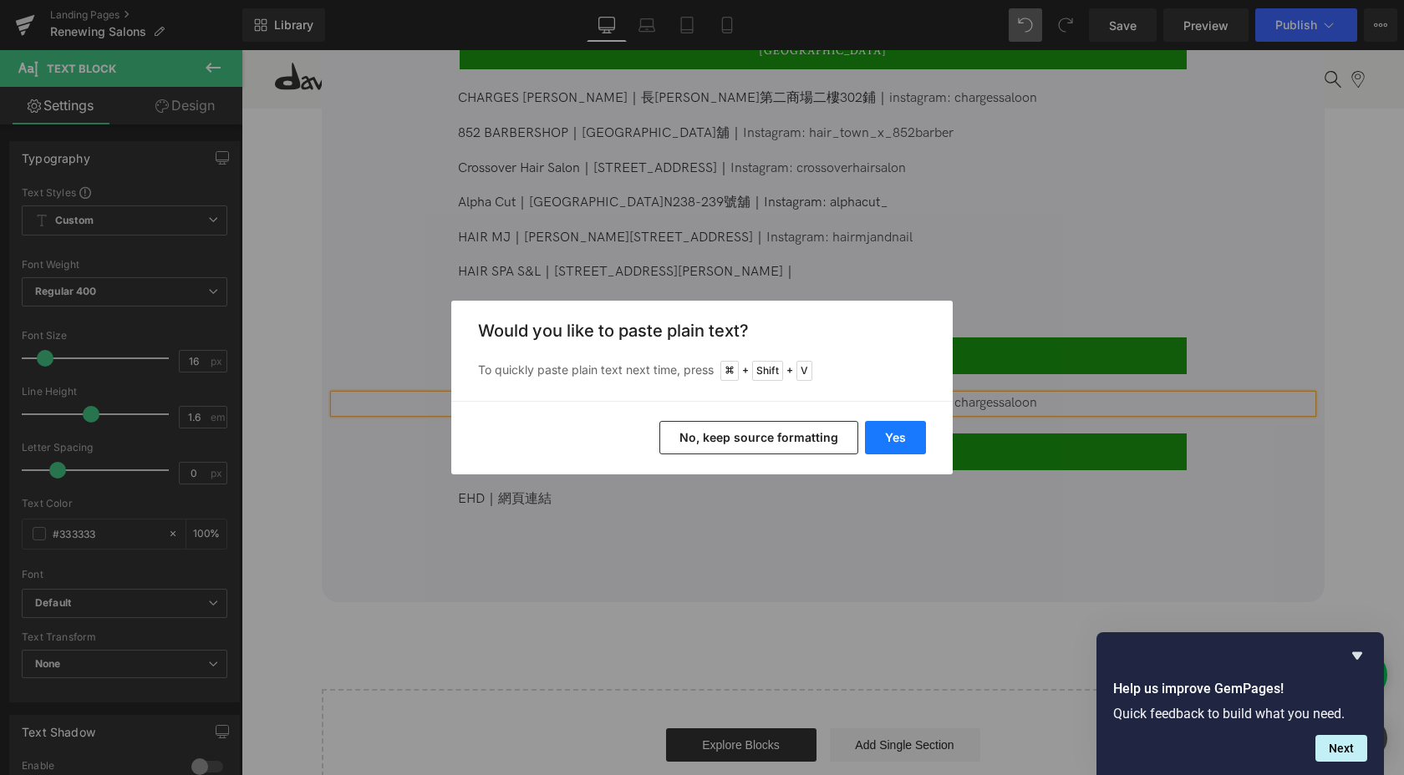
click at [911, 442] on button "Yes" at bounding box center [895, 437] width 61 height 33
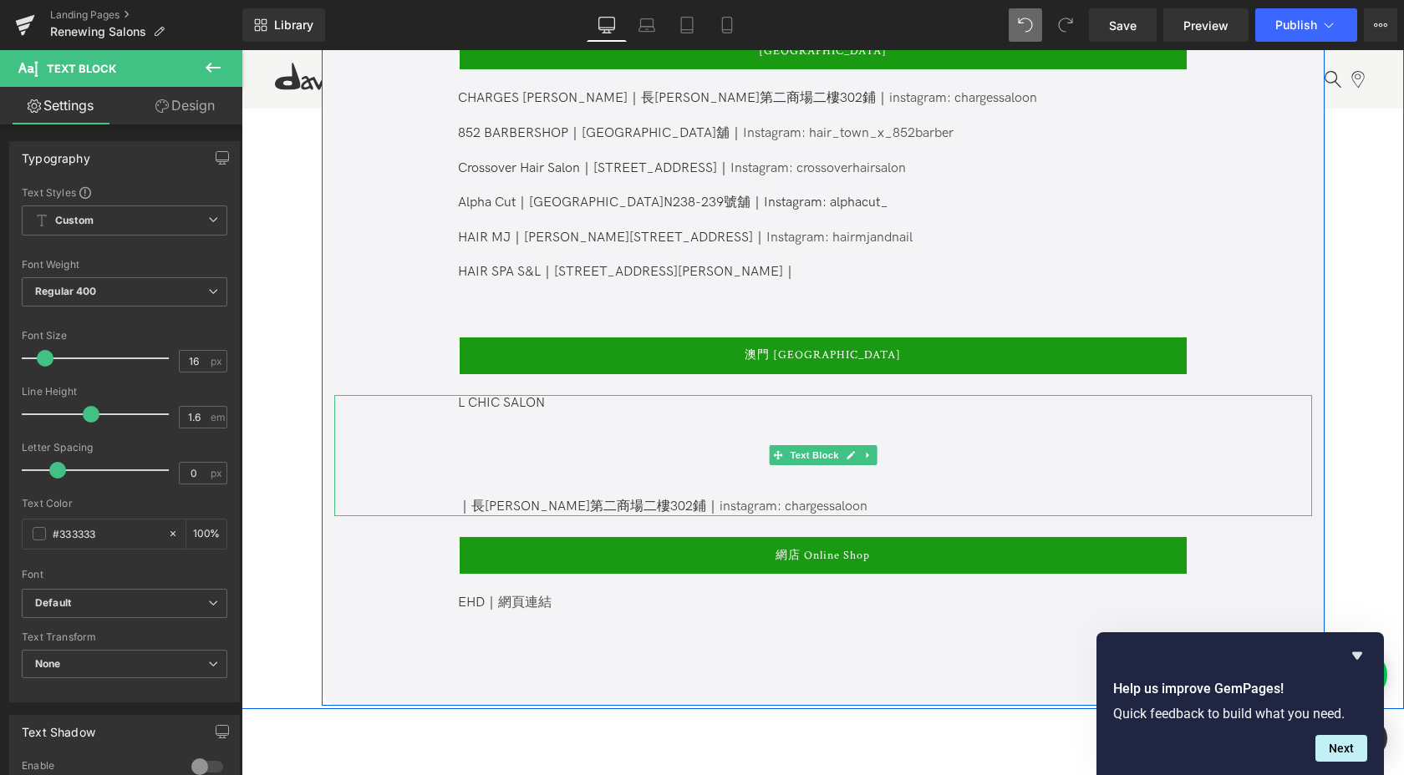
click at [641, 482] on p at bounding box center [822, 491] width 728 height 18
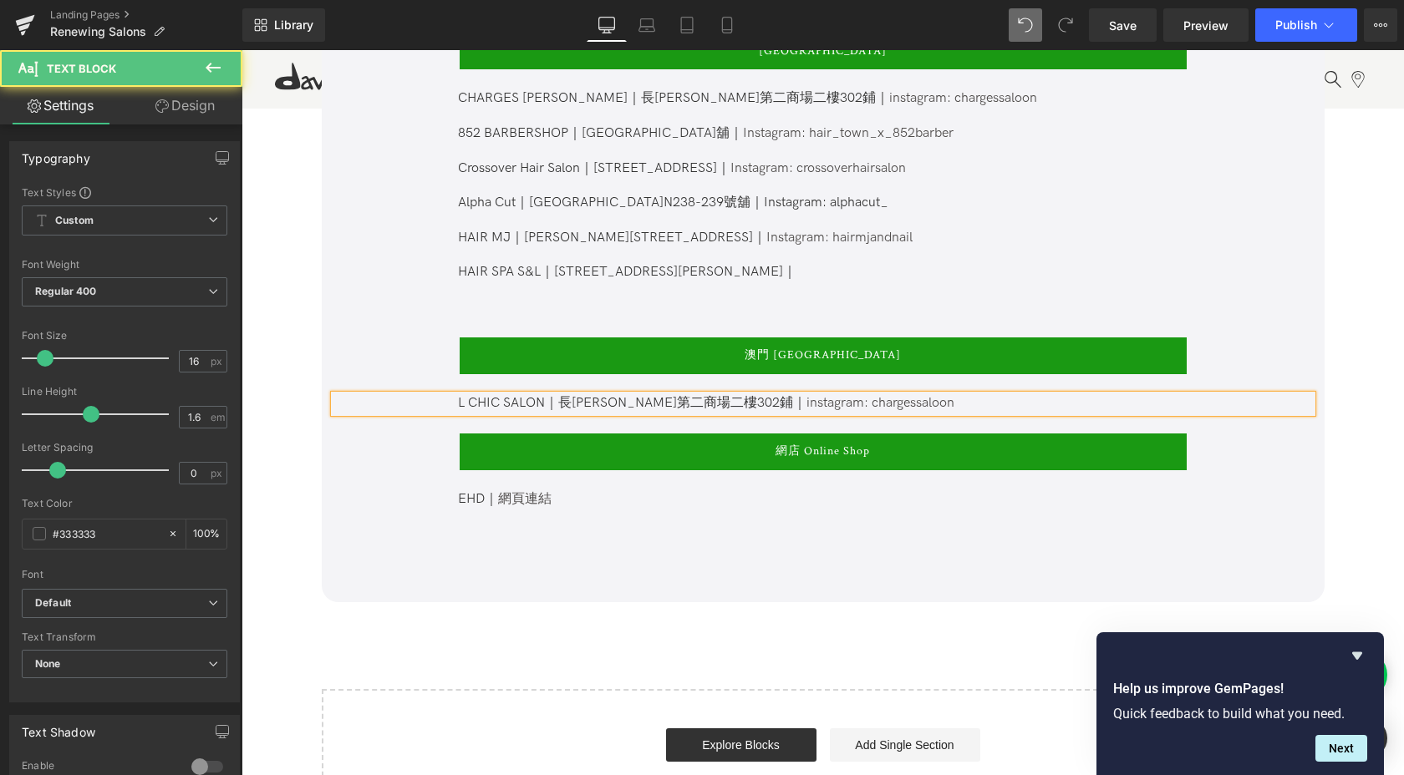
click at [617, 395] on span "｜長[PERSON_NAME]第二商場二樓302鋪｜" at bounding box center [675, 403] width 261 height 16
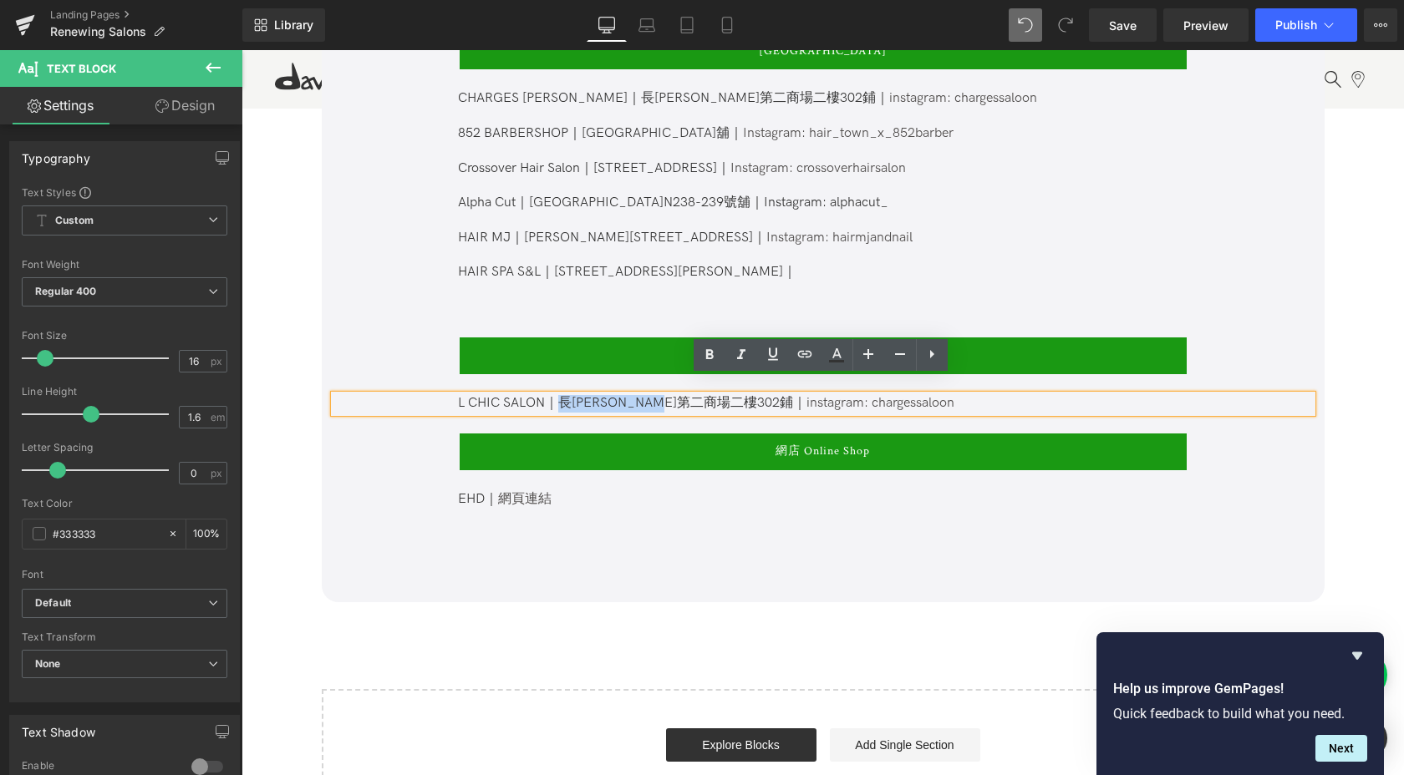
drag, startPoint x: 698, startPoint y: 387, endPoint x: 559, endPoint y: 383, distance: 139.6
click at [559, 395] on span "｜長[PERSON_NAME]第二商場二樓302鋪｜" at bounding box center [675, 403] width 261 height 16
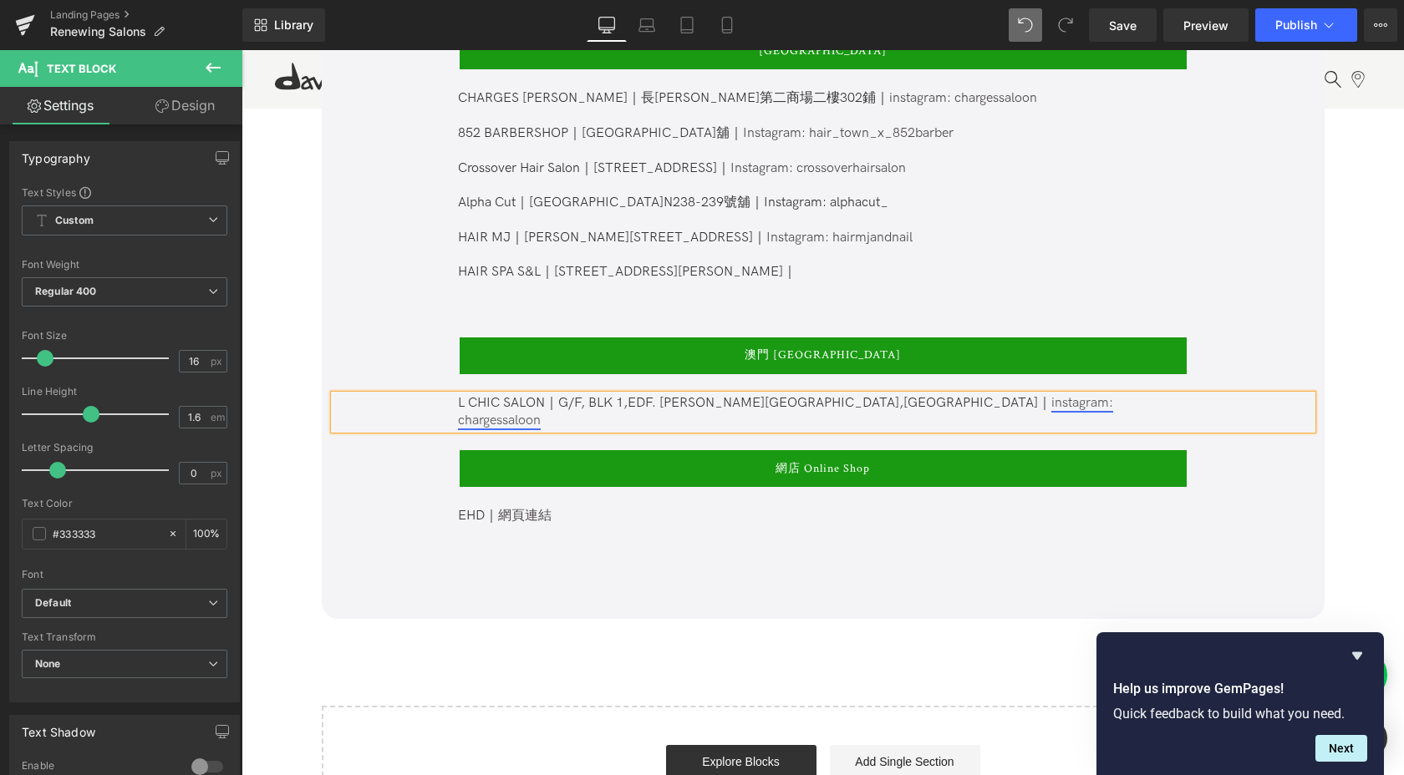
click at [994, 395] on link "instagram: chargessaloon" at bounding box center [785, 411] width 655 height 33
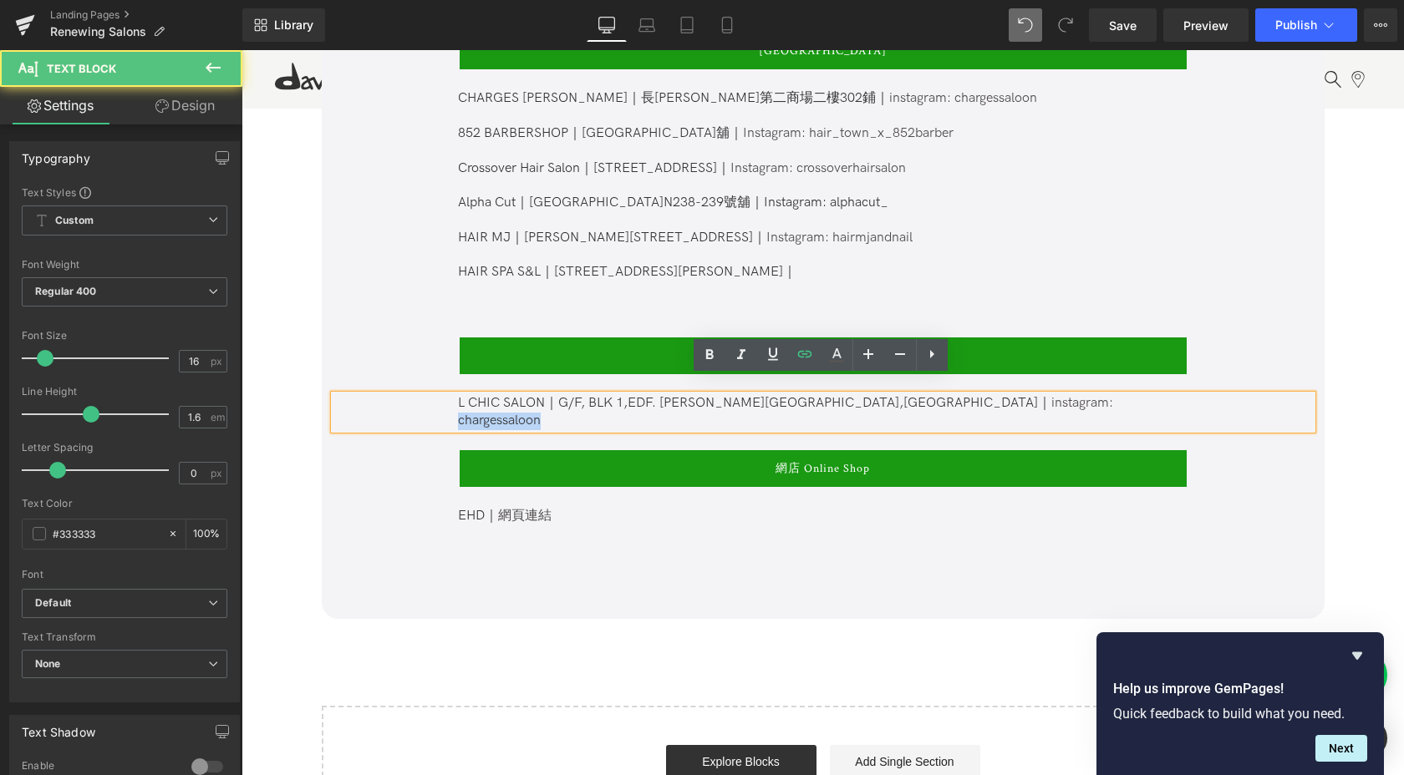
drag, startPoint x: 985, startPoint y: 388, endPoint x: 1130, endPoint y: 388, distance: 144.5
click at [1130, 395] on p "L CHIC SALON ｜G/F, BLK 1,EDF. TAT CHEONG [GEOGRAPHIC_DATA][PERSON_NAME], [GEOGR…" at bounding box center [822, 412] width 728 height 35
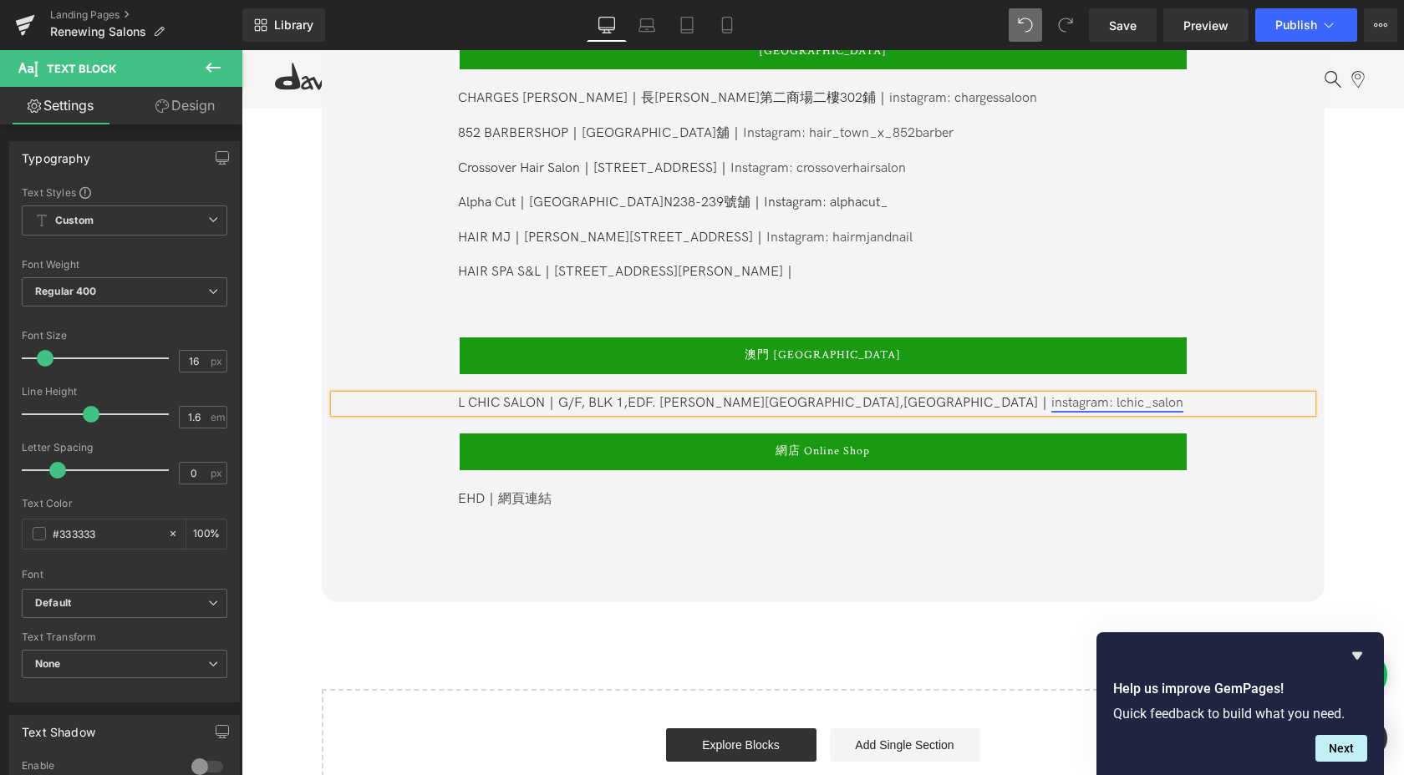
click at [1051, 395] on link "instagram: lchic_salon" at bounding box center [1117, 403] width 132 height 16
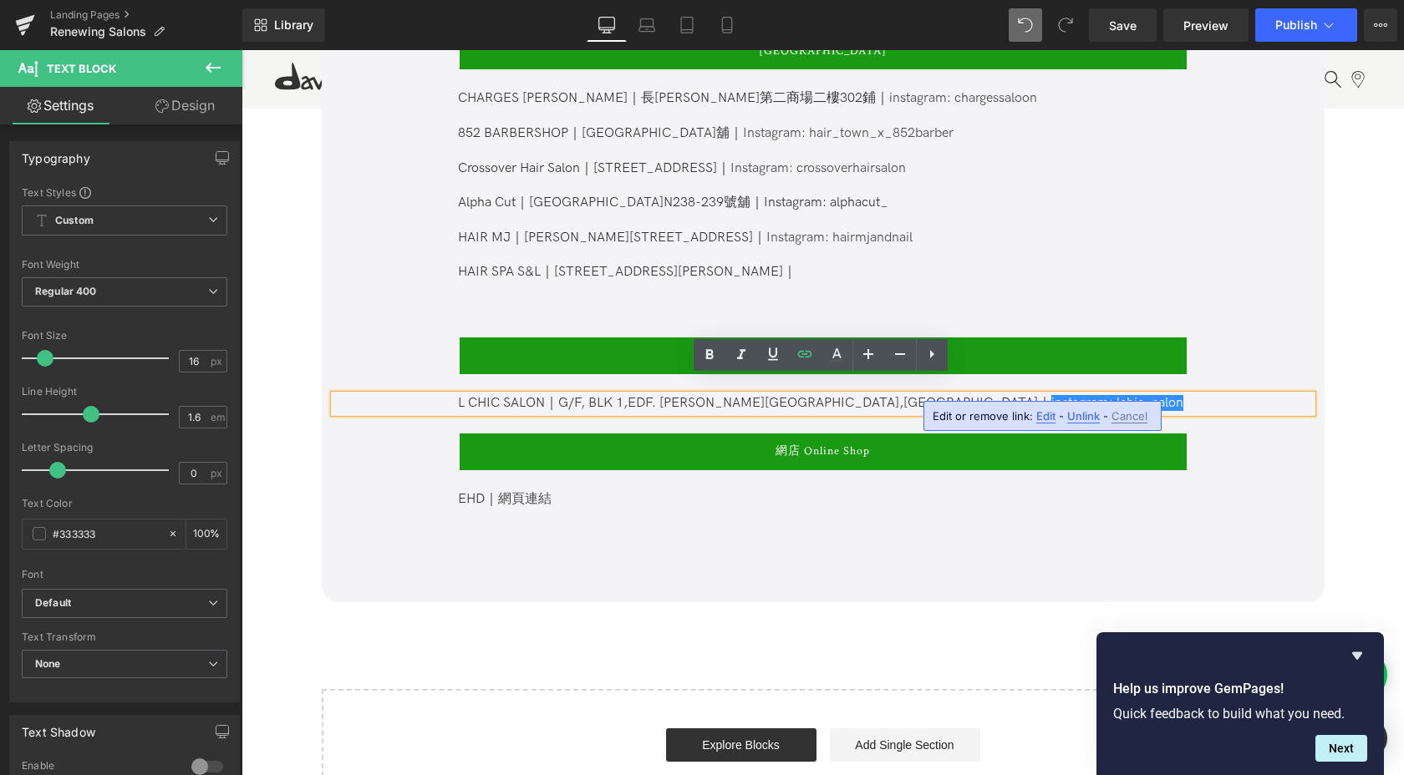
click at [1043, 418] on span "Edit" at bounding box center [1045, 416] width 19 height 14
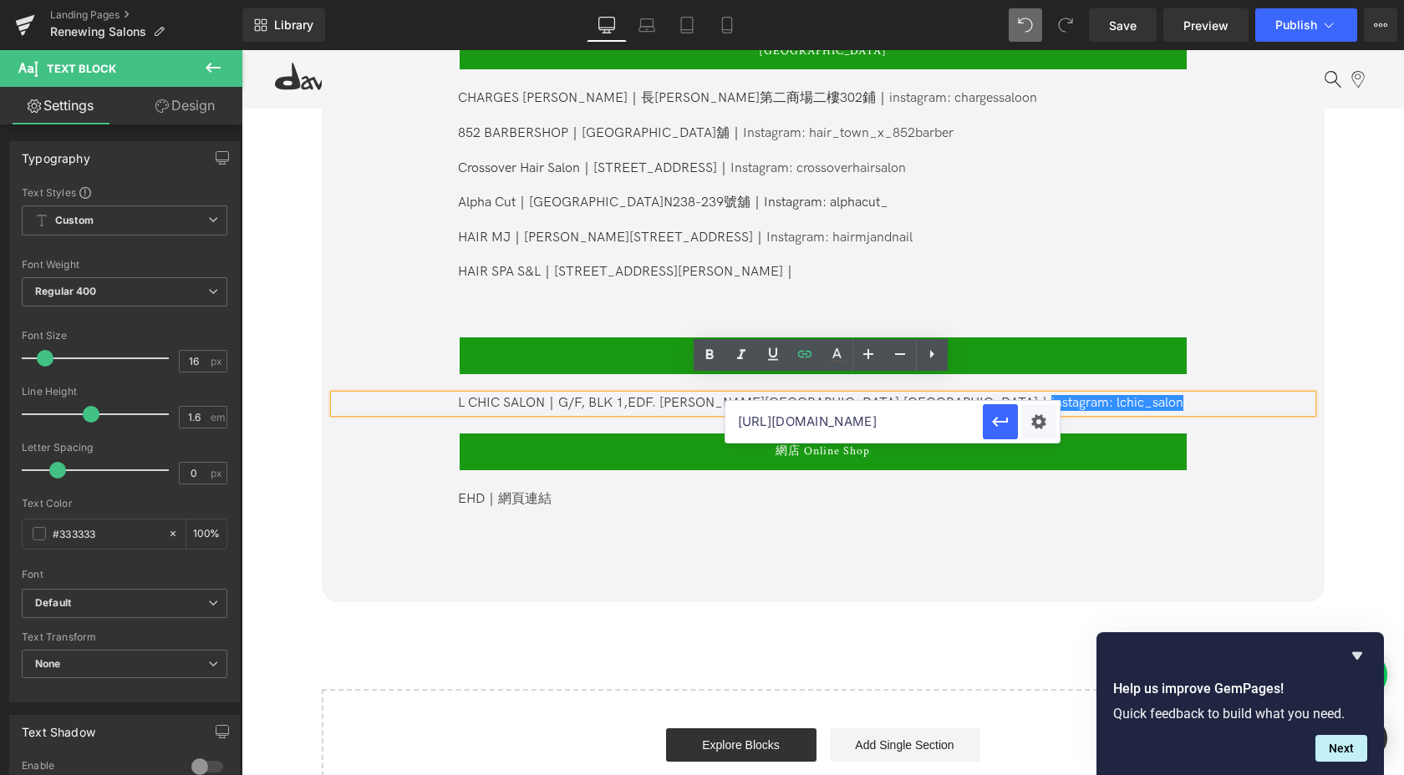
click at [932, 424] on input "[URL][DOMAIN_NAME]" at bounding box center [853, 422] width 257 height 42
paste input "lchic_salon/"
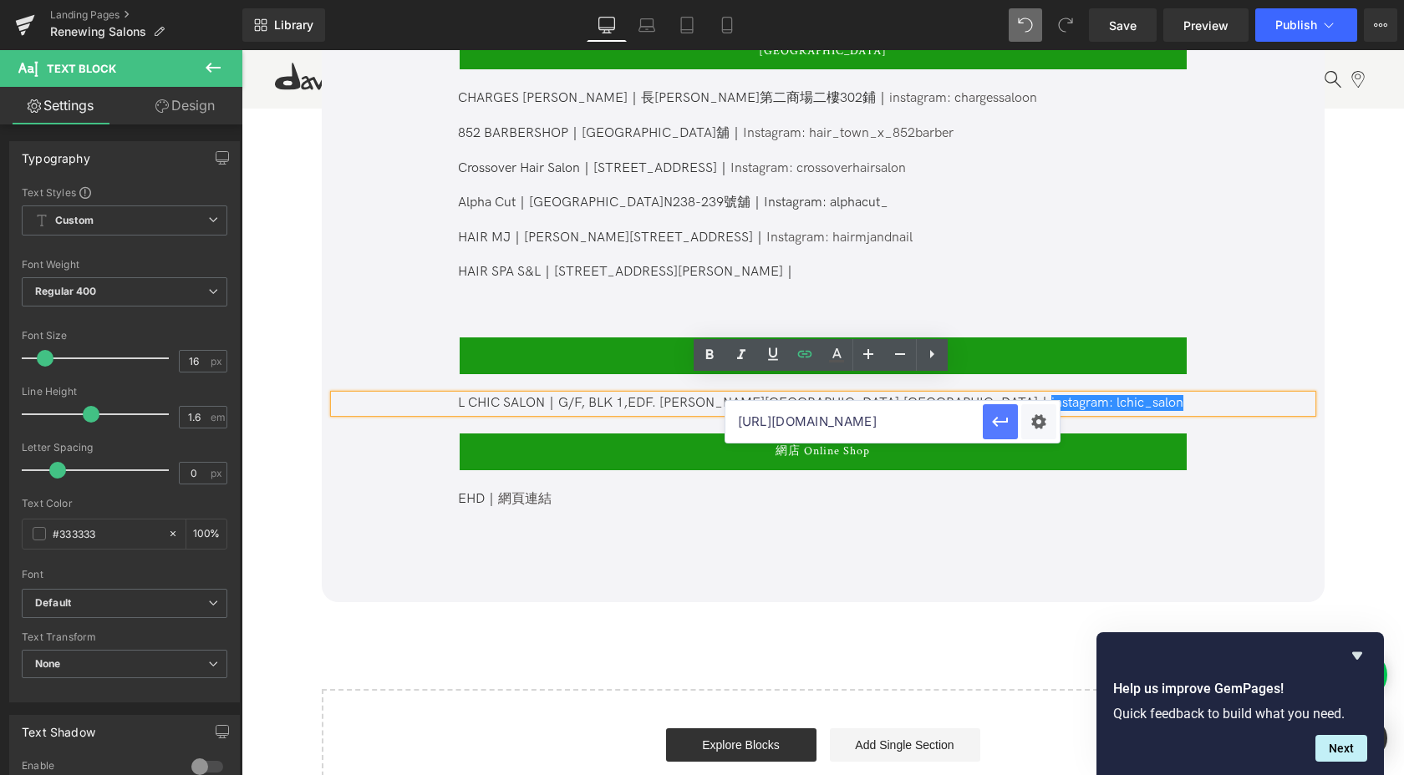
click at [1001, 424] on icon "button" at bounding box center [1000, 422] width 20 height 20
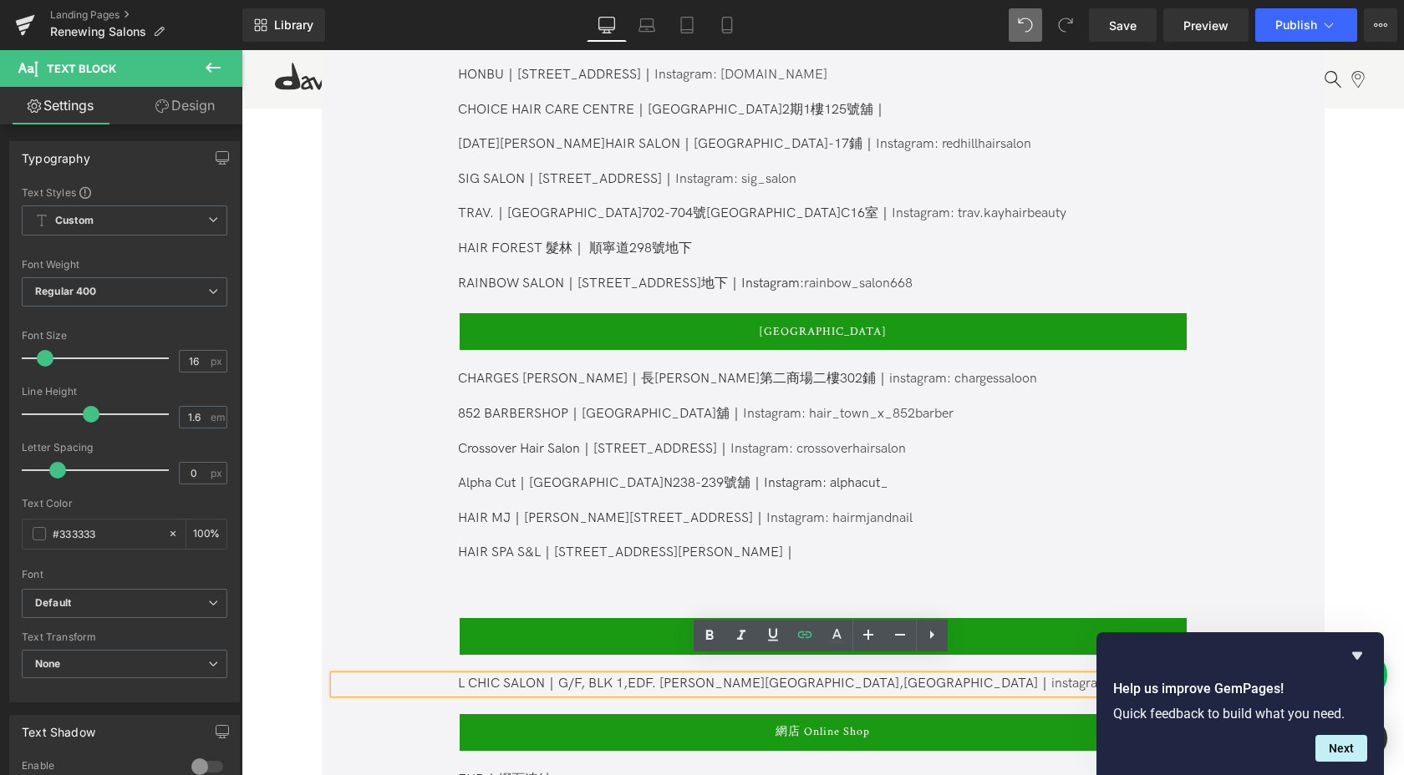
scroll to position [1881, 0]
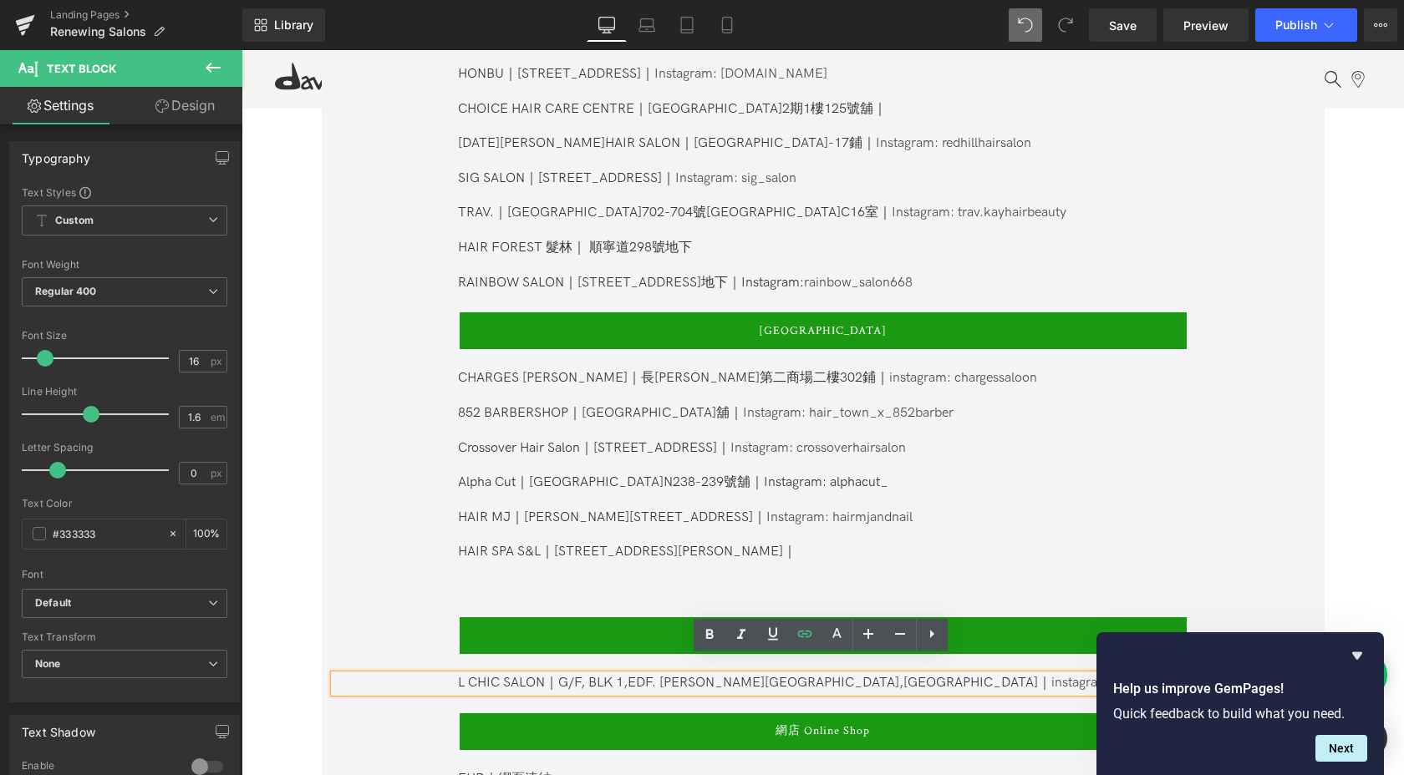
click at [791, 561] on p at bounding box center [822, 570] width 728 height 18
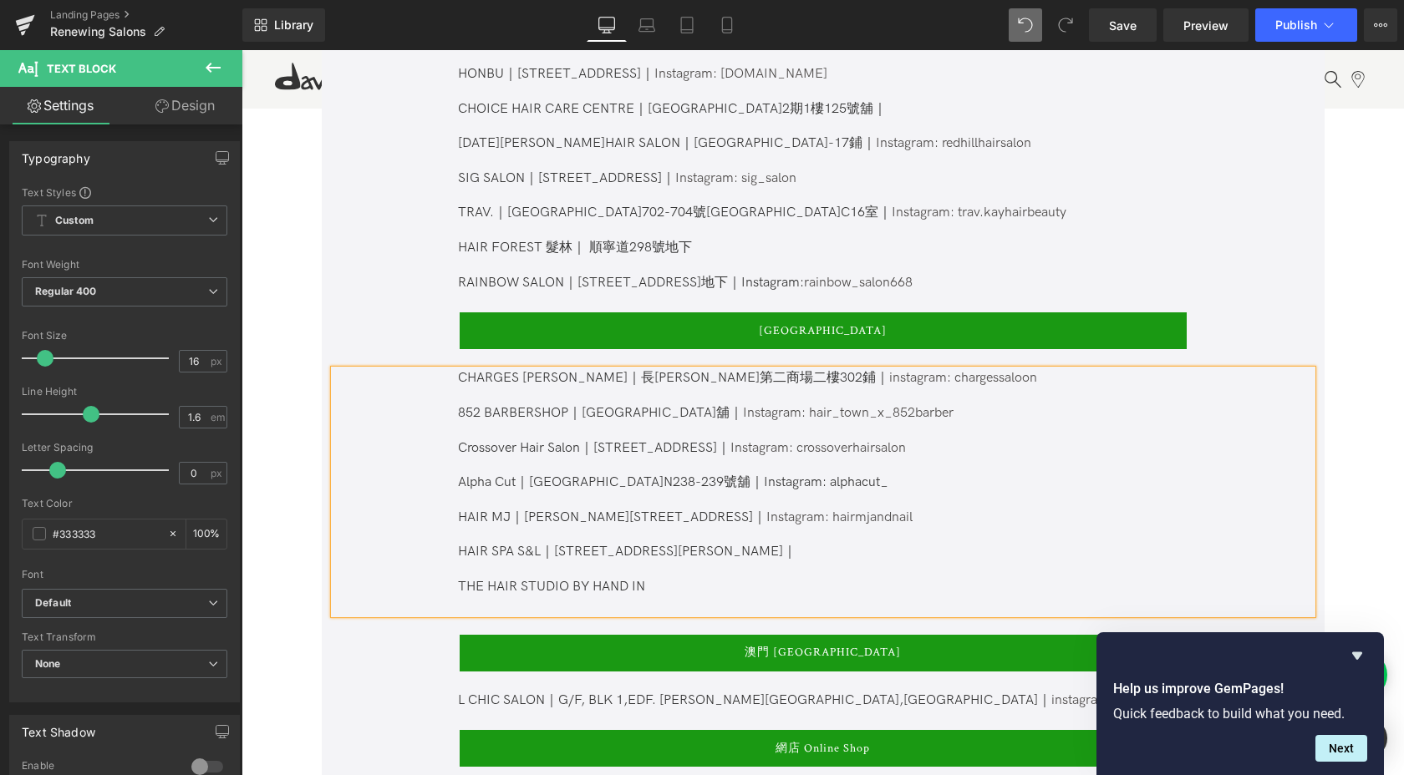
click at [762, 579] on p "THE HAIR STUDIO BY HAND IN" at bounding box center [822, 588] width 728 height 18
click at [774, 579] on span "匯賢一號‧[PERSON_NAME]｜" at bounding box center [774, 587] width 179 height 16
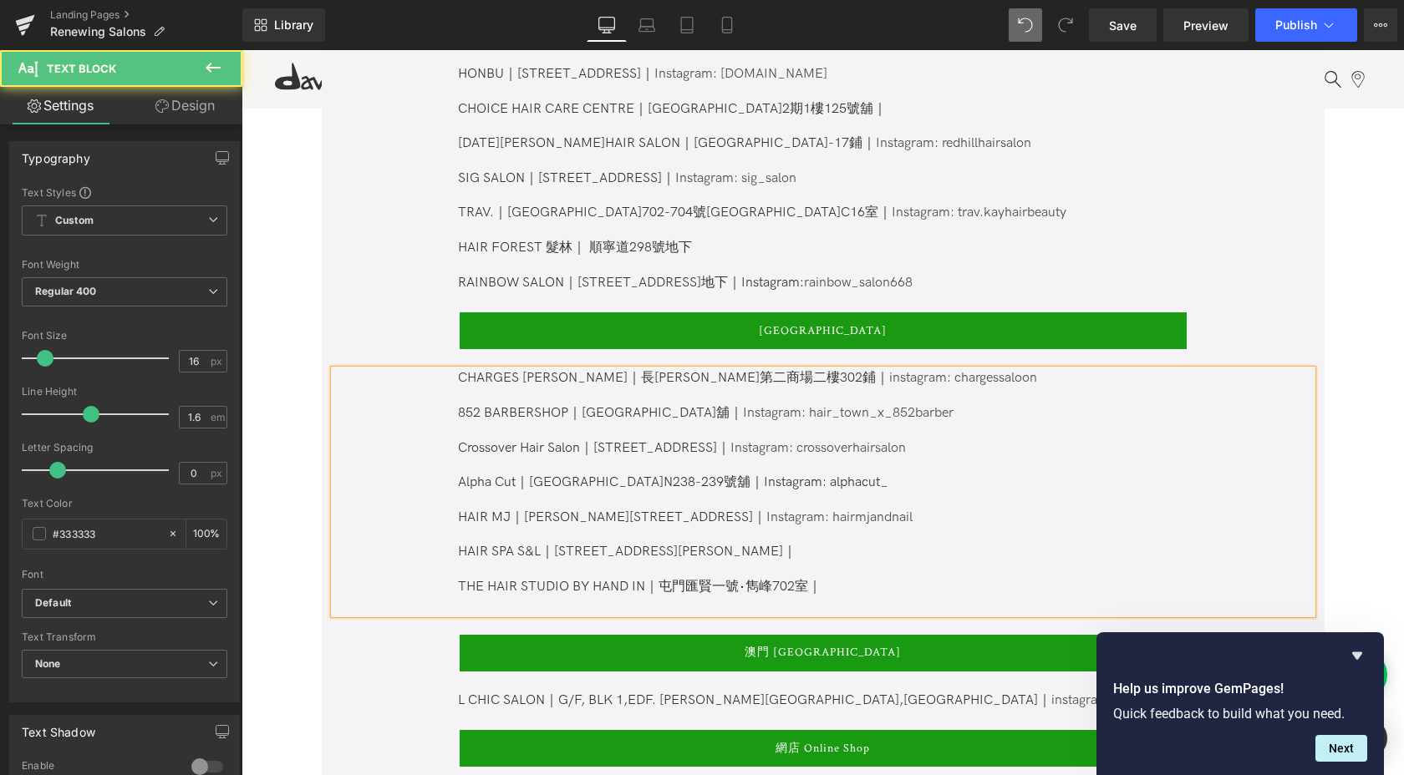
click at [834, 579] on p "THE HAIR STUDIO BY HAND IN｜屯門 匯賢一號‧雋峰702室｜" at bounding box center [822, 588] width 728 height 18
drag, startPoint x: 711, startPoint y: 501, endPoint x: 643, endPoint y: 498, distance: 67.8
click at [766, 510] on link "Instagram: hairmjandnail" at bounding box center [839, 518] width 146 height 16
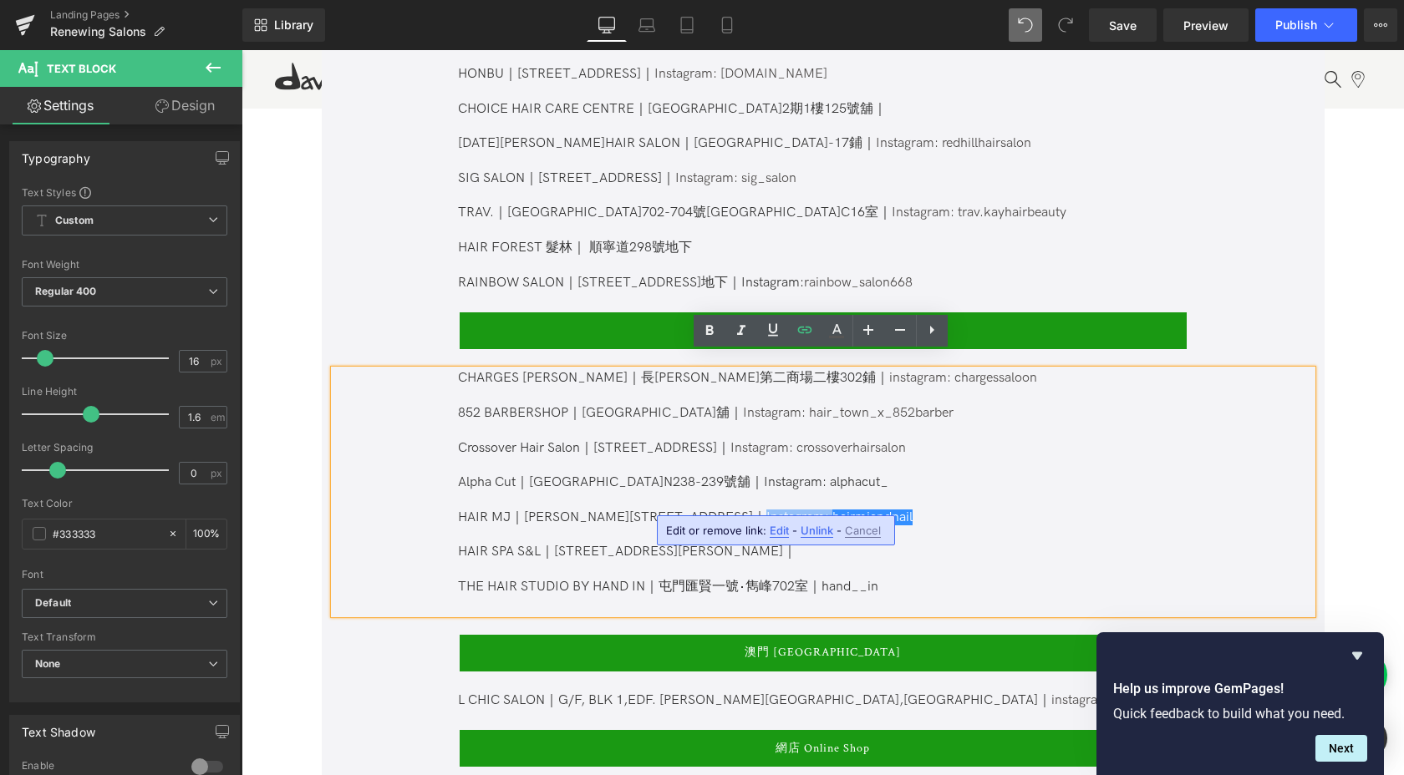
copy link "Instagram:"
click at [819, 579] on span "匯賢一號‧雋峰702室｜hand__in" at bounding box center [781, 587] width 193 height 16
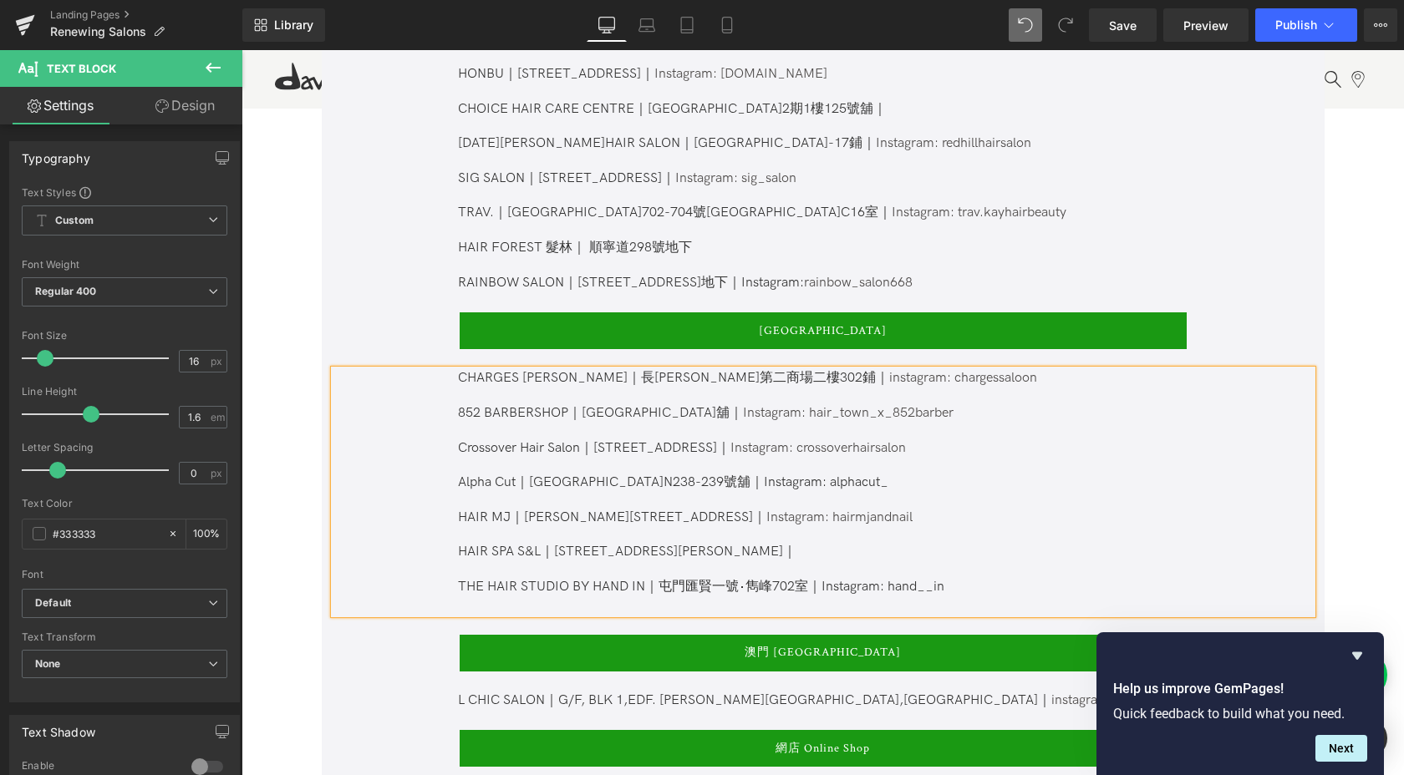
click at [916, 579] on span "匯賢一號‧雋峰702室｜Instagram: hand__in" at bounding box center [814, 587] width 259 height 16
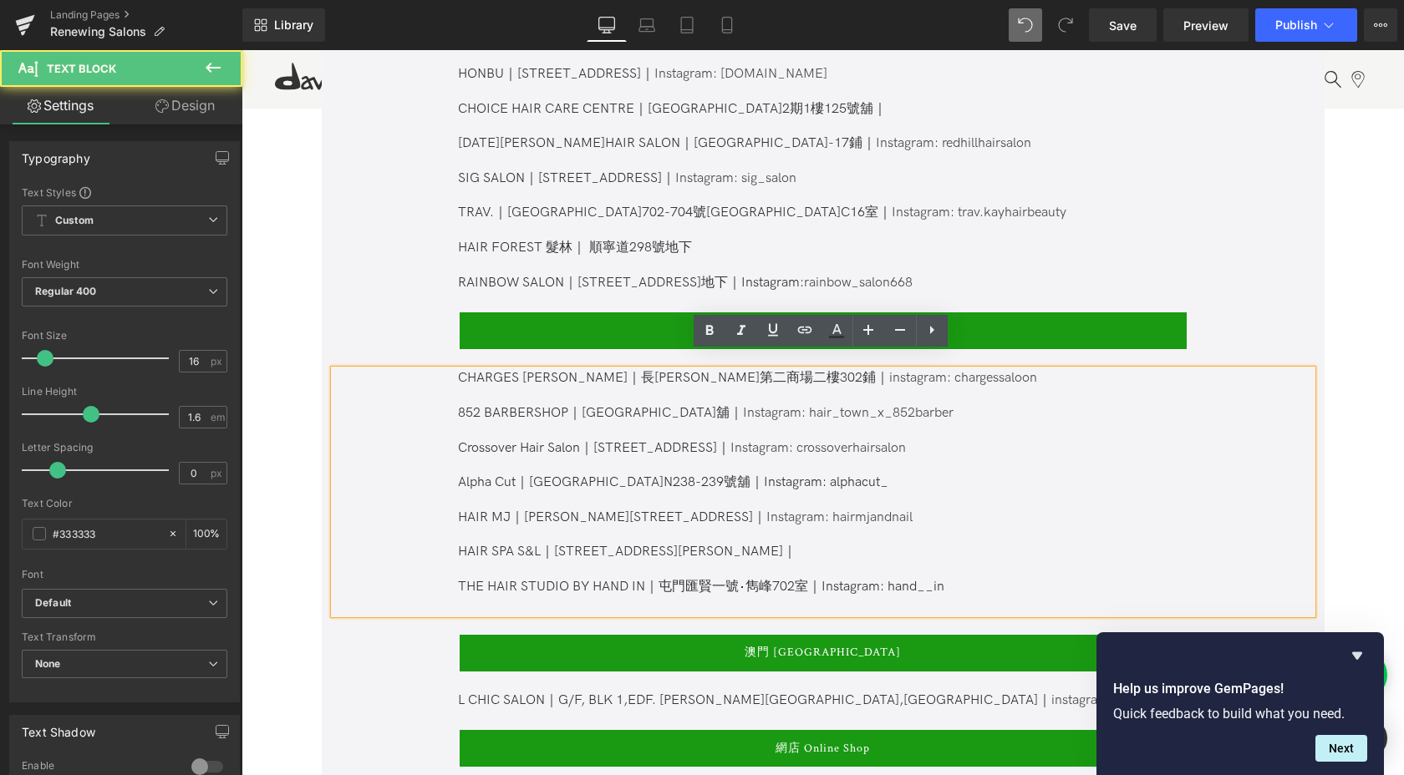
click at [916, 579] on span "匯賢一號‧雋峰702室｜Instagram: hand__in" at bounding box center [814, 587] width 259 height 16
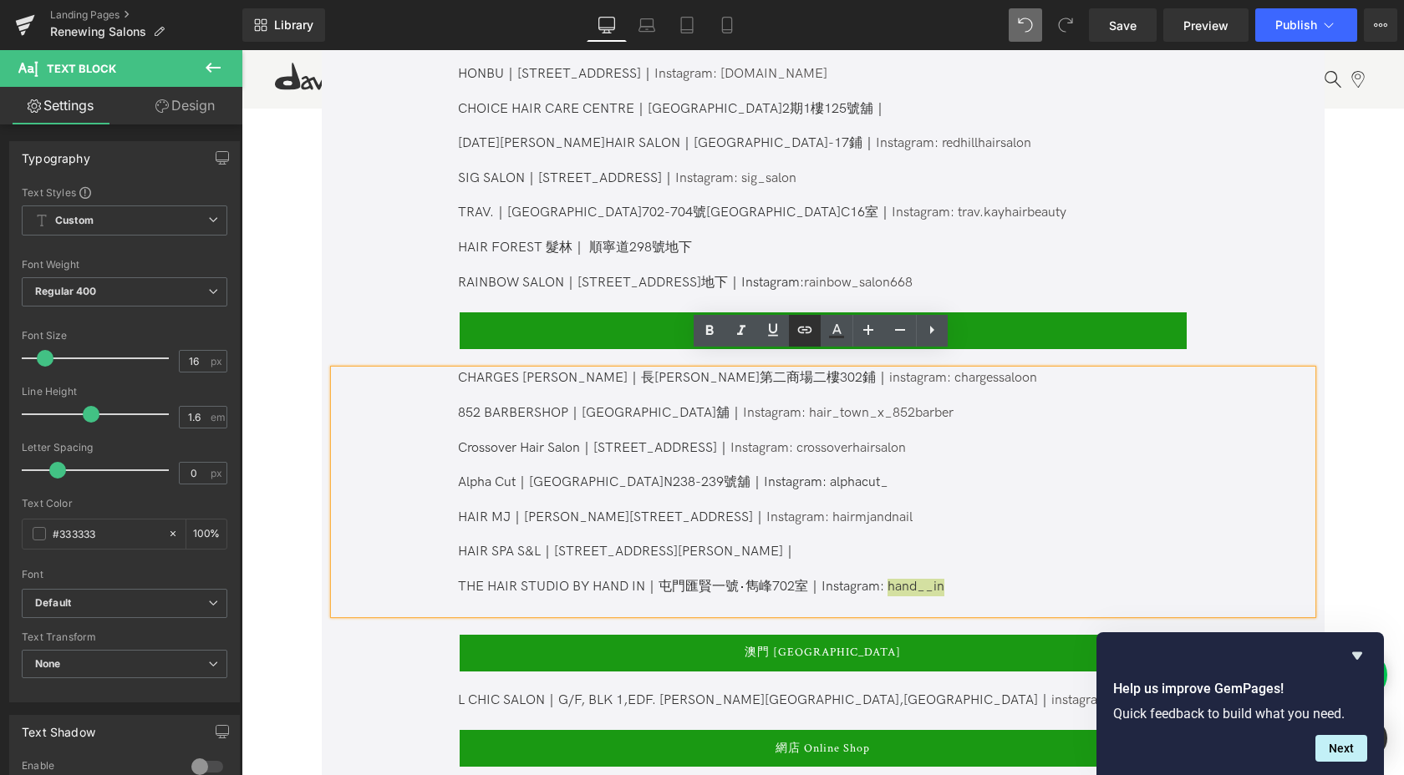
click at [801, 332] on icon at bounding box center [804, 329] width 14 height 7
click at [899, 603] on input "text" at bounding box center [853, 607] width 257 height 42
paste input "[URL][DOMAIN_NAME]"
type input "[URL][DOMAIN_NAME]"
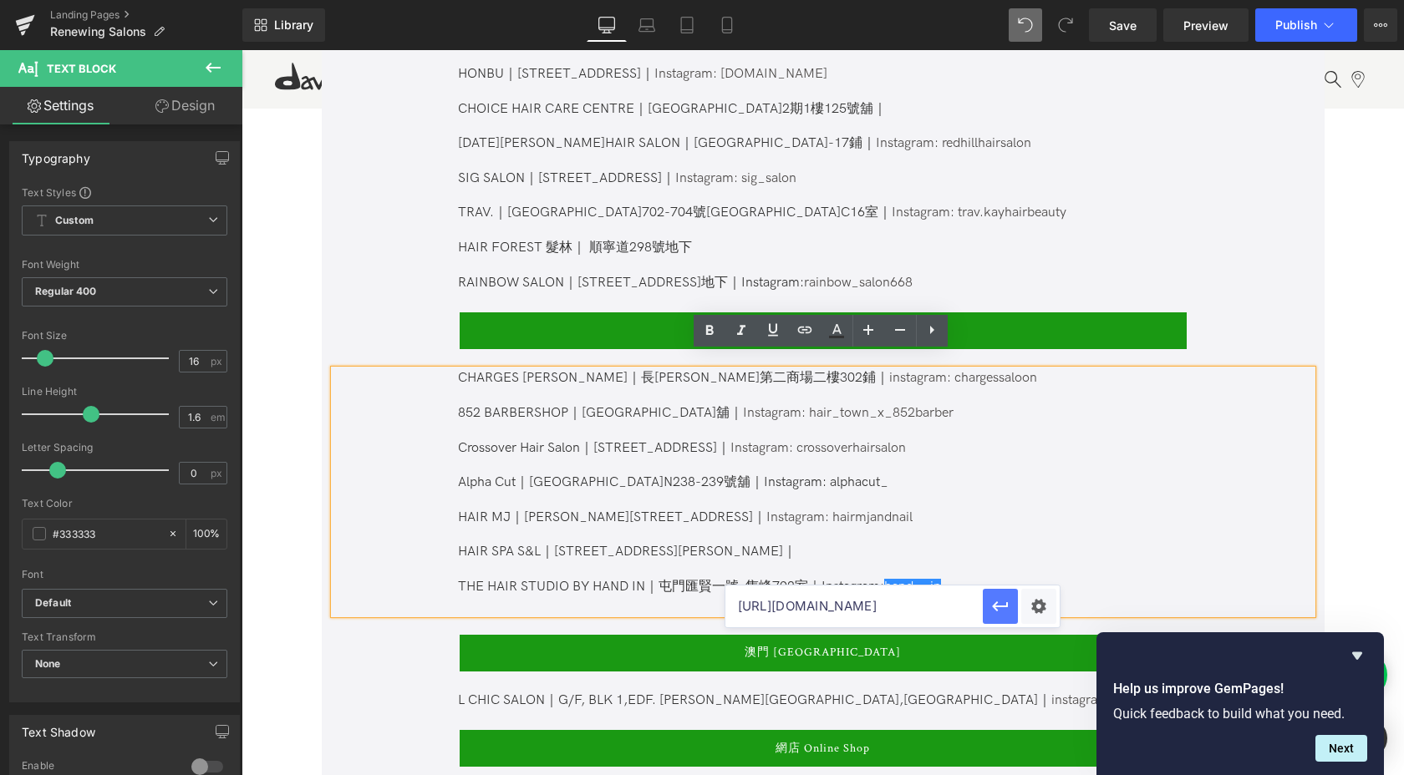
click at [1004, 604] on icon "button" at bounding box center [1000, 607] width 20 height 20
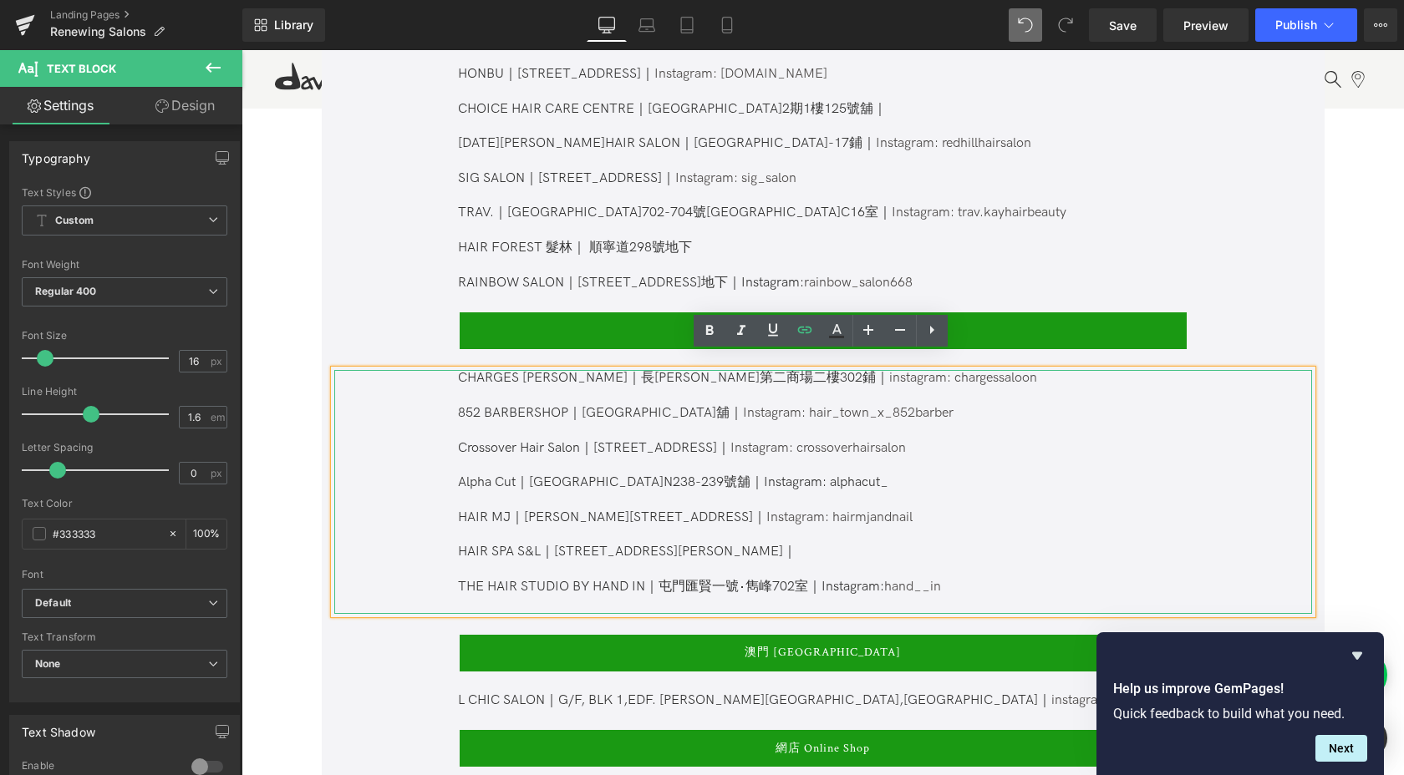
click at [984, 579] on p "THE HAIR STUDIO BY HAND IN｜屯門 匯賢一號‧雋峰702室｜Instagram: hand__in" at bounding box center [822, 588] width 728 height 18
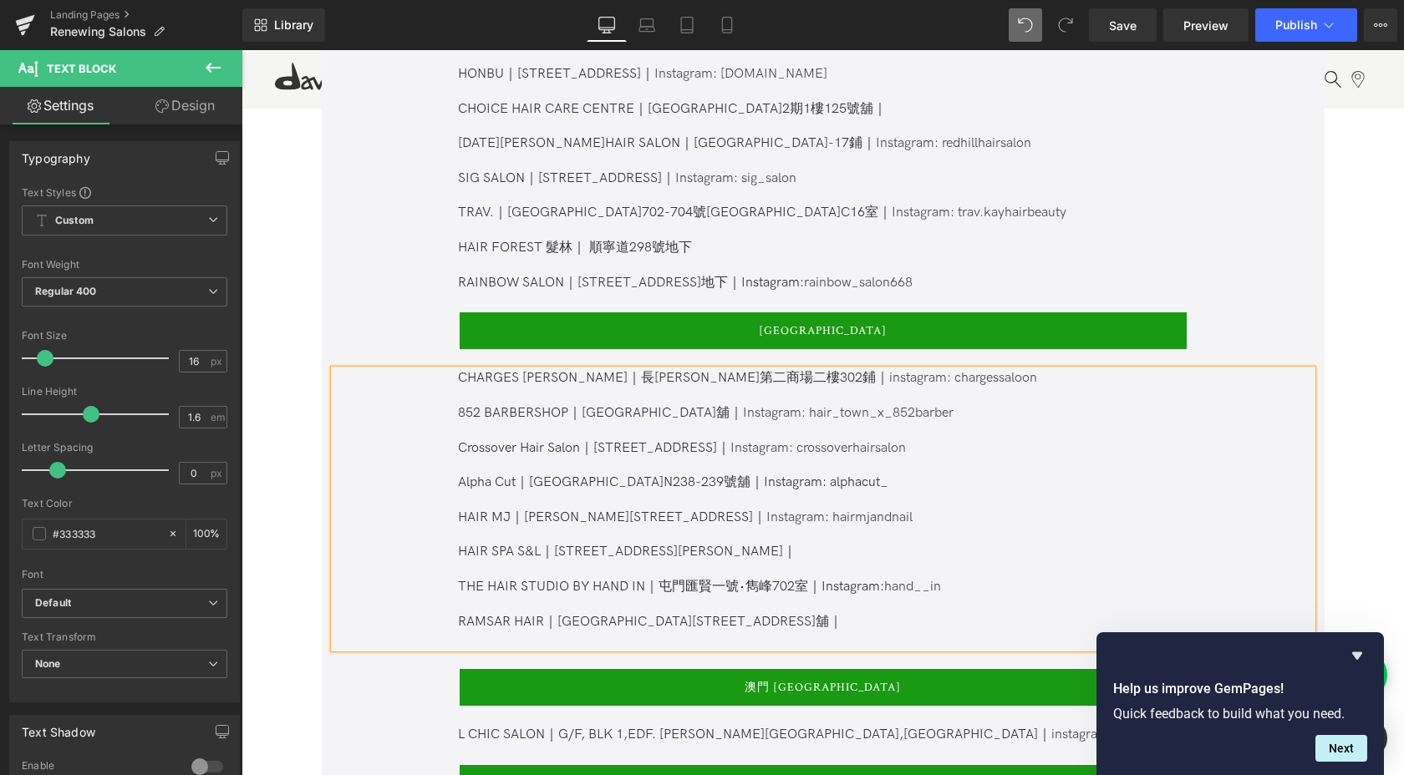
click at [792, 605] on p "THE HAIR STUDIO BY HAND IN｜屯門 匯賢一號‧雋峰702室｜Instagram: hand__in RAMSAR HAIR｜[STRE…" at bounding box center [822, 605] width 728 height 52
click at [828, 601] on span "匯賢一號‧雋峰702室｜Instagram: hand__in RAMSAR HAIR｜[STREET_ADDRESS]舖｜Instagram: ramsar…" at bounding box center [715, 604] width 514 height 51
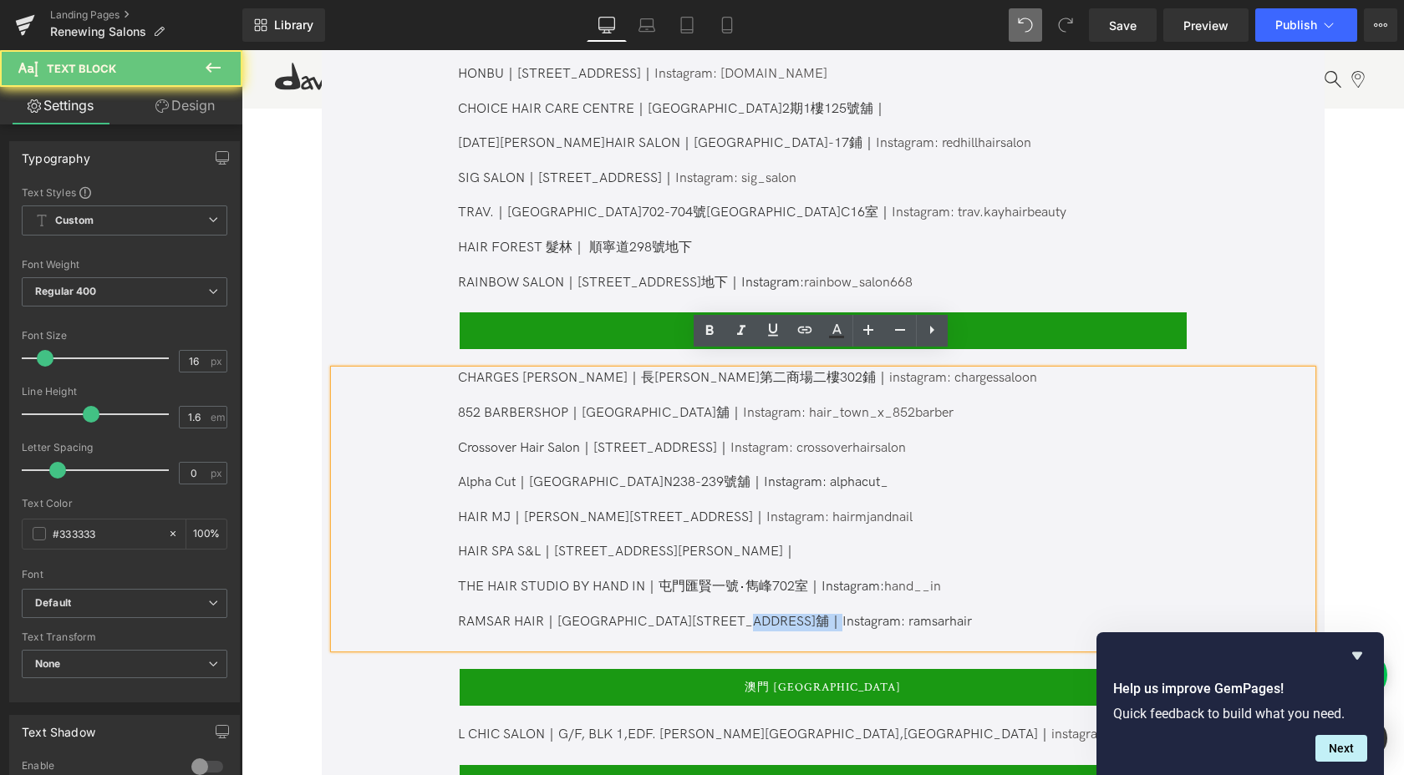
click at [828, 601] on span "匯賢一號‧雋峰702室｜Instagram: hand__in RAMSAR HAIR｜[STREET_ADDRESS]舖｜Instagram: ramsar…" at bounding box center [715, 604] width 514 height 51
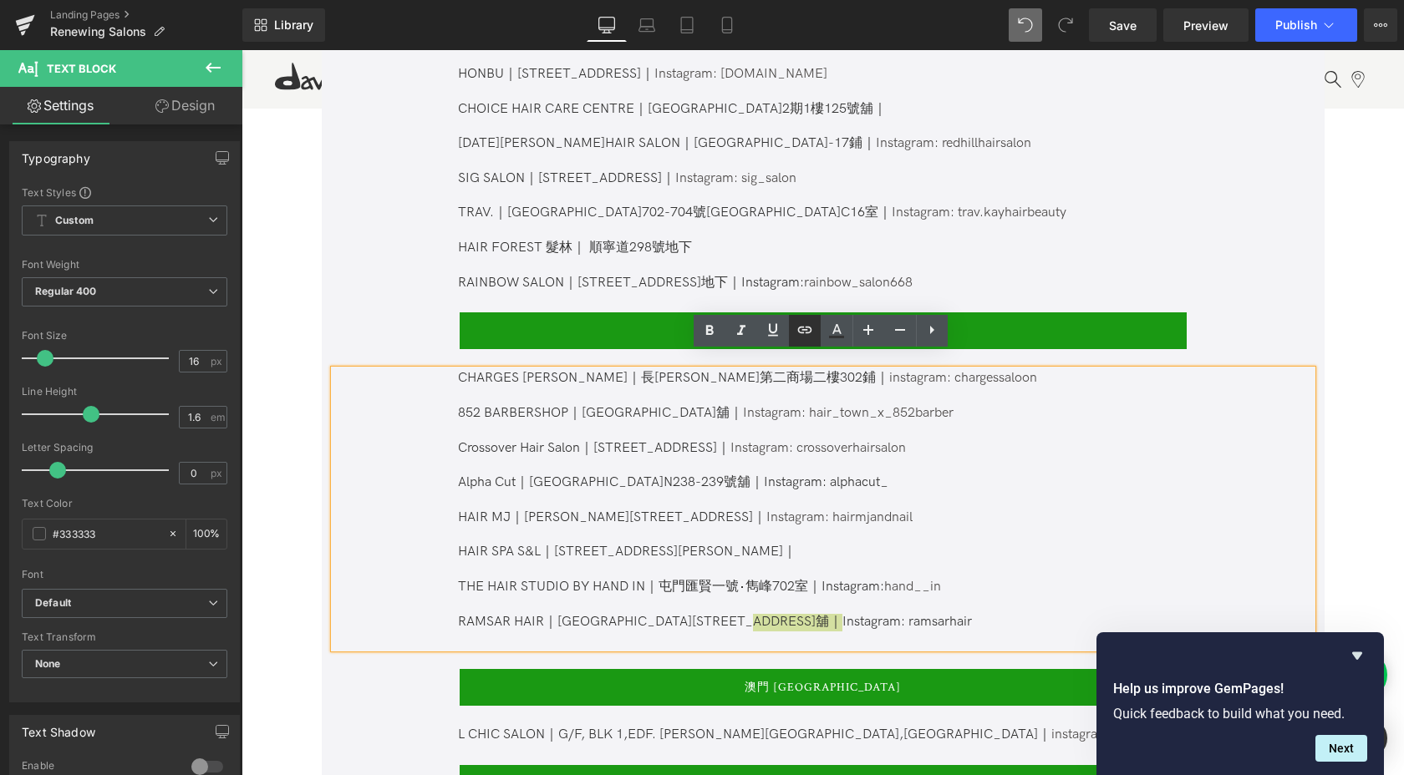
click at [810, 333] on icon at bounding box center [805, 330] width 20 height 20
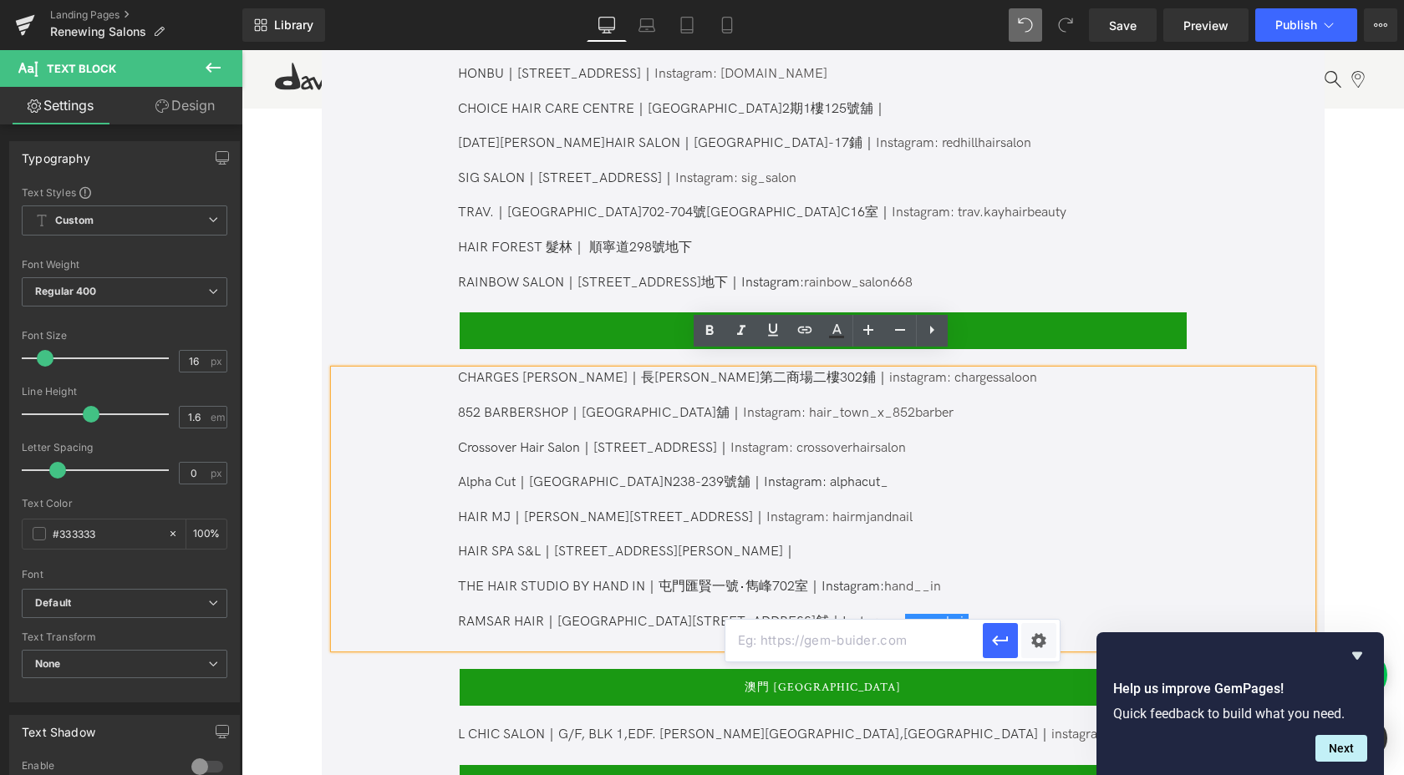
click at [866, 638] on input "text" at bounding box center [853, 641] width 257 height 42
paste input "[URL][DOMAIN_NAME]"
type input "[URL][DOMAIN_NAME]"
click at [1000, 644] on icon "button" at bounding box center [1000, 641] width 20 height 20
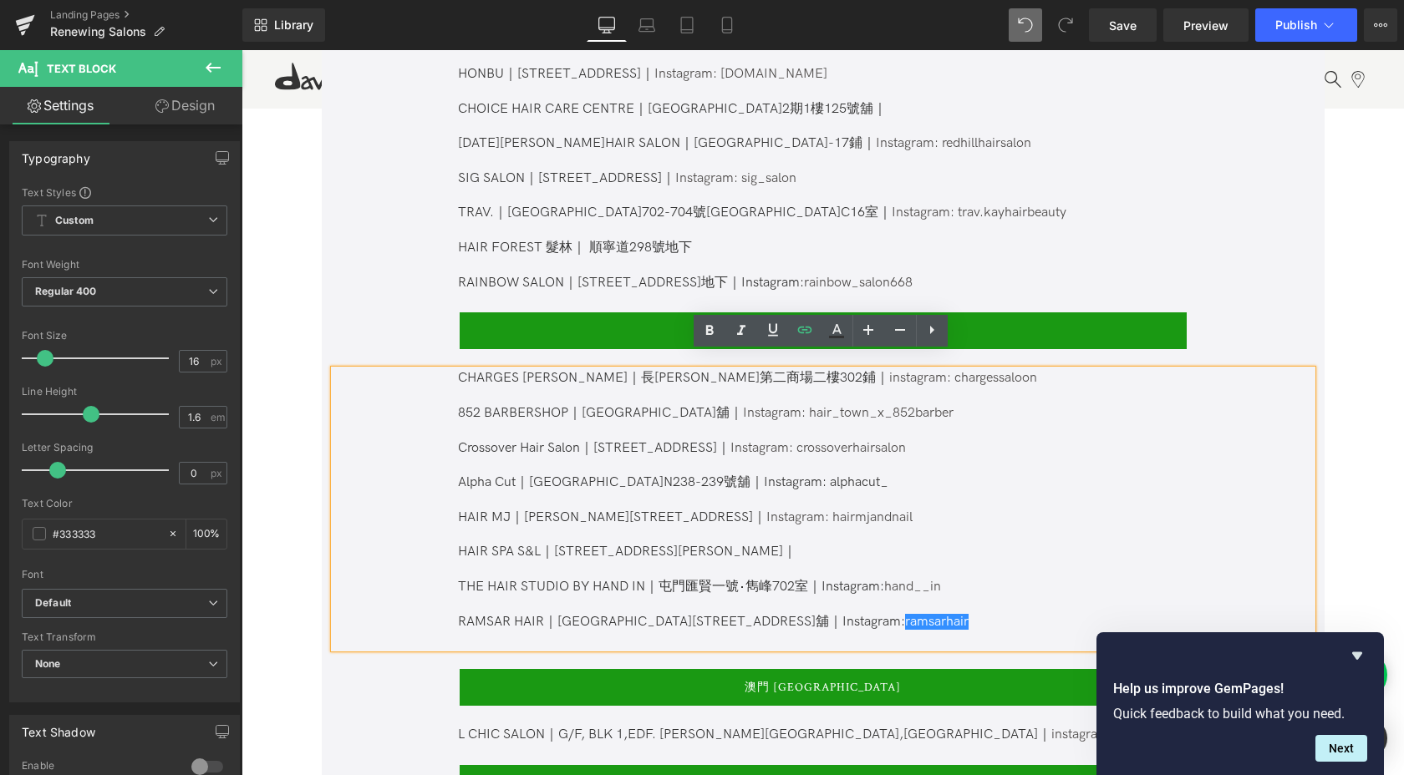
scroll to position [0, 0]
click at [932, 612] on p "THE HAIR STUDIO BY HAND IN｜屯門 匯賢一號‧雋峰702室｜Instagram: hand__in RAMSAR HAIR｜[STRE…" at bounding box center [822, 605] width 728 height 52
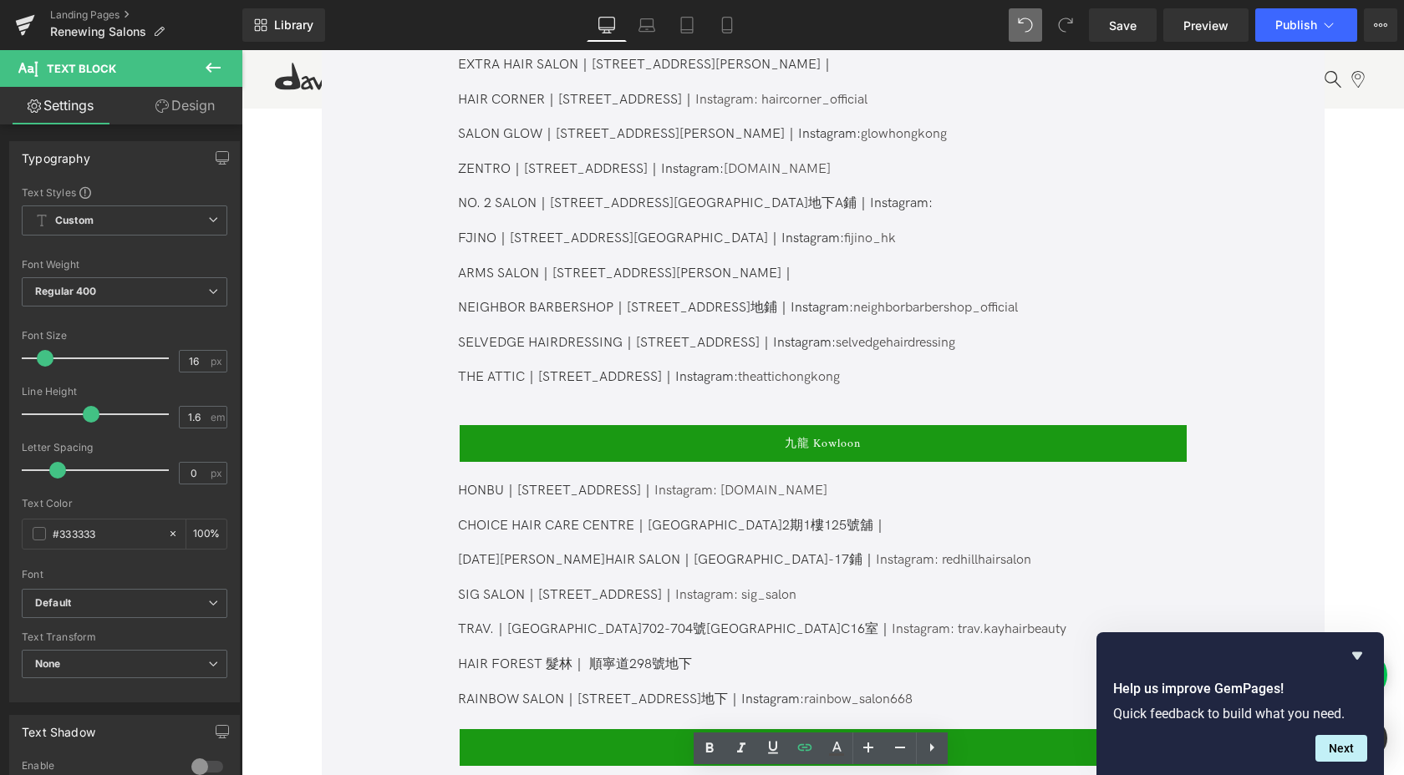
scroll to position [1467, 0]
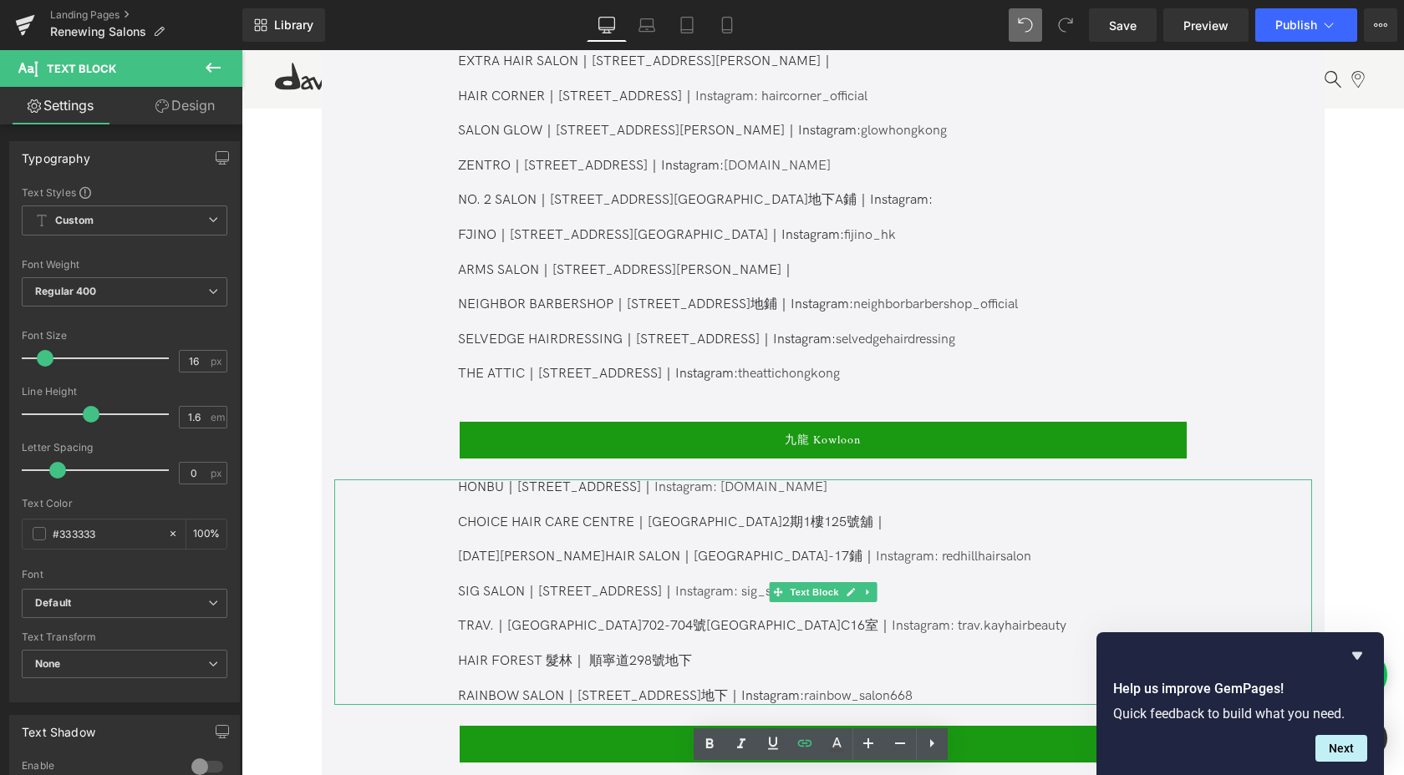
click at [980, 671] on p at bounding box center [822, 680] width 728 height 18
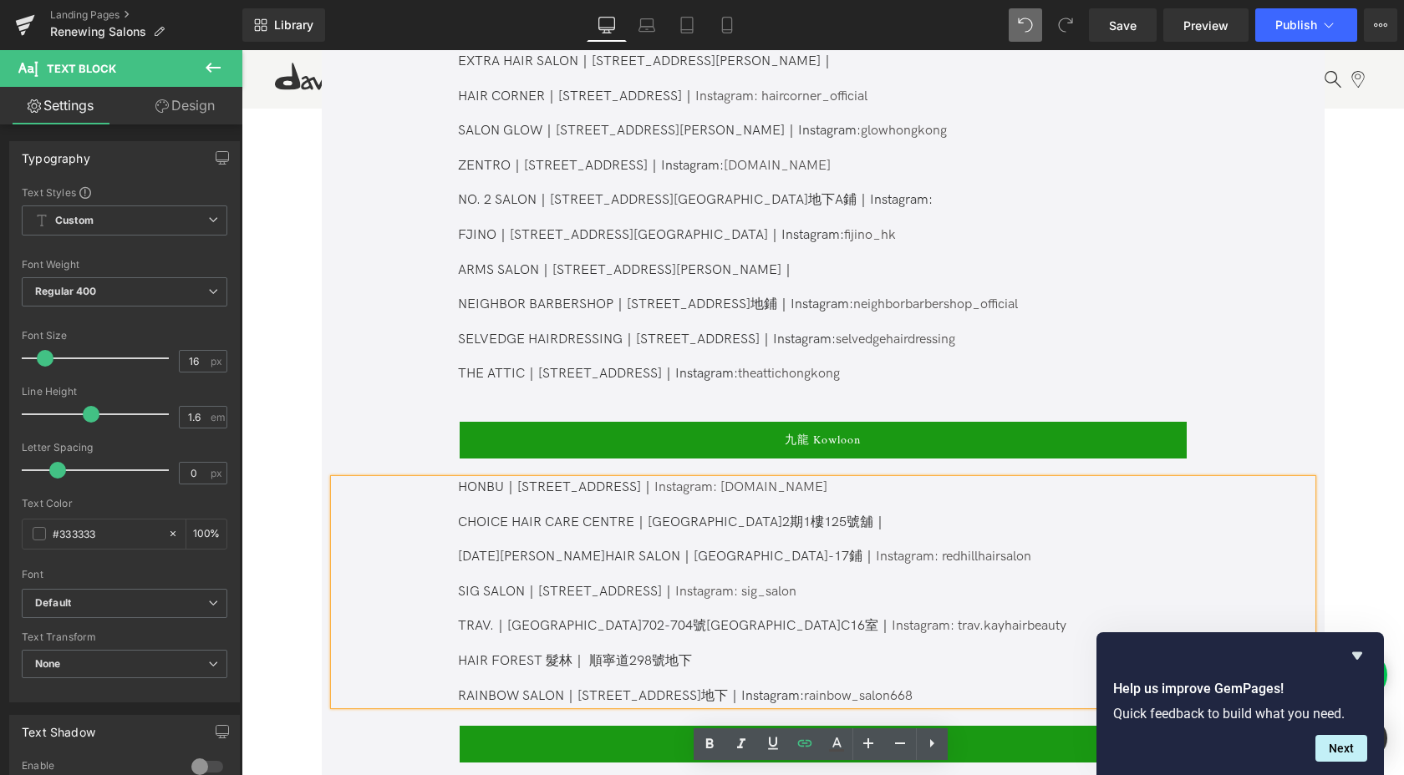
click at [980, 688] on p "RAINBOW SALON｜[STREET_ADDRESS]地下｜Instagram: rainbow_salon668" at bounding box center [822, 697] width 728 height 18
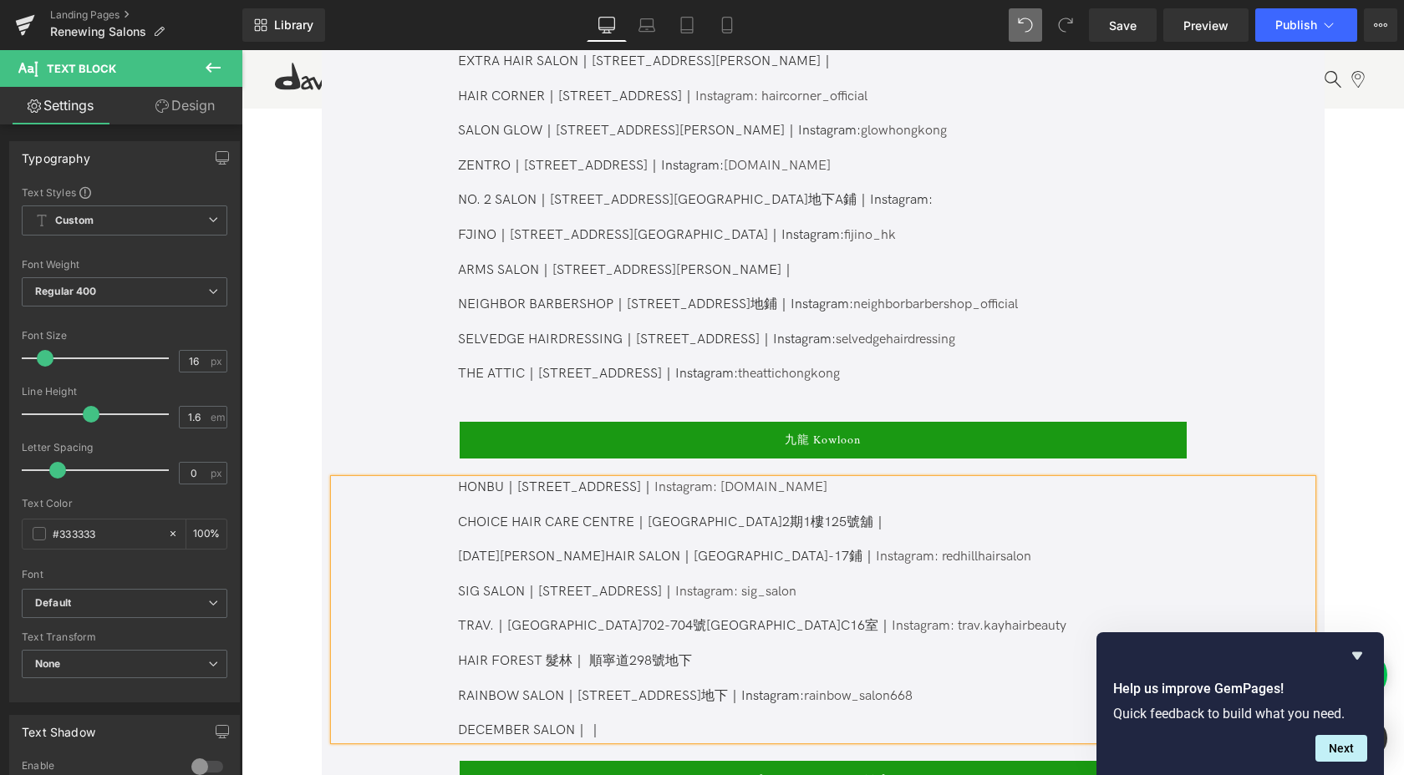
click at [586, 723] on p "DECEMBER SALON｜｜" at bounding box center [822, 732] width 728 height 18
click at [589, 723] on p "DECEMBER SALON｜慧安園｜" at bounding box center [822, 732] width 728 height 18
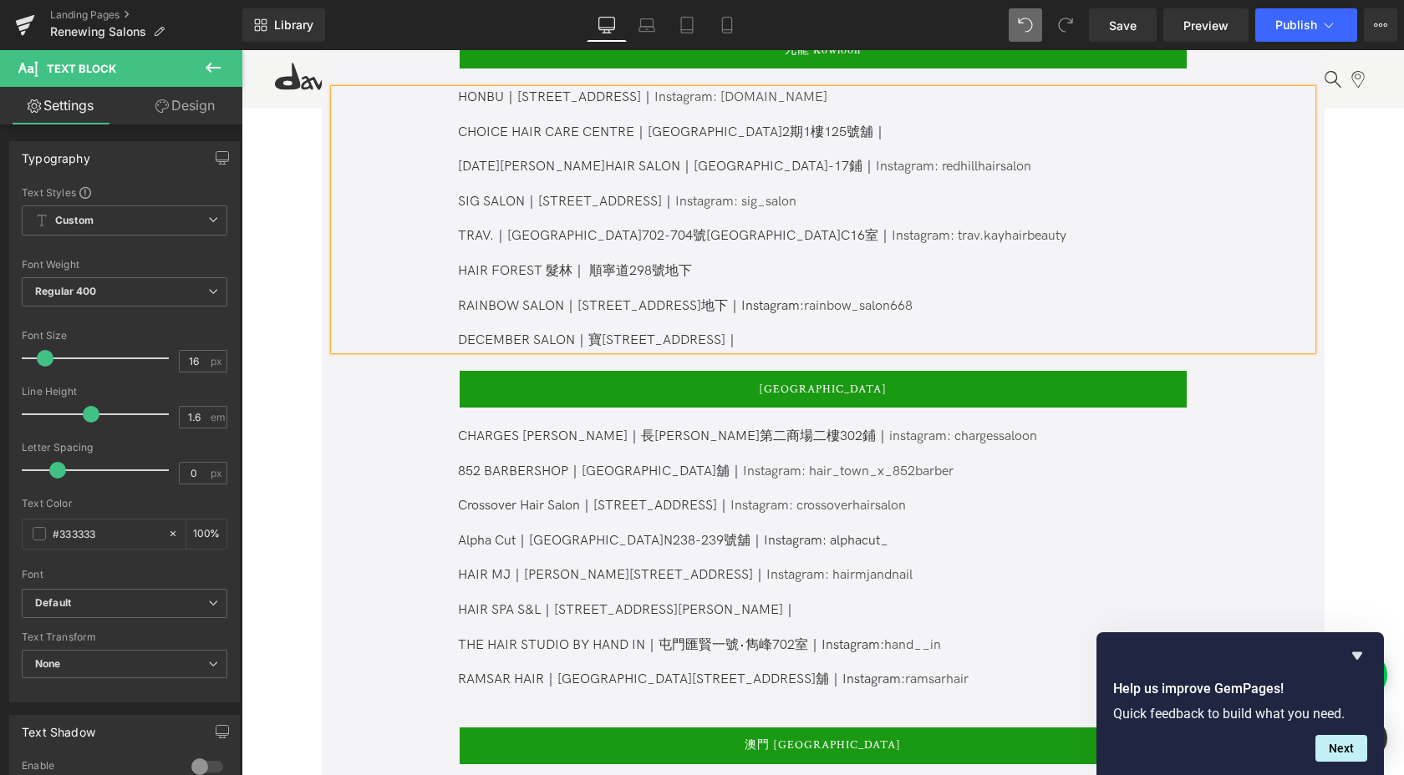
scroll to position [1874, 0]
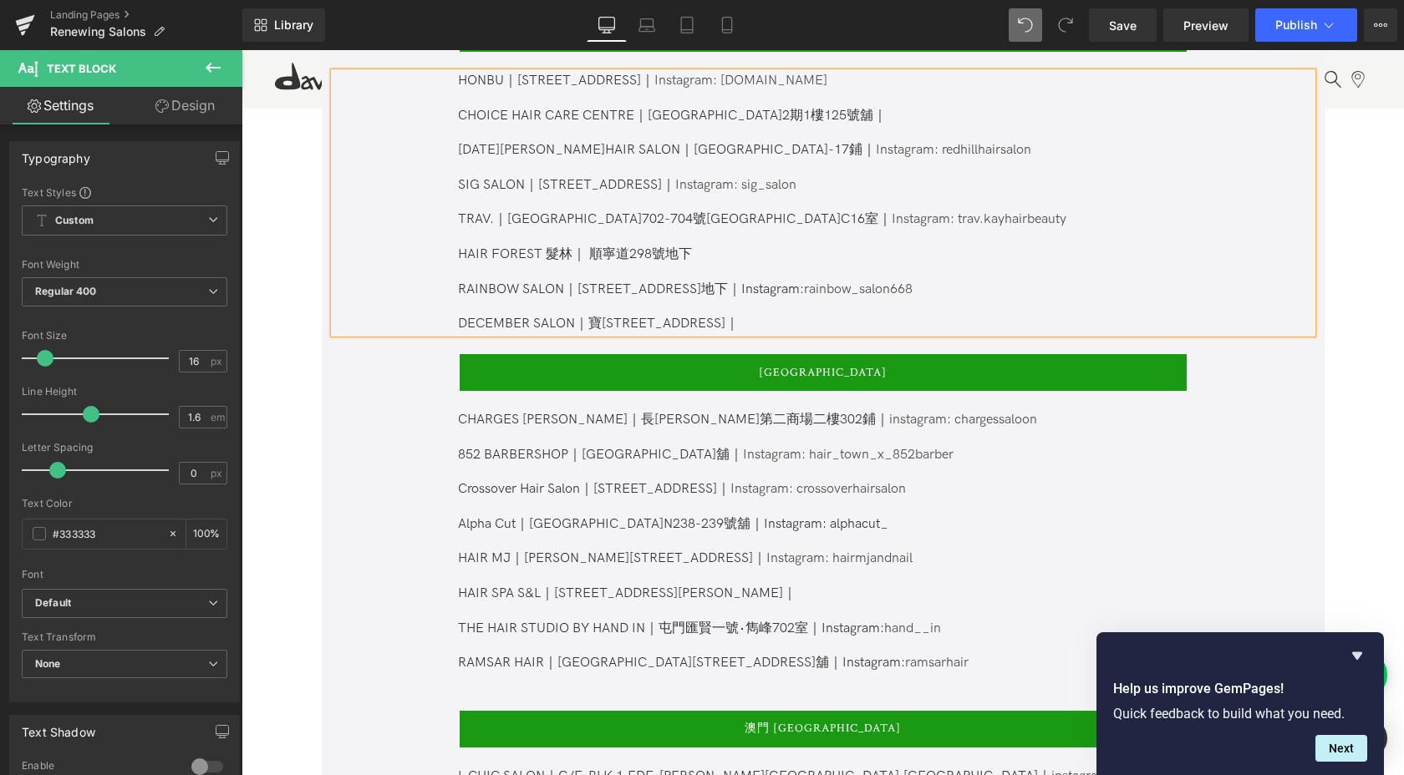
click at [904, 640] on p "THE HAIR STUDIO BY HAND IN｜屯門 匯賢一號‧雋峰702室｜Instagram: hand__in RAMSAR HAIR｜[STRE…" at bounding box center [822, 647] width 728 height 52
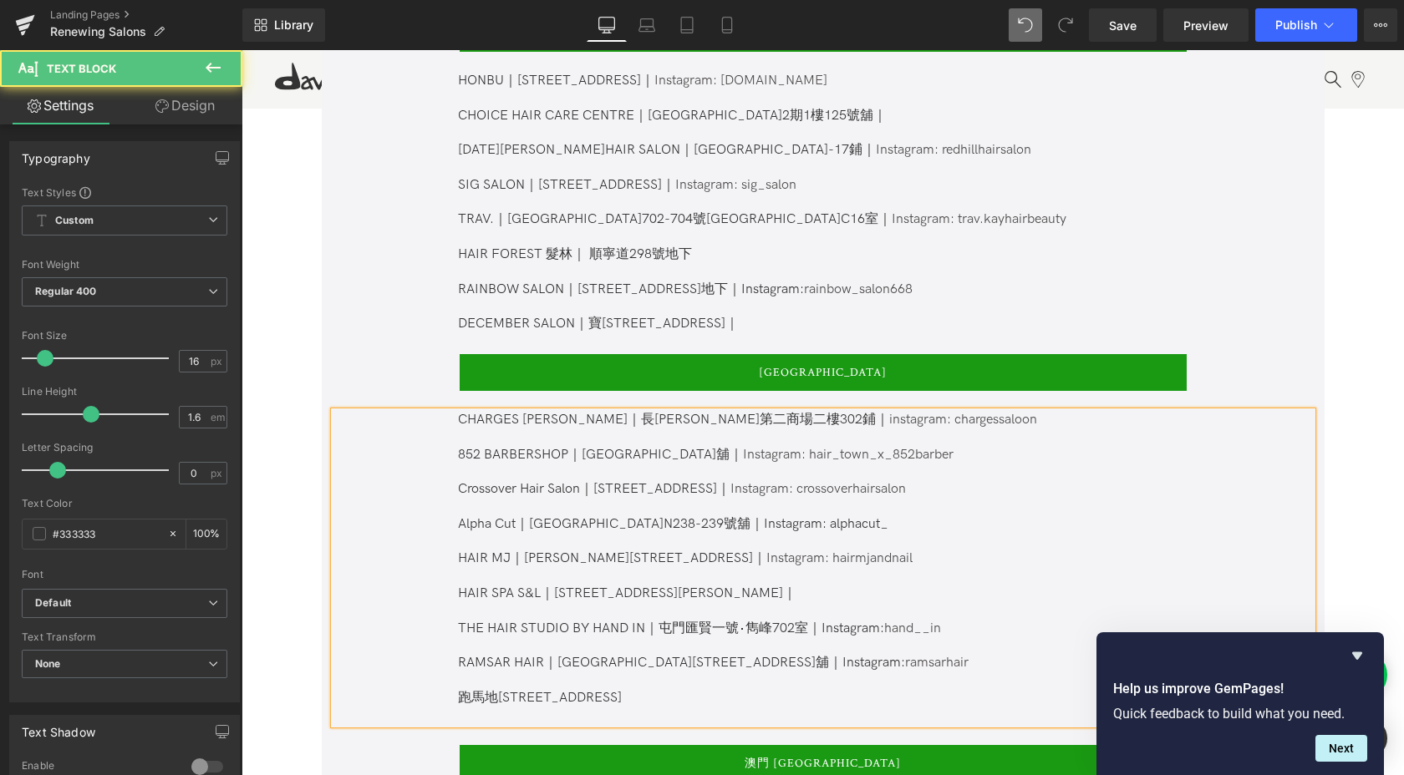
click at [459, 690] on p "跑馬地[STREET_ADDRESS]" at bounding box center [822, 699] width 728 height 18
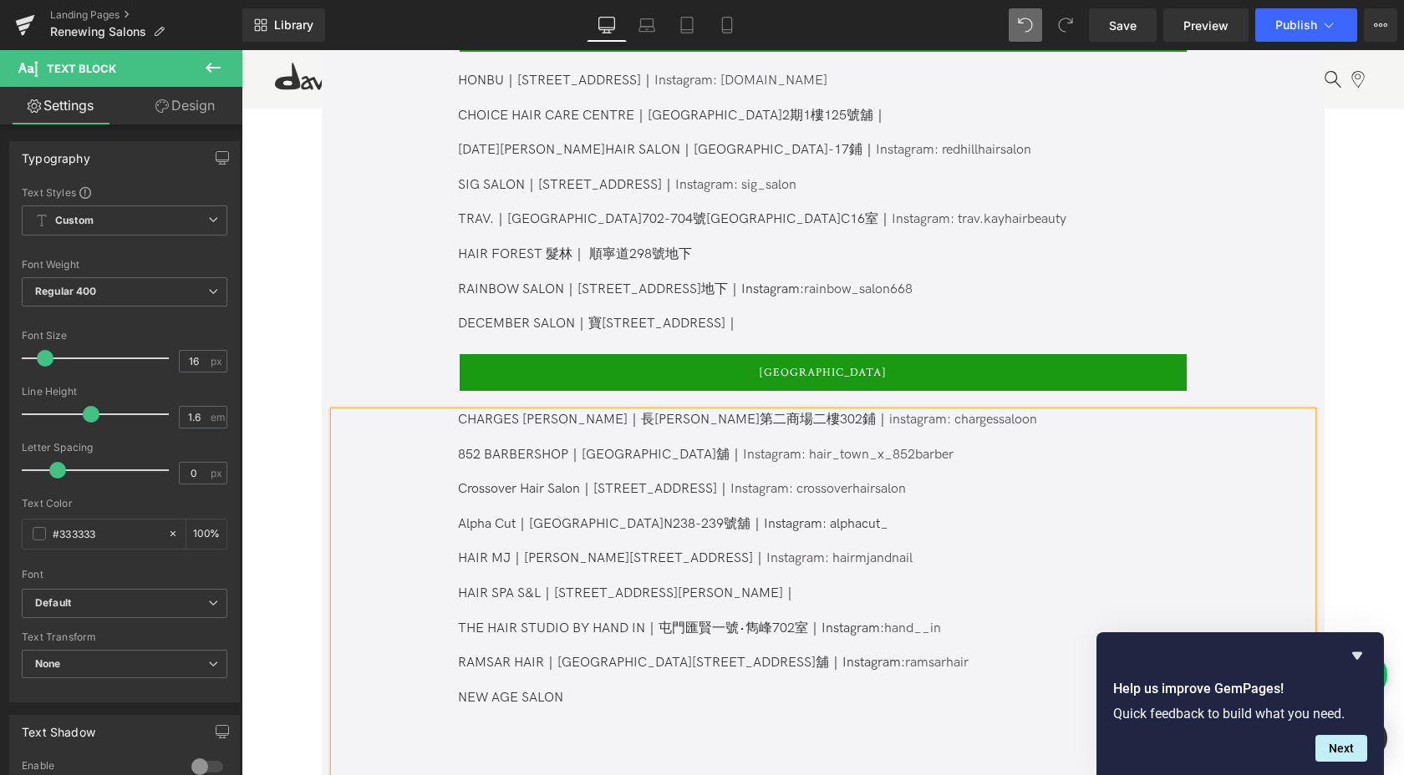
scroll to position [1875, 0]
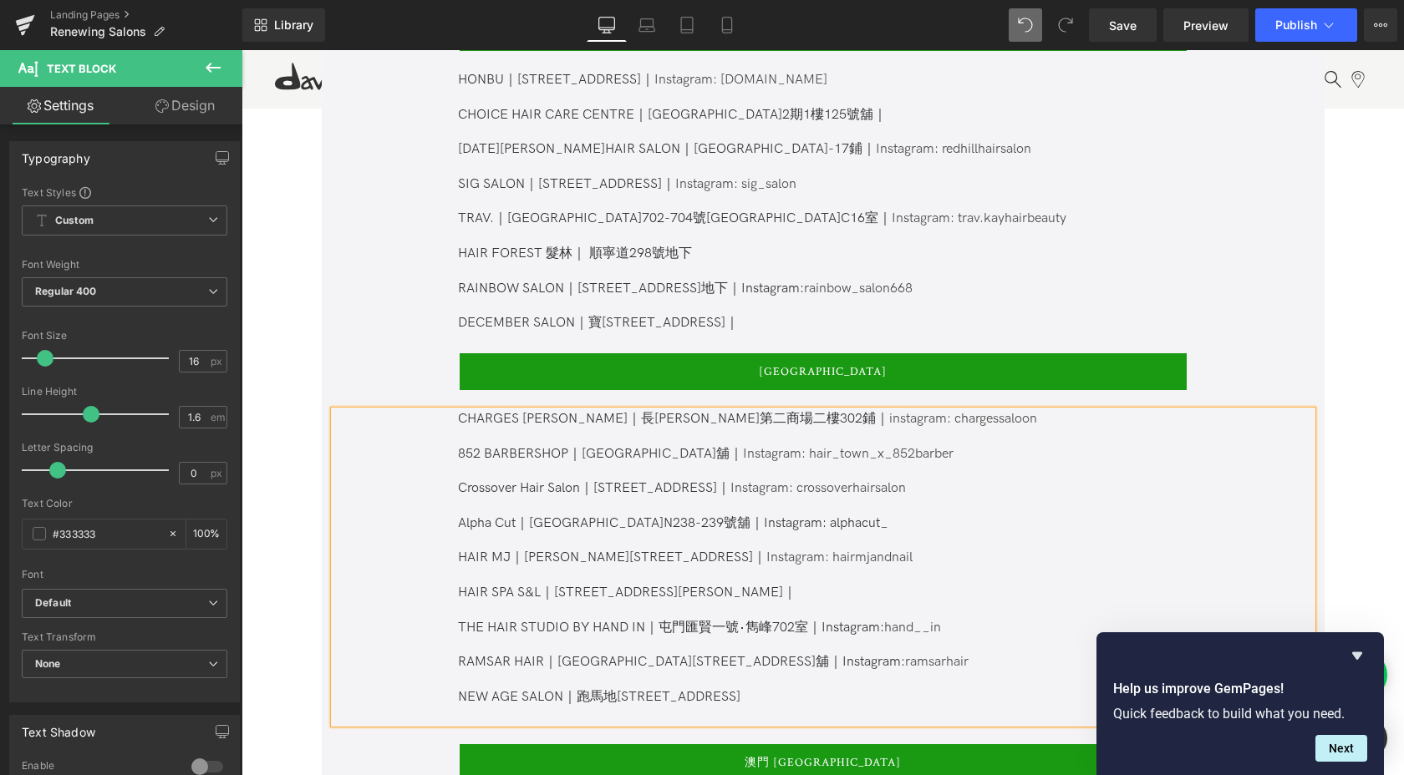
click at [732, 689] on p "NEW AGE SALON｜ 跑馬地[STREET_ADDRESS]" at bounding box center [822, 698] width 728 height 18
click at [670, 689] on span "跑馬地[STREET_ADDRESS]｜" at bounding box center [664, 697] width 177 height 16
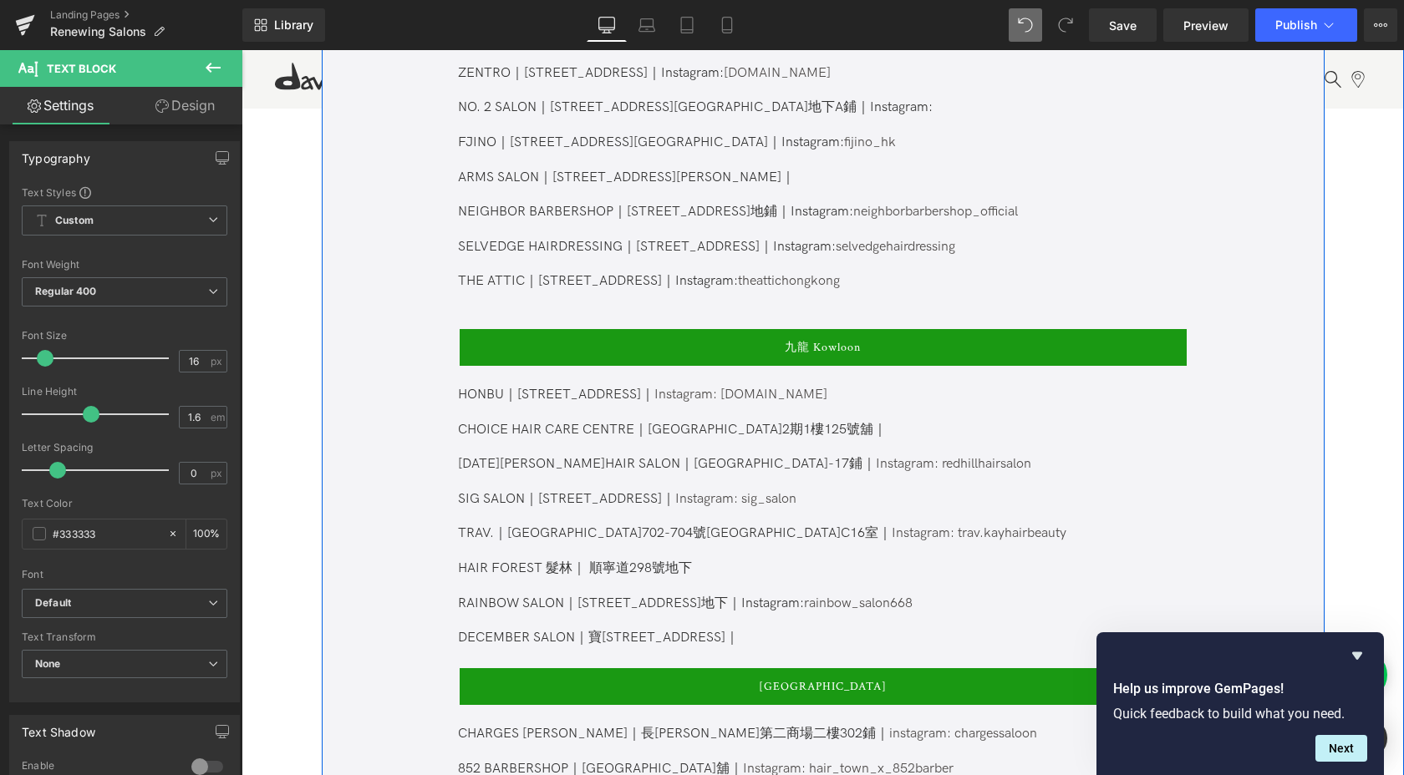
scroll to position [1402, 0]
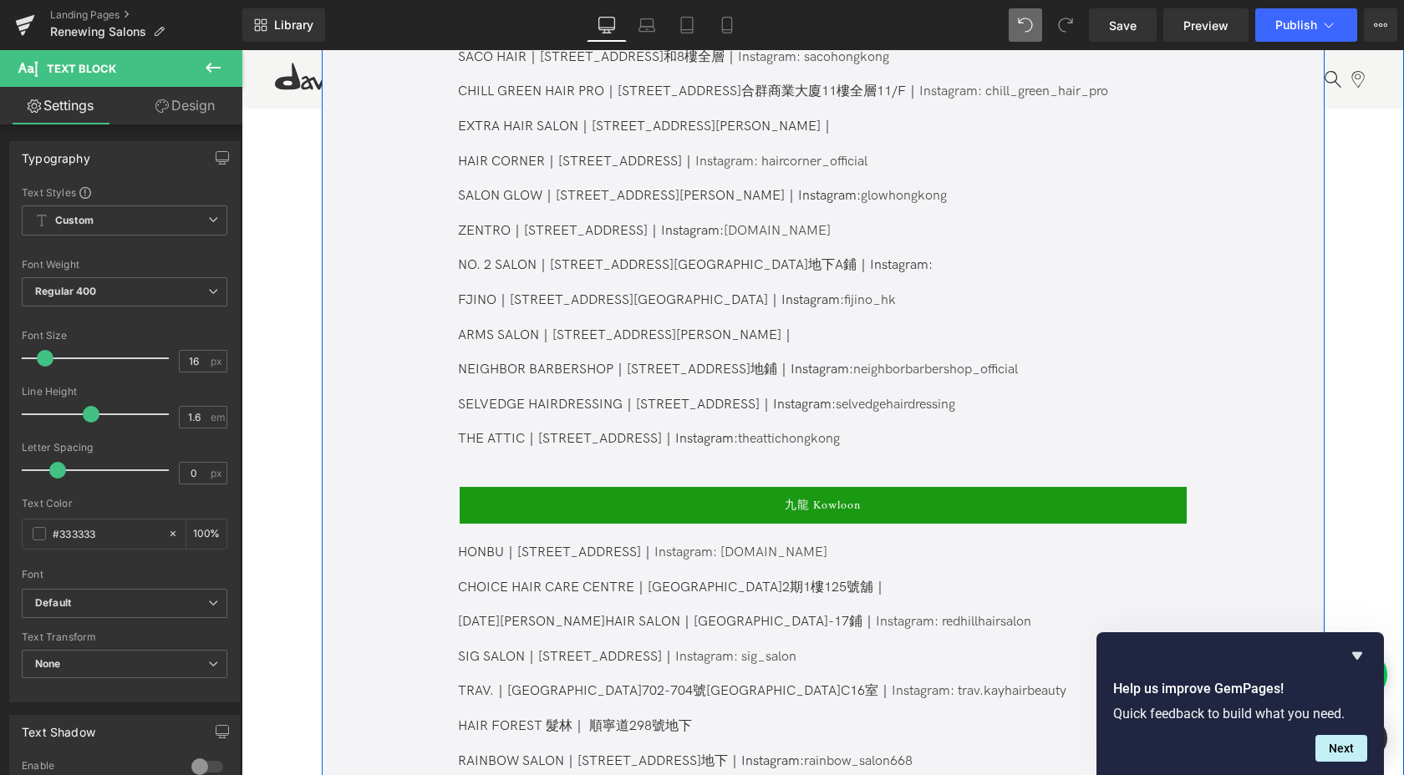
click at [993, 414] on p at bounding box center [822, 423] width 728 height 18
click at [998, 431] on p "THE ATTIC｜[STREET_ADDRESS]｜Instagram: theattichongkong" at bounding box center [822, 440] width 728 height 18
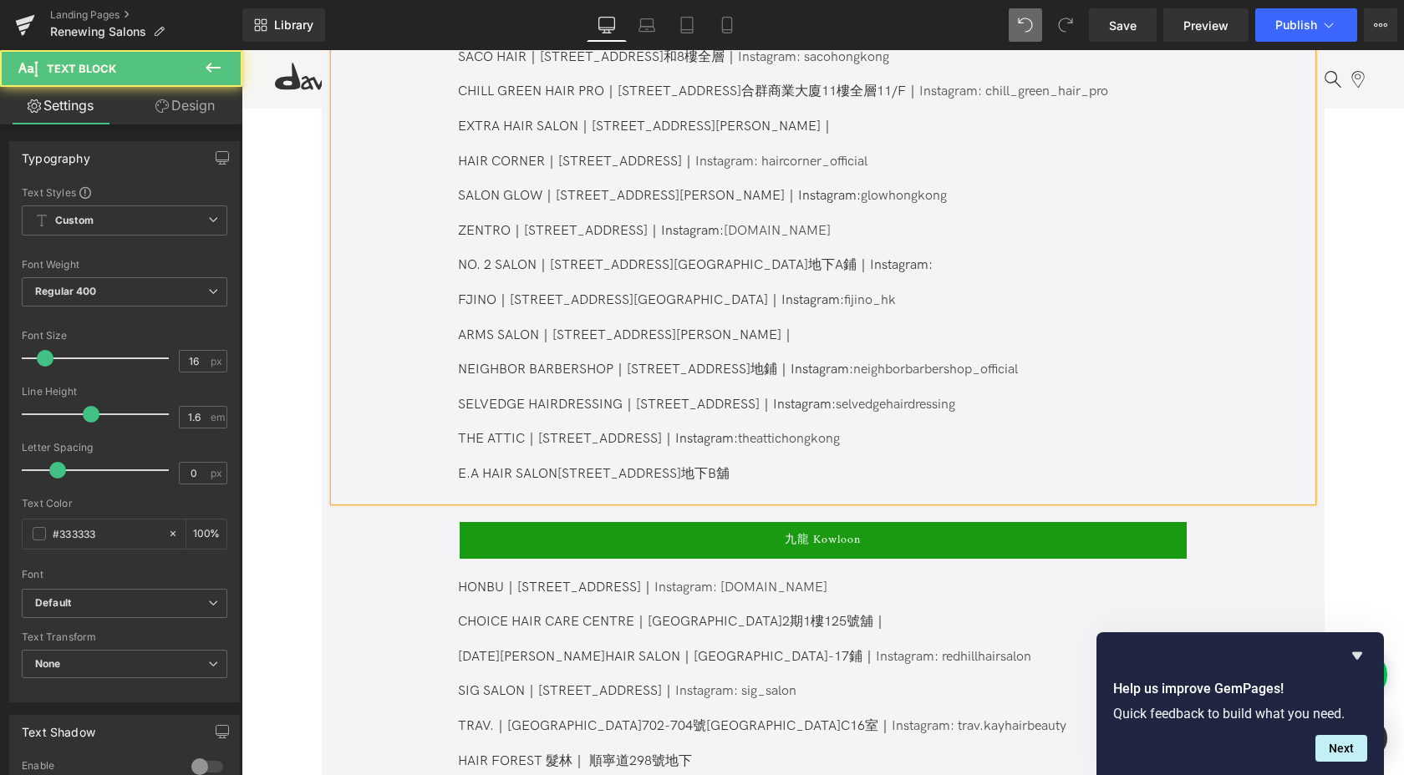
click at [556, 451] on p "THE ATTIC｜[STREET_ADDRESS]｜Instagram: theattichongkong E.A HAIR SALON[STREET_AD…" at bounding box center [822, 457] width 728 height 52
click at [741, 454] on p "THE ATTIC｜[STREET_ADDRESS]｜Instagram: theattichongkong E.A HAIR SALON｜[STREET_A…" at bounding box center [822, 457] width 728 height 52
drag, startPoint x: 757, startPoint y: 421, endPoint x: 994, endPoint y: 426, distance: 237.3
click at [994, 431] on p "THE ATTIC｜[STREET_ADDRESS]｜Instagram: theattichongkong E.A HAIR SALON｜[STREET_A…" at bounding box center [822, 457] width 728 height 52
copy p "Instagram: theattichongkong"
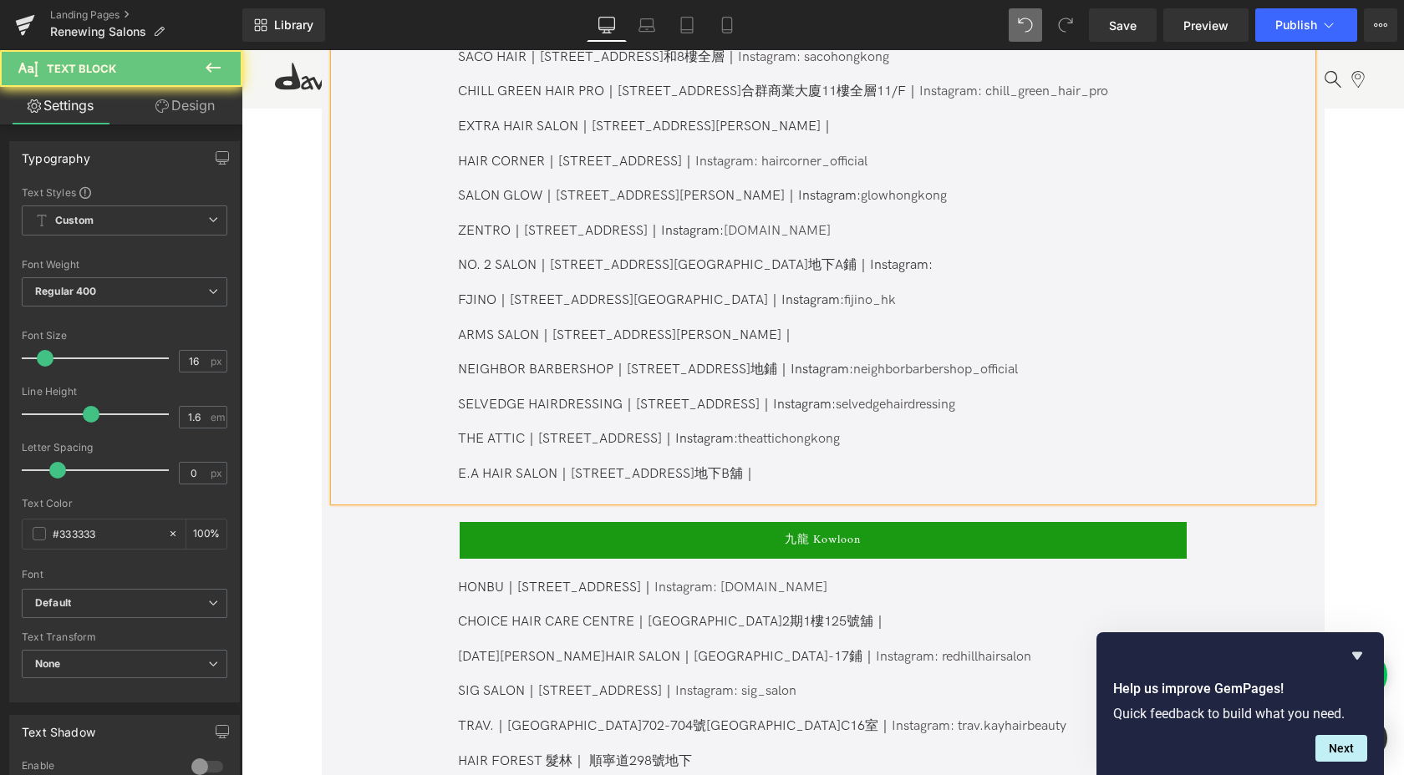
click at [806, 484] on p at bounding box center [822, 493] width 728 height 18
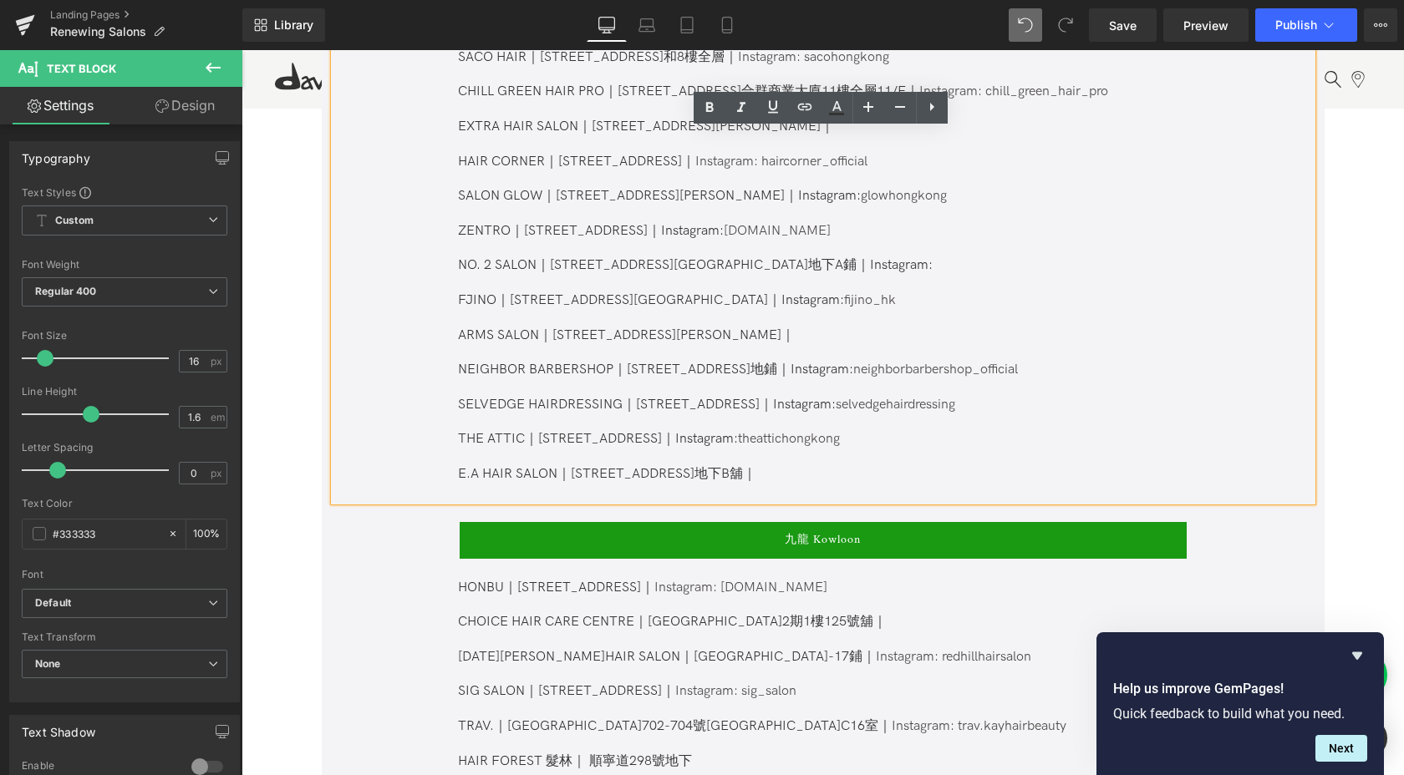
click at [815, 454] on p "THE ATTIC｜[STREET_ADDRESS]｜Instagram: theattichongkong E.A HAIR SALON｜[STREET_A…" at bounding box center [822, 457] width 728 height 52
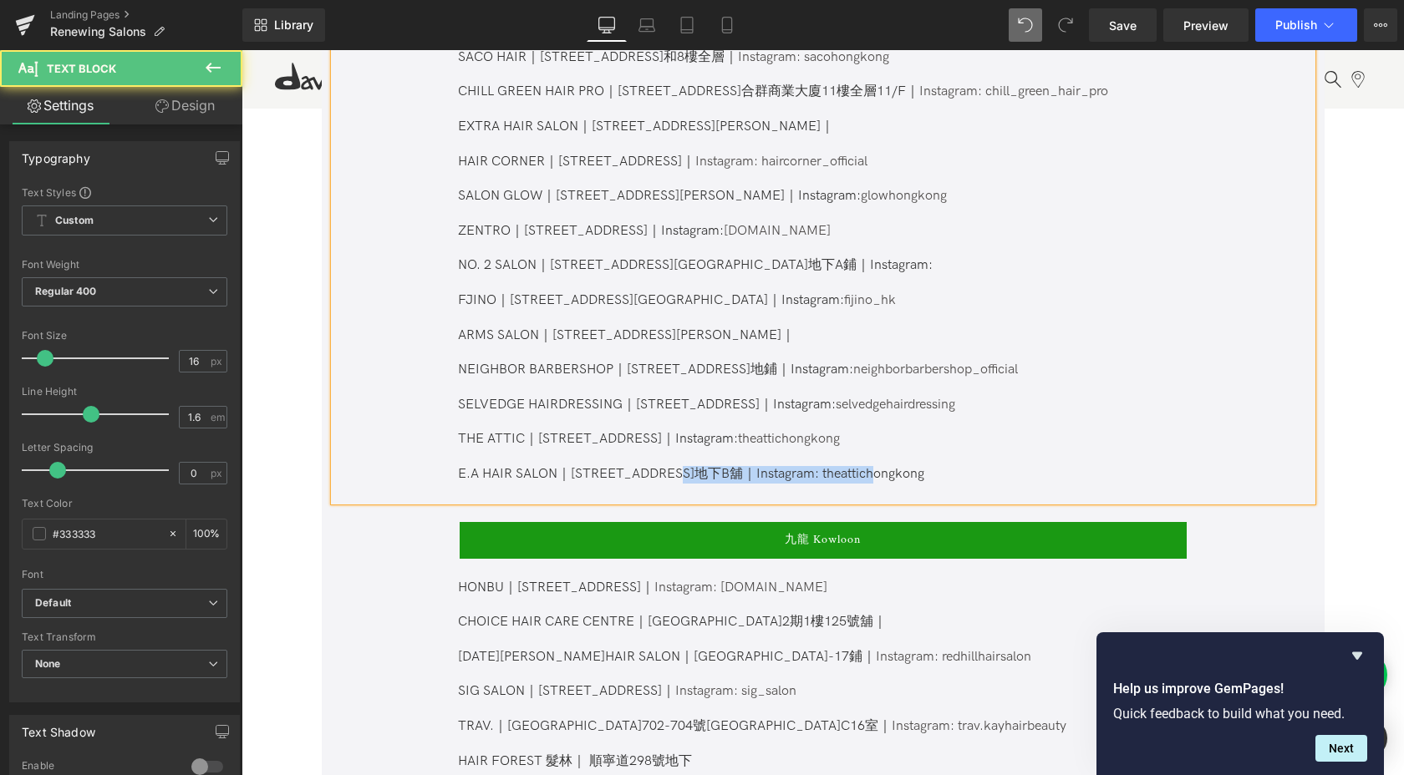
drag, startPoint x: 730, startPoint y: 457, endPoint x: 972, endPoint y: 465, distance: 242.4
click at [972, 465] on p "THE ATTIC｜[STREET_ADDRESS]｜Instagram: theattichongkong E.A HAIR SALON｜[STREET_A…" at bounding box center [822, 457] width 728 height 52
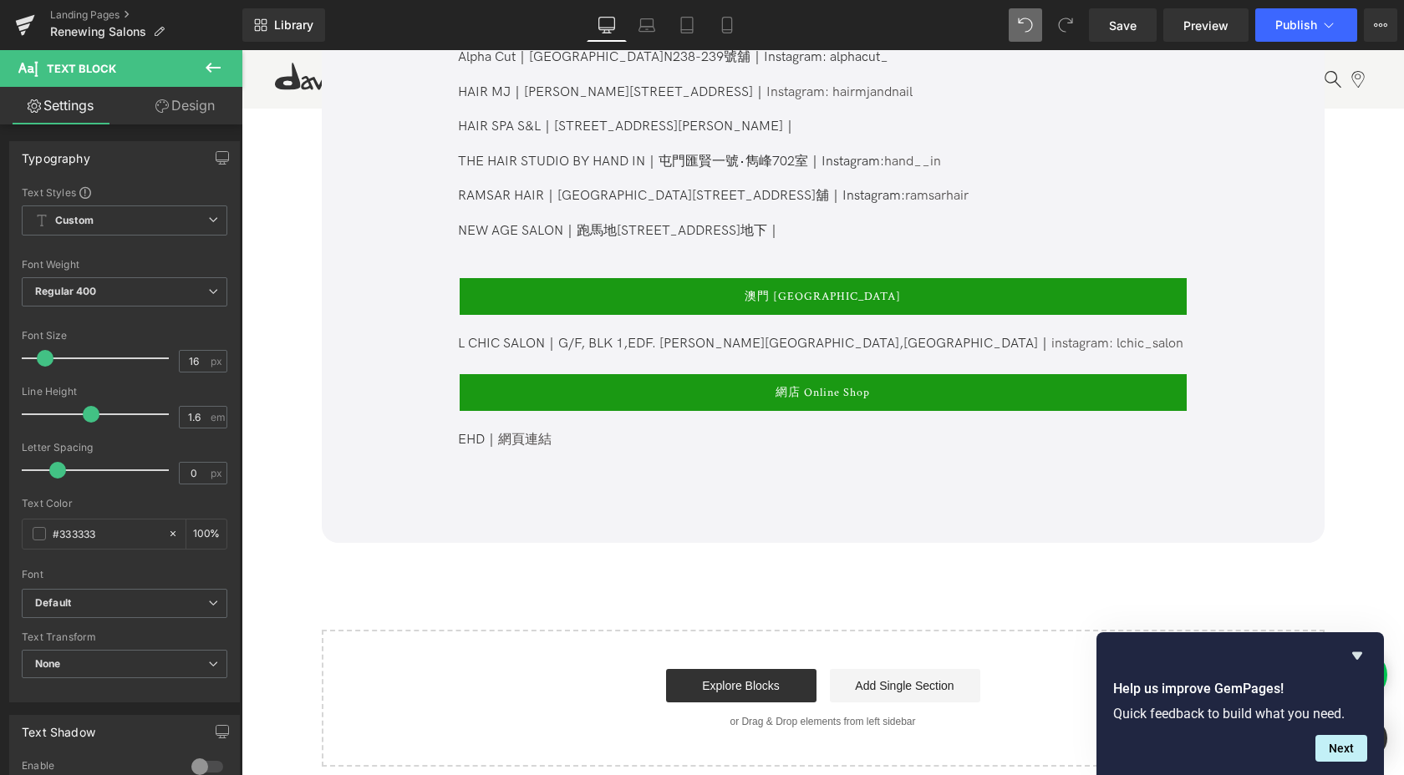
scroll to position [2416, 0]
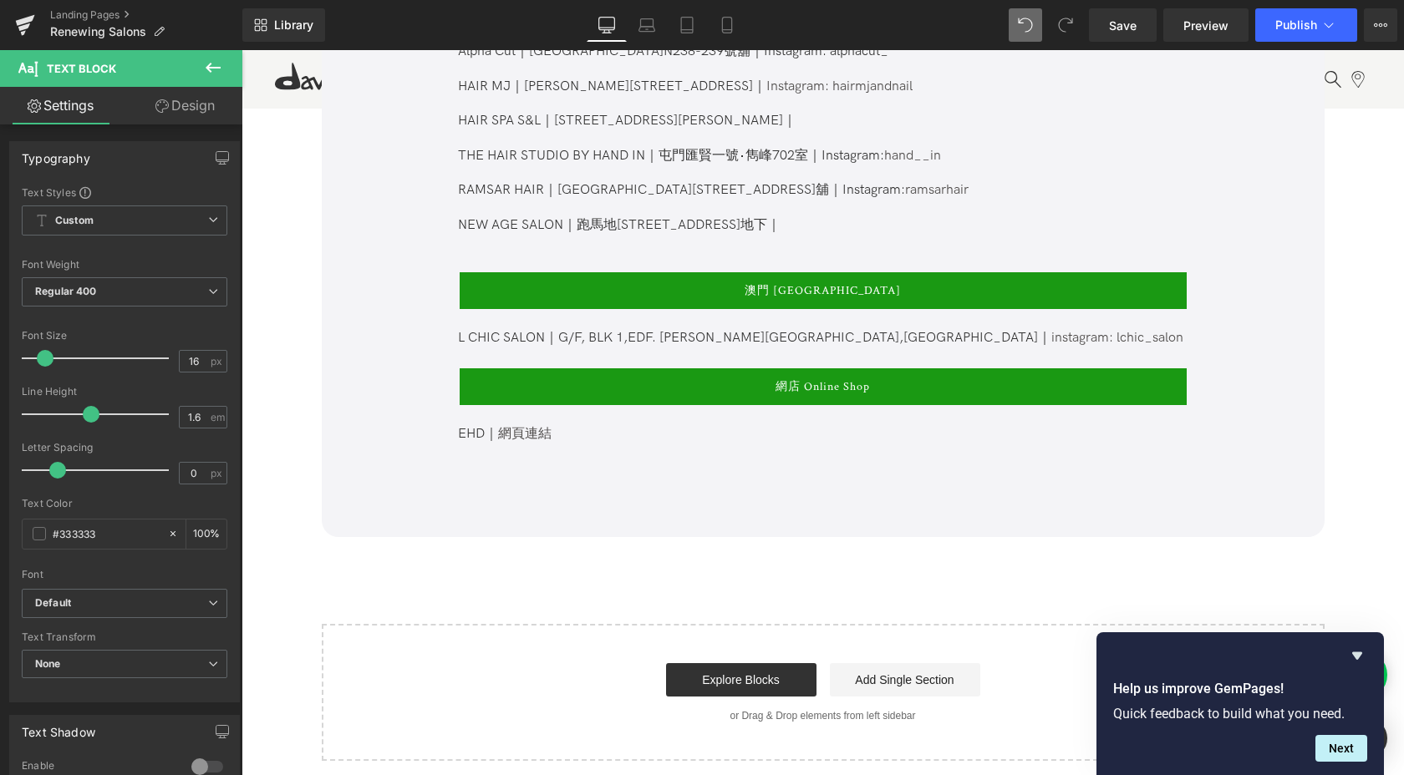
click at [241, 50] on div at bounding box center [241, 50] width 0 height 0
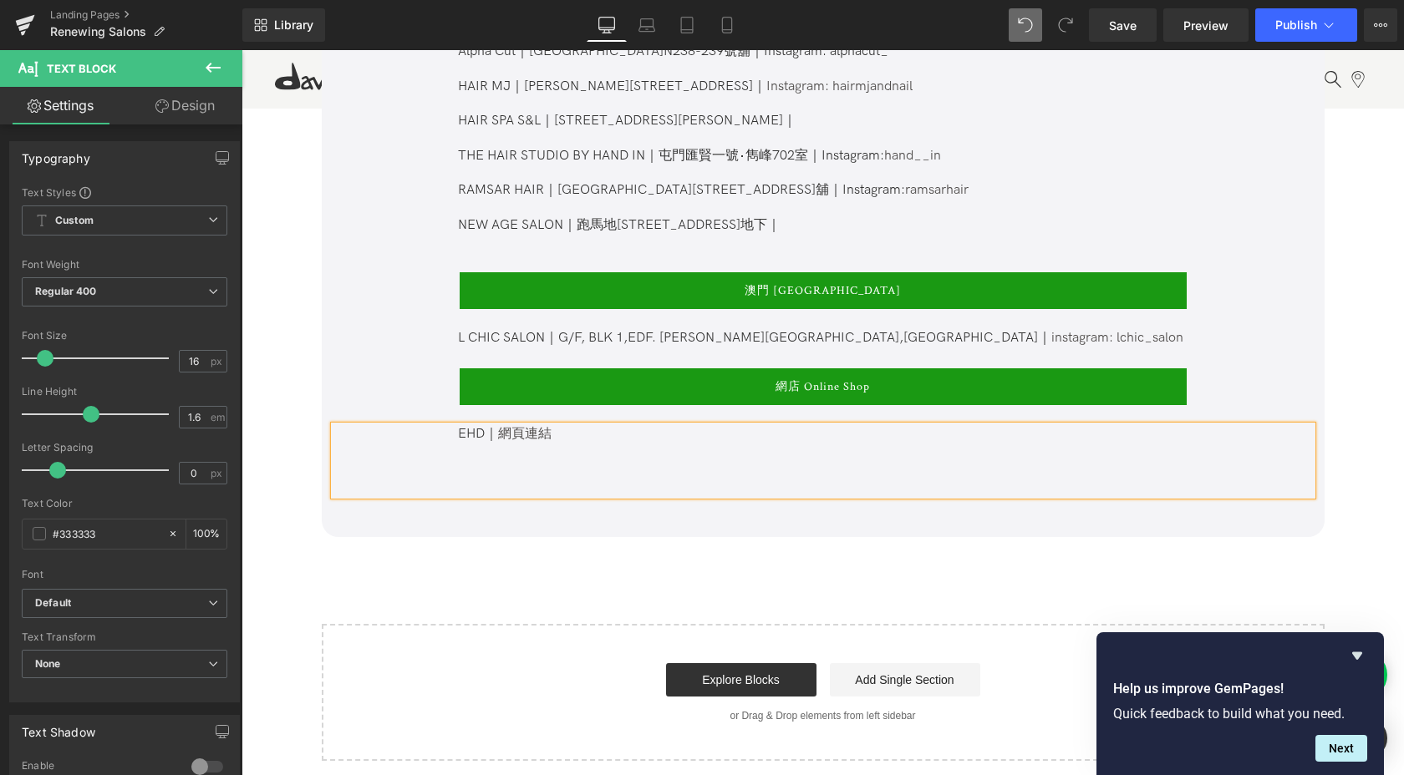
click at [566, 426] on p "EHD｜ 網頁連結" at bounding box center [822, 435] width 728 height 18
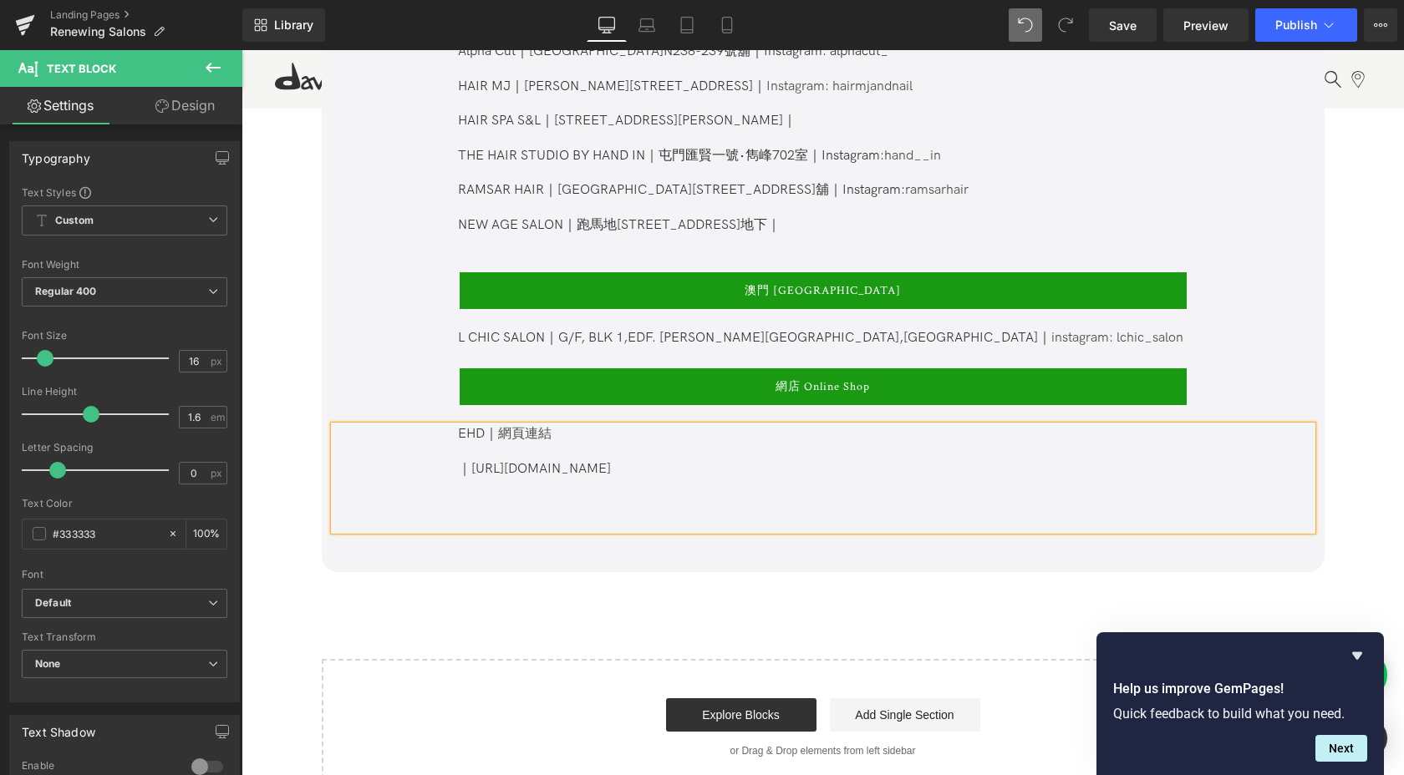
drag, startPoint x: 640, startPoint y: 454, endPoint x: 604, endPoint y: 452, distance: 36.0
click at [604, 461] on p "｜[URL][DOMAIN_NAME]" at bounding box center [822, 470] width 728 height 18
click at [734, 461] on p "｜[URL]: drhairhongkong/" at bounding box center [822, 470] width 728 height 18
drag, startPoint x: 540, startPoint y: 454, endPoint x: 471, endPoint y: 454, distance: 68.5
click at [471, 461] on p "｜[URL]: drhairhongkong" at bounding box center [822, 470] width 728 height 18
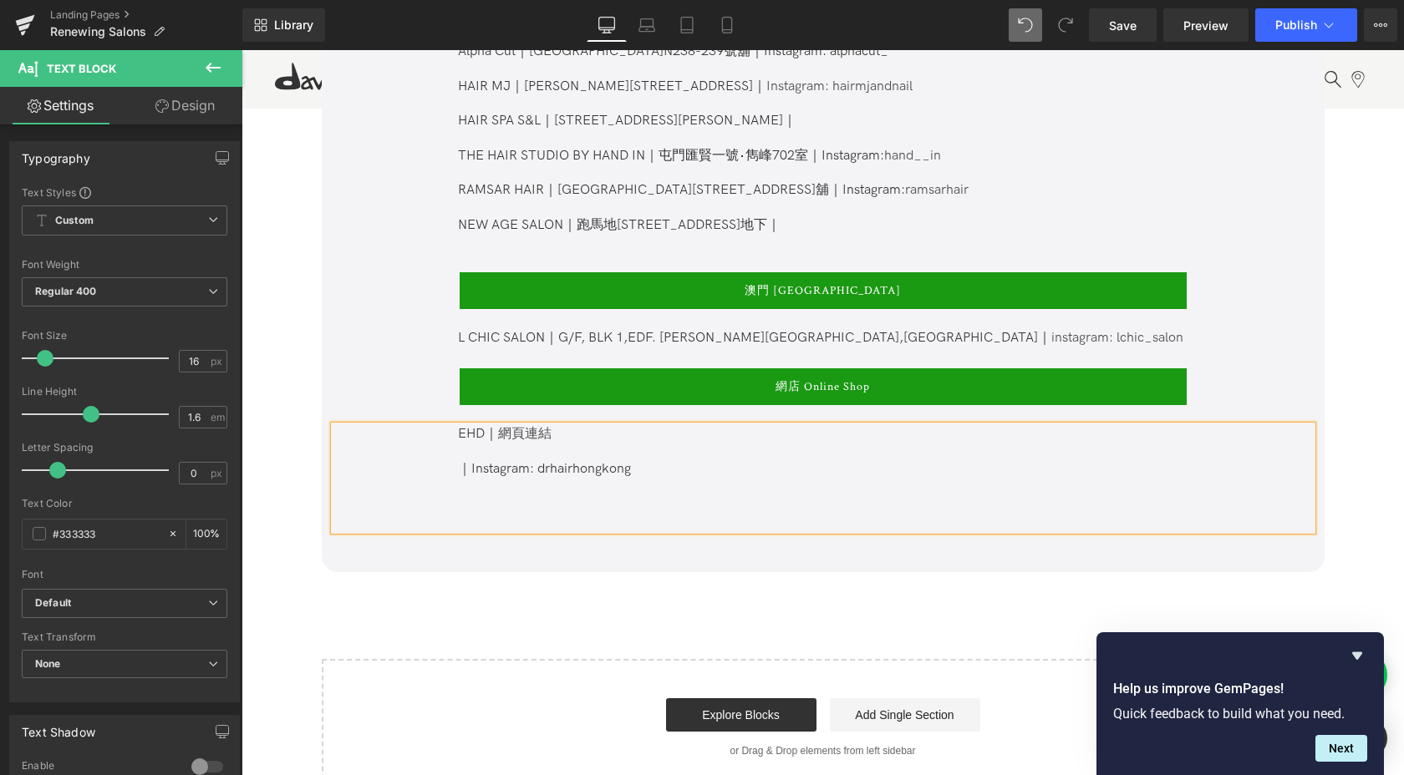
click at [454, 452] on div "EHD｜ 網頁連結 ｜Instagram: drhairhongkong" at bounding box center [822, 478] width 977 height 104
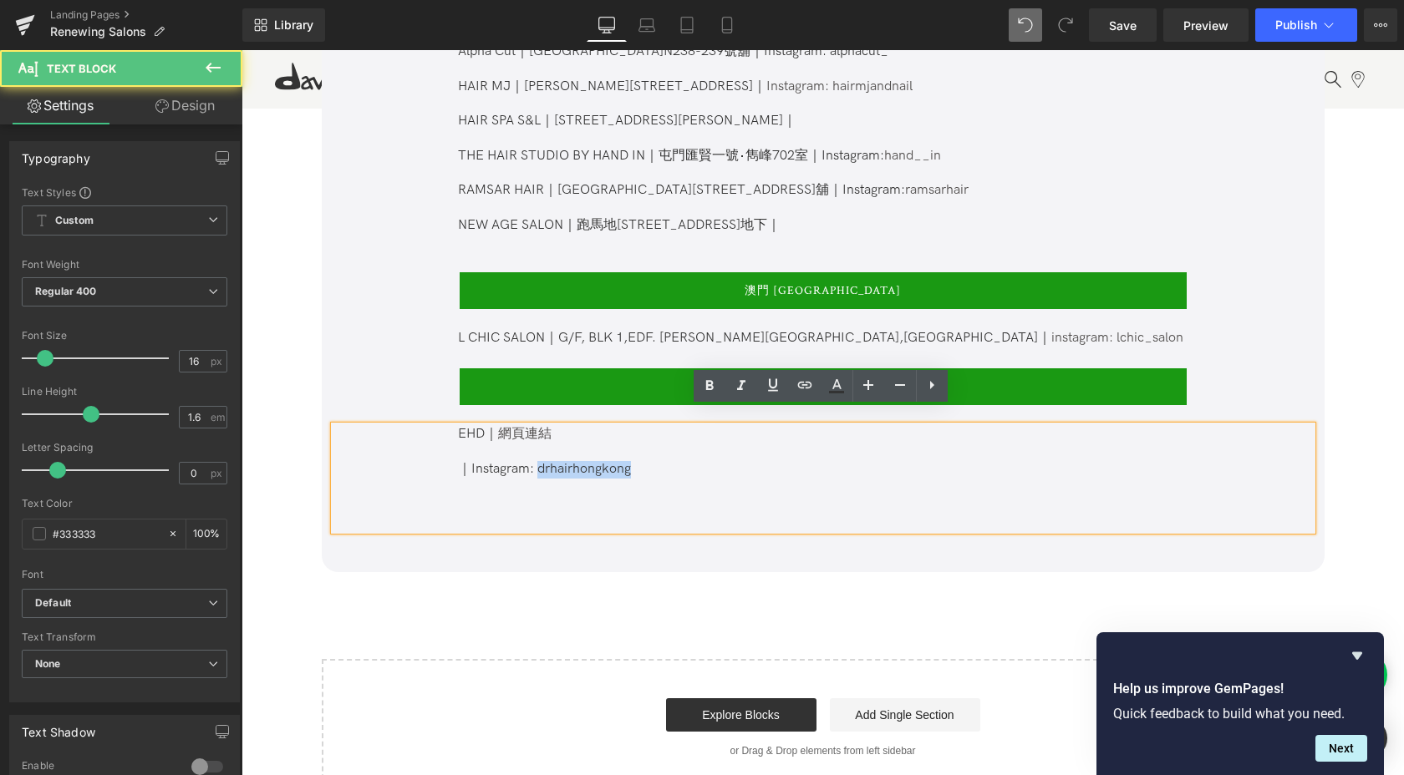
drag, startPoint x: 534, startPoint y: 457, endPoint x: 647, endPoint y: 455, distance: 113.6
click at [647, 461] on p "｜Instagram: drhairhongkong" at bounding box center [822, 470] width 728 height 18
copy p "drhairhongkong"
click at [451, 452] on div "EHD｜ 網頁連結 ｜Instagram: drhairhongkong" at bounding box center [822, 478] width 977 height 104
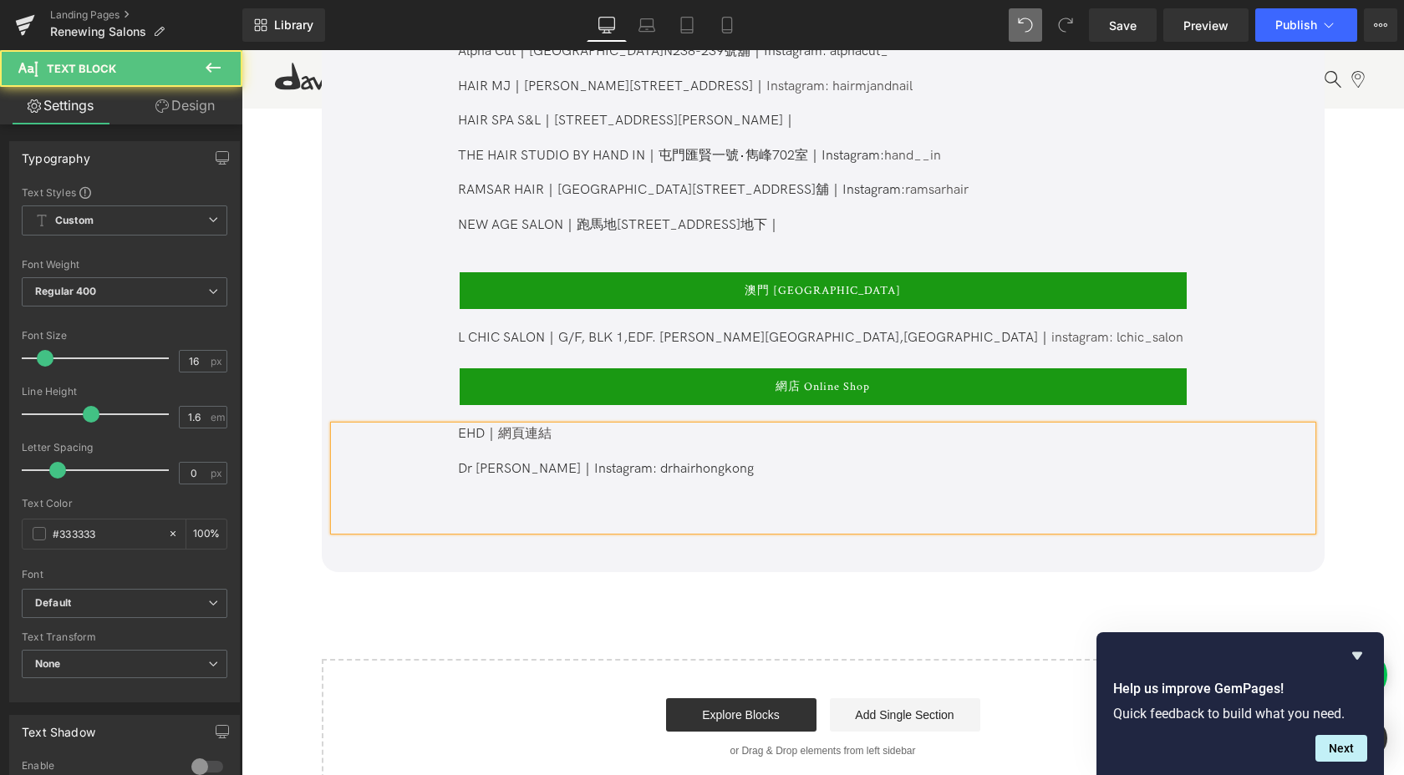
click at [781, 461] on p "Dr [PERSON_NAME]｜Instagram: drhairhongkong" at bounding box center [822, 470] width 728 height 18
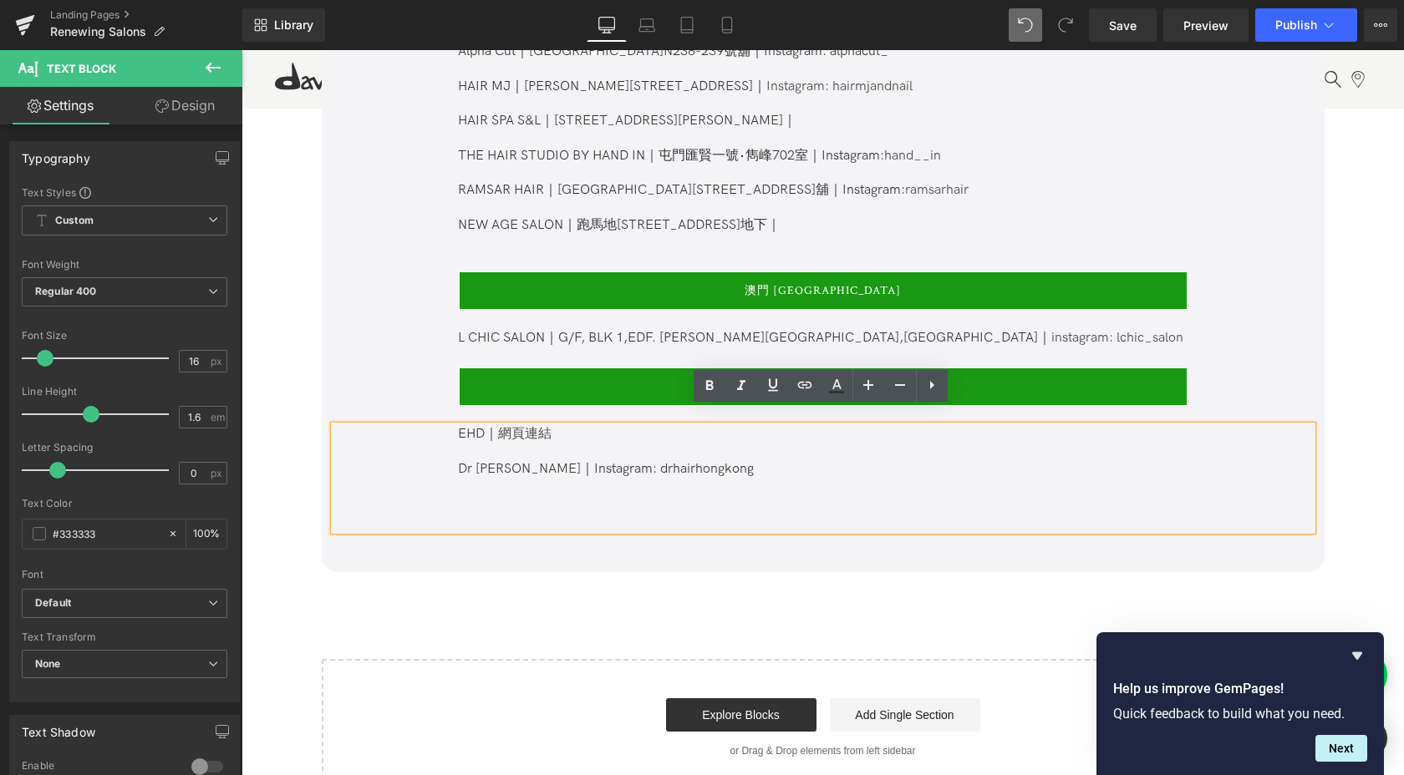
click at [691, 461] on p "Dr [PERSON_NAME]｜Instagram: drhairhongkong" at bounding box center [822, 470] width 728 height 18
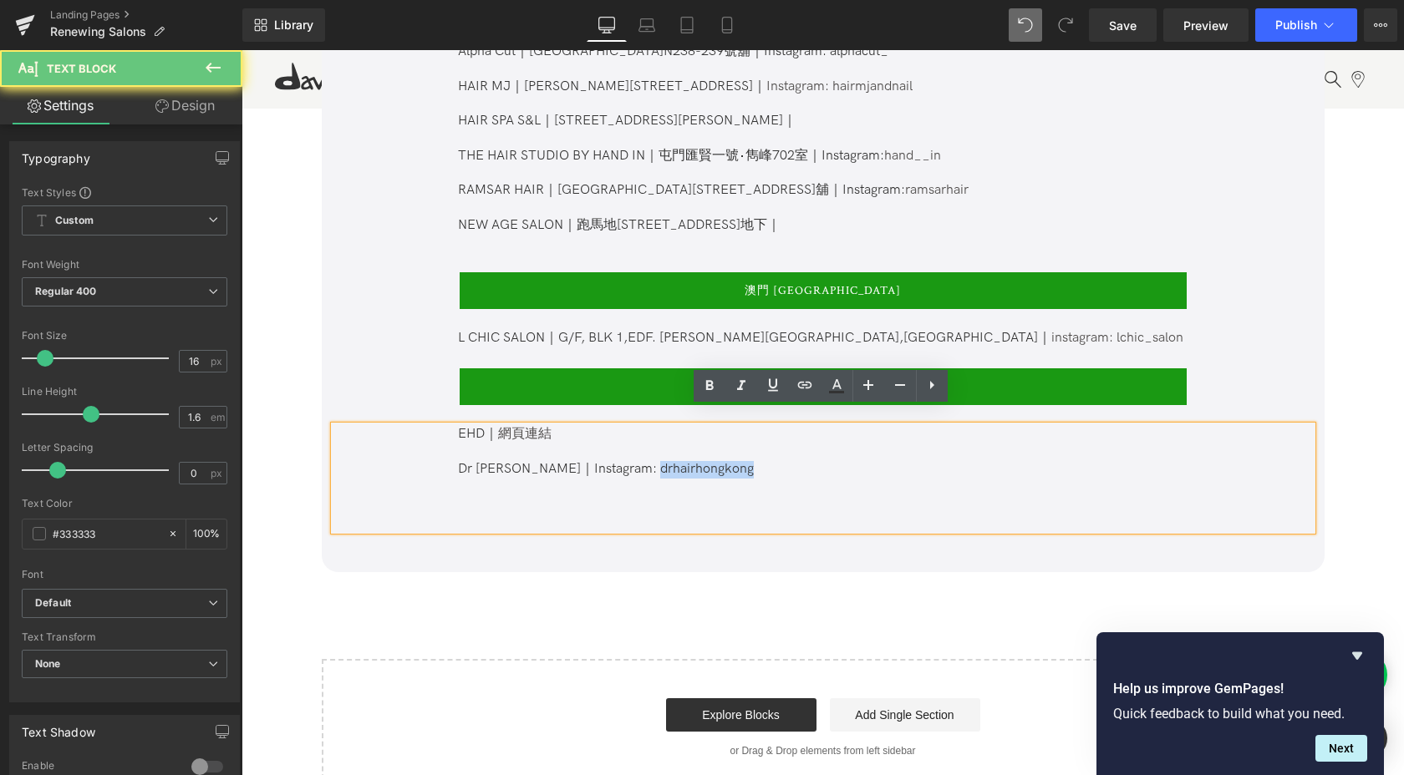
click at [691, 461] on p "Dr [PERSON_NAME]｜Instagram: drhairhongkong" at bounding box center [822, 470] width 728 height 18
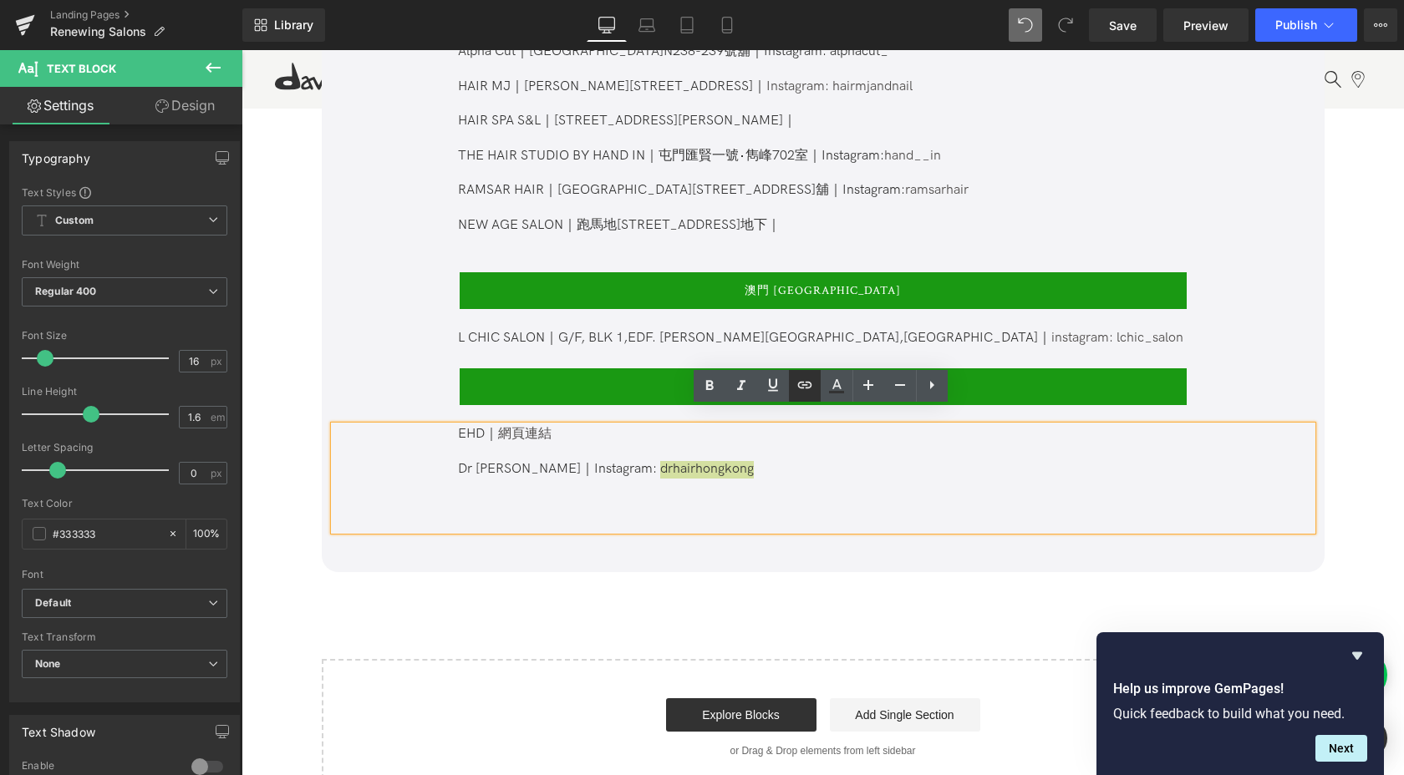
click at [808, 381] on icon at bounding box center [805, 385] width 20 height 20
click at [807, 497] on input "text" at bounding box center [735, 489] width 257 height 42
paste input "drhairhongkong"
click at [766, 478] on input "drhairhongkong" at bounding box center [735, 489] width 257 height 42
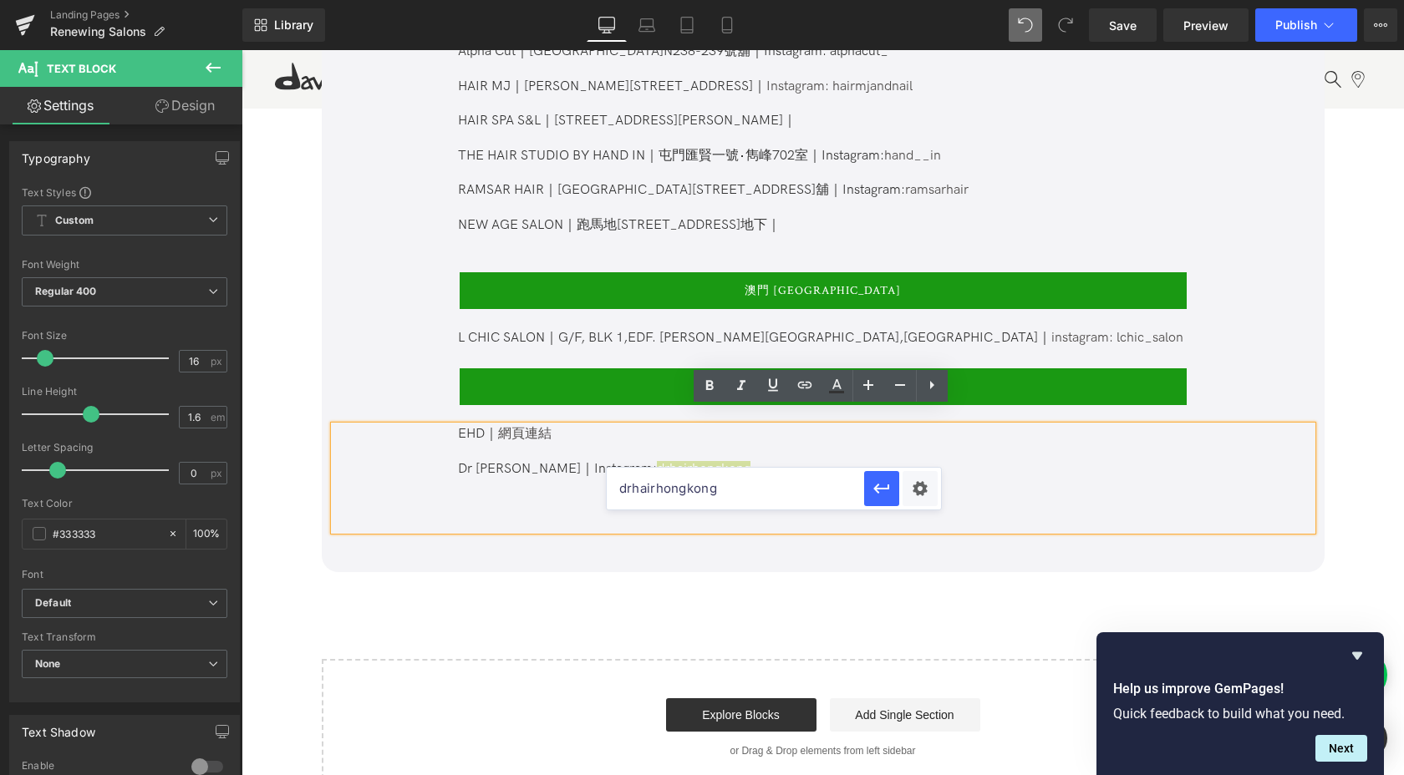
click at [766, 478] on input "drhairhongkong" at bounding box center [735, 489] width 257 height 42
paste input "[URL][DOMAIN_NAME]"
type input "[URL][DOMAIN_NAME]"
click at [881, 487] on icon "button" at bounding box center [881, 489] width 16 height 10
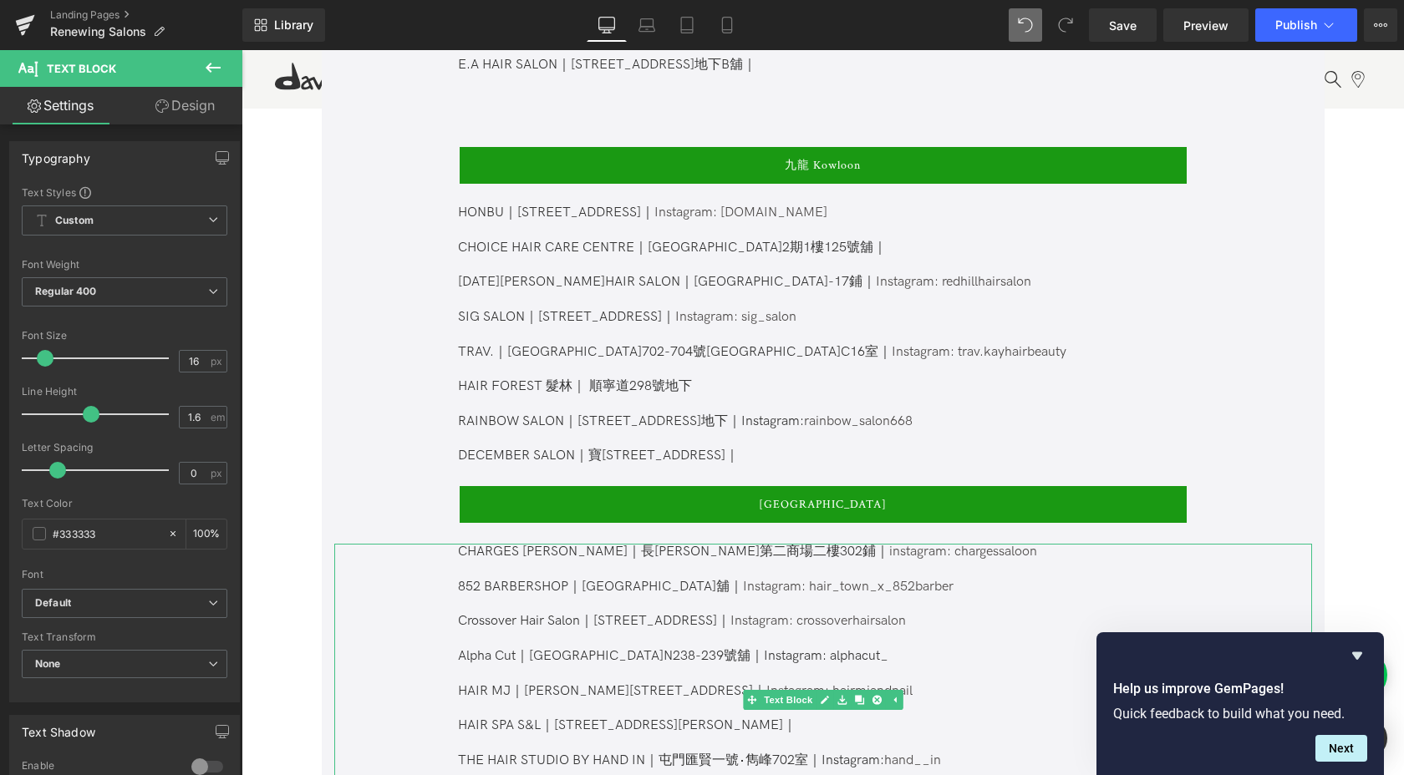
scroll to position [1787, 0]
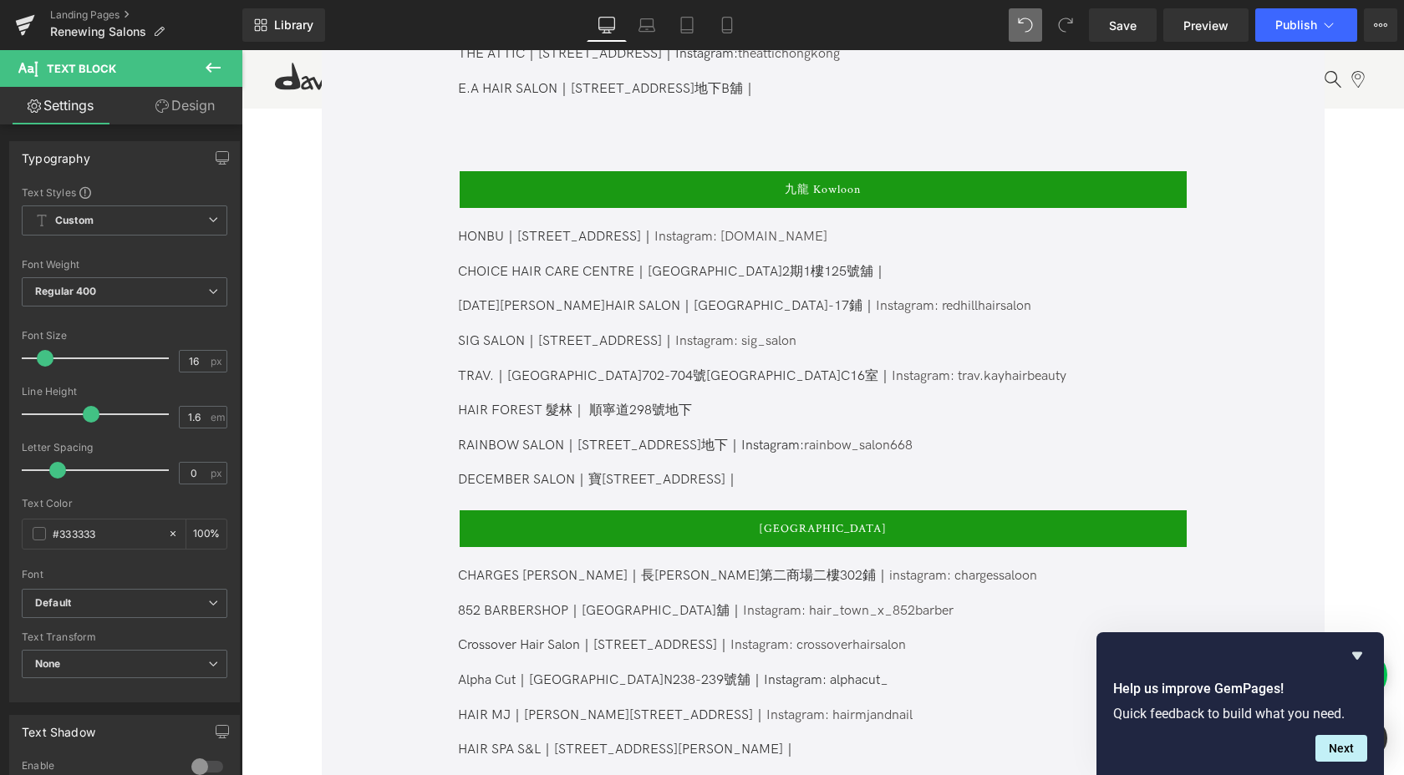
click at [830, 472] on p "DECEMBER SALON｜寶[STREET_ADDRESS]｜" at bounding box center [822, 481] width 728 height 18
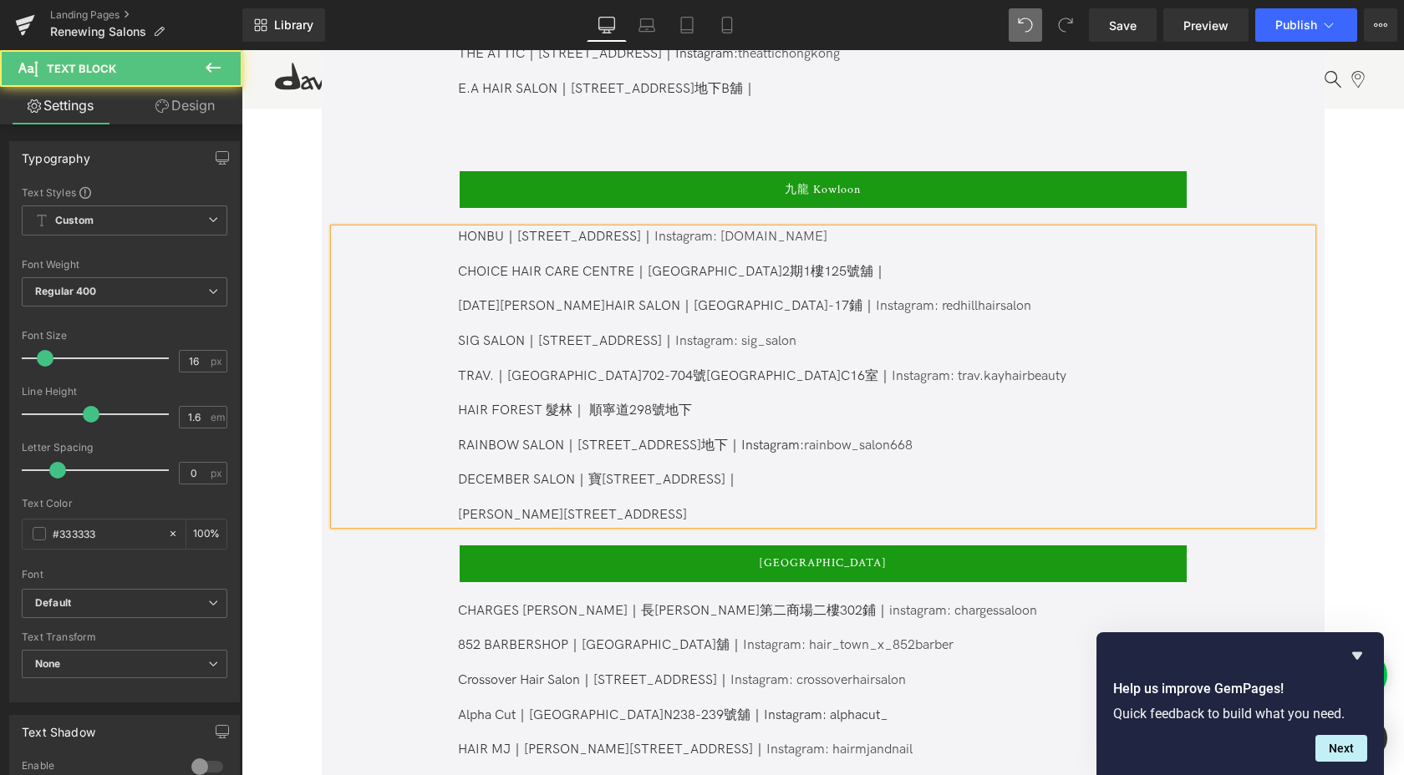
click at [460, 507] on p "[PERSON_NAME][STREET_ADDRESS]" at bounding box center [822, 516] width 728 height 18
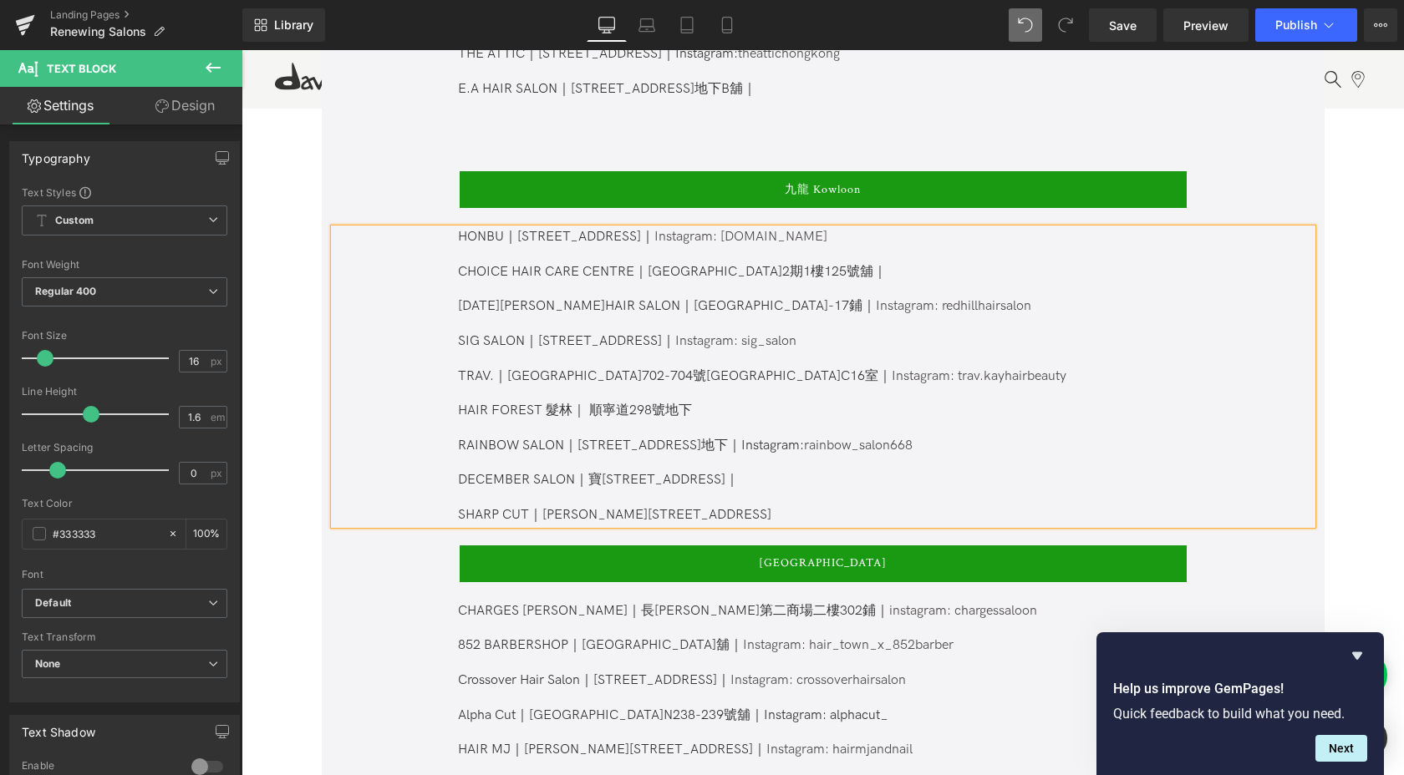
click at [642, 490] on p at bounding box center [822, 499] width 728 height 18
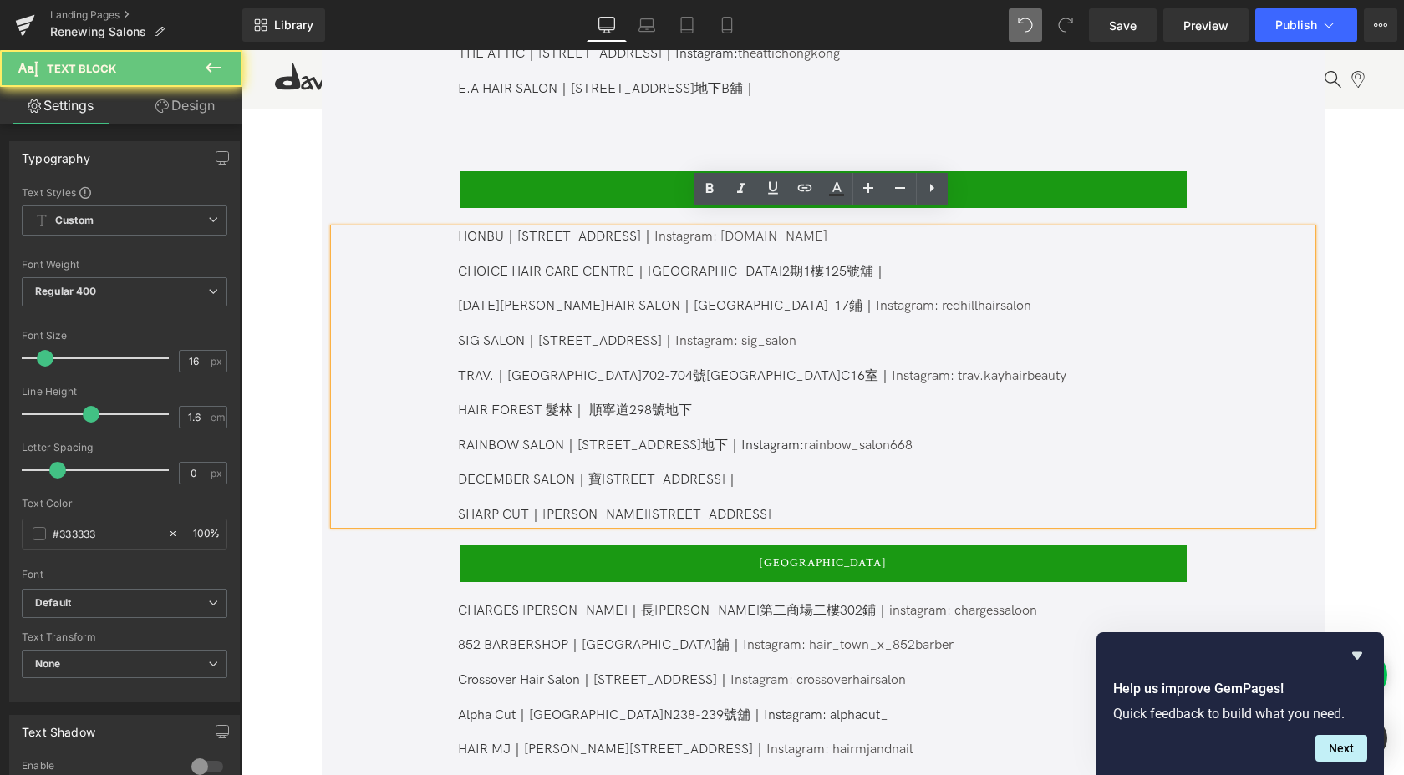
click at [652, 507] on p "SHARP CUT｜ [PERSON_NAME][STREET_ADDRESS]" at bounding box center [822, 516] width 728 height 18
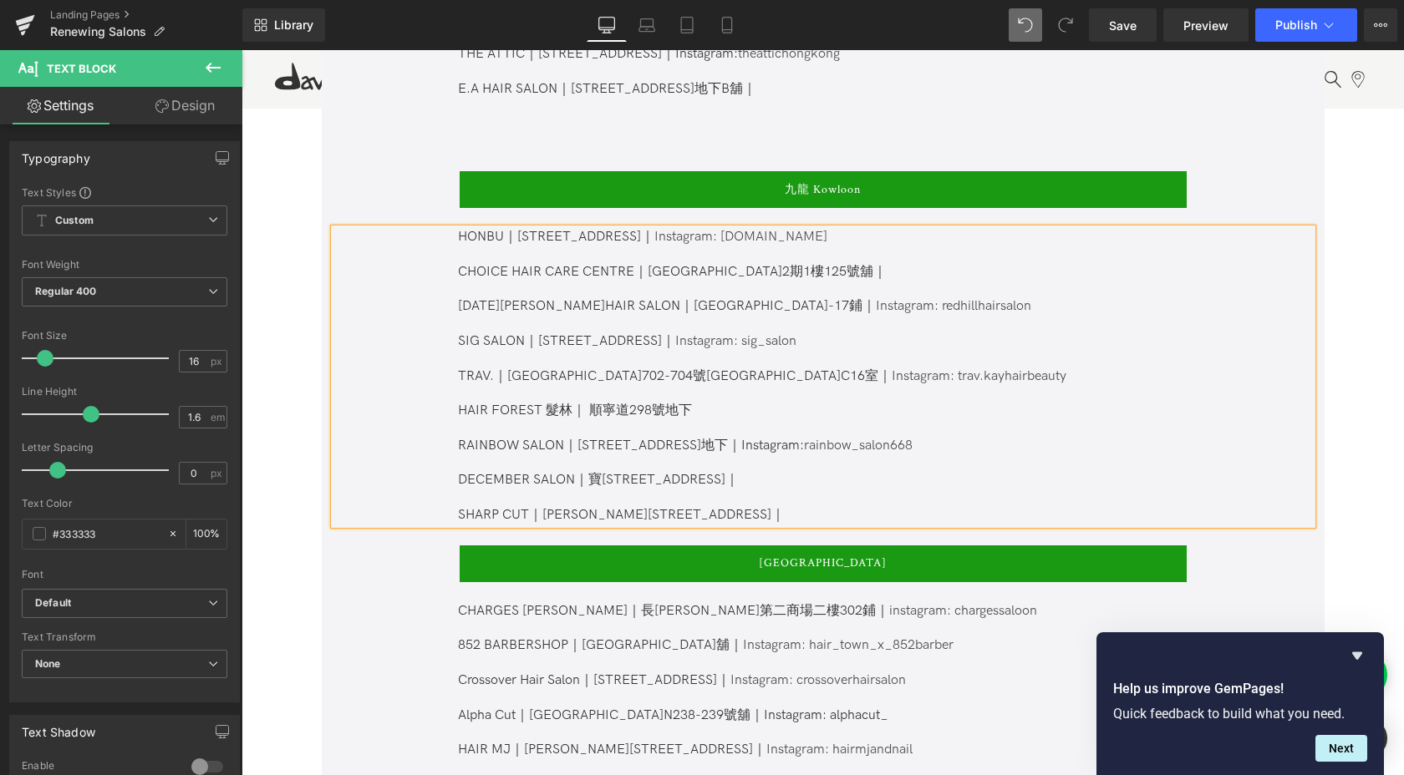
click at [627, 507] on span "[PERSON_NAME][STREET_ADDRESS]｜" at bounding box center [663, 515] width 242 height 16
click at [932, 507] on p "SHARP CUT｜ [PERSON_NAME][STREET_ADDRESS][PERSON_NAME]｜" at bounding box center [822, 516] width 728 height 18
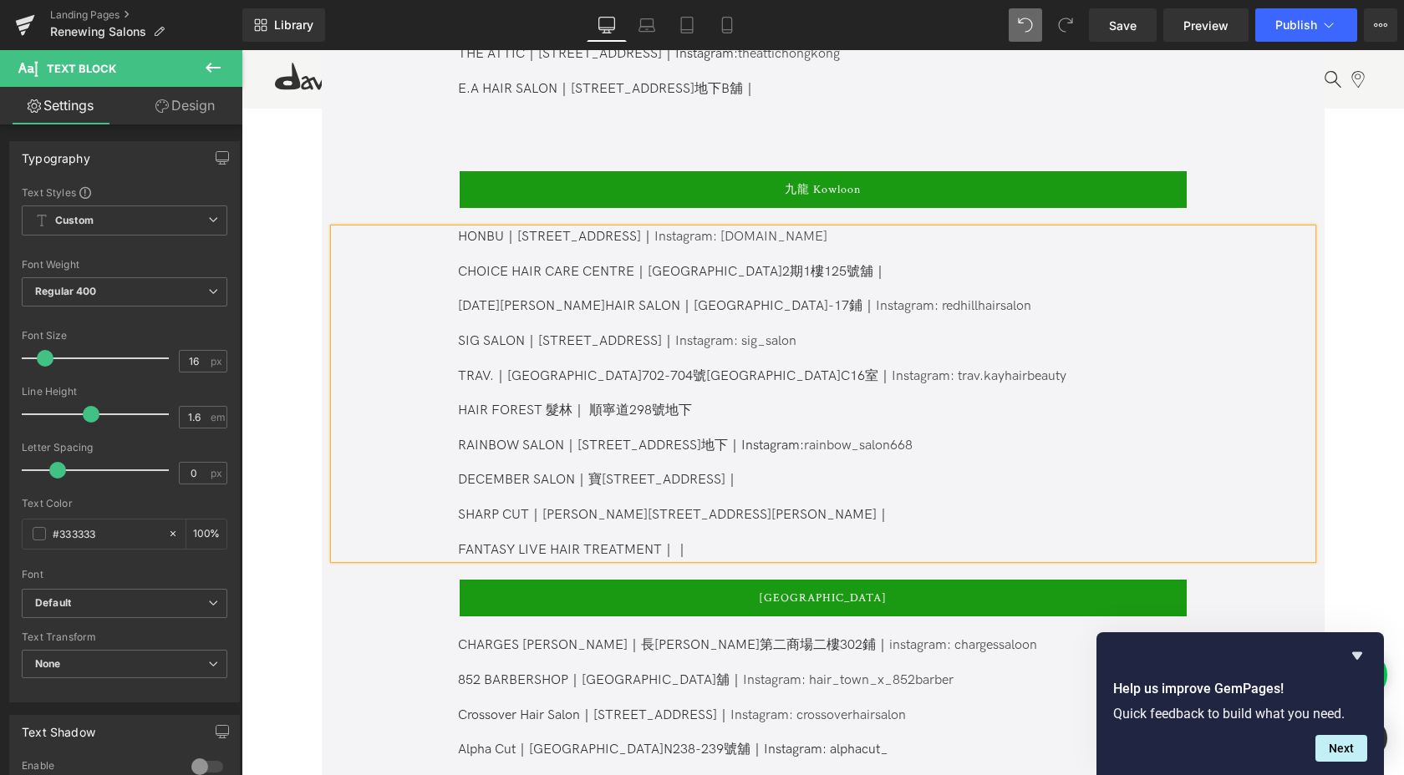
click at [675, 533] on span "[PERSON_NAME][STREET_ADDRESS][GEOGRAPHIC_DATA][PERSON_NAME]｜ FANTASY LIVE HAIR …" at bounding box center [674, 532] width 432 height 51
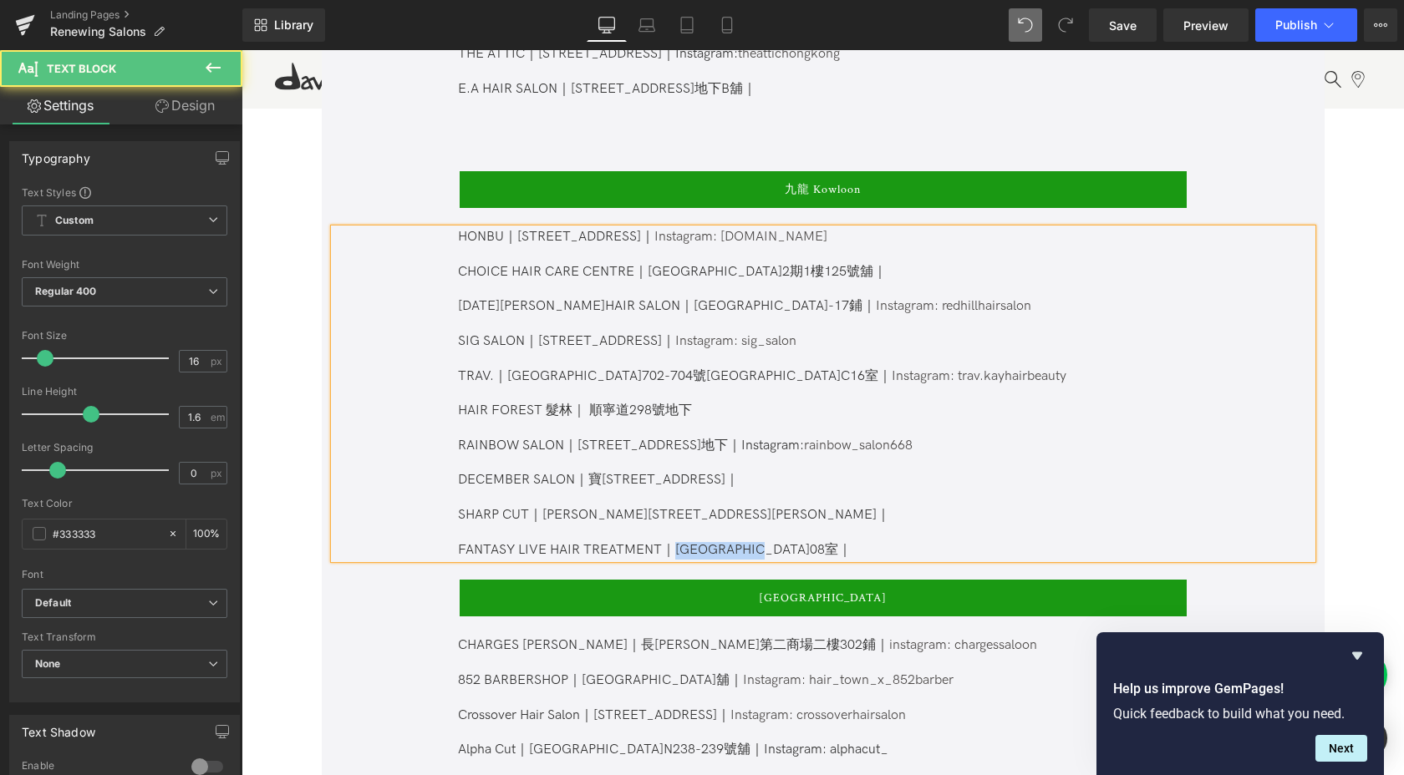
drag, startPoint x: 673, startPoint y: 535, endPoint x: 794, endPoint y: 531, distance: 121.2
click at [794, 531] on span "[PERSON_NAME][STREET_ADDRESS][GEOGRAPHIC_DATA][PERSON_NAME]｜ FANTASY LIVE HAIR …" at bounding box center [674, 532] width 432 height 51
click at [897, 534] on span "[PERSON_NAME][STREET_ADDRESS][GEOGRAPHIC_DATA][PERSON_NAME]｜ FANTASY LIVE HAIR …" at bounding box center [711, 532] width 507 height 51
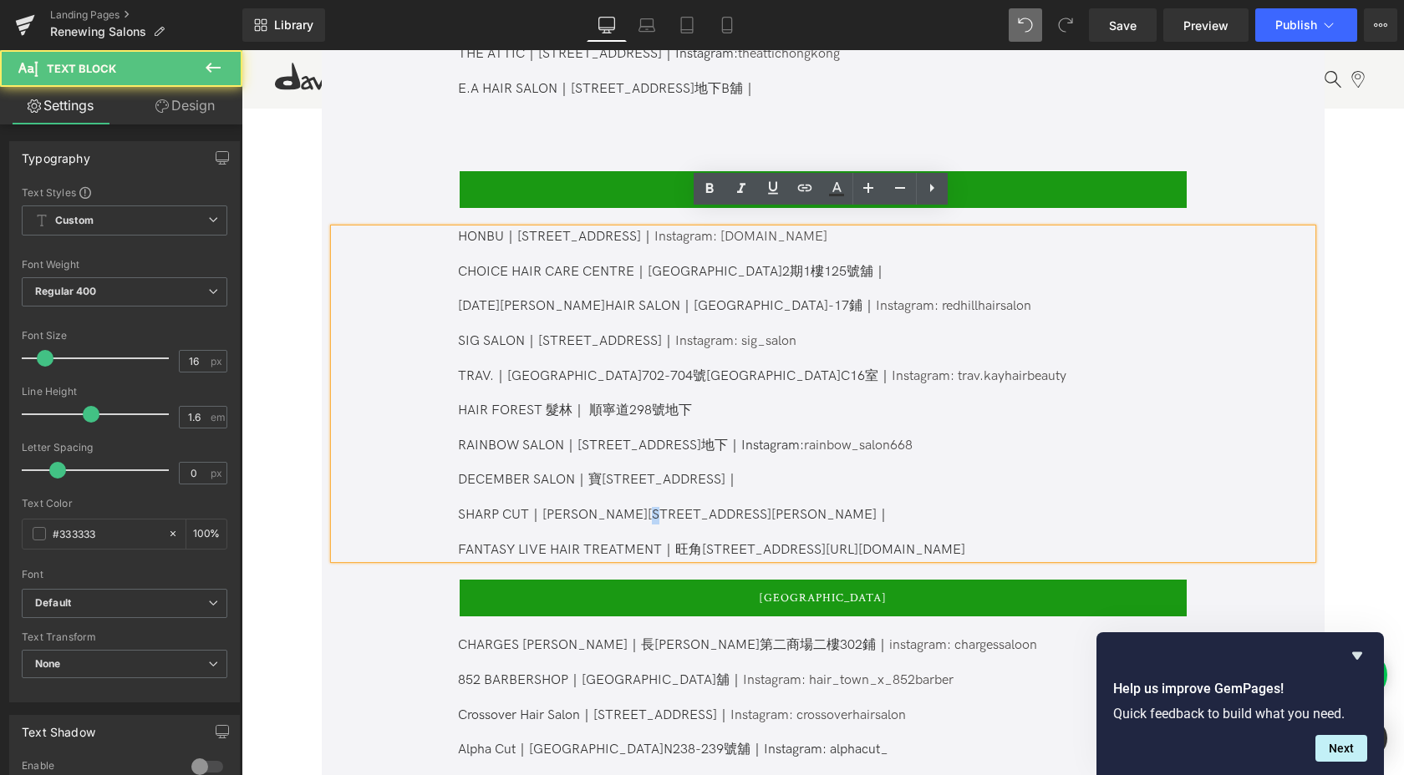
drag, startPoint x: 711, startPoint y: 492, endPoint x: 727, endPoint y: 492, distance: 15.9
click at [727, 507] on p "SHARP CUT｜ [PERSON_NAME][STREET_ADDRESS][GEOGRAPHIC_DATA][PERSON_NAME]｜ FANTASY…" at bounding box center [822, 533] width 728 height 52
click at [894, 531] on span "[PERSON_NAME][STREET_ADDRESS][GEOGRAPHIC_DATA][PERSON_NAME]｜ FANTASY LIVE HAIR …" at bounding box center [711, 532] width 507 height 51
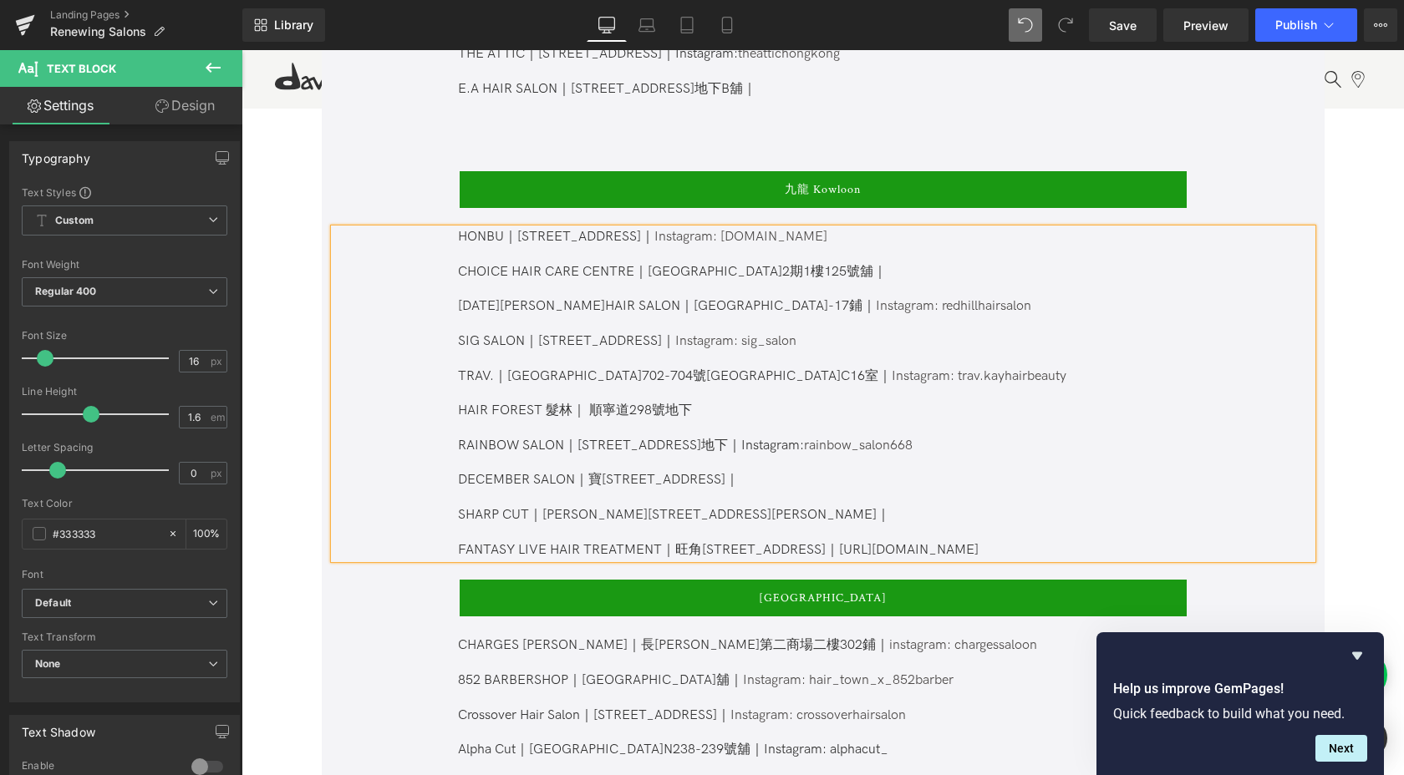
drag, startPoint x: 908, startPoint y: 533, endPoint x: 1082, endPoint y: 542, distance: 174.0
click at [1082, 542] on p "SHARP CUT｜ [PERSON_NAME][STREET_ADDRESS][GEOGRAPHIC_DATA][PERSON_NAME]｜ FANTASY…" at bounding box center [822, 533] width 728 height 52
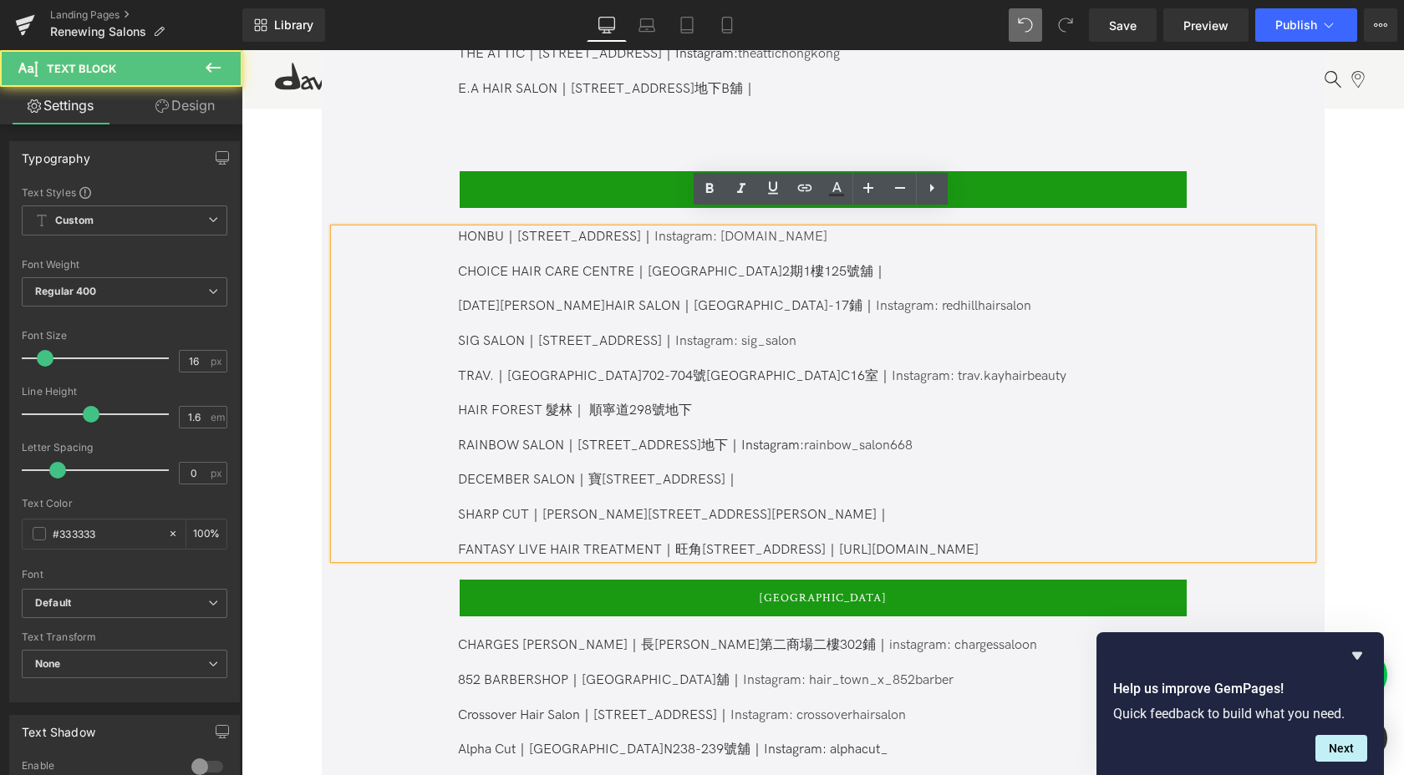
click at [1077, 550] on p "SHARP CUT｜ [PERSON_NAME][STREET_ADDRESS][GEOGRAPHIC_DATA][PERSON_NAME]｜ FANTASY…" at bounding box center [822, 533] width 728 height 52
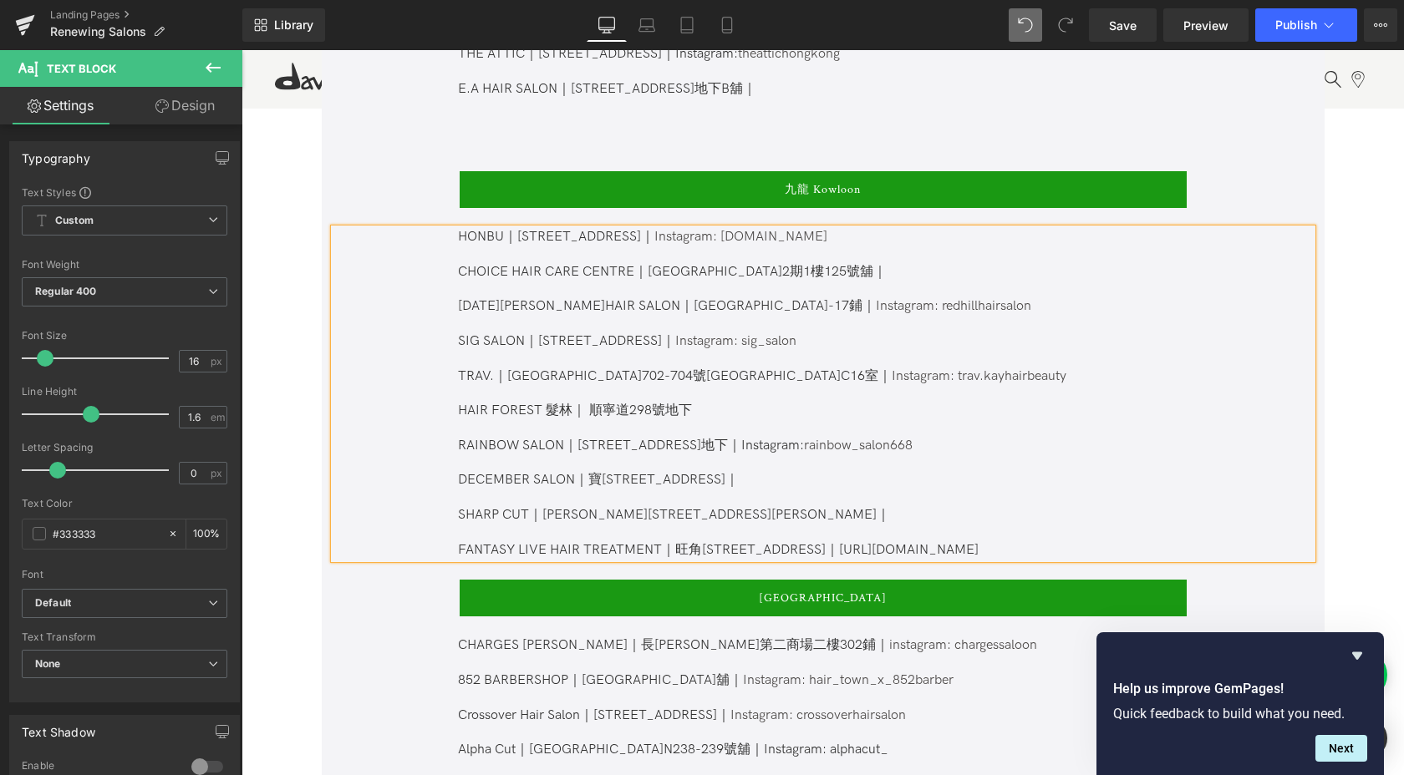
drag, startPoint x: 1175, startPoint y: 531, endPoint x: 1079, endPoint y: 529, distance: 95.3
click at [978, 529] on span "[PERSON_NAME][STREET_ADDRESS][GEOGRAPHIC_DATA][PERSON_NAME]｜ FANTASY LIVE HAIR …" at bounding box center [718, 532] width 520 height 51
click at [1216, 537] on div "HONBU｜[STREET_ADDRESS]｜ Instagram: [DOMAIN_NAME] CHOICE HAIR CARE CENTRE｜[STREE…" at bounding box center [822, 394] width 977 height 330
drag, startPoint x: 1226, startPoint y: 532, endPoint x: 908, endPoint y: 531, distance: 318.3
click at [908, 531] on div "HONBU｜[STREET_ADDRESS]｜ Instagram: [DOMAIN_NAME] CHOICE HAIR CARE CENTRE｜[STREE…" at bounding box center [822, 394] width 977 height 330
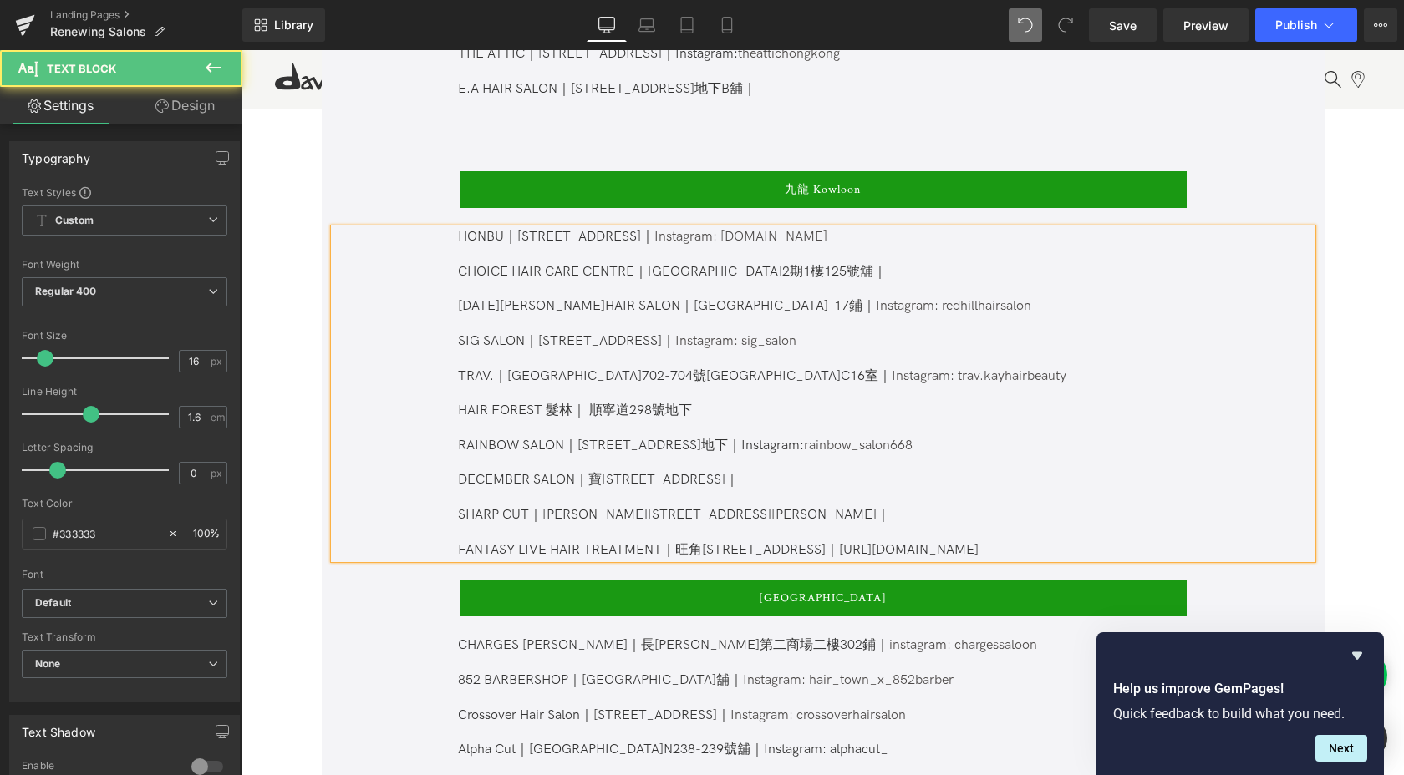
click at [978, 533] on span "[PERSON_NAME][STREET_ADDRESS][GEOGRAPHIC_DATA][PERSON_NAME]｜ FANTASY LIVE HAIR …" at bounding box center [718, 532] width 520 height 51
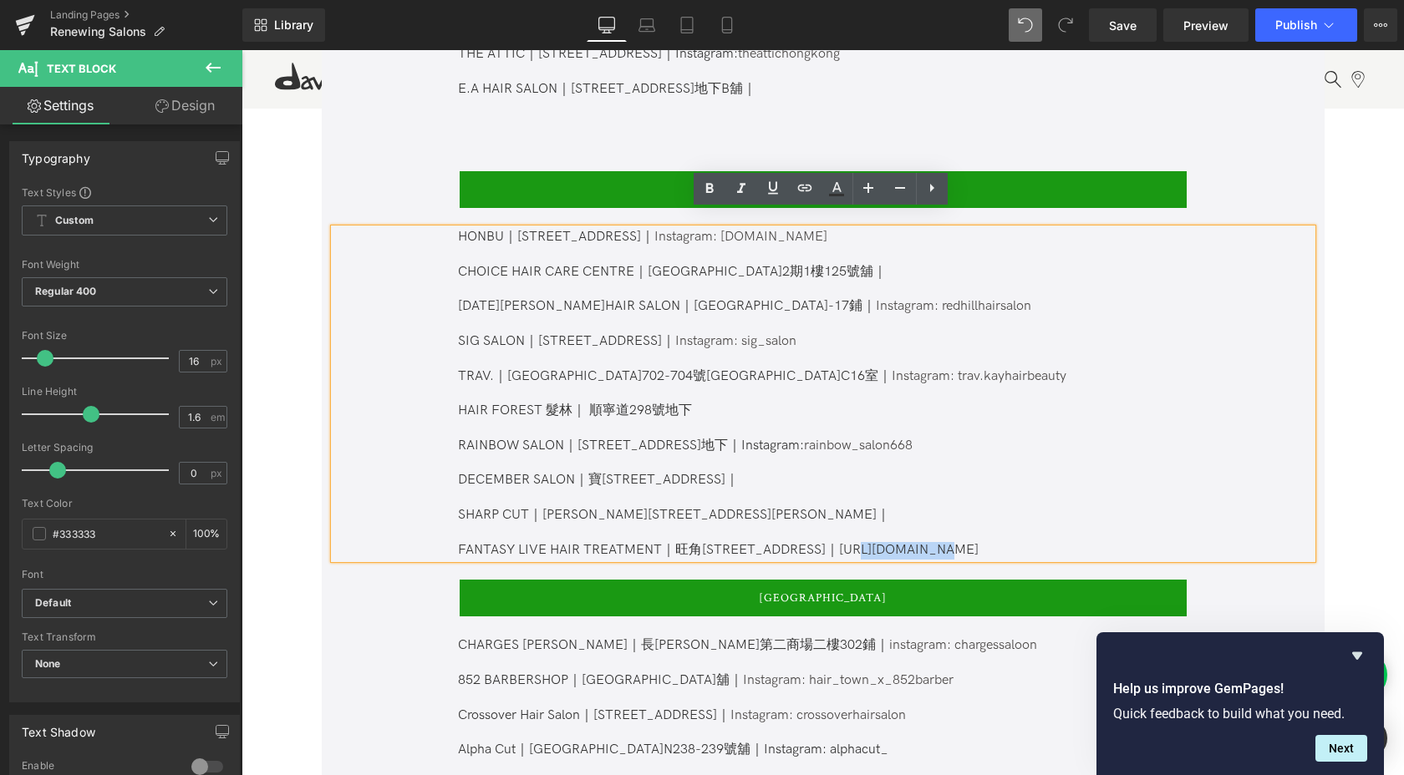
drag, startPoint x: 985, startPoint y: 533, endPoint x: 909, endPoint y: 531, distance: 76.0
click at [909, 531] on span "[PERSON_NAME][STREET_ADDRESS][GEOGRAPHIC_DATA][PERSON_NAME]｜ FANTASY LIVE HAIR …" at bounding box center [718, 532] width 520 height 51
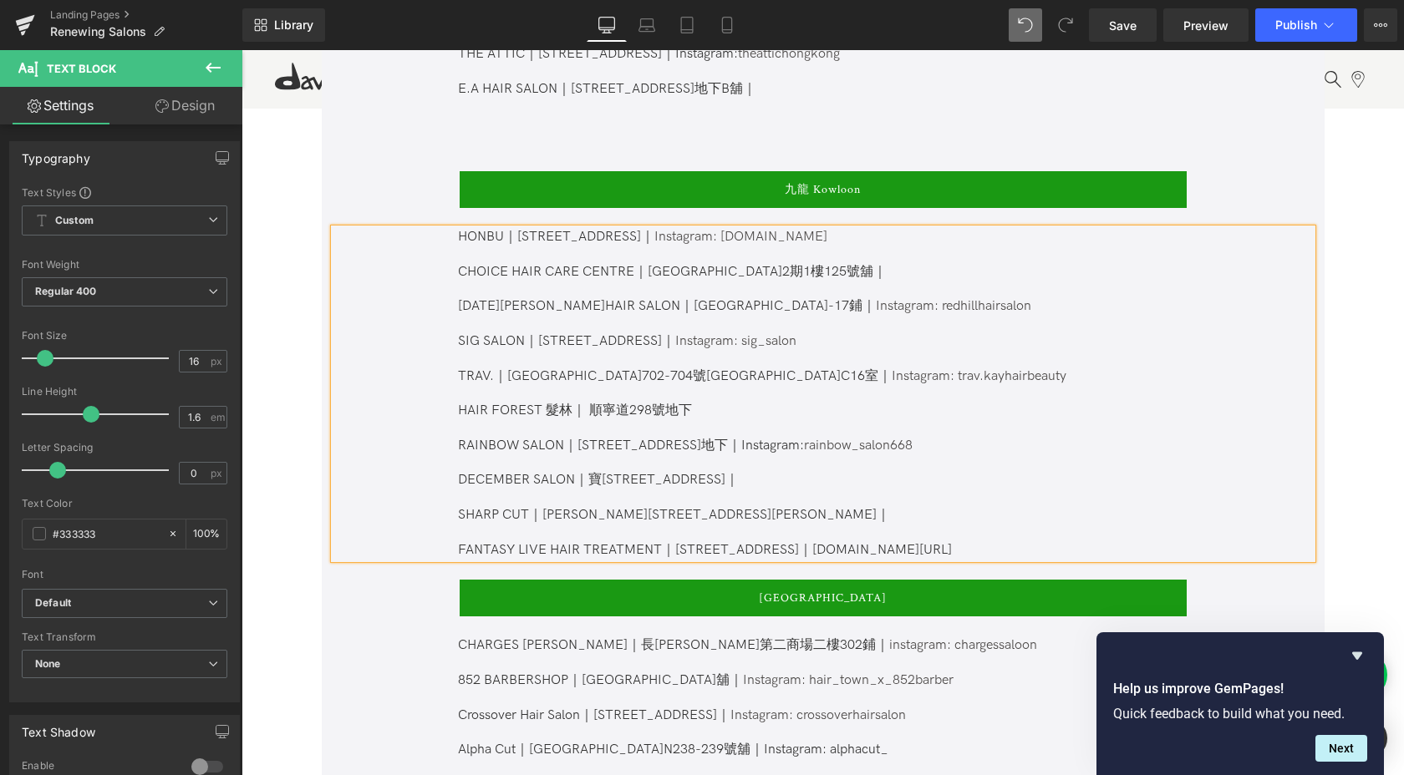
drag, startPoint x: 968, startPoint y: 533, endPoint x: 1001, endPoint y: 535, distance: 32.6
click at [952, 535] on span "[PERSON_NAME][STREET_ADDRESS][PERSON_NAME]｜ FANTASY LIVE HAIR TREATMENT｜[STREET…" at bounding box center [705, 532] width 494 height 51
click at [1113, 532] on p "SHARP CUT｜ [PERSON_NAME][STREET_ADDRESS][GEOGRAPHIC_DATA][PERSON_NAME]｜ FANTASY…" at bounding box center [822, 533] width 728 height 52
drag, startPoint x: 1080, startPoint y: 534, endPoint x: 975, endPoint y: 530, distance: 105.3
click at [975, 530] on p "SHARP CUT｜ [PERSON_NAME][STREET_ADDRESS][GEOGRAPHIC_DATA][PERSON_NAME]｜ FANTASY…" at bounding box center [822, 533] width 728 height 52
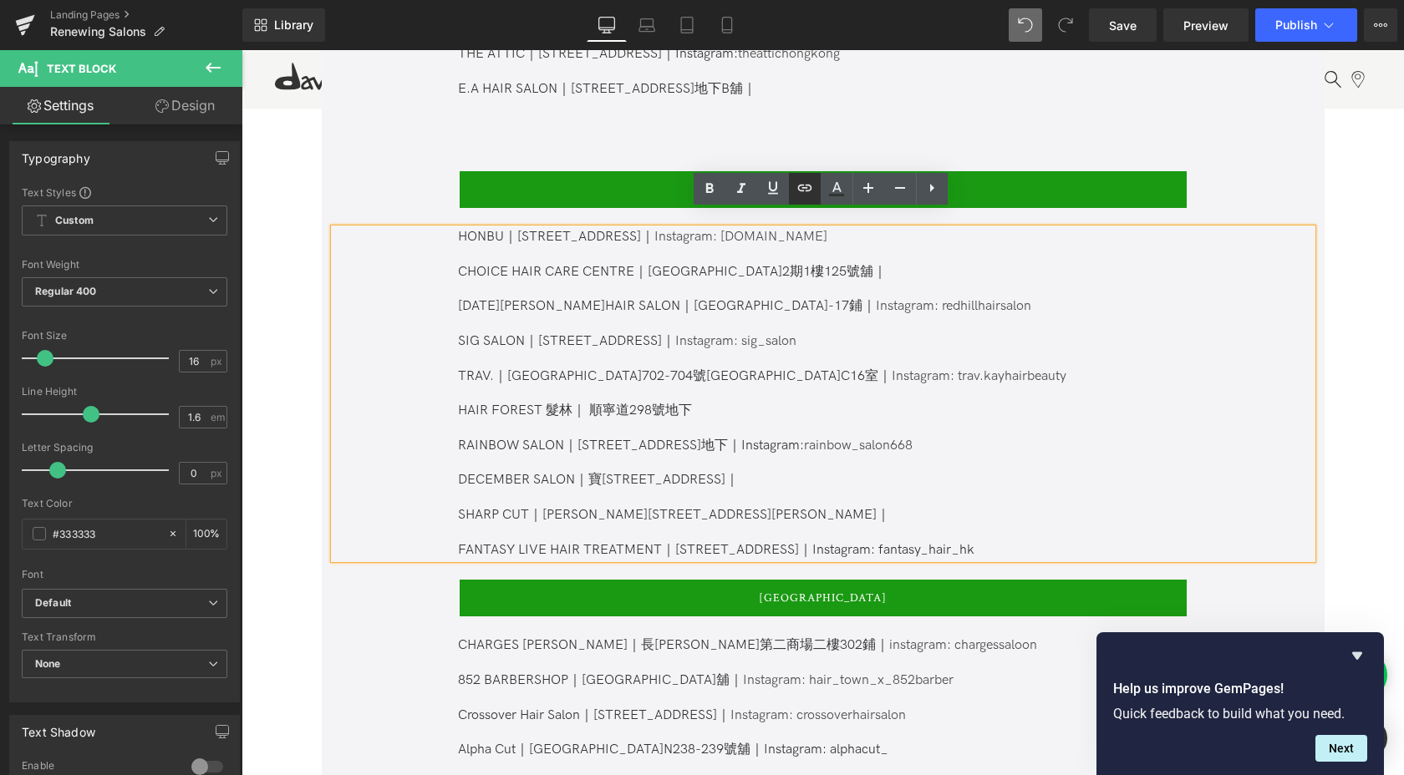
click at [805, 194] on icon at bounding box center [805, 188] width 20 height 20
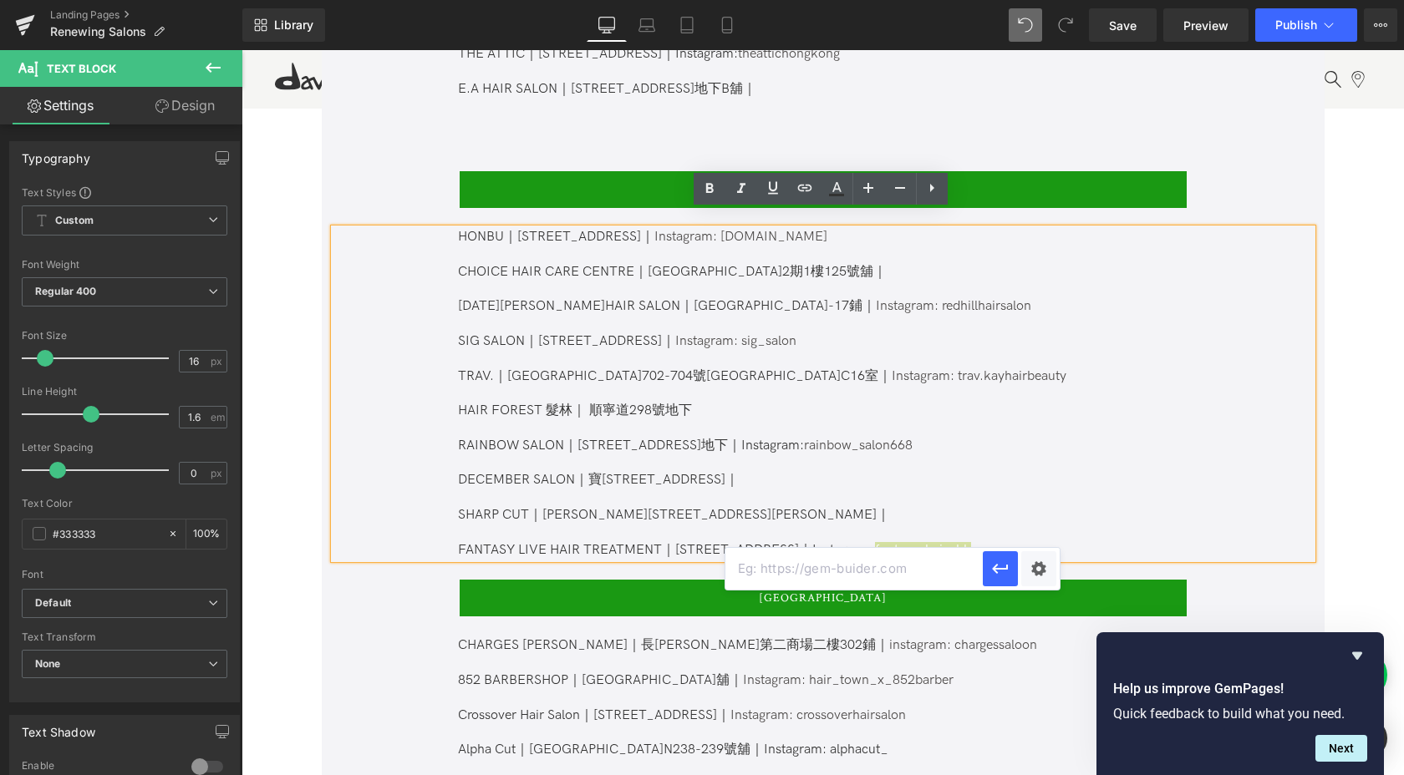
click at [899, 569] on input "text" at bounding box center [853, 569] width 257 height 42
paste input "[URL][DOMAIN_NAME]"
type input "[URL][DOMAIN_NAME]"
click at [1003, 576] on icon "button" at bounding box center [1000, 569] width 20 height 20
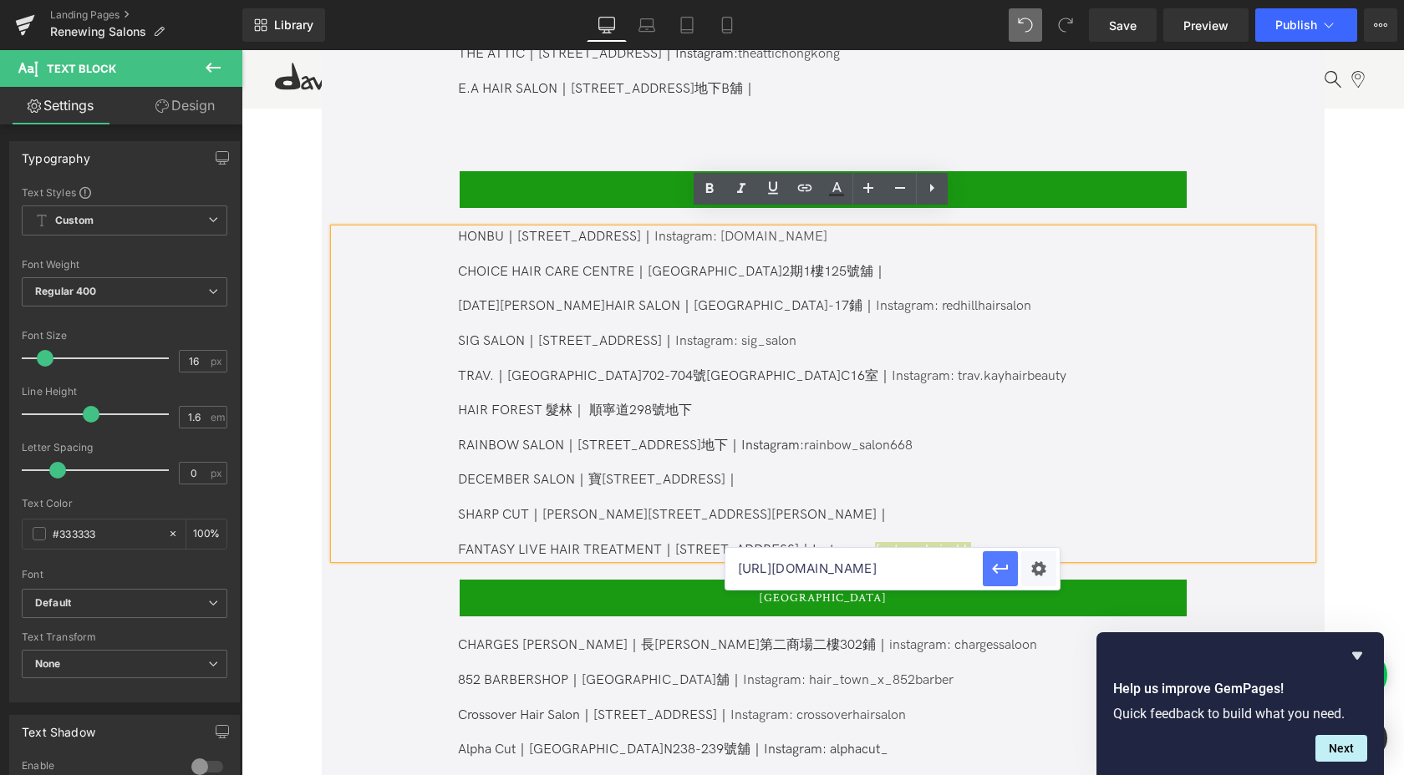
scroll to position [0, 0]
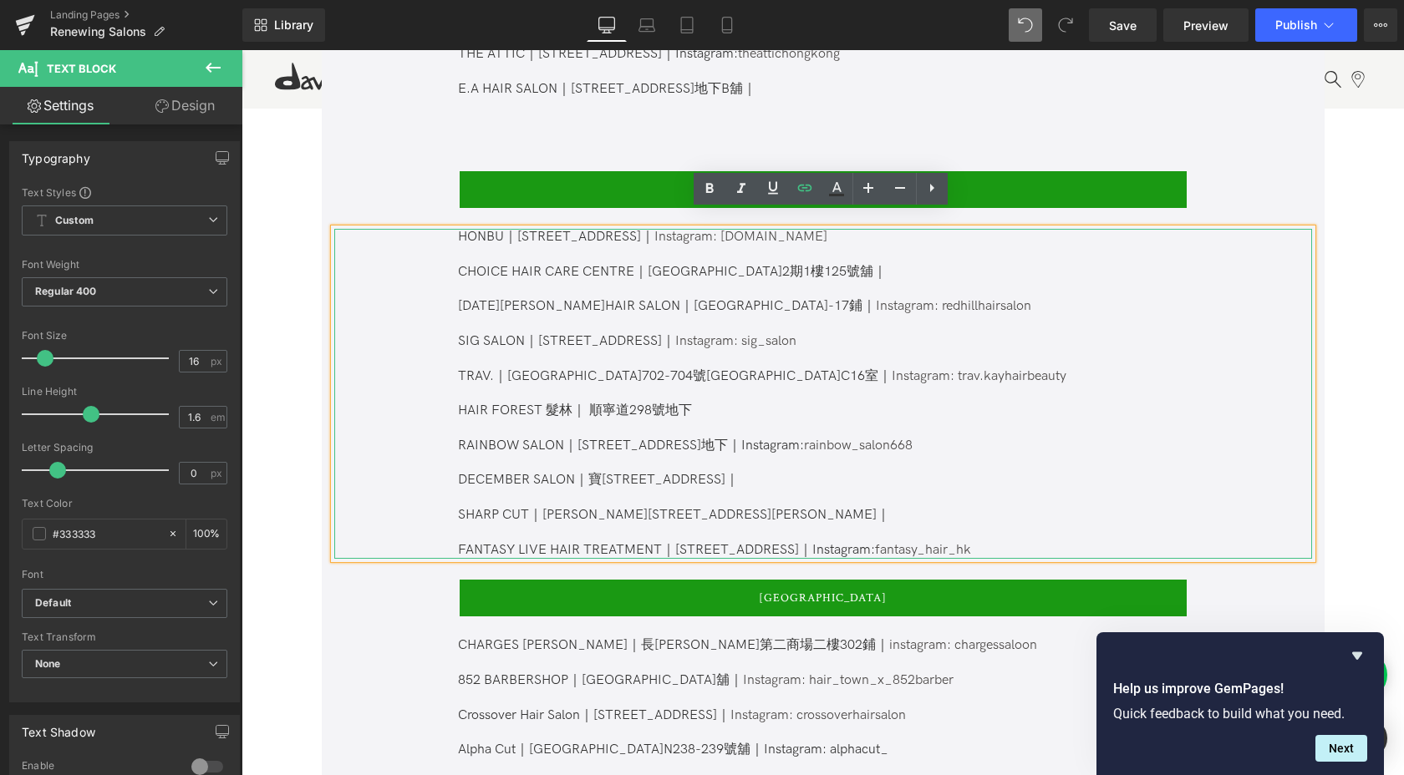
click at [1105, 530] on p "SHARP CUT｜ [PERSON_NAME][STREET_ADDRESS][GEOGRAPHIC_DATA][PERSON_NAME]｜ FANTASY…" at bounding box center [822, 533] width 728 height 52
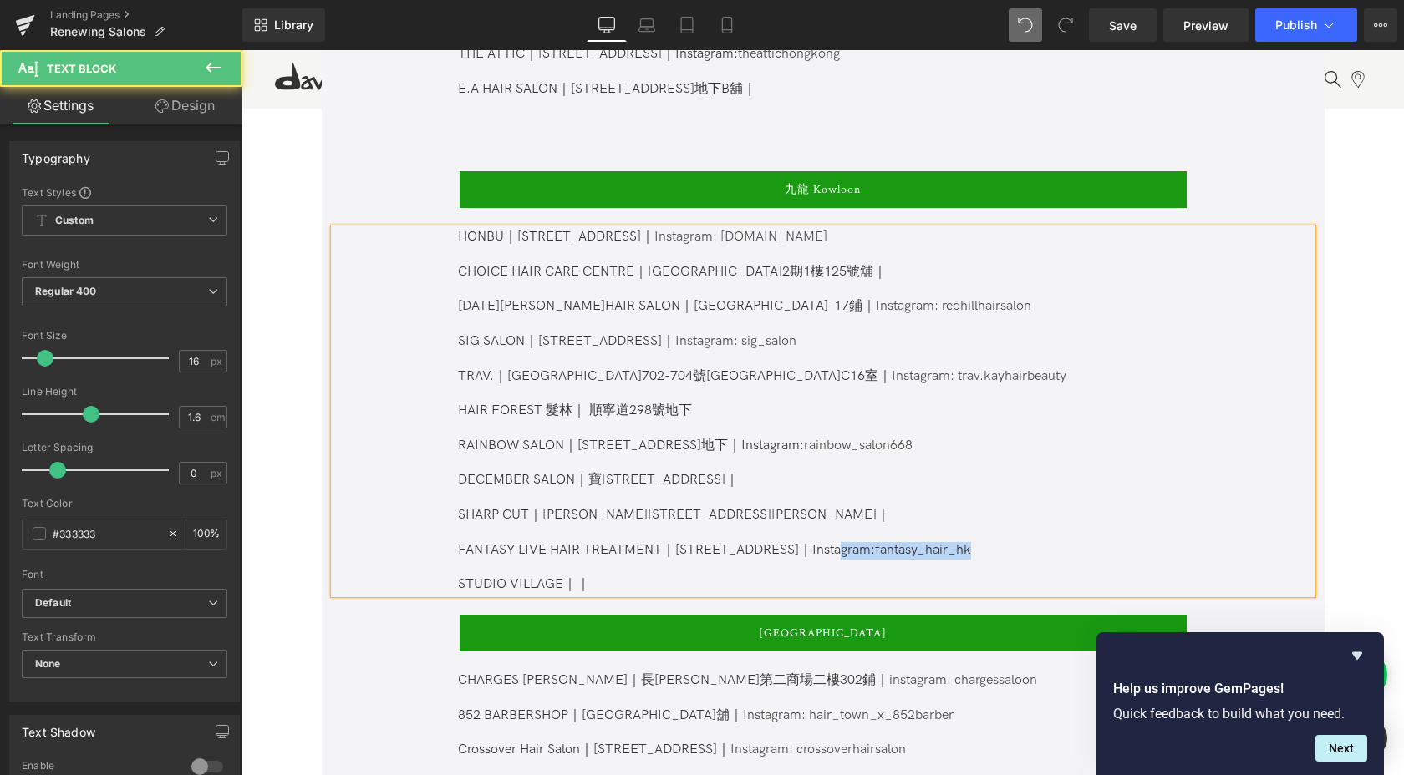
drag, startPoint x: 1109, startPoint y: 536, endPoint x: 910, endPoint y: 536, distance: 198.8
click at [910, 536] on p "SHARP CUT｜ [PERSON_NAME][STREET_ADDRESS][GEOGRAPHIC_DATA][PERSON_NAME]｜ FANTASY…" at bounding box center [822, 533] width 728 height 52
click at [790, 576] on p "STUDIO VILLAGE｜｜" at bounding box center [822, 585] width 728 height 18
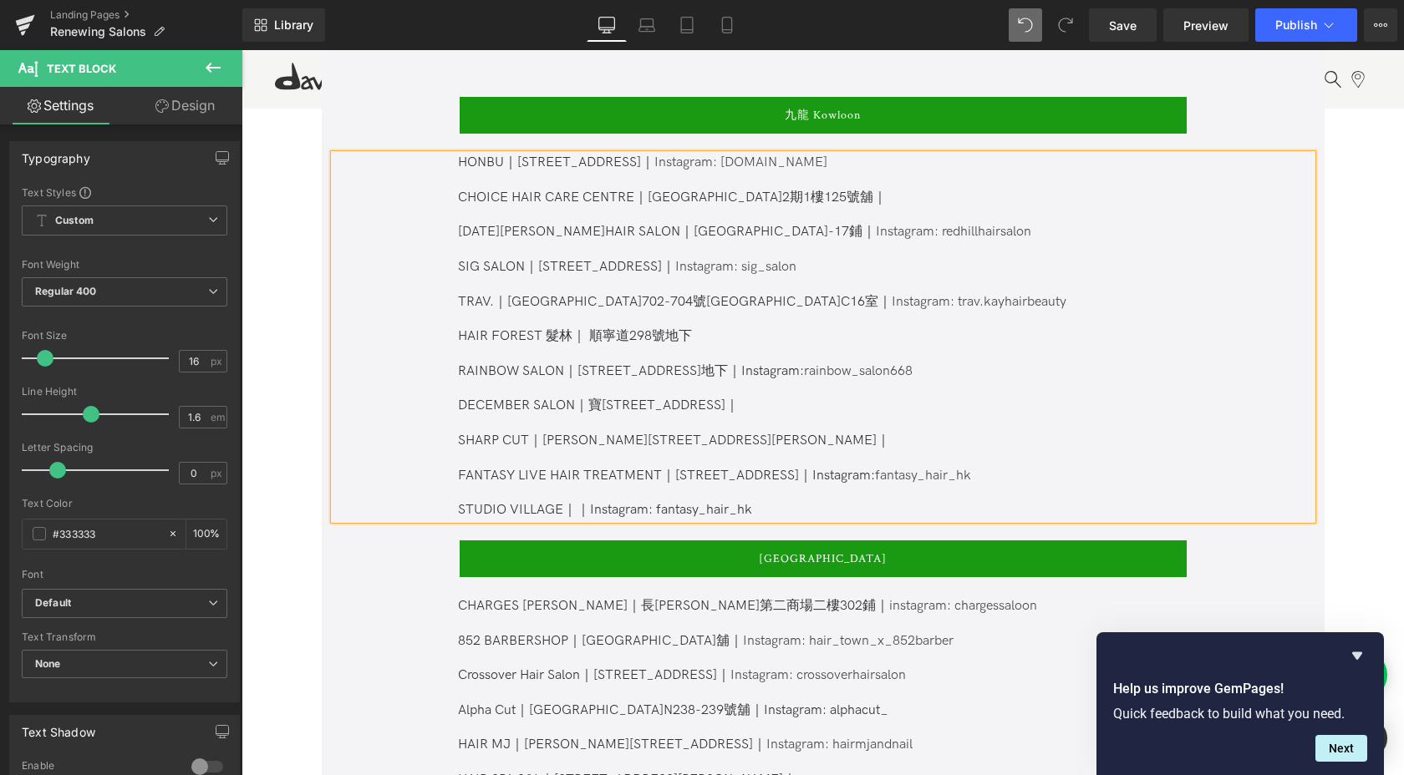
scroll to position [1871, 0]
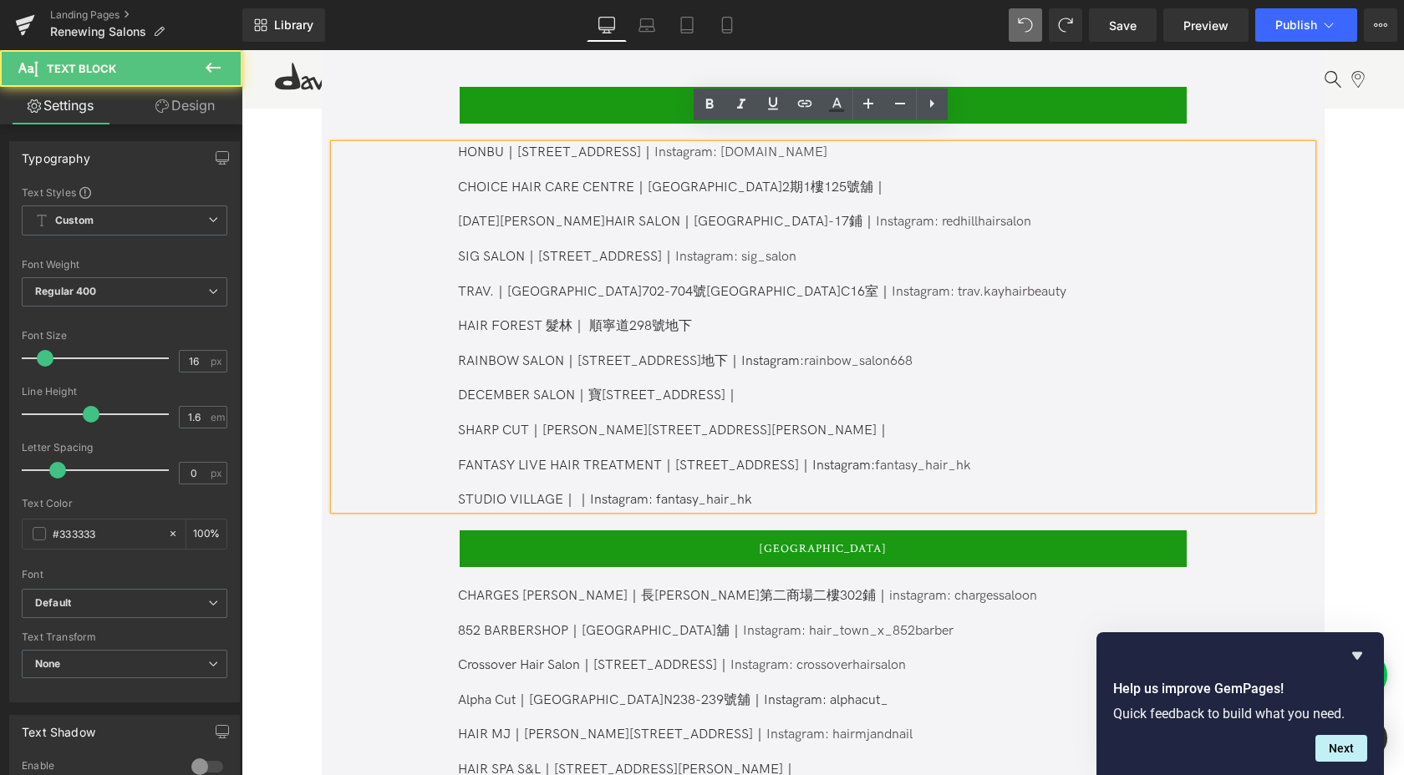
click at [573, 492] on p "STUDIO VILLAGE｜｜Instagram: fantasy_hair_hk" at bounding box center [822, 501] width 728 height 18
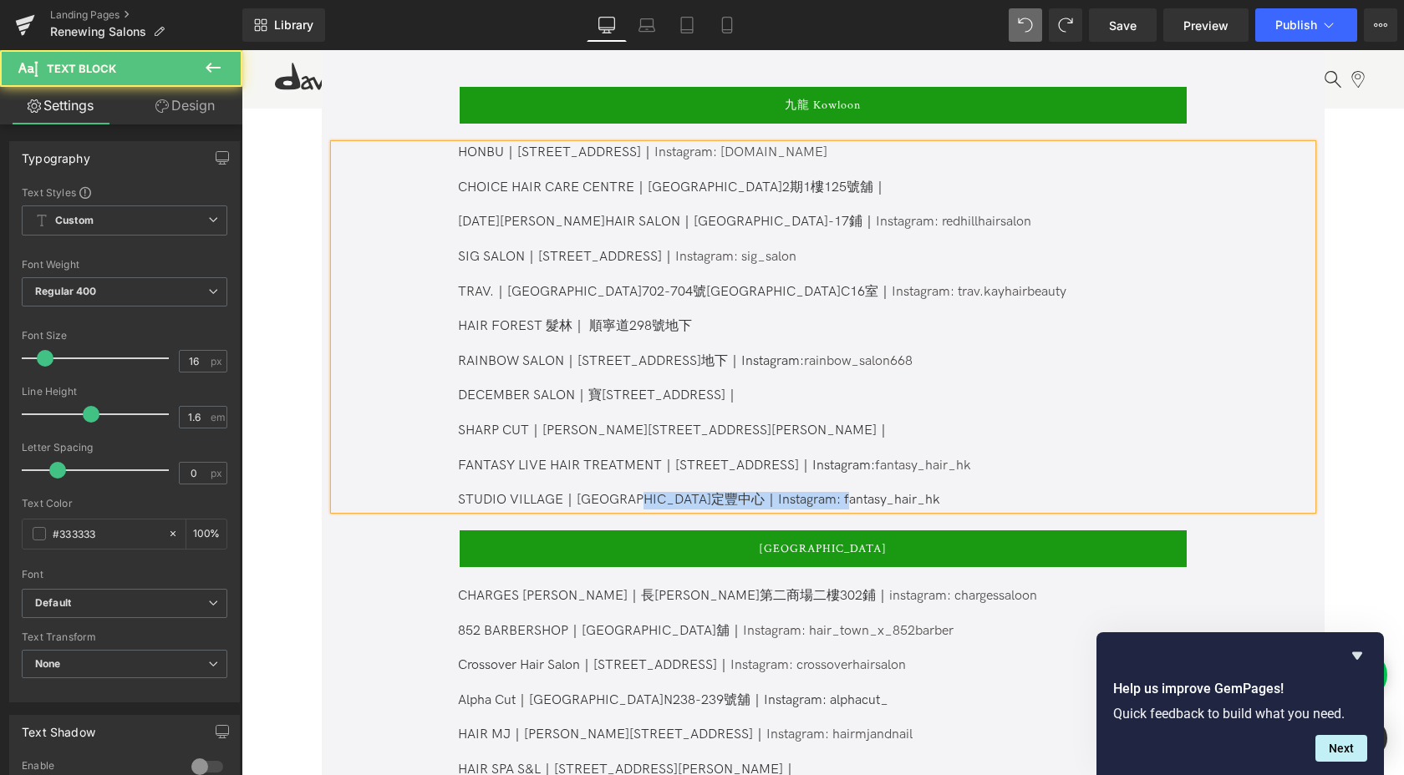
drag, startPoint x: 679, startPoint y: 484, endPoint x: 901, endPoint y: 482, distance: 222.2
click at [901, 492] on p "STUDIO VILLAGE｜[GEOGRAPHIC_DATA]定豐中心｜Instagram: fantasy_hair_hk" at bounding box center [822, 501] width 728 height 18
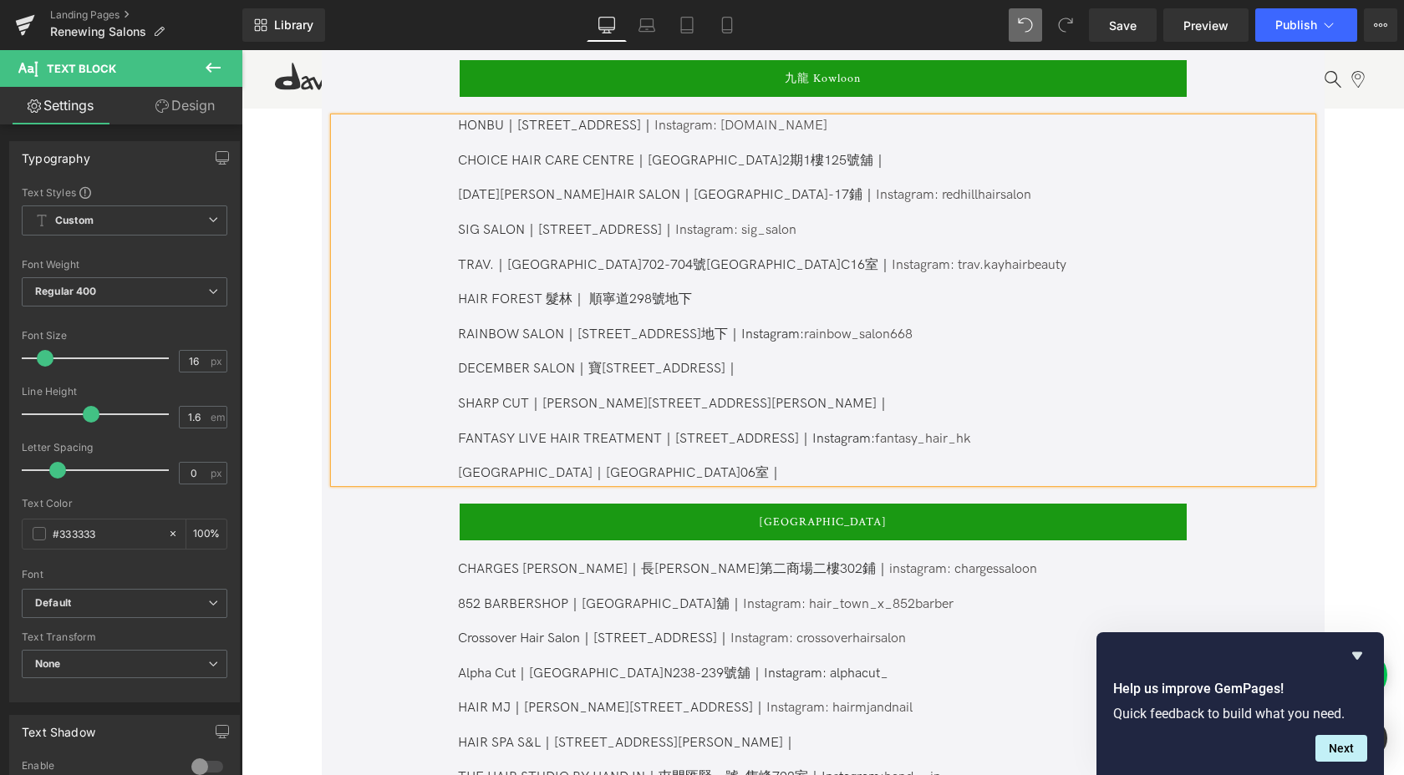
scroll to position [1866, 0]
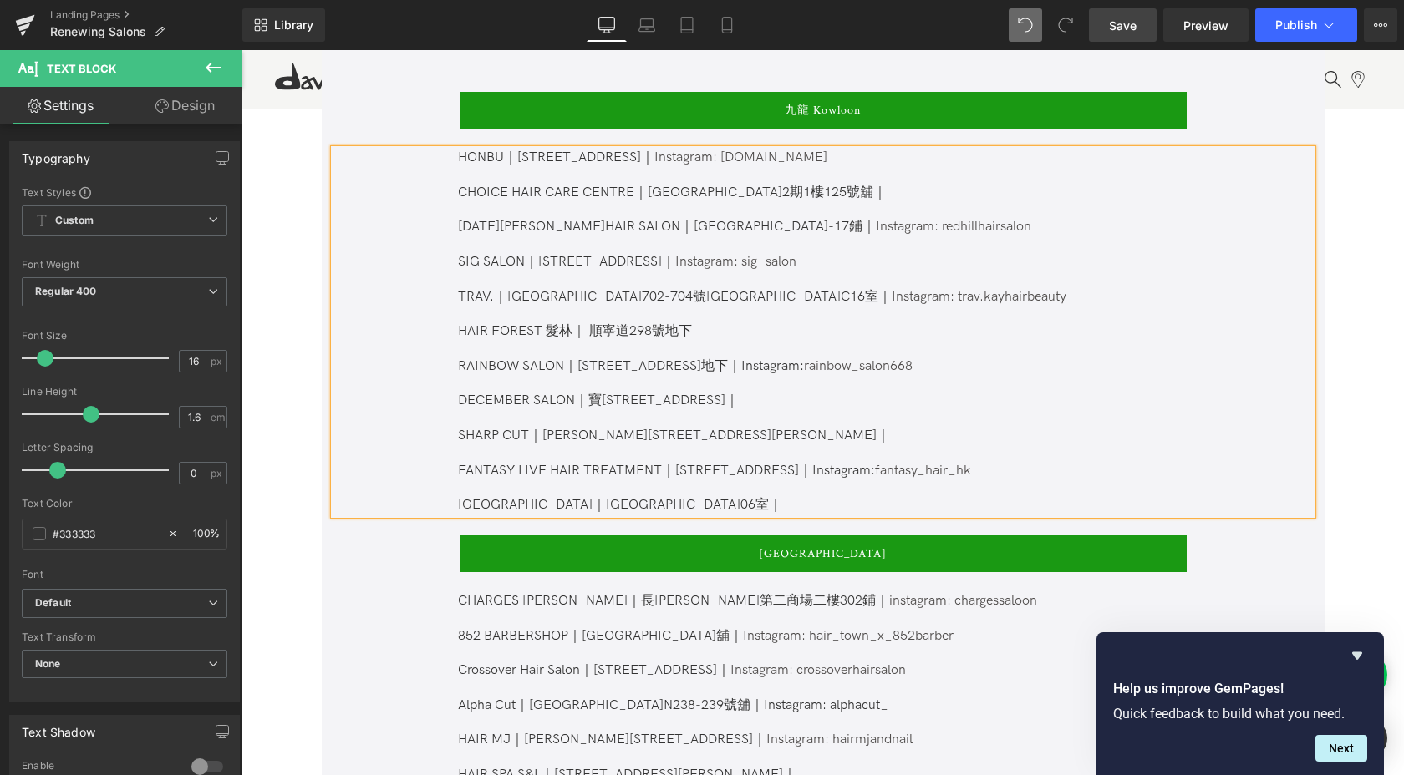
click at [1120, 21] on span "Save" at bounding box center [1123, 26] width 28 height 18
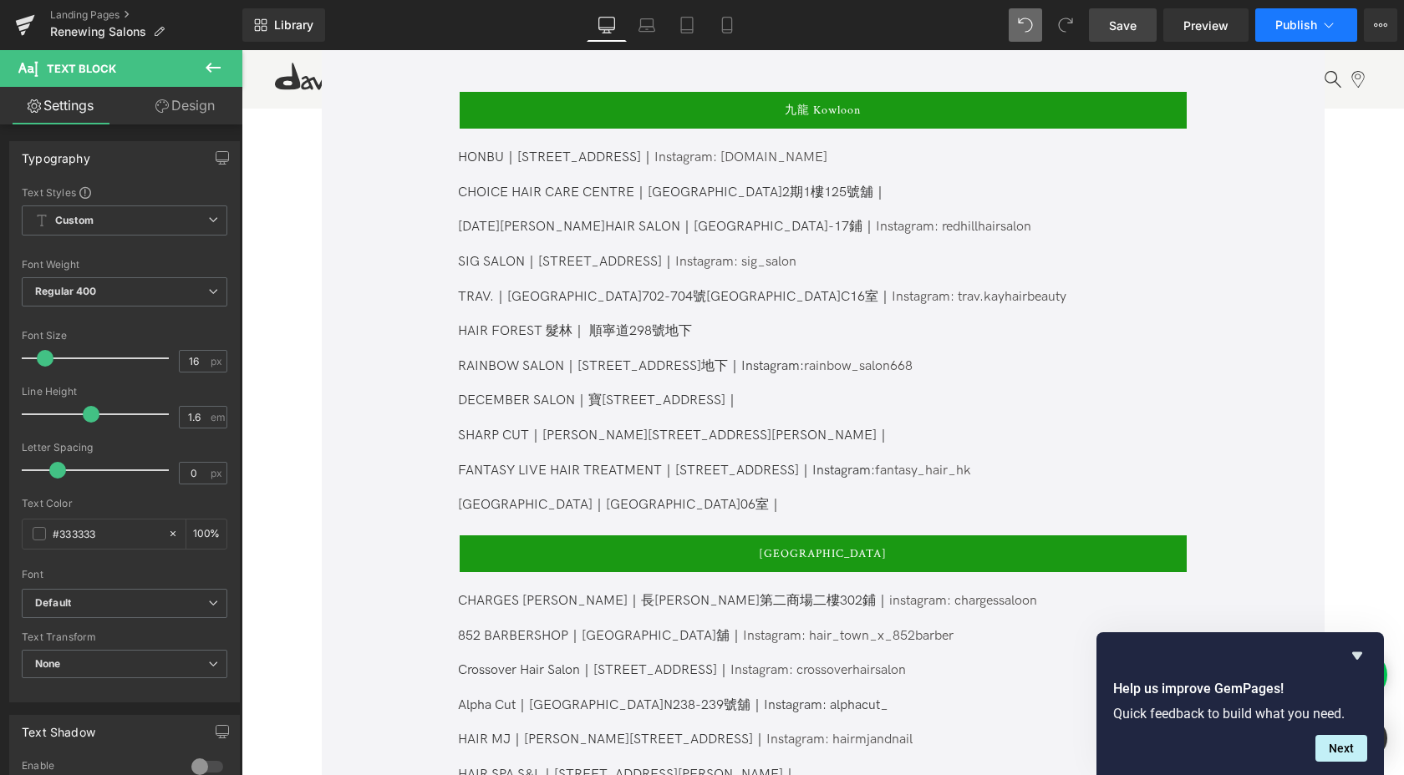
click at [1292, 30] on span "Publish" at bounding box center [1296, 24] width 42 height 13
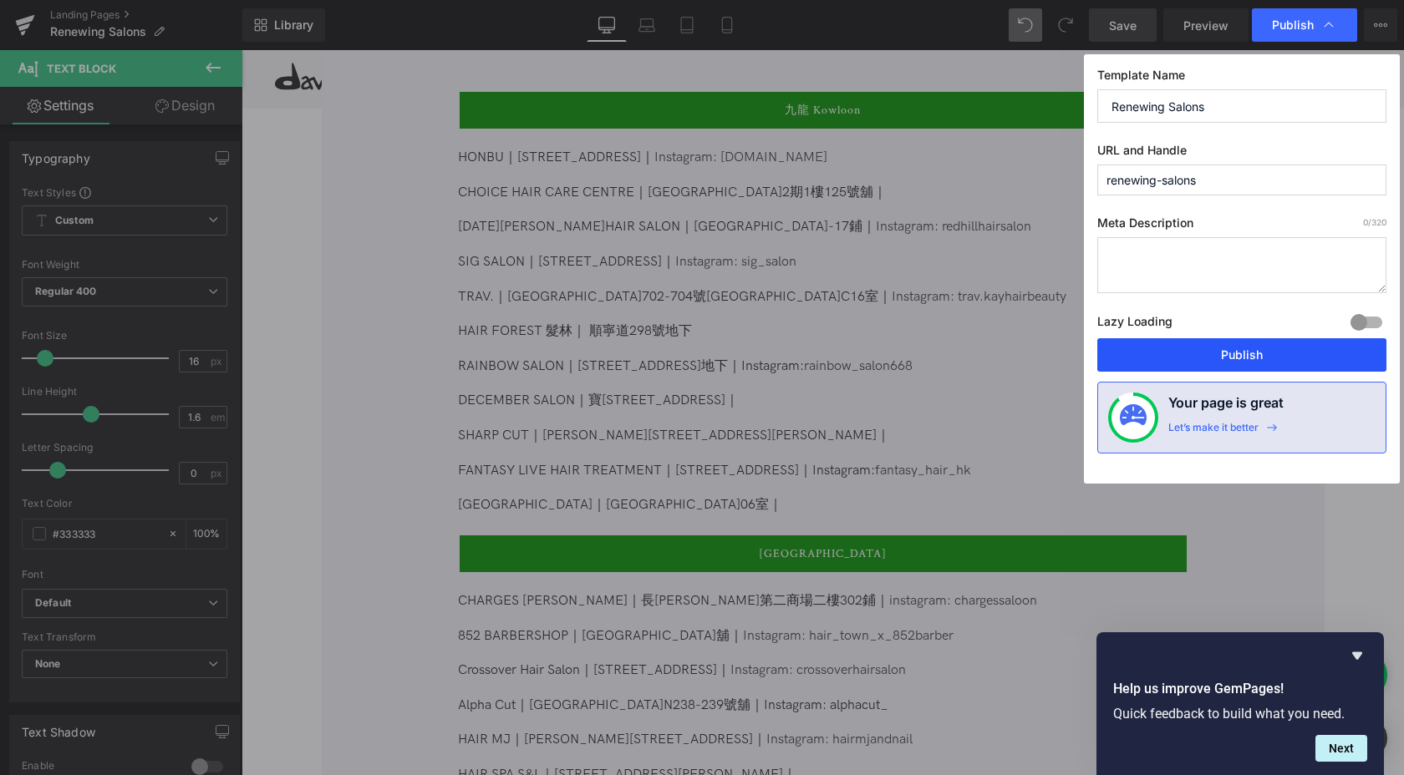
click at [1252, 355] on button "Publish" at bounding box center [1241, 354] width 289 height 33
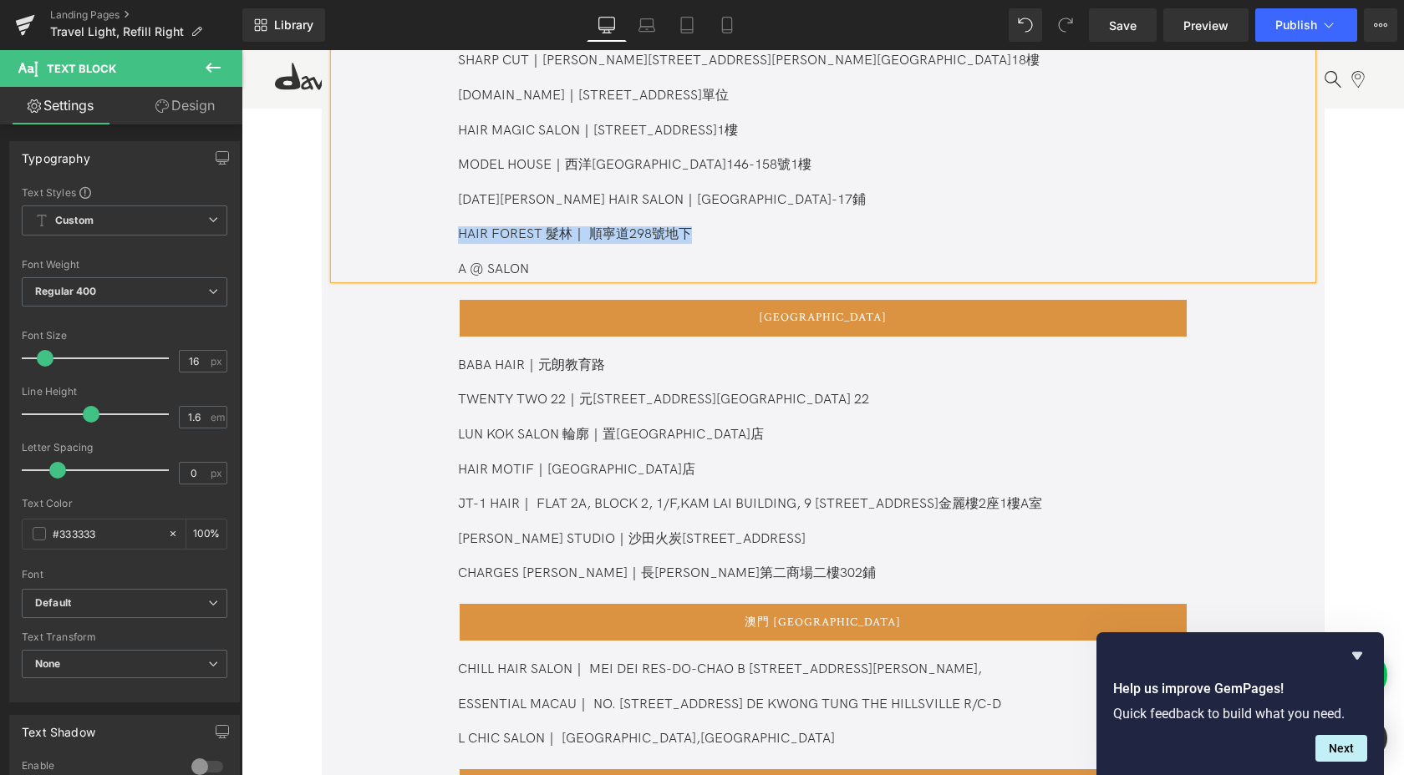
scroll to position [1319, 0]
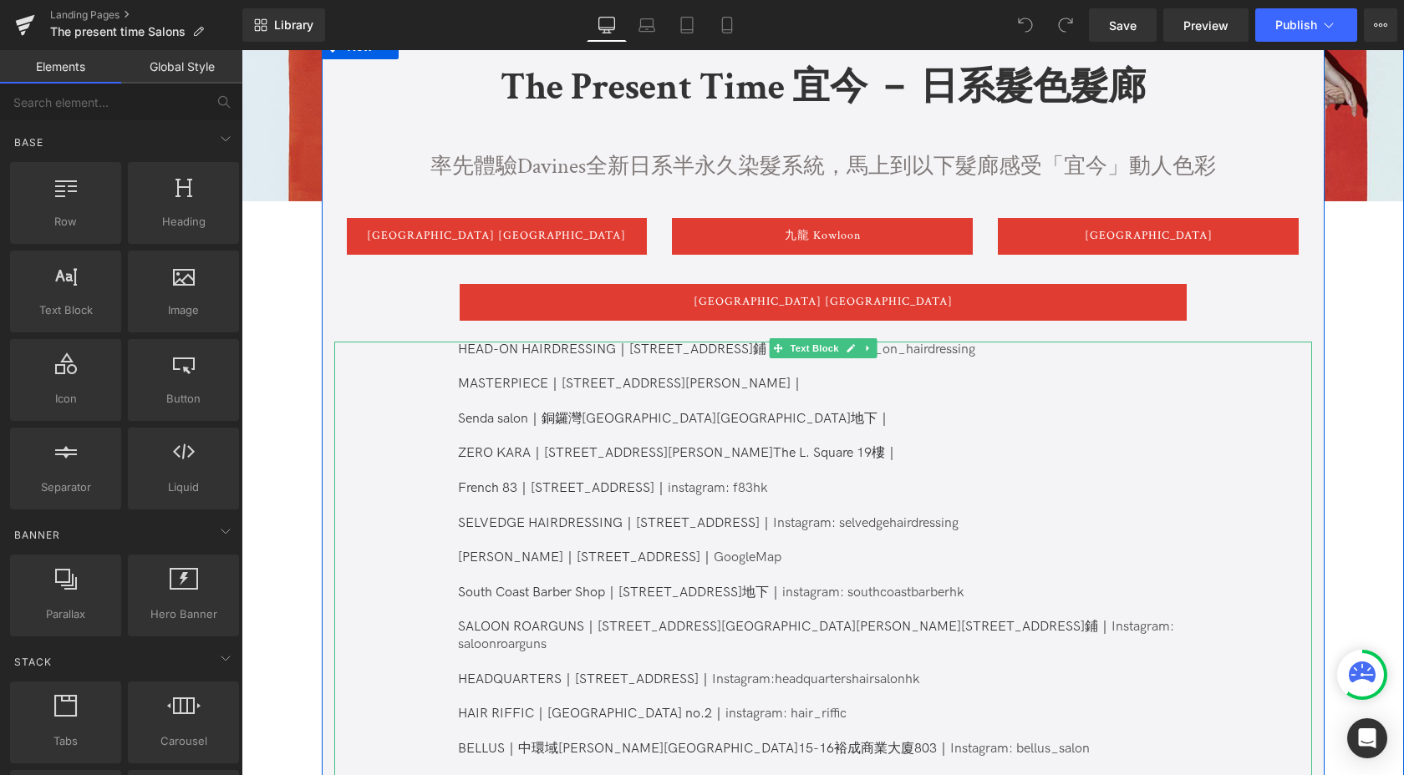
click at [518, 466] on p at bounding box center [822, 472] width 728 height 18
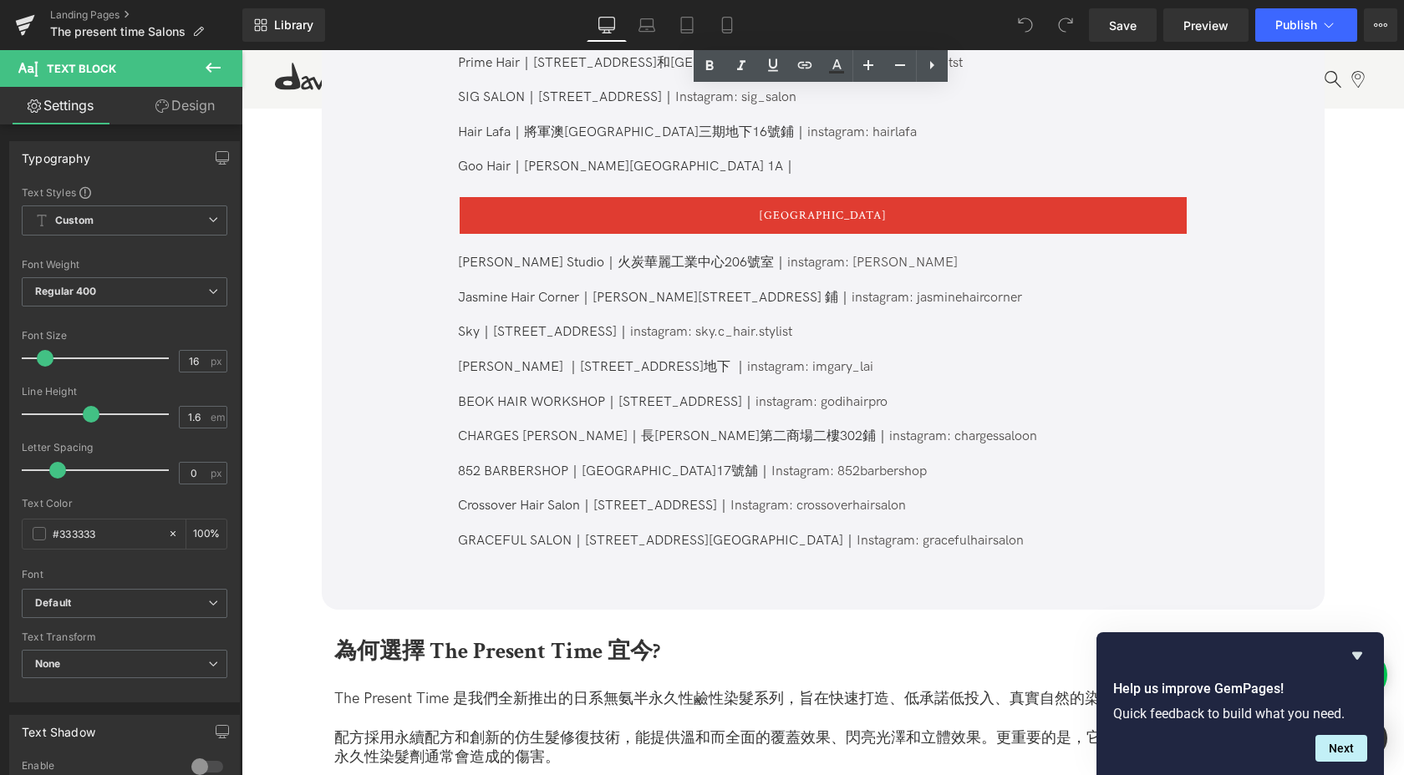
scroll to position [1302, 0]
